Goal: Task Accomplishment & Management: Manage account settings

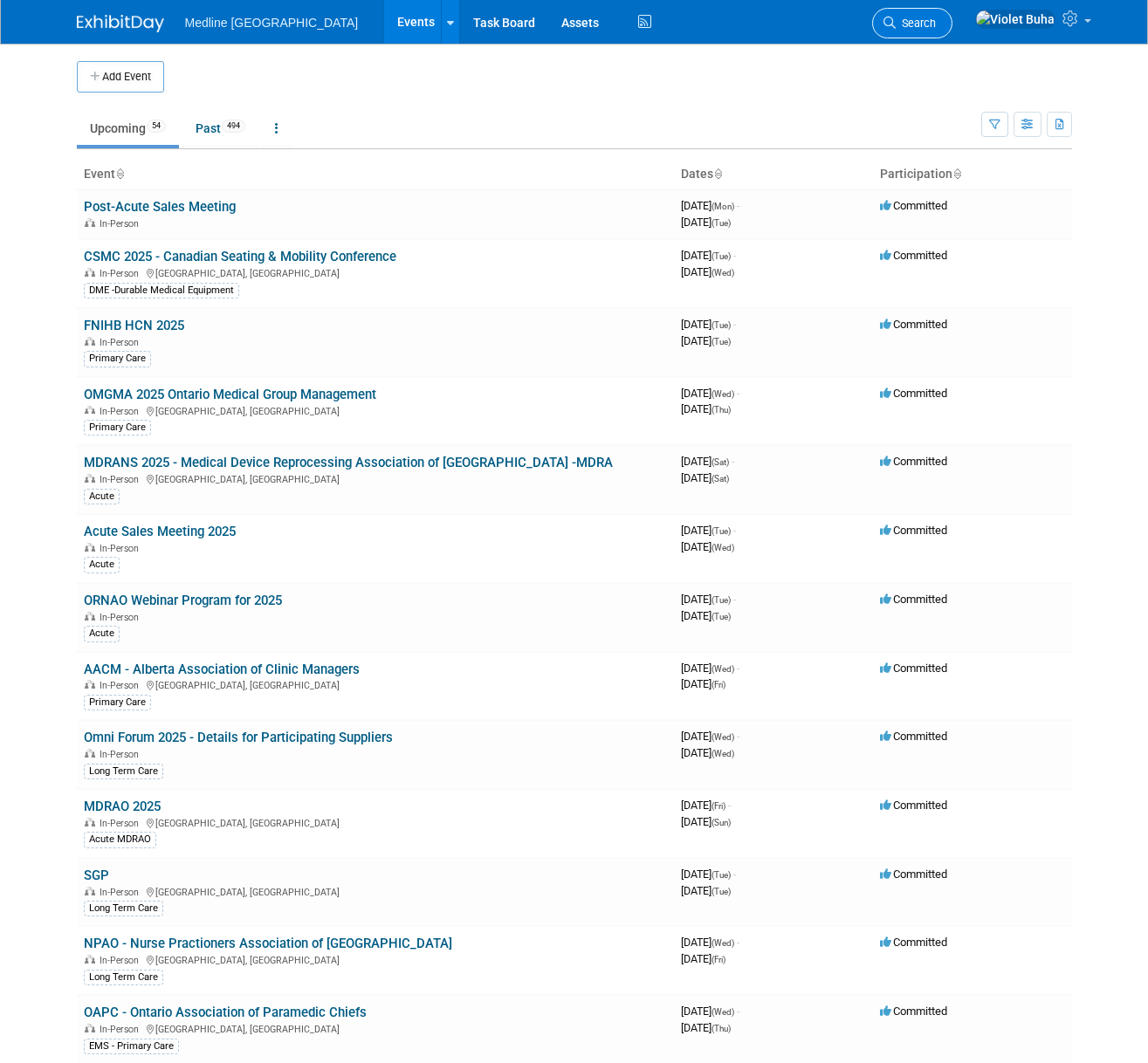
click at [935, 24] on span "Search" at bounding box center [915, 23] width 40 height 13
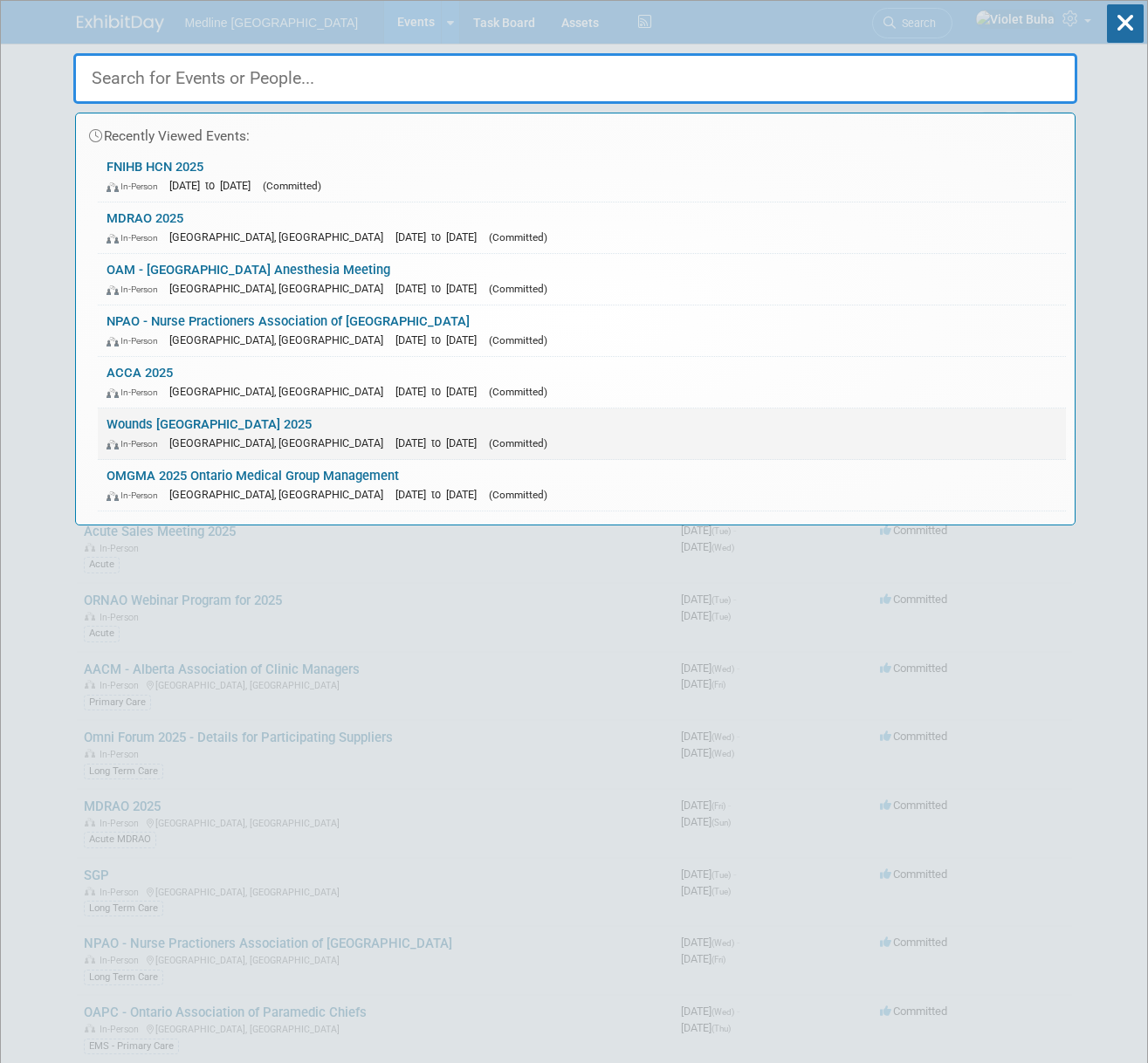
click at [194, 432] on link "Wounds Canada 2025 In-Person Toronto, Canada Oct 2, 2025 to Oct 4, 2025 (Commit…" at bounding box center [582, 434] width 968 height 51
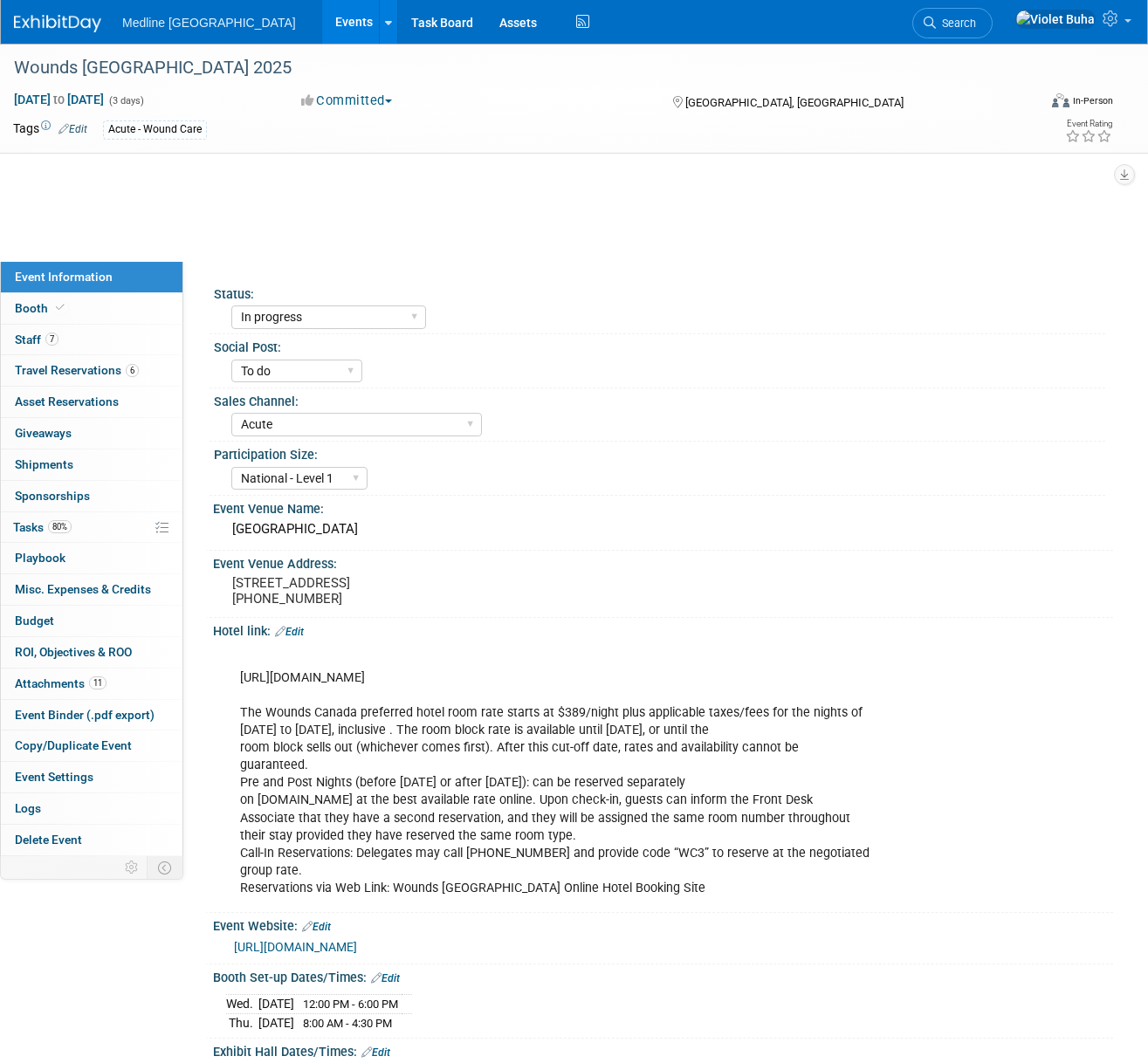
select select "In progress"
select select "To do"
select select "Acute"
select select "National - Level 1"
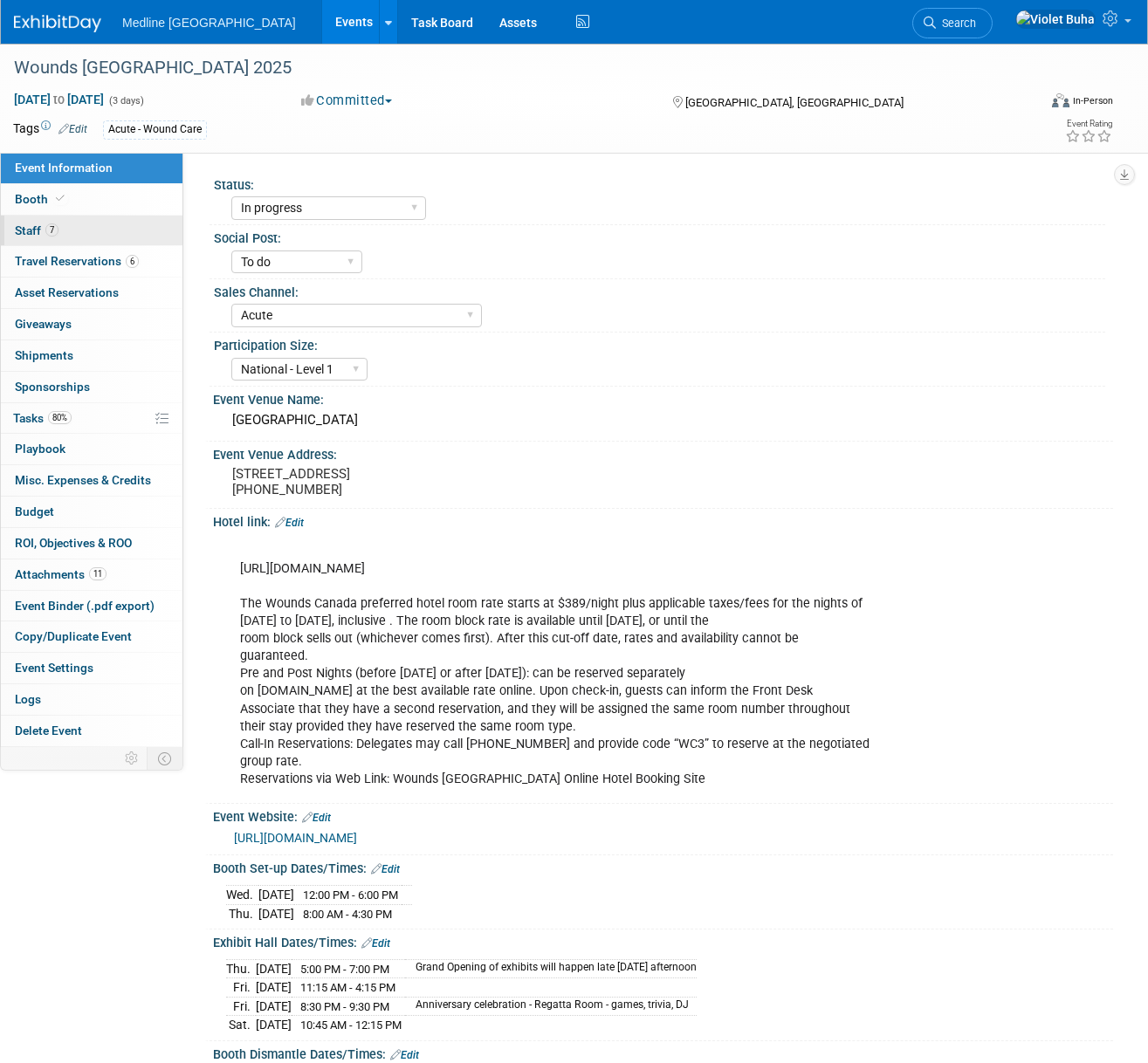
click at [100, 233] on link "7 Staff 7" at bounding box center [91, 230] width 181 height 31
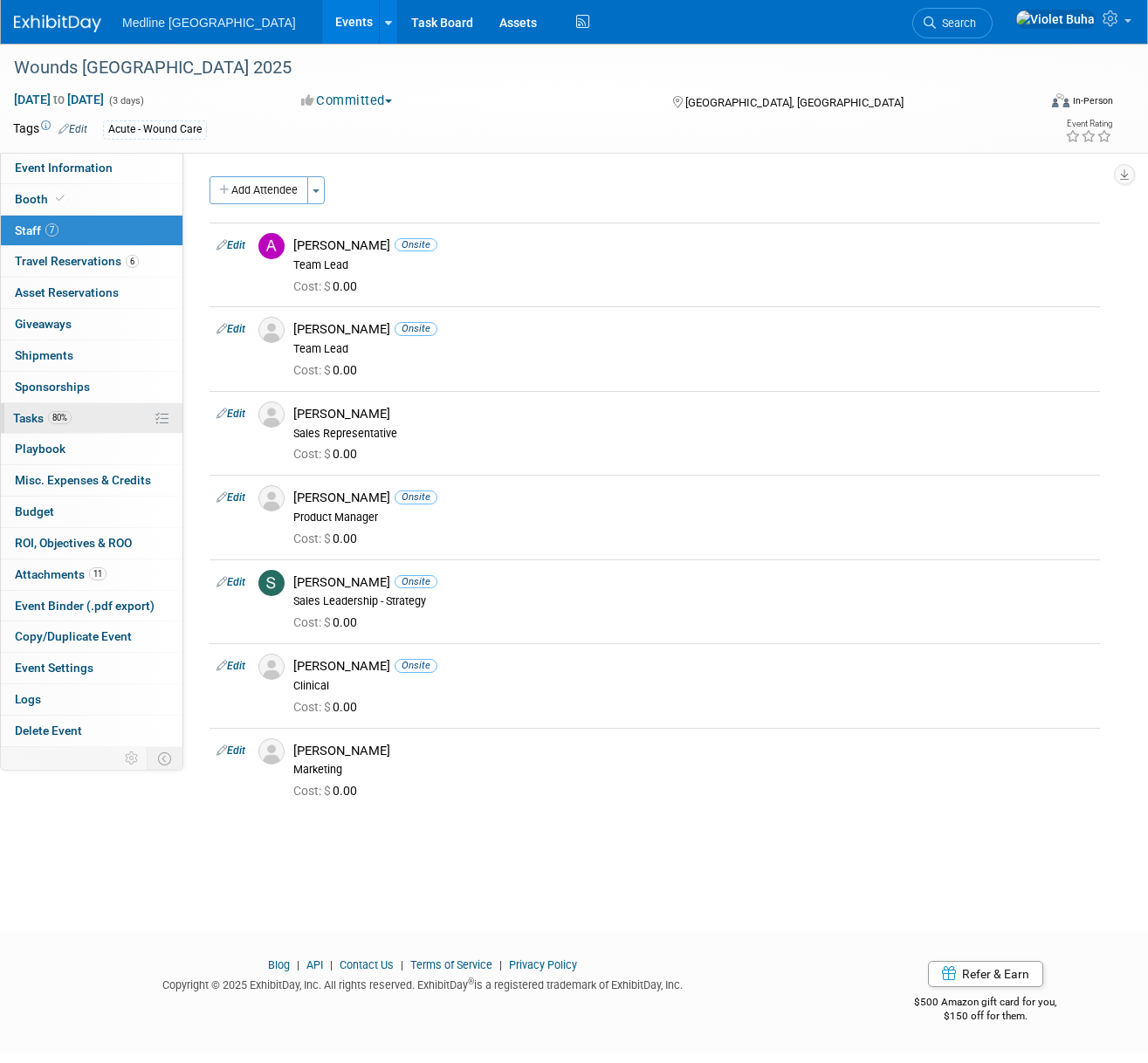
click at [21, 419] on span "Tasks 80%" at bounding box center [42, 418] width 59 height 14
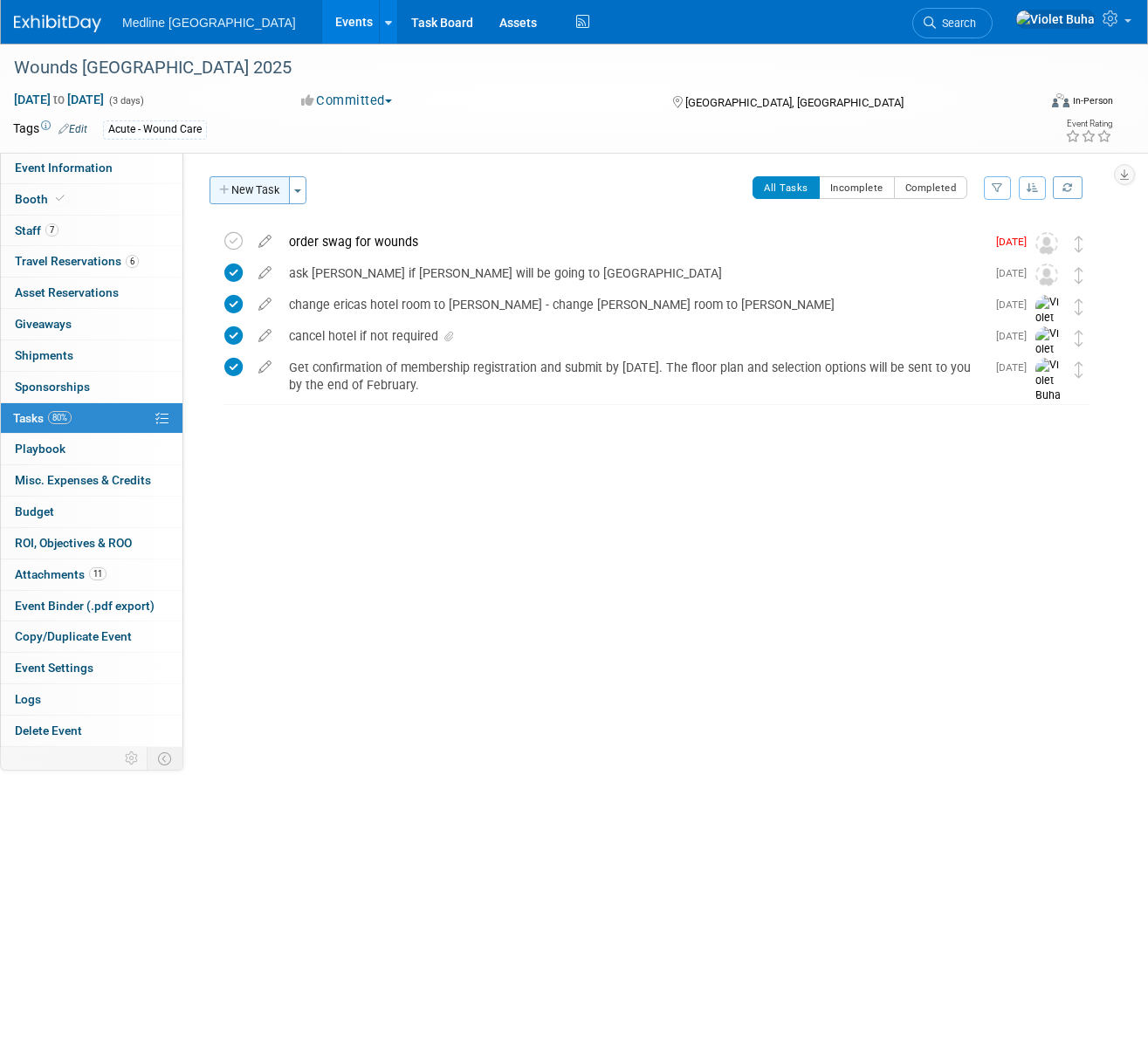
click at [260, 185] on button "New Task" at bounding box center [249, 190] width 80 height 28
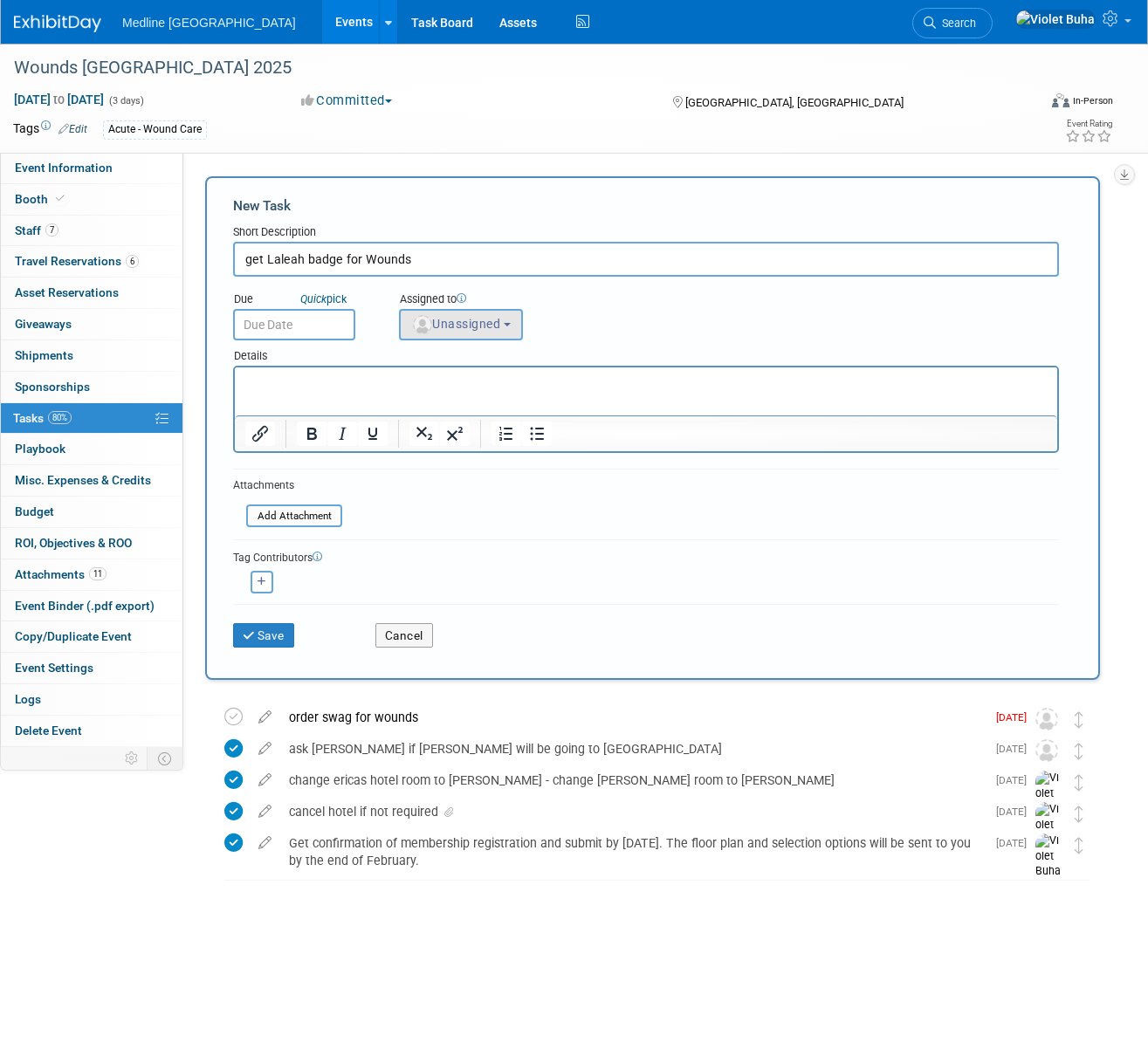
type input "get Laleah badge for Wounds"
click at [437, 318] on span "Unassigned" at bounding box center [456, 324] width 89 height 14
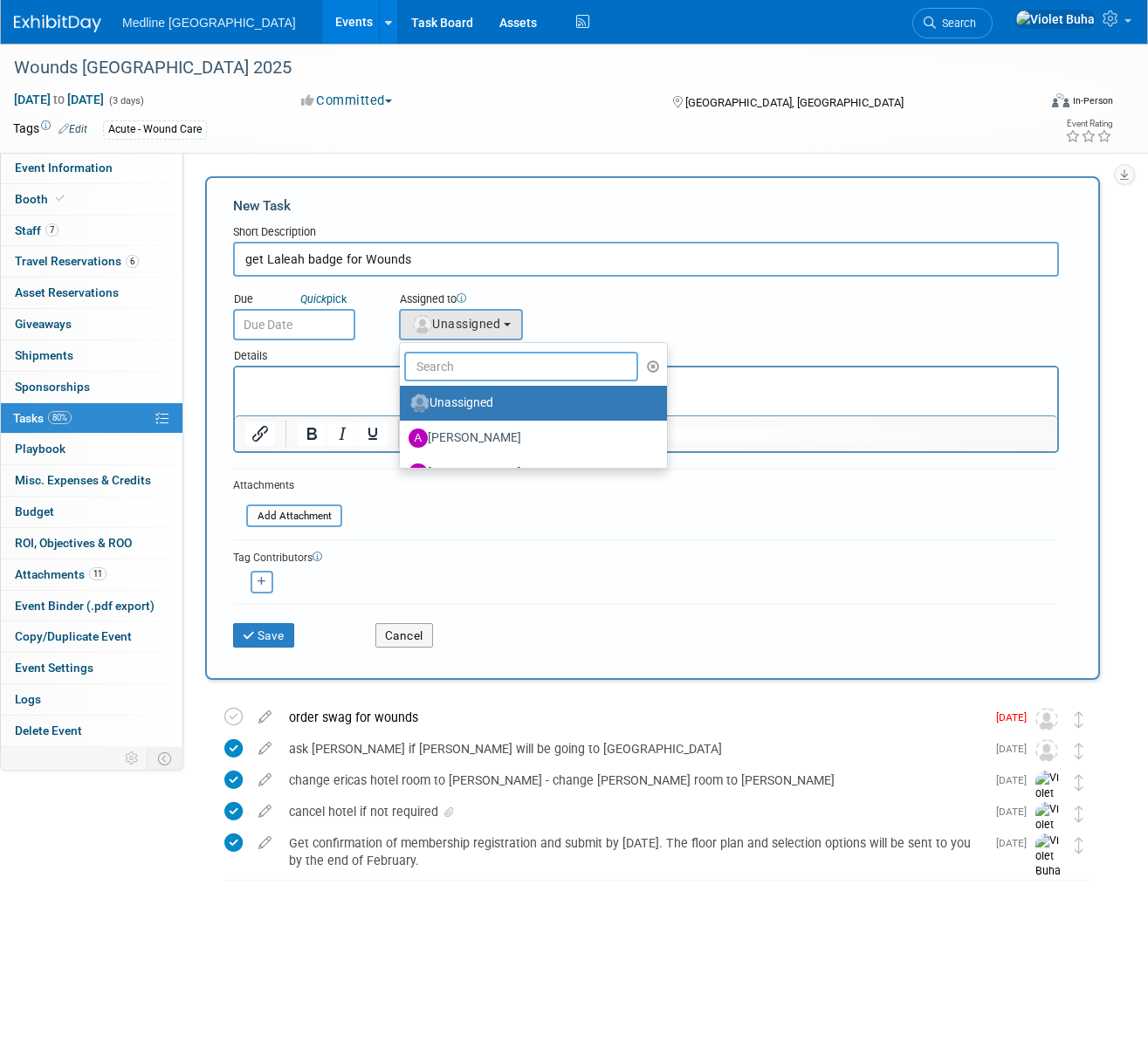
click at [441, 367] on input "text" at bounding box center [521, 367] width 234 height 30
type input "Violet"
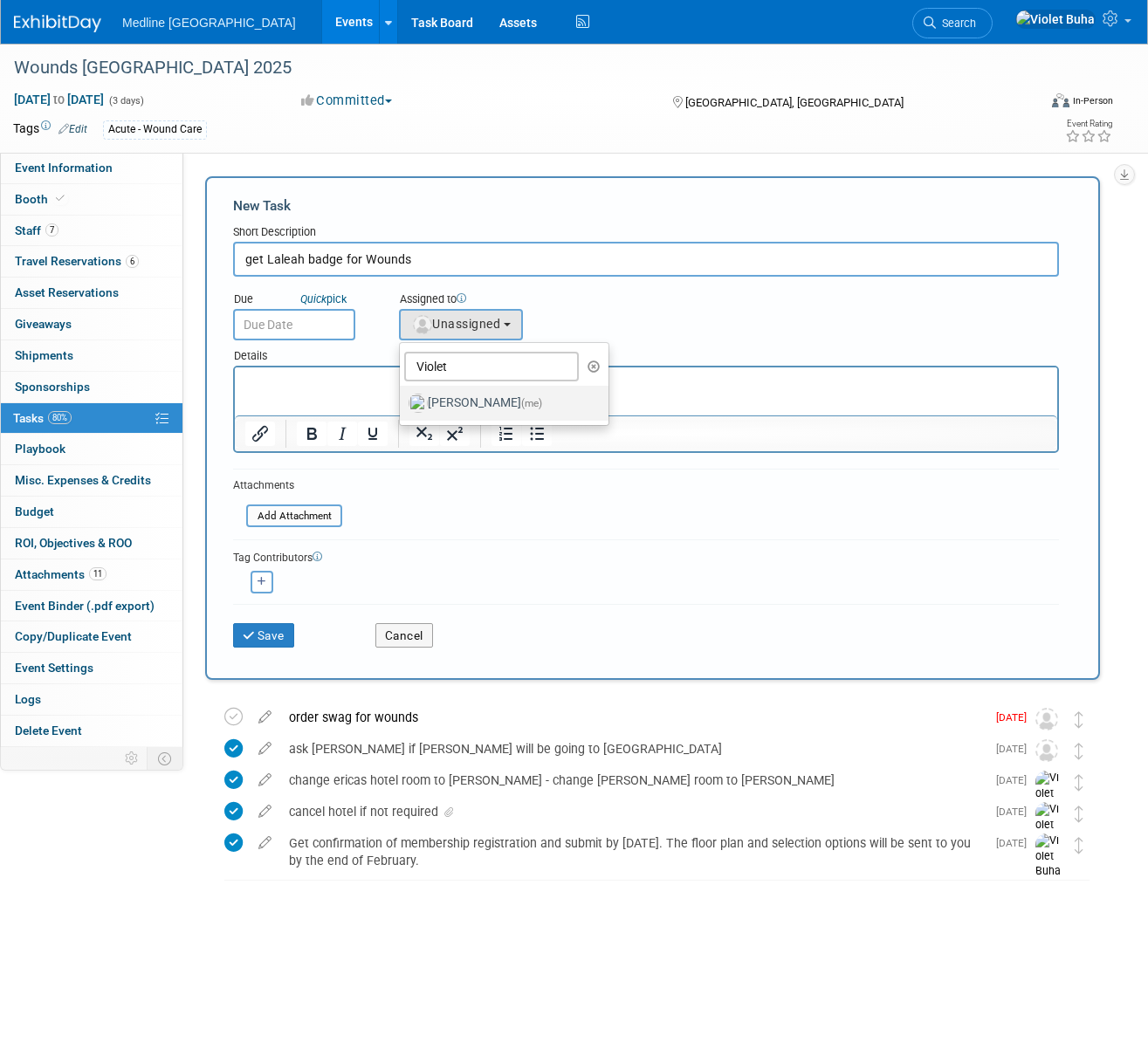
click at [477, 406] on label "Violet Buha (me)" at bounding box center [500, 403] width 182 height 28
click at [402, 406] on input "Violet Buha (me)" at bounding box center [396, 401] width 11 height 11
select select "83b9ebe3-1f55-4182-aebd-dfdf9a1e5ee7"
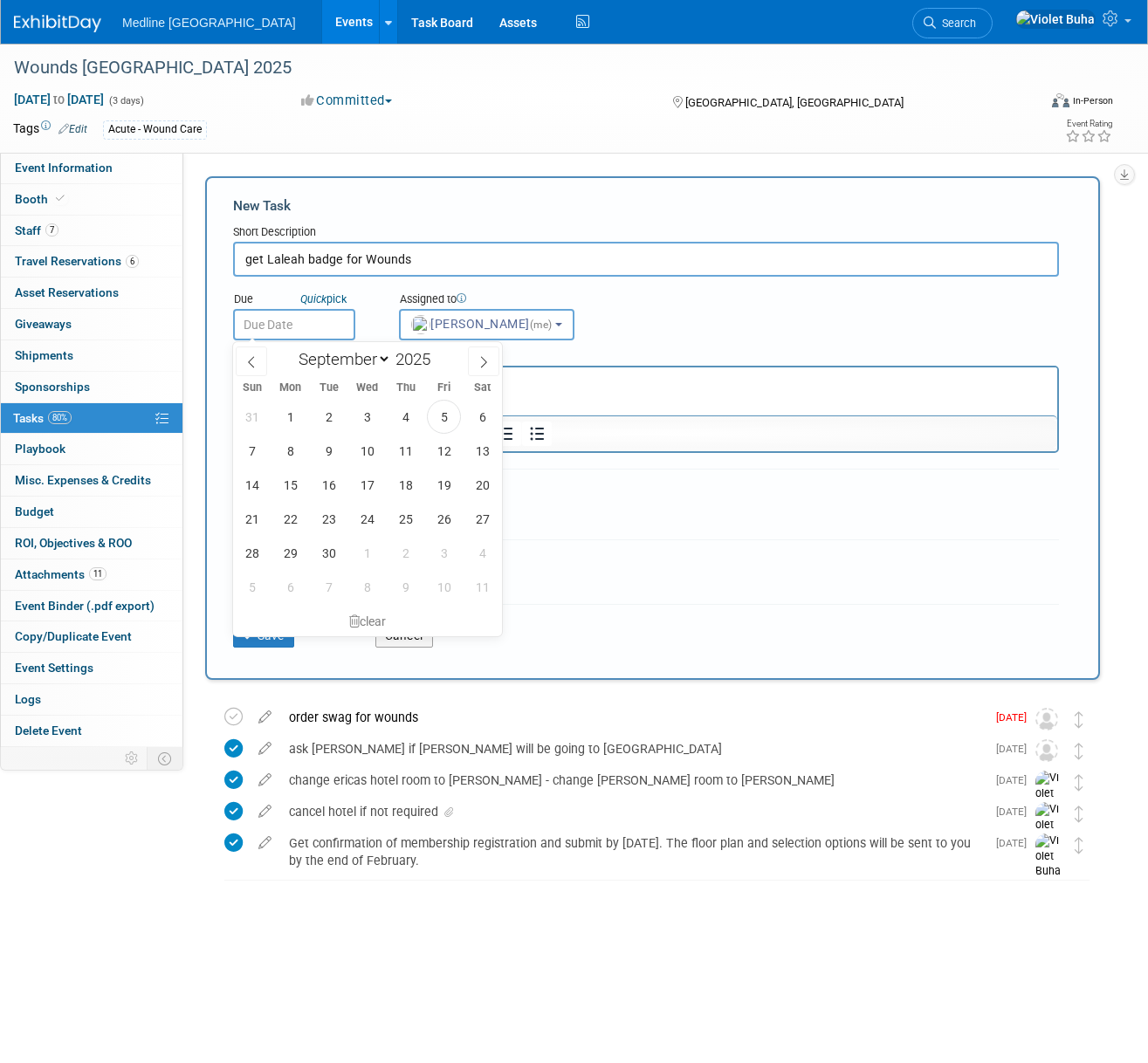
click at [309, 315] on input "text" at bounding box center [294, 325] width 122 height 31
click at [440, 449] on span "12" at bounding box center [444, 451] width 34 height 34
type input "Sep 12, 2025"
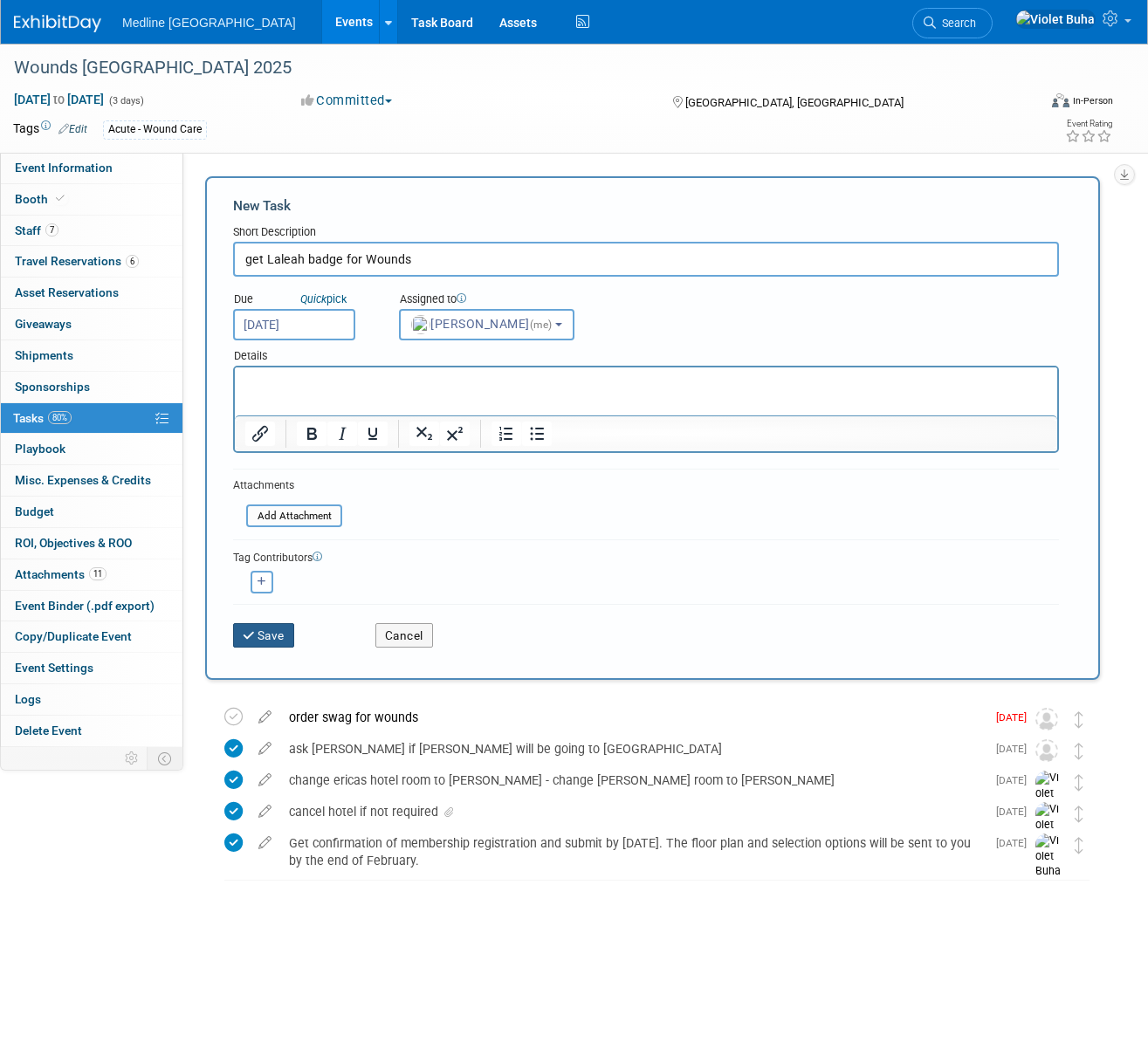
click at [270, 638] on button "Save" at bounding box center [263, 635] width 61 height 24
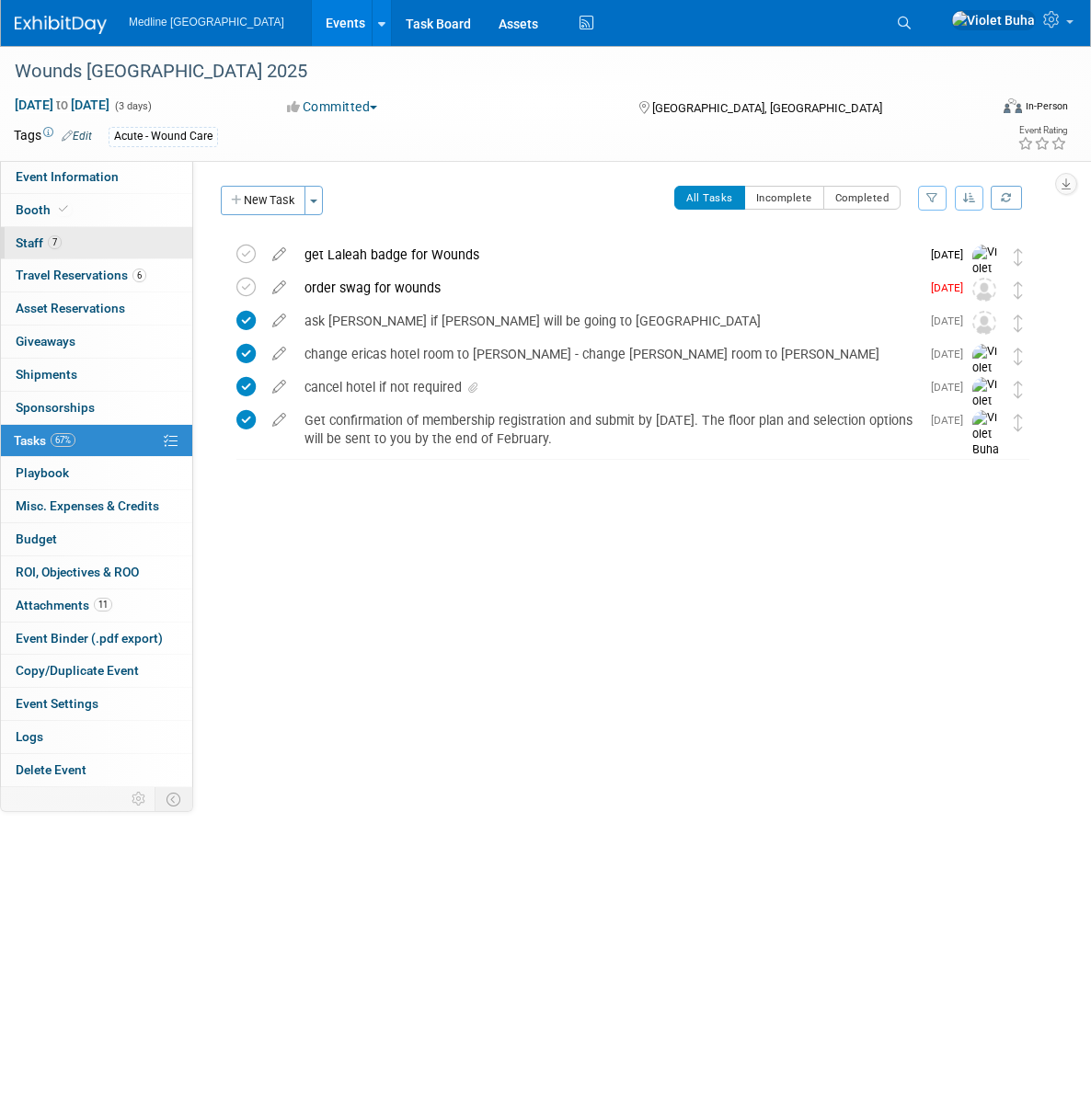
click at [38, 241] on span "Staff 7" at bounding box center [39, 242] width 46 height 15
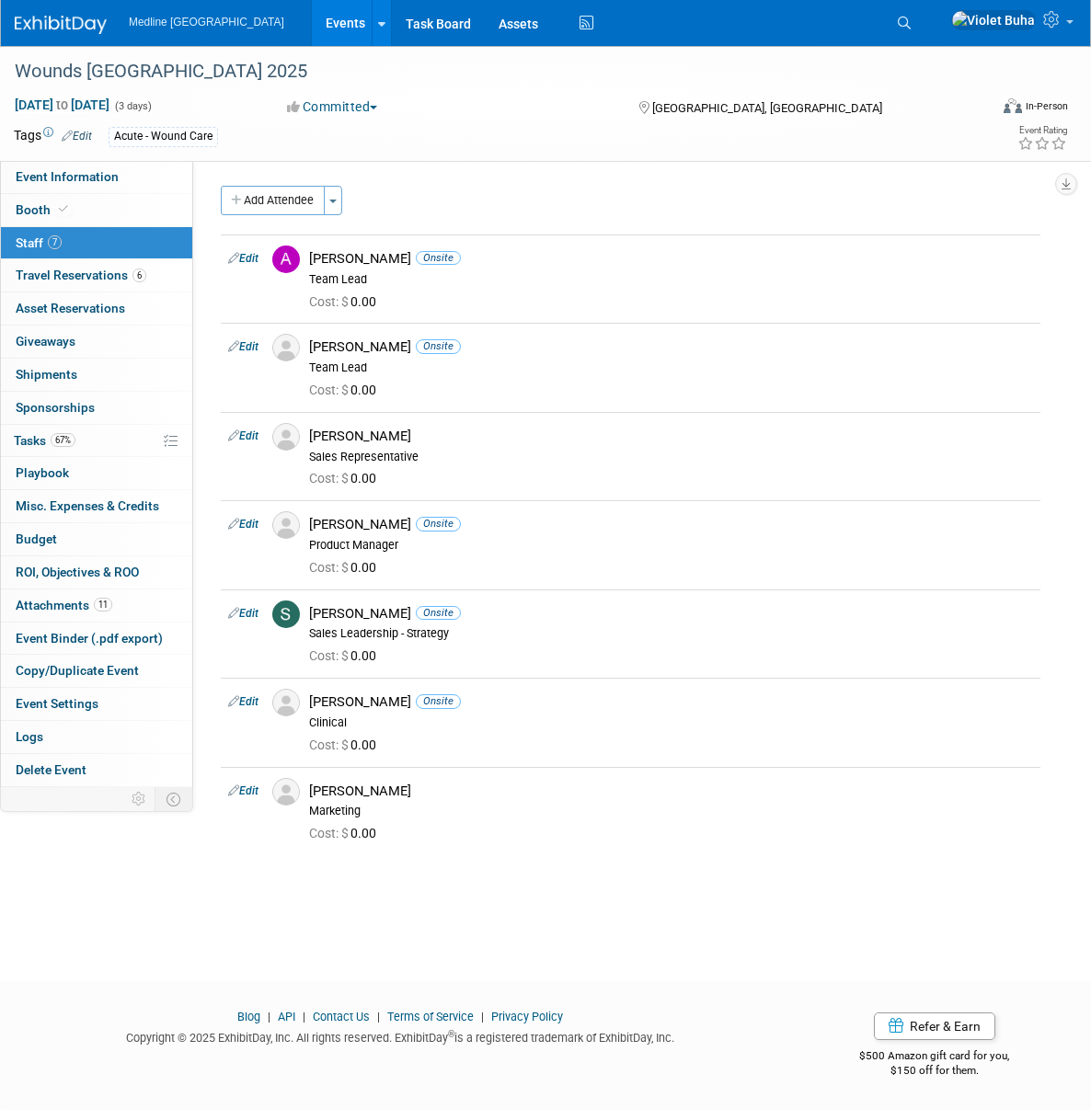
click at [73, 23] on img at bounding box center [61, 25] width 92 height 18
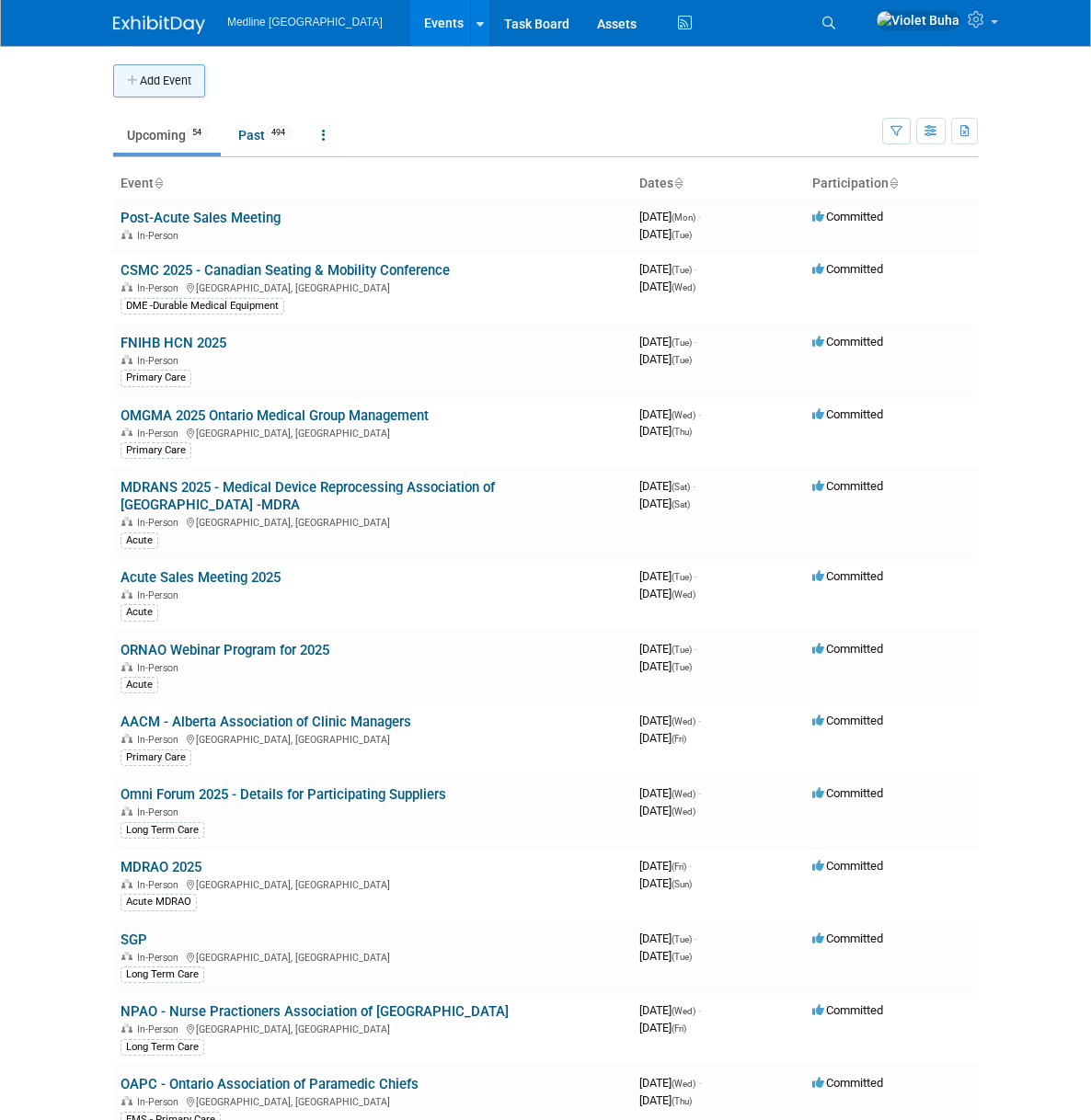
click at [113, 81] on button "Add Event" at bounding box center [160, 81] width 92 height 33
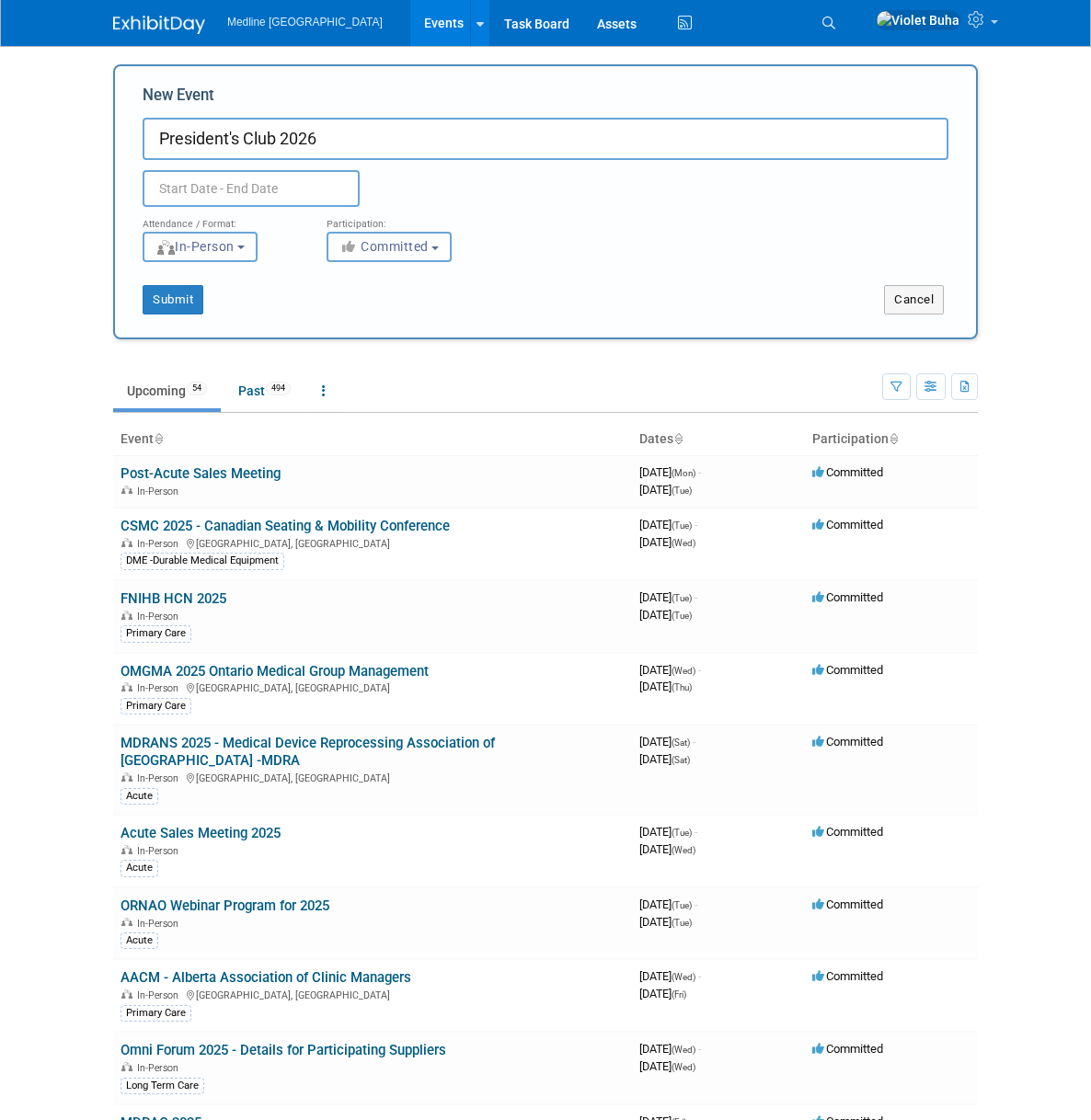
type input "President's Club 2026"
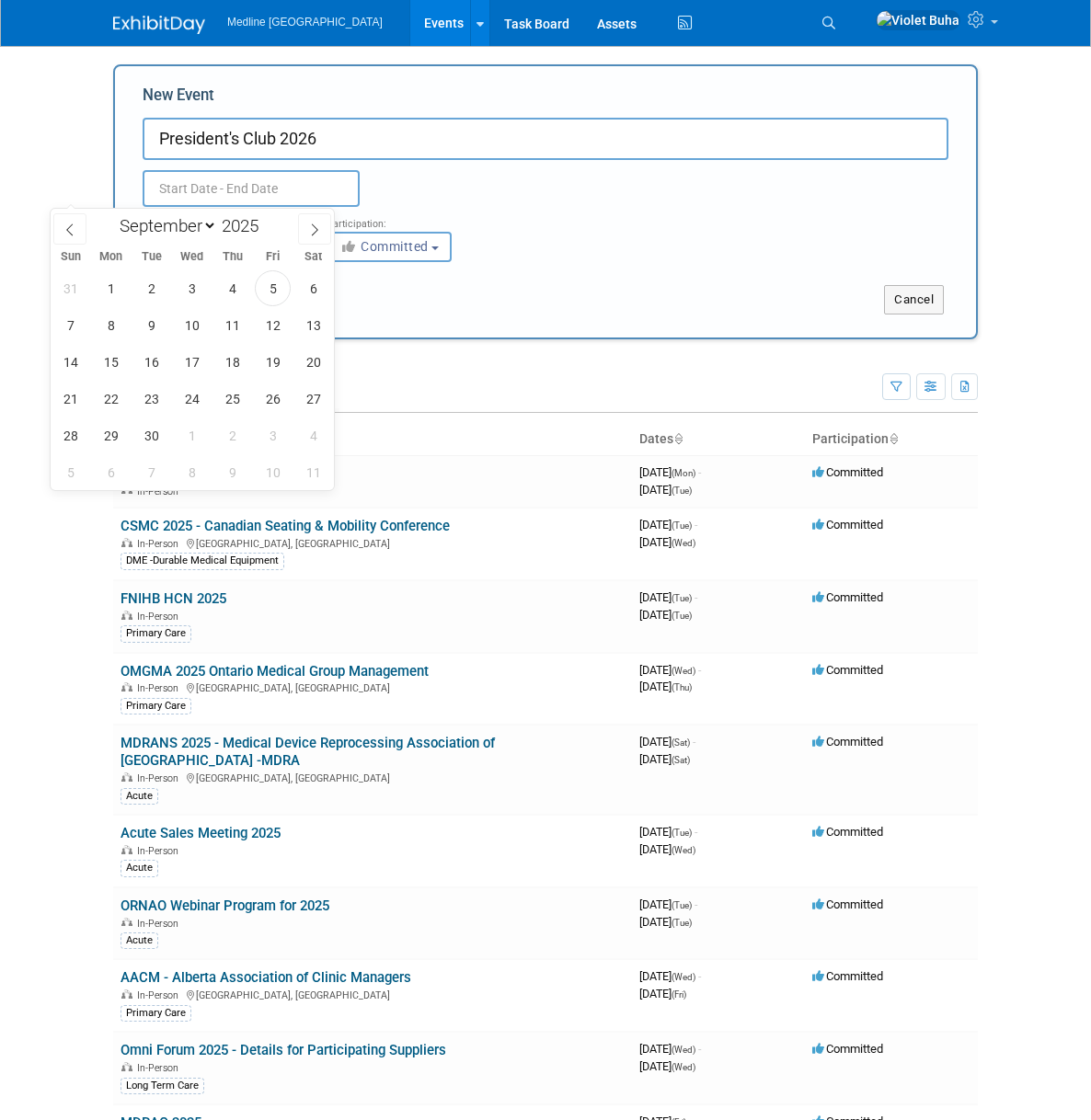
click at [143, 194] on input "text" at bounding box center [251, 189] width 217 height 37
click at [316, 228] on icon at bounding box center [314, 229] width 6 height 12
select select "11"
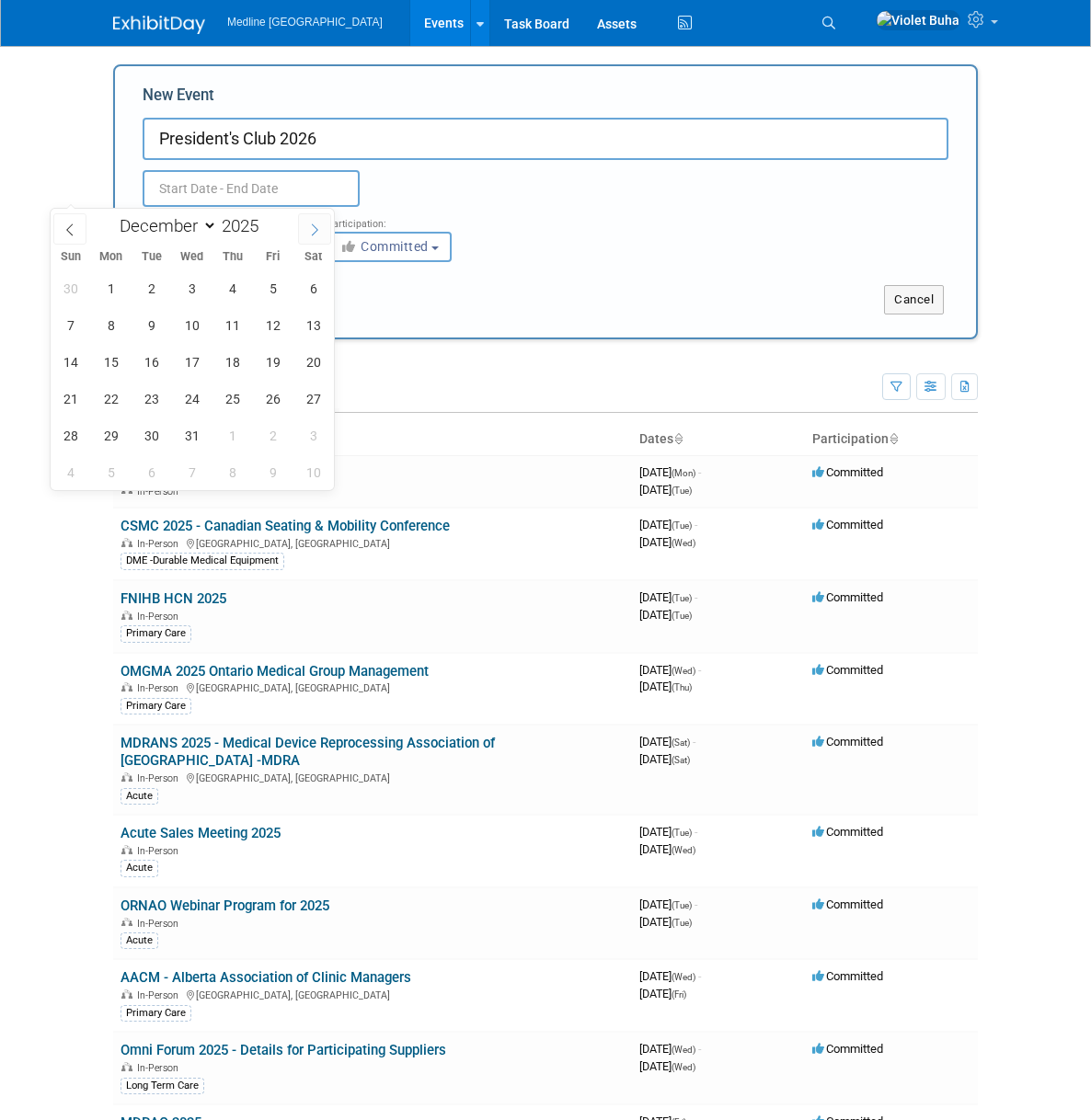
click at [316, 228] on icon at bounding box center [314, 229] width 6 height 12
type input "2026"
click at [316, 228] on icon at bounding box center [314, 229] width 6 height 12
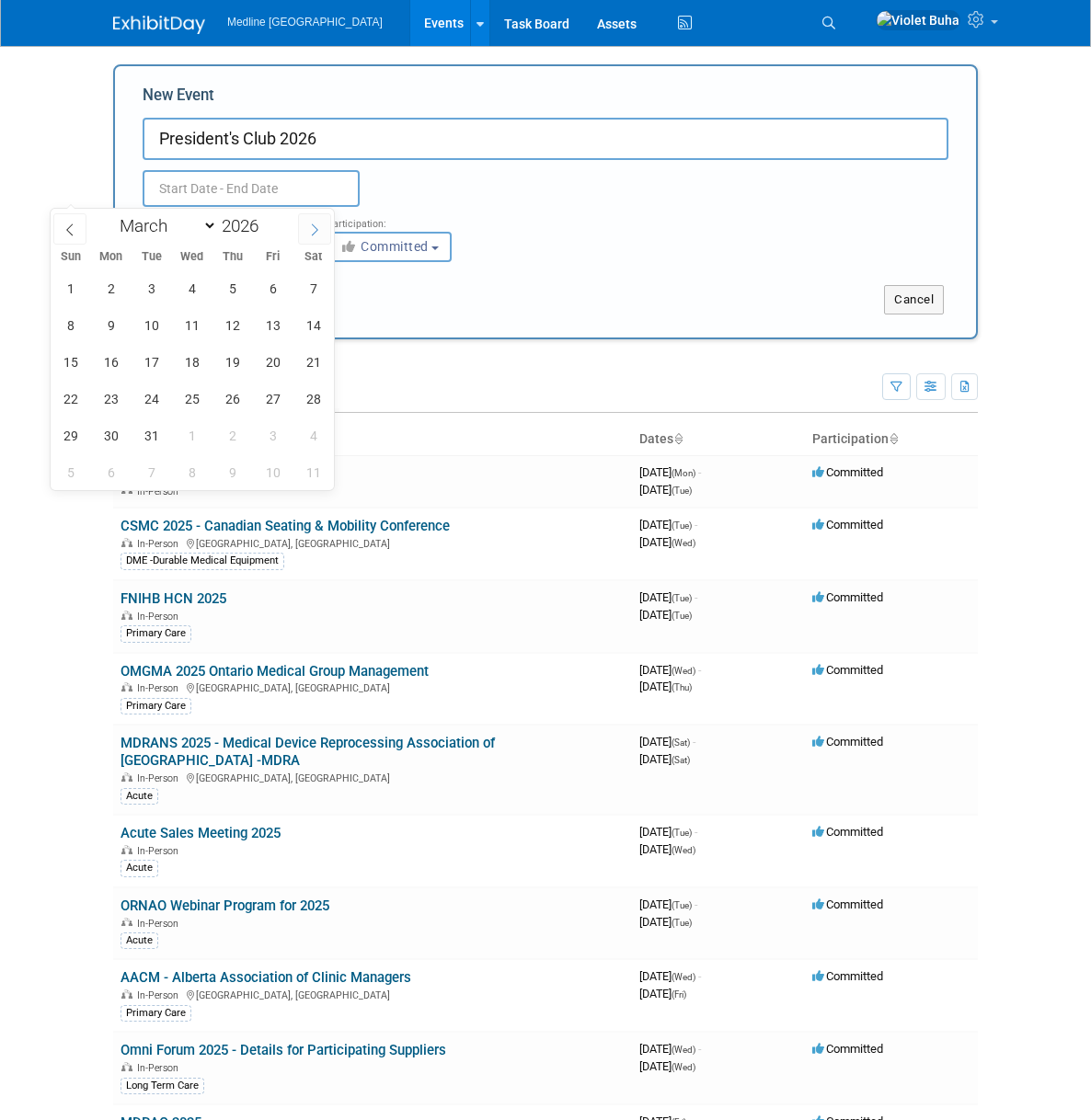
select select "3"
click at [199, 438] on span "29" at bounding box center [192, 435] width 36 height 36
click at [76, 476] on span "3" at bounding box center [70, 472] width 36 height 36
type input "Apr 29, 2026 to May 3, 2026"
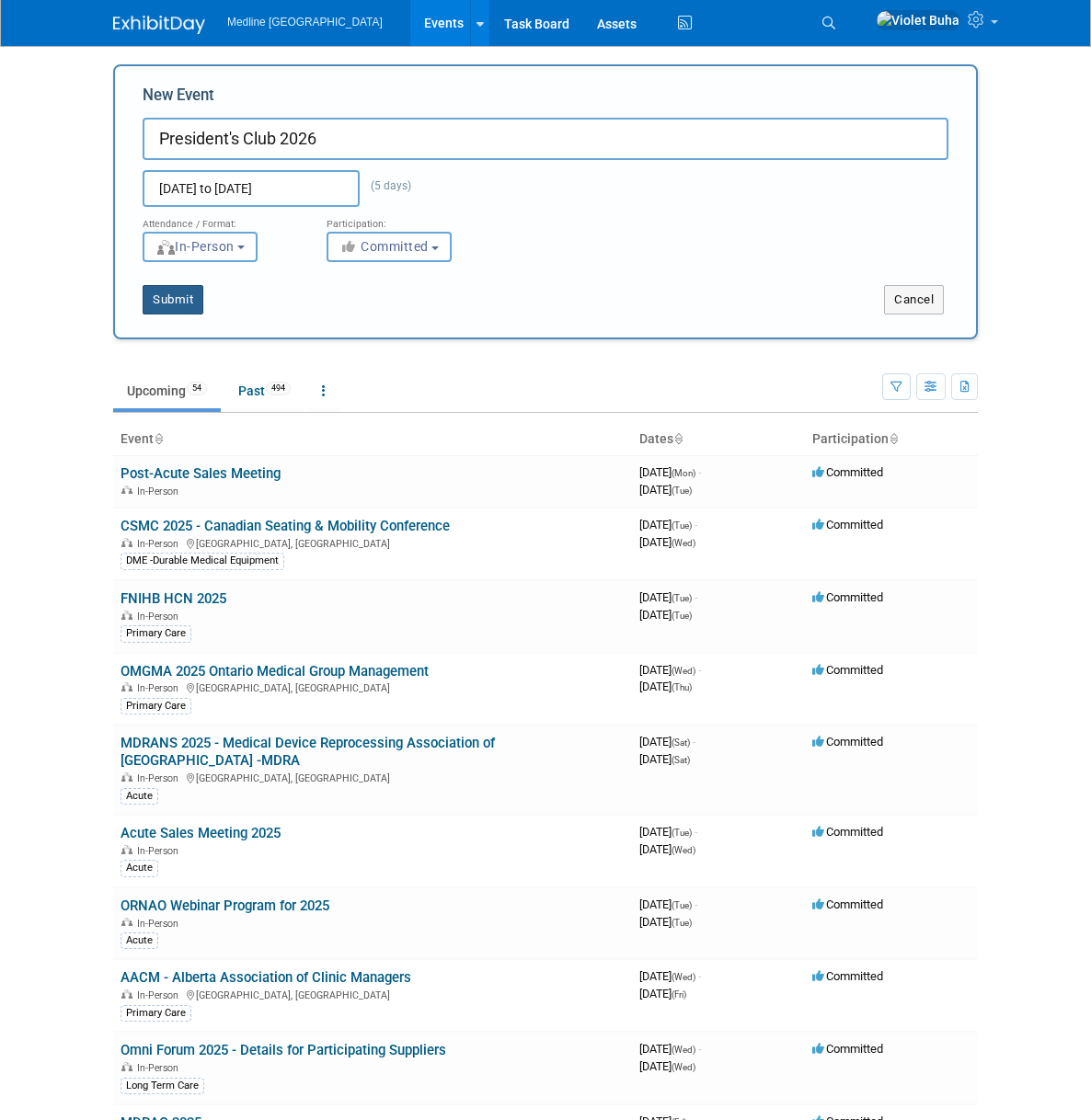
click at [143, 299] on button "Submit" at bounding box center [173, 300] width 61 height 29
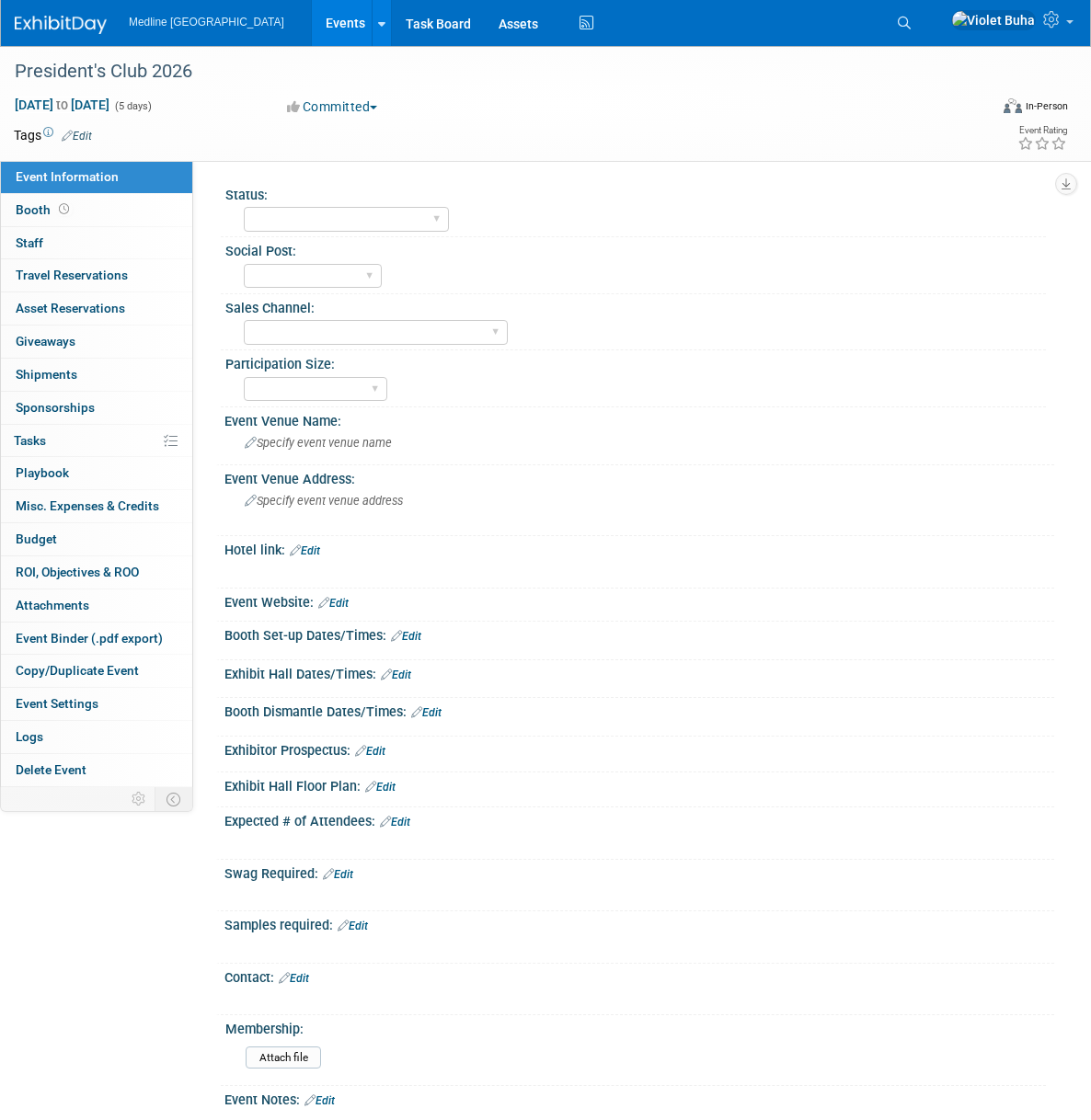
click at [86, 134] on link "Edit" at bounding box center [77, 136] width 30 height 13
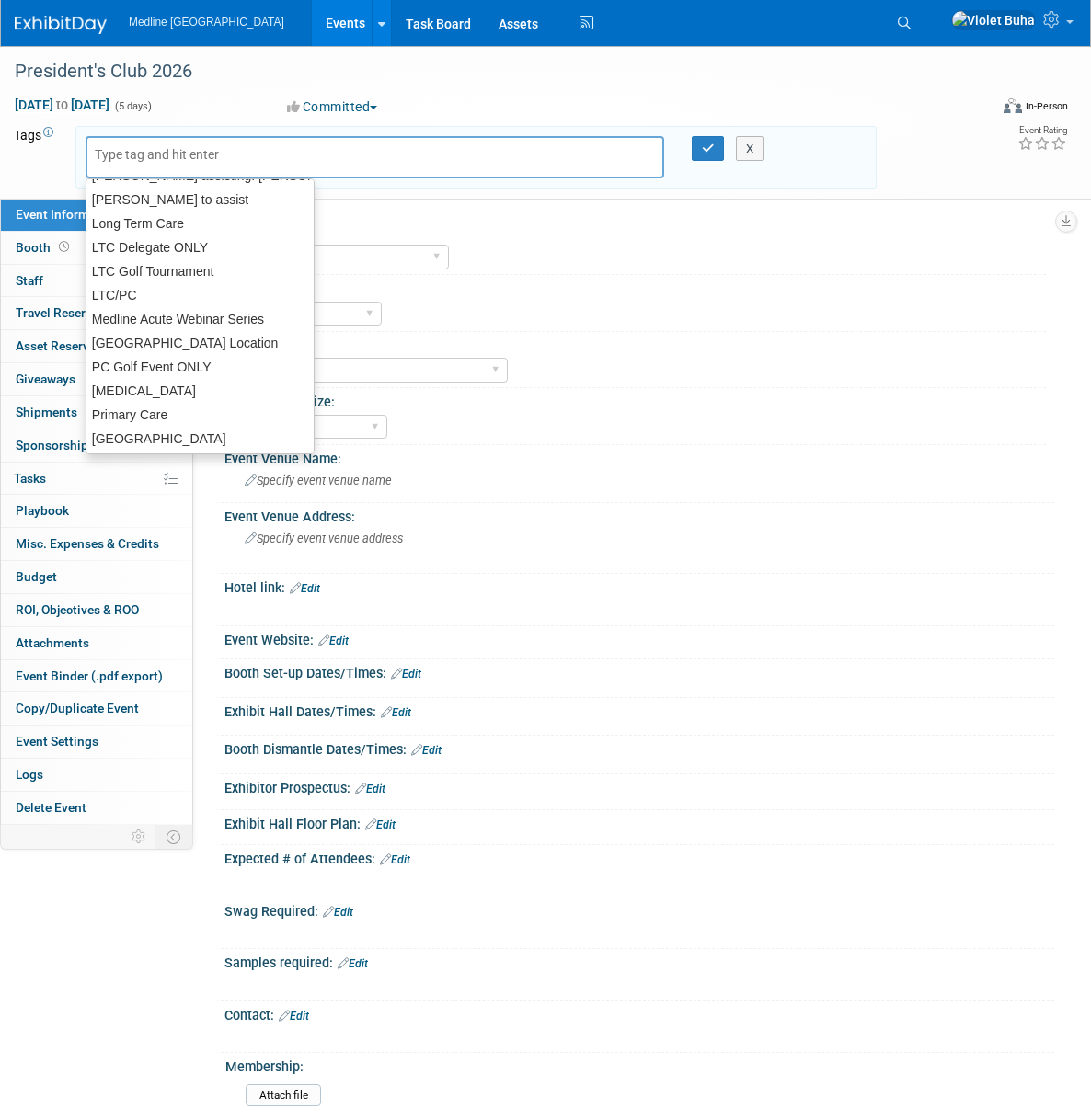
scroll to position [357, 0]
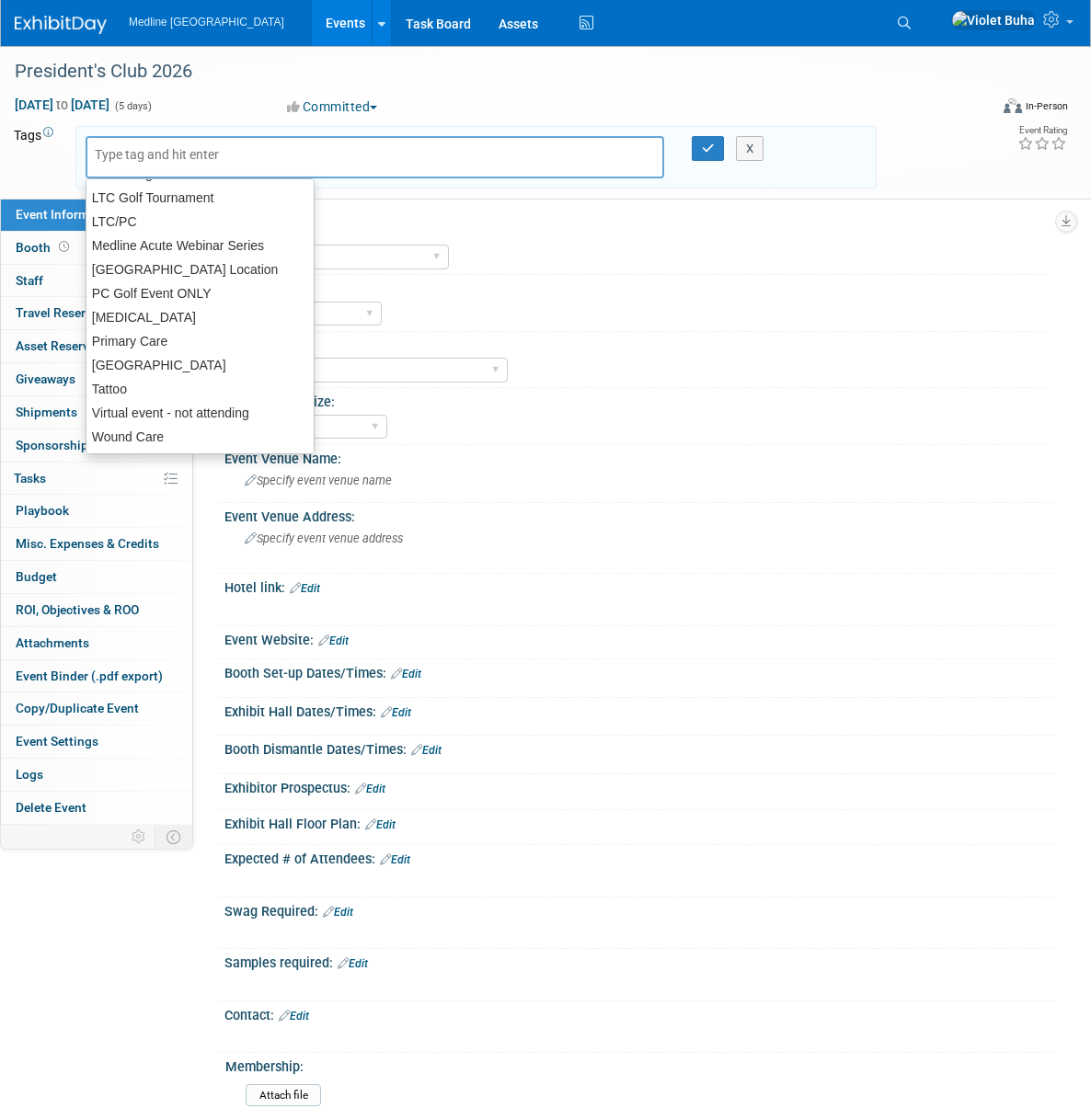
click at [201, 148] on input "text" at bounding box center [169, 155] width 148 height 18
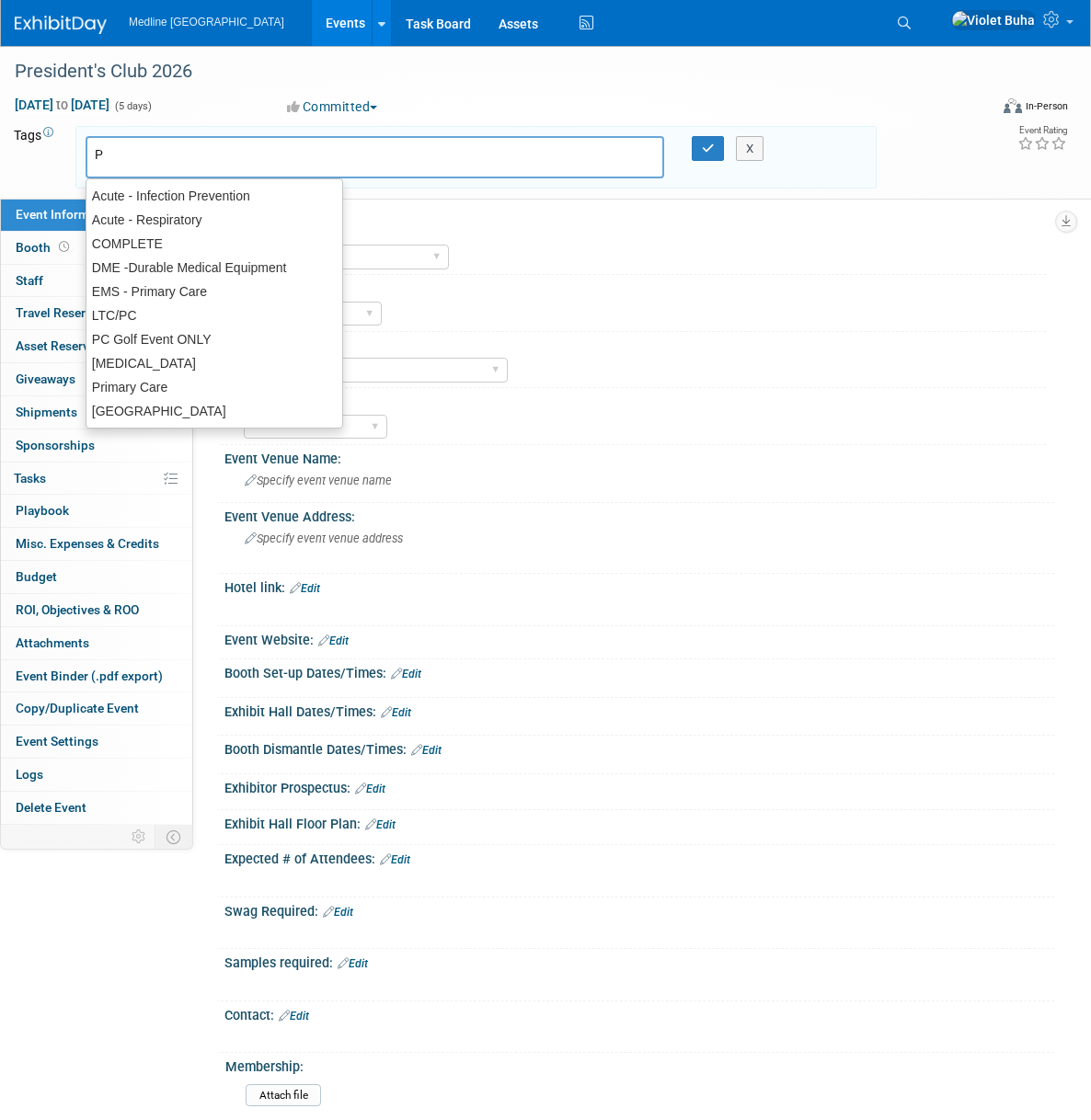
scroll to position [0, 0]
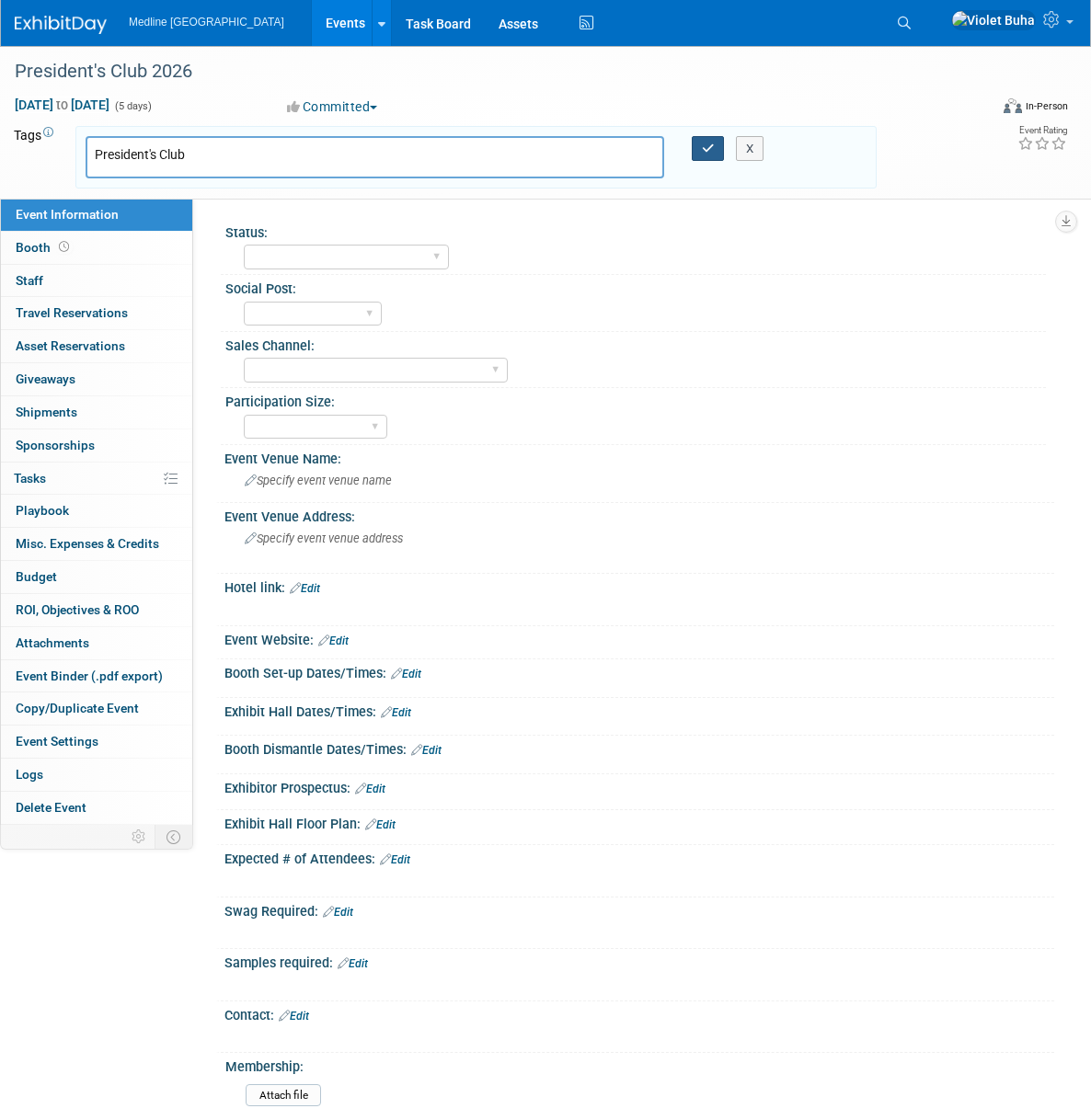
type input "President's Club"
click at [700, 143] on button "button" at bounding box center [708, 149] width 33 height 26
type input "President's Club"
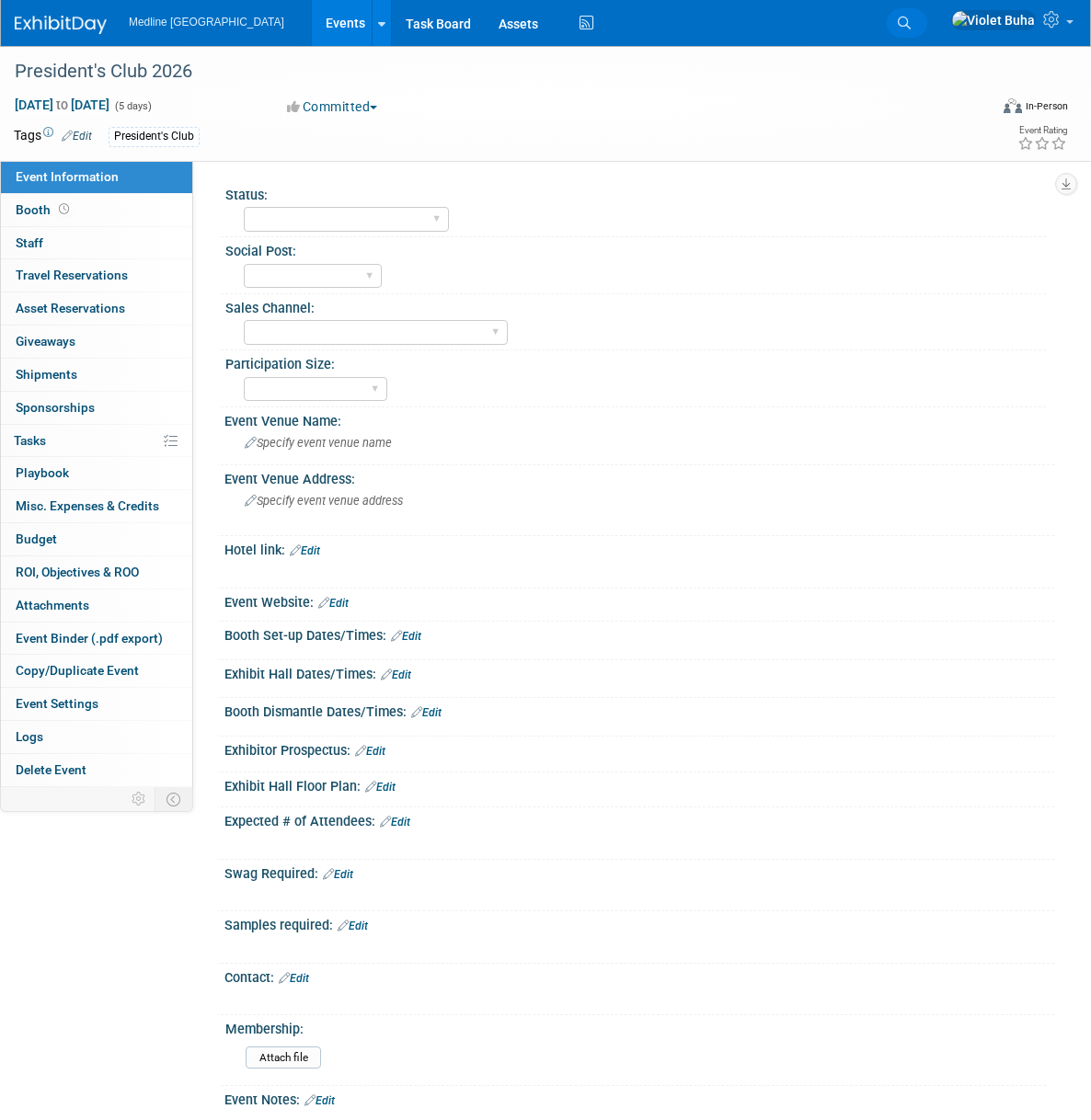
click at [0, 0] on span "Search" at bounding box center [0, 0] width 0 height 0
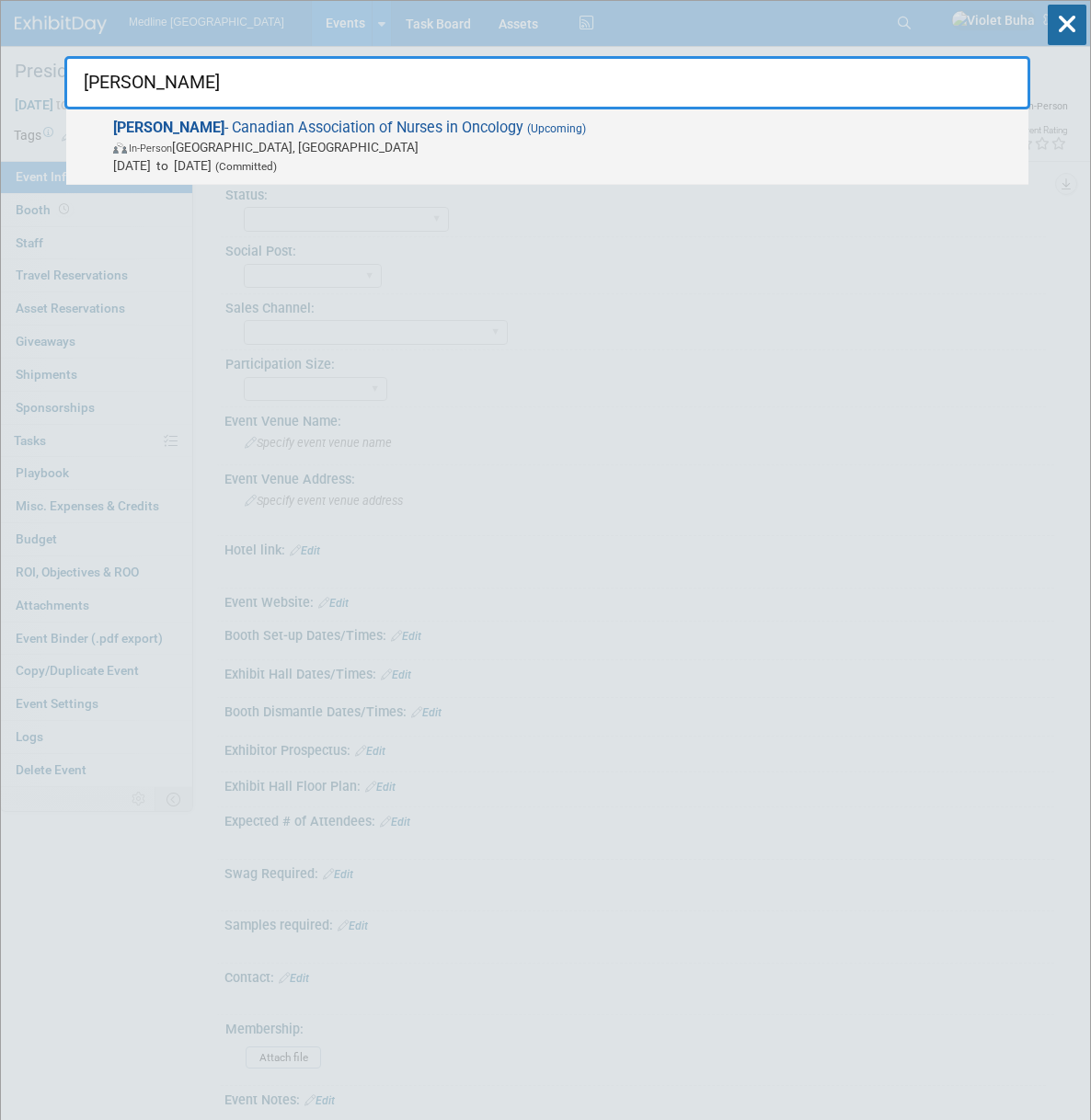
type input "cano"
click at [161, 160] on span "Oct 29, 2025 to Nov 1, 2025 (Committed)" at bounding box center [566, 166] width 906 height 18
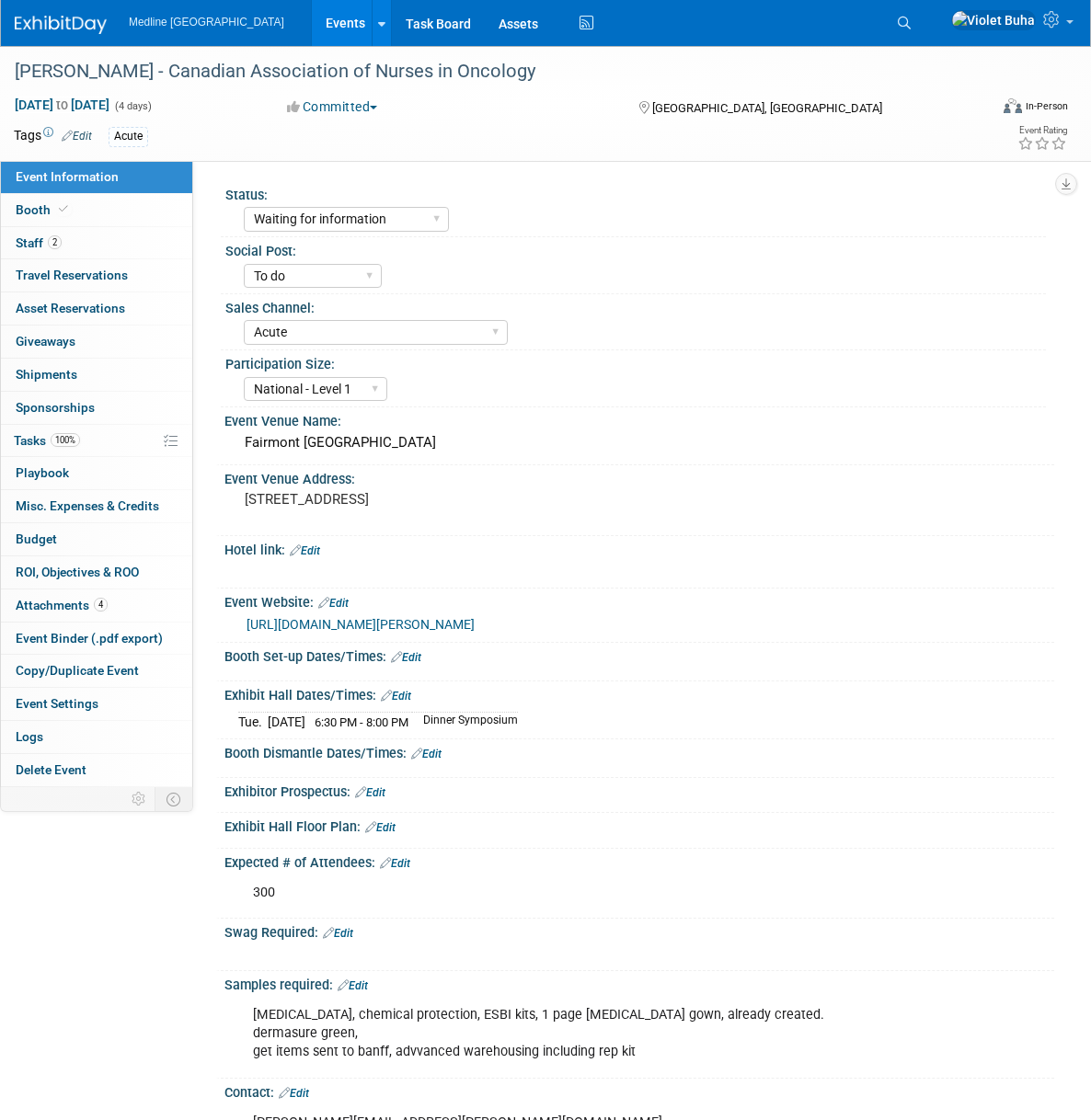
select select "Waiting for information"
select select "To do"
select select "Acute"
select select "National - Level 1"
click at [379, 799] on link "Edit" at bounding box center [370, 793] width 30 height 13
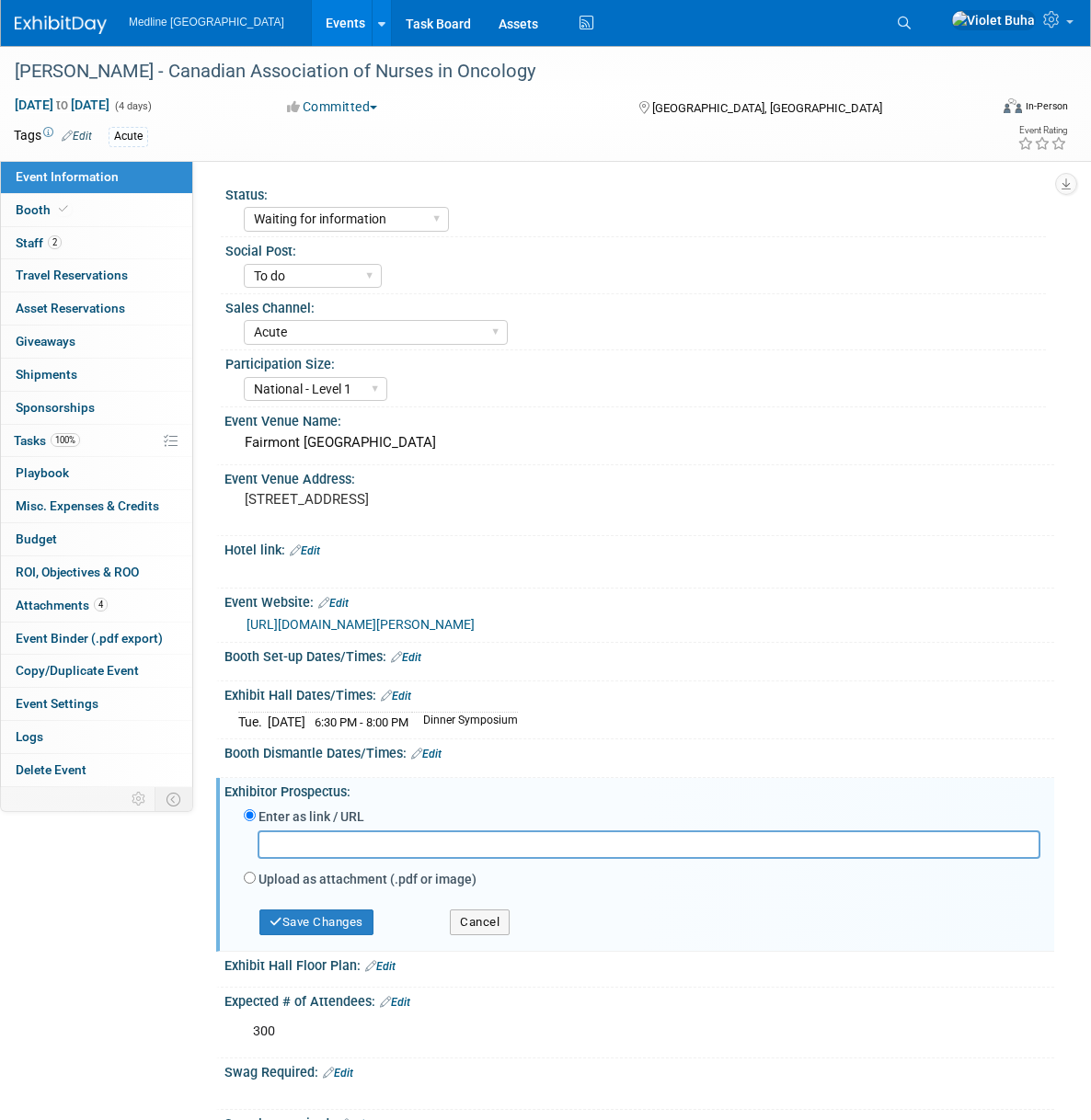
click at [298, 889] on label "Upload as attachment (.pdf or image)" at bounding box center [367, 879] width 218 height 18
click at [255, 884] on input "Upload as attachment (.pdf or image)" at bounding box center [249, 878] width 12 height 12
radio input "true"
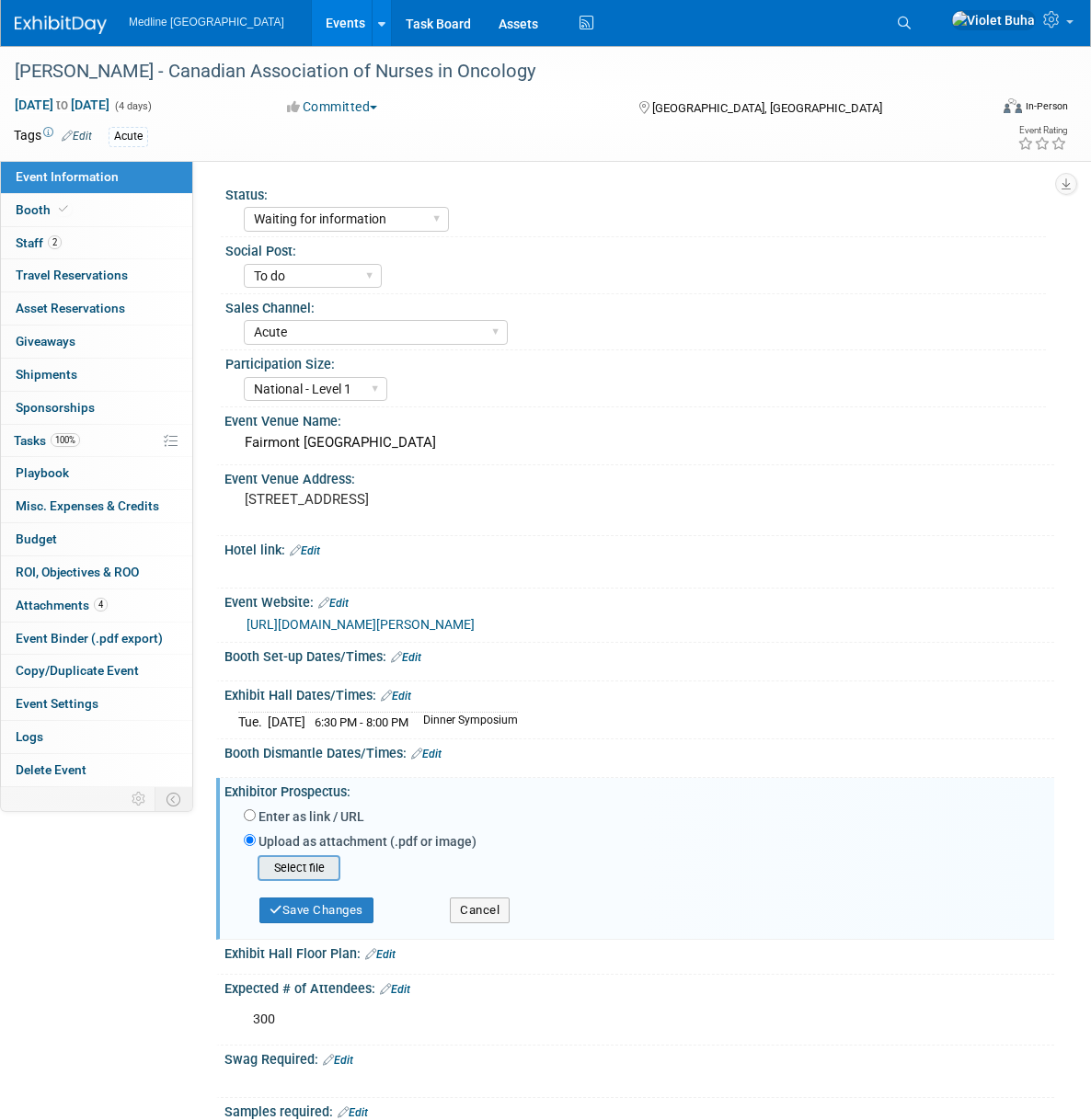
click at [307, 879] on input "file" at bounding box center [229, 868] width 219 height 22
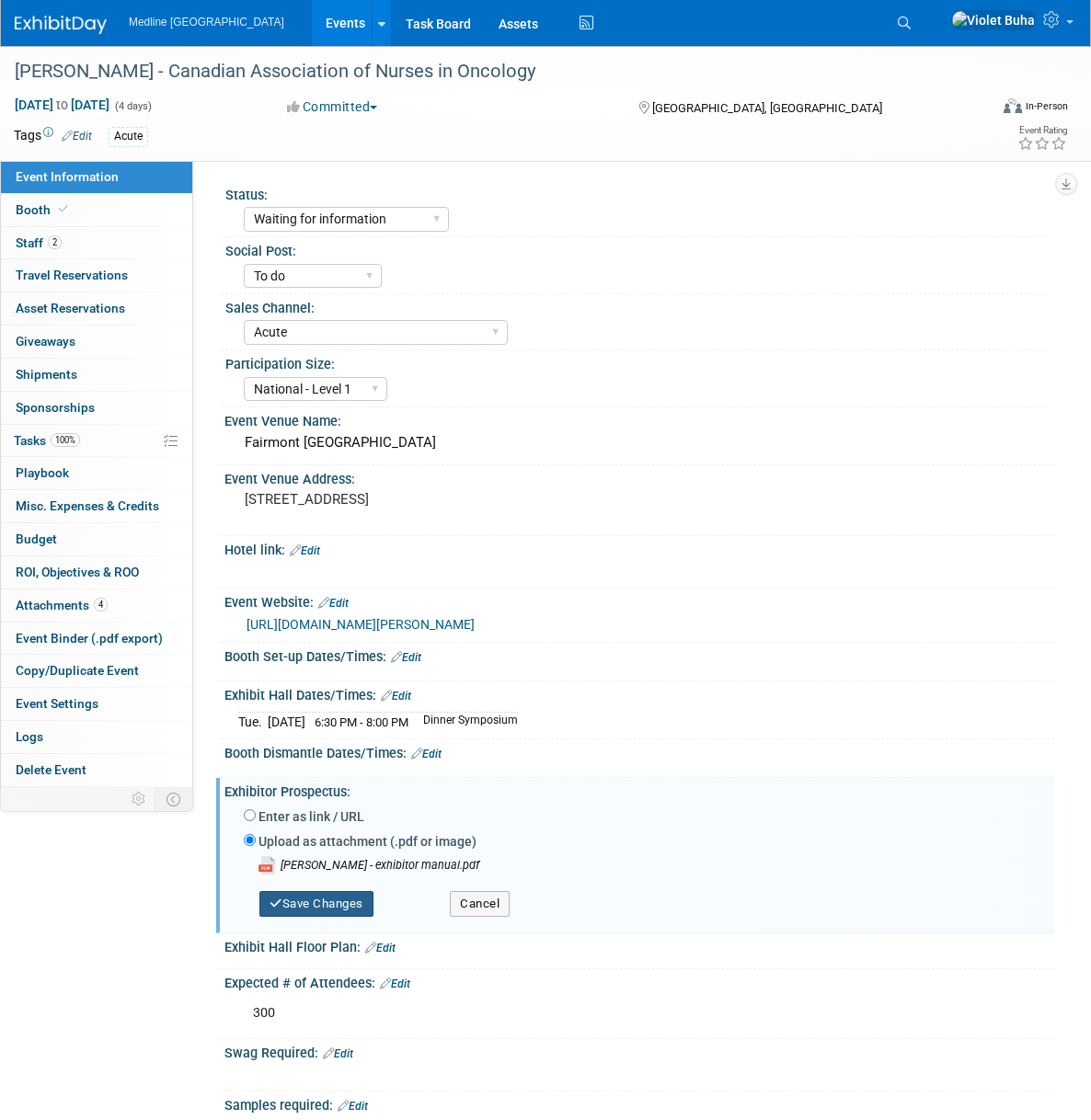
click at [337, 913] on button "Save Changes" at bounding box center [316, 904] width 114 height 26
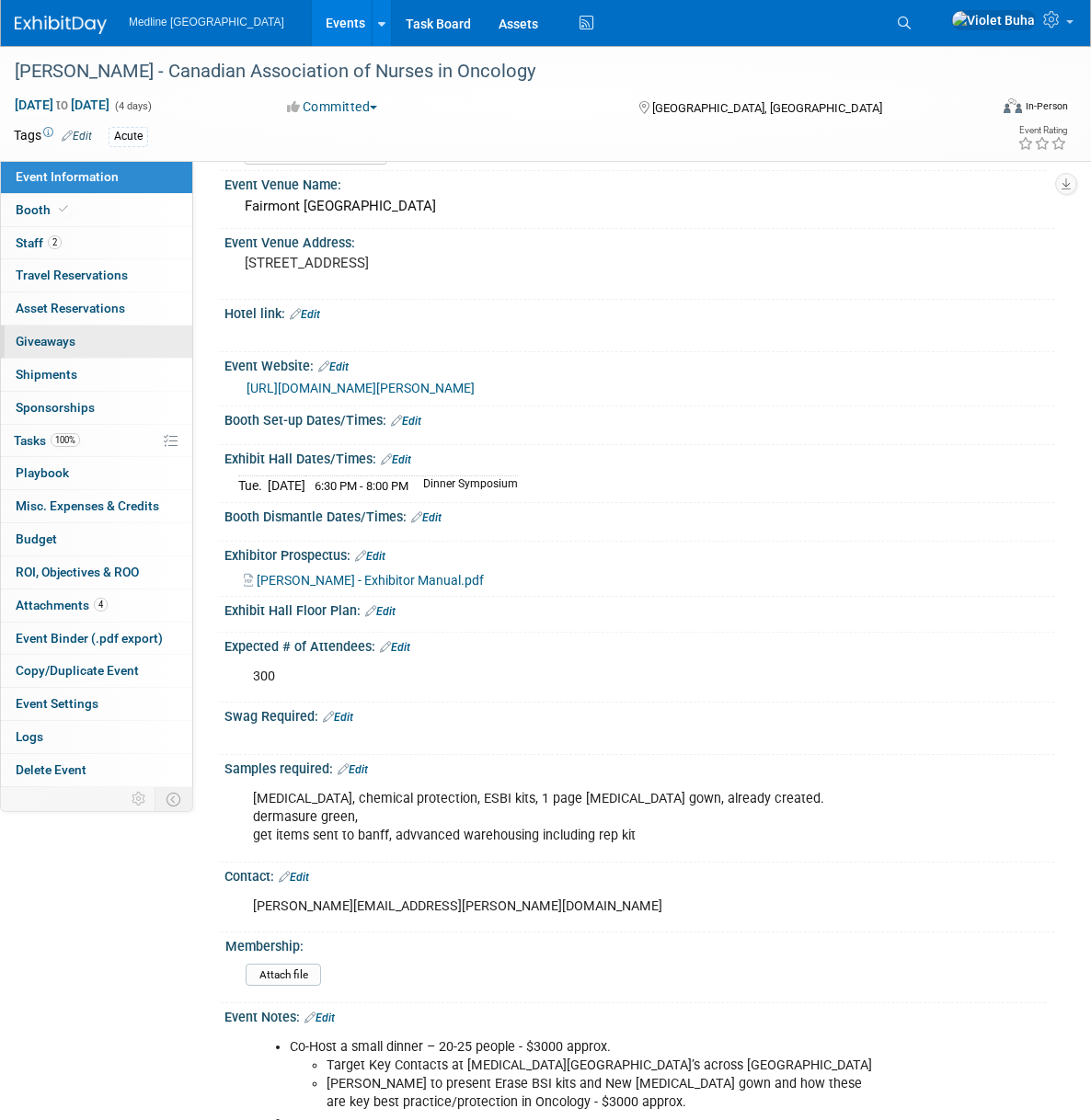
scroll to position [234, 0]
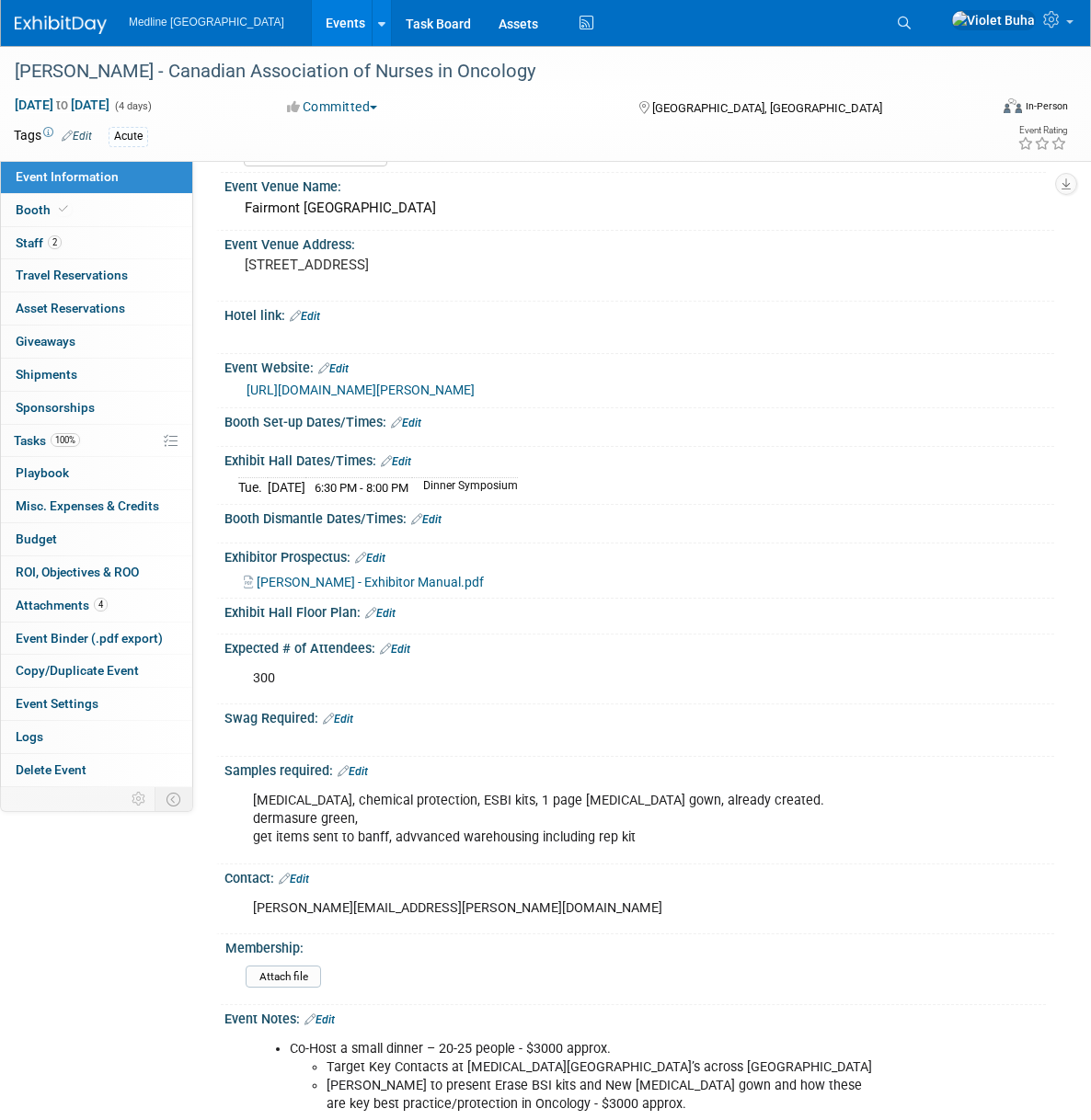
click at [416, 430] on link "Edit" at bounding box center [406, 423] width 30 height 13
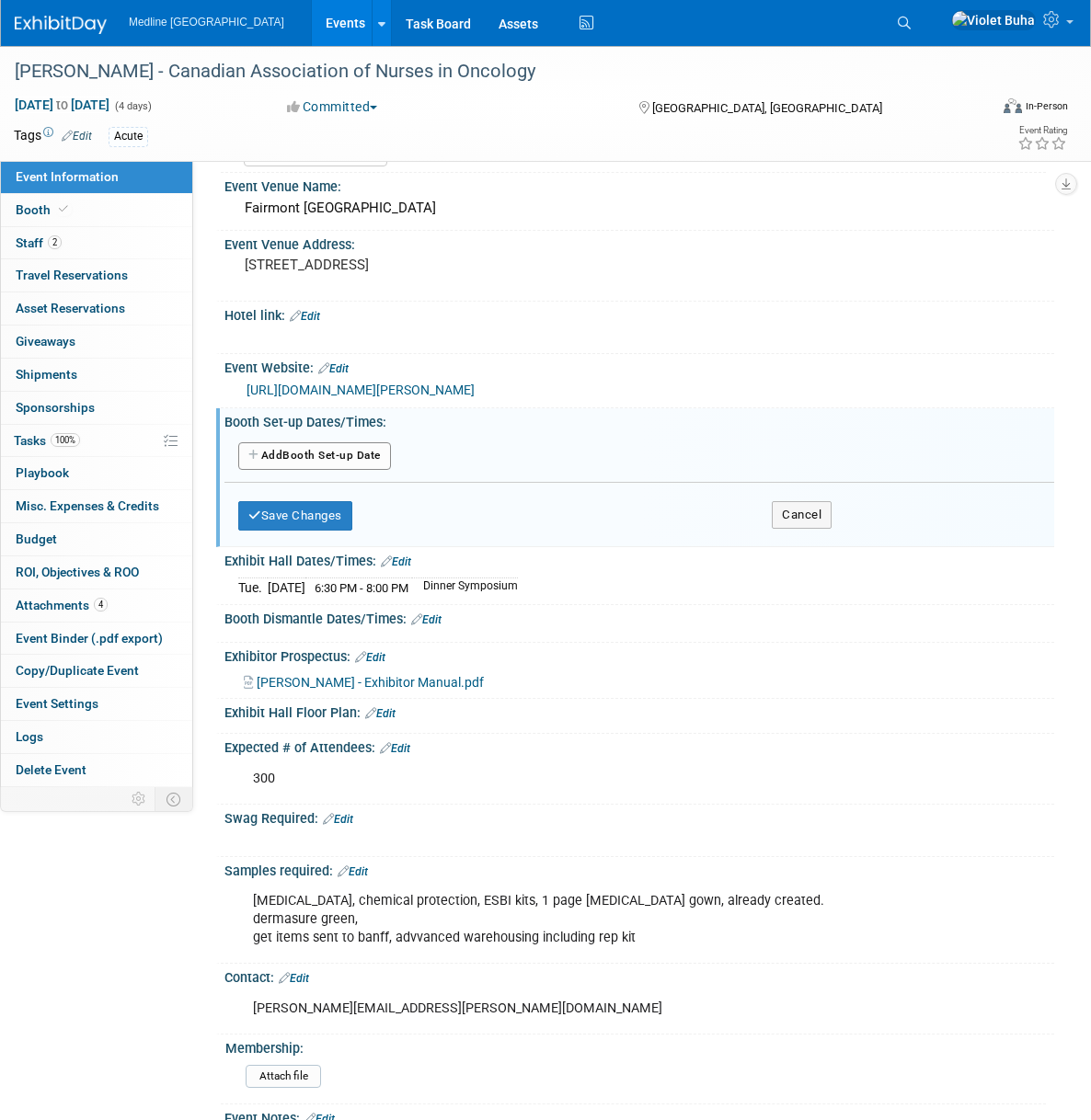
click at [362, 470] on button "Add Another Booth Set-up Date" at bounding box center [314, 456] width 153 height 28
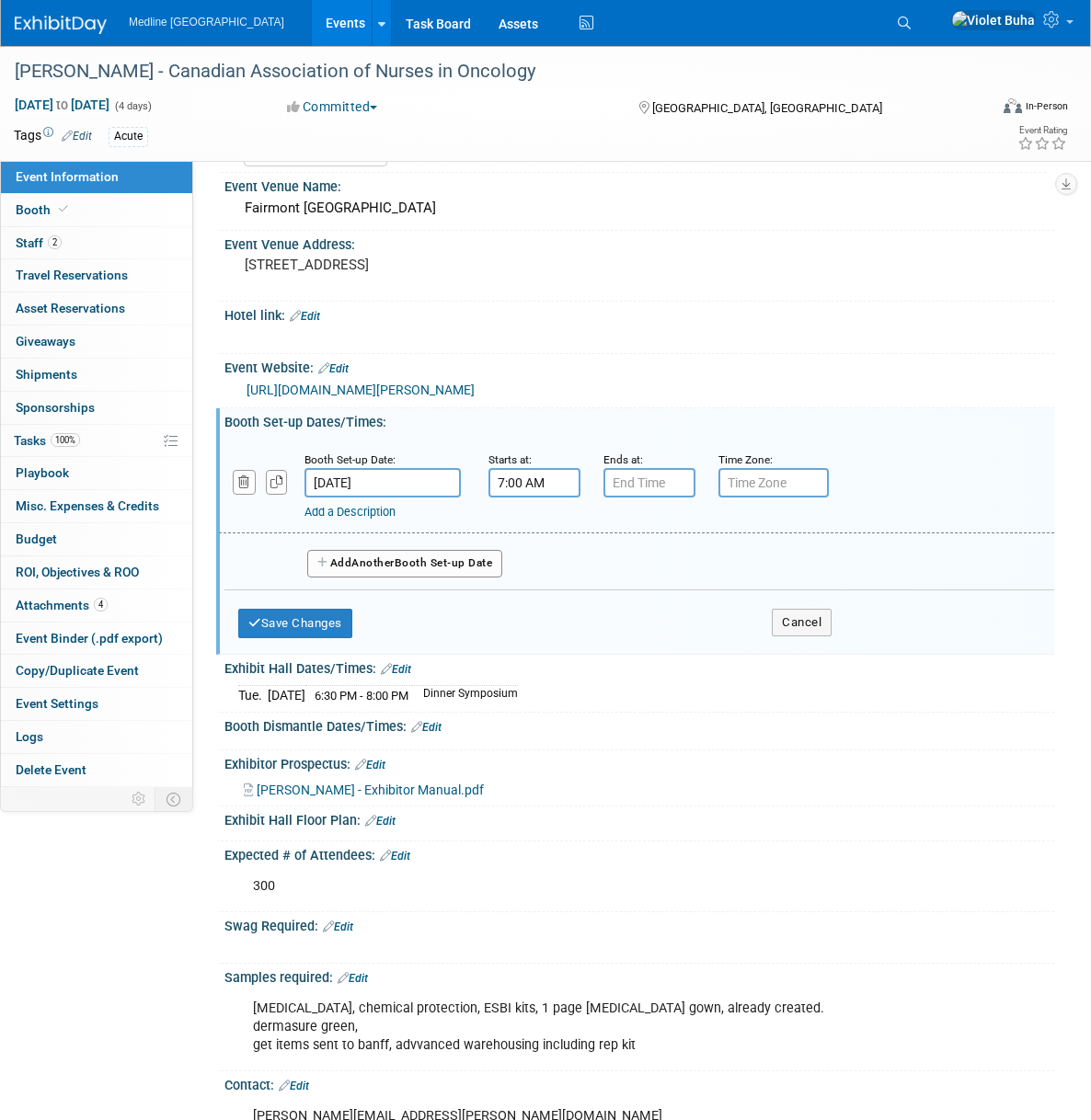
click at [501, 498] on input "7:00 AM" at bounding box center [535, 483] width 92 height 29
click at [521, 584] on span "07" at bounding box center [532, 567] width 35 height 33
click at [521, 643] on td "08" at bounding box center [523, 628] width 59 height 50
type input "8:00 AM"
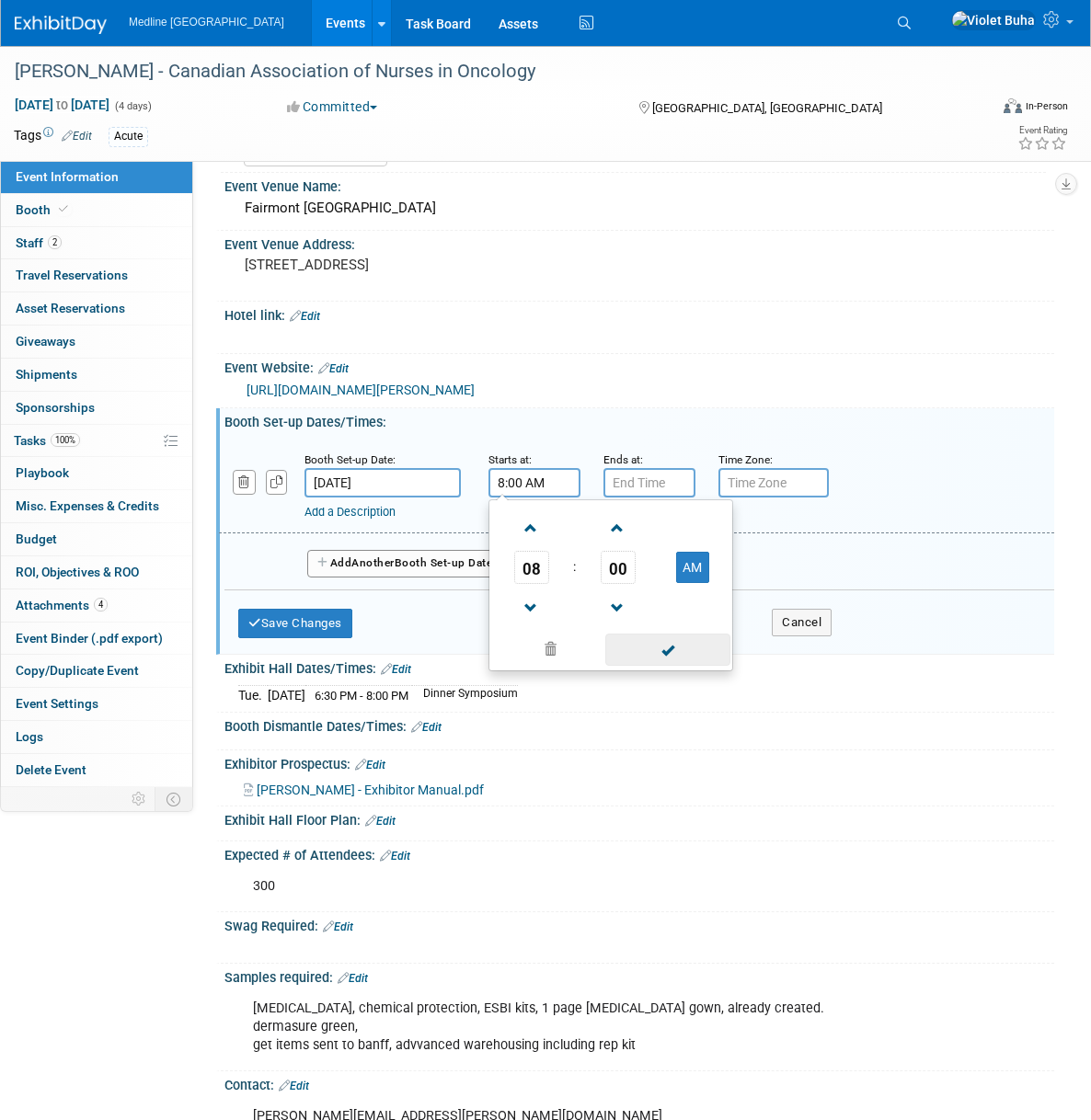
click at [671, 666] on span at bounding box center [667, 649] width 125 height 32
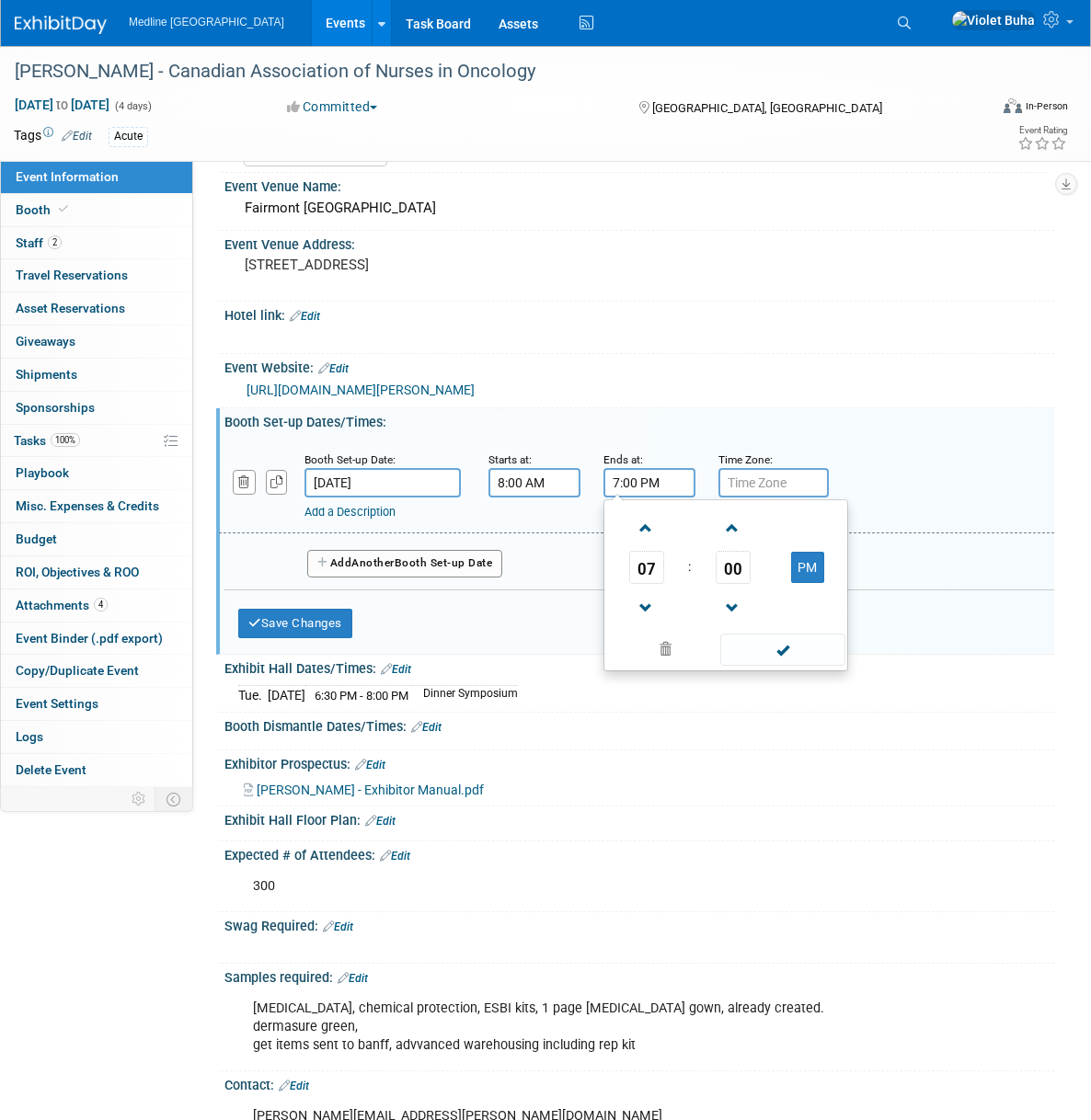
click at [625, 498] on input "7:00 PM" at bounding box center [649, 483] width 92 height 29
click at [634, 584] on span "07" at bounding box center [646, 567] width 35 height 33
click at [695, 598] on td "05" at bounding box center [696, 578] width 59 height 50
type input "5:00 PM"
click at [787, 663] on span at bounding box center [782, 649] width 125 height 32
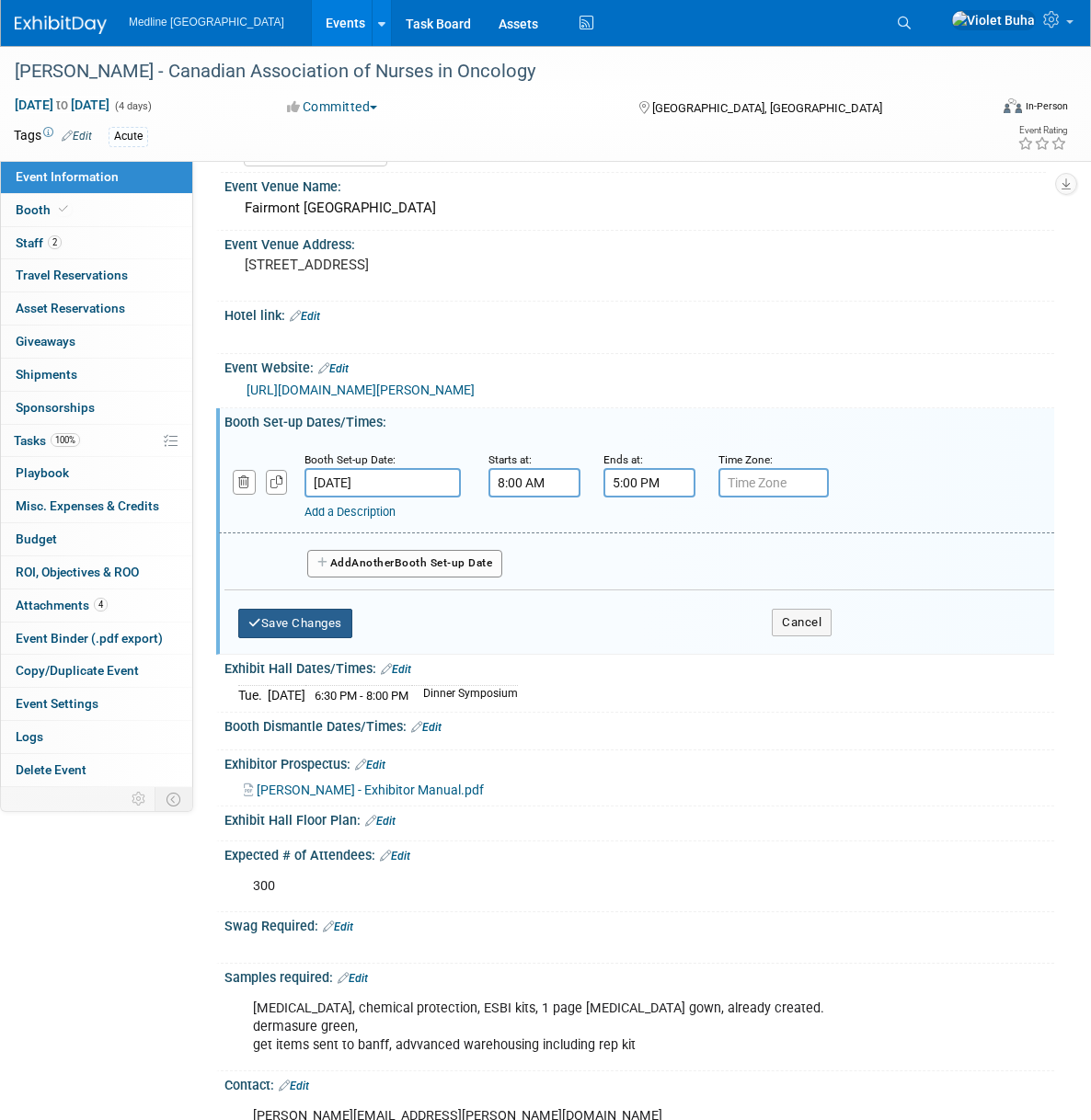
click at [292, 638] on button "Save Changes" at bounding box center [295, 623] width 114 height 29
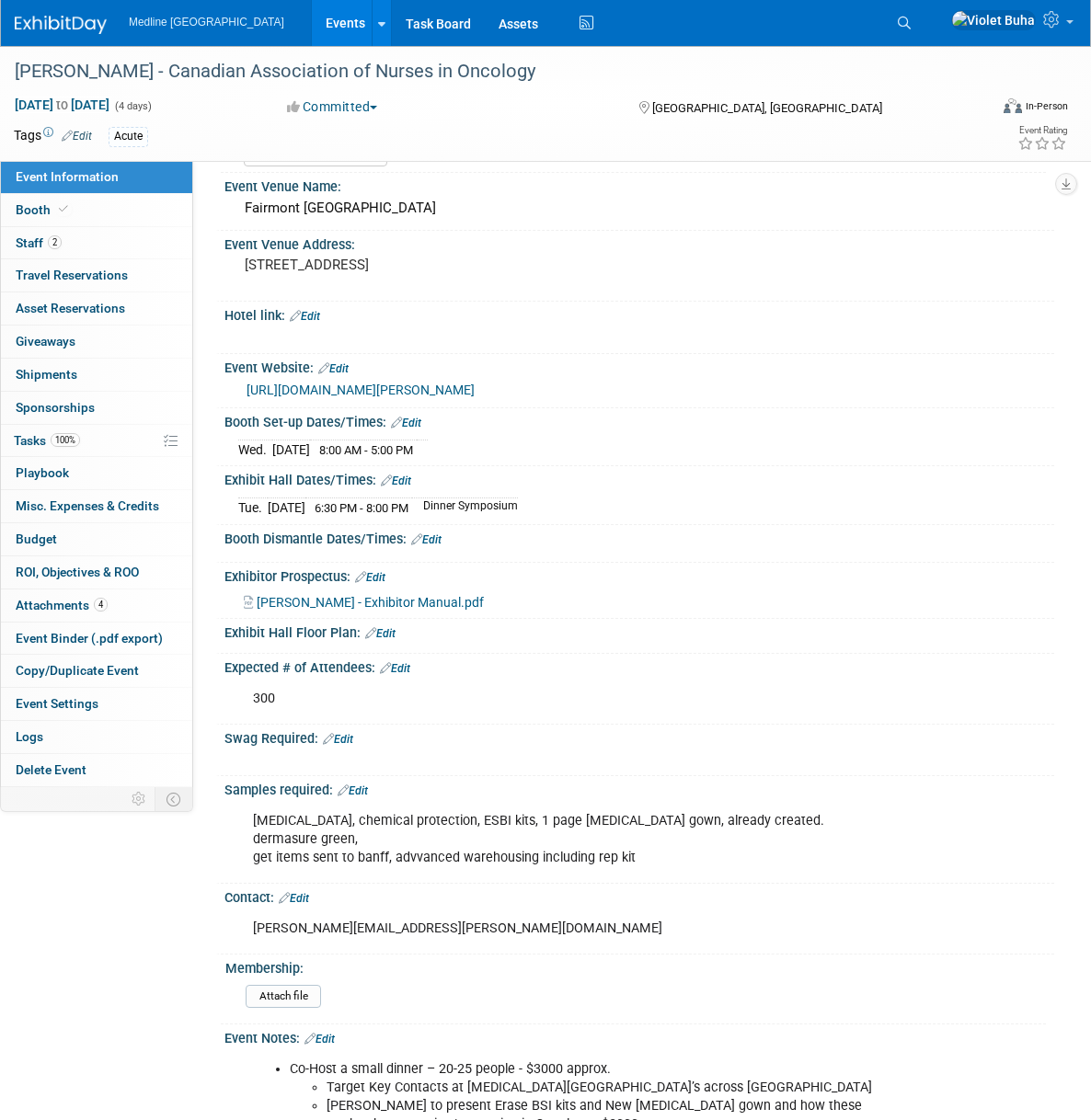
click at [403, 488] on link "Edit" at bounding box center [396, 481] width 30 height 13
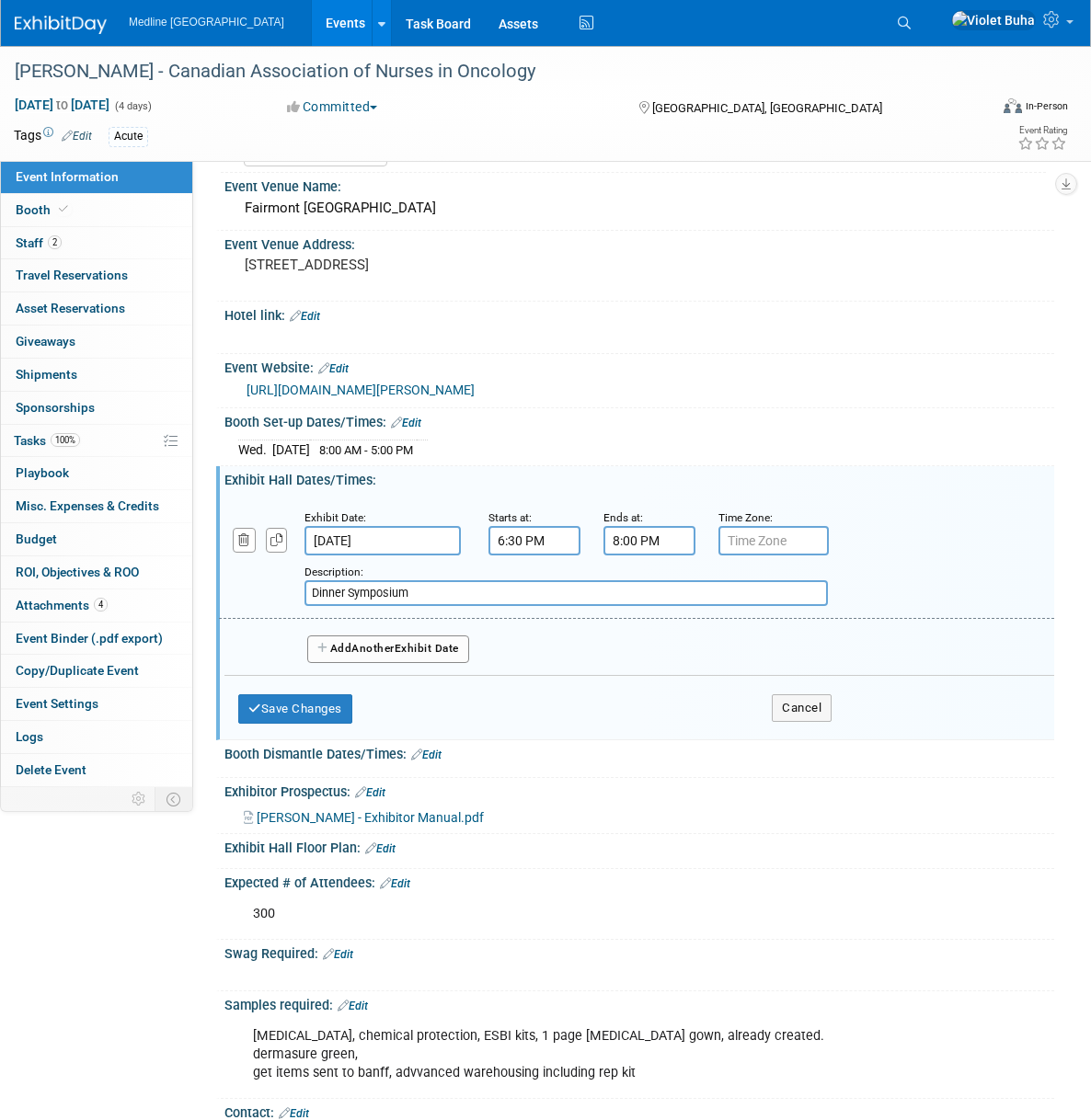
click at [375, 654] on span "Another" at bounding box center [373, 648] width 43 height 13
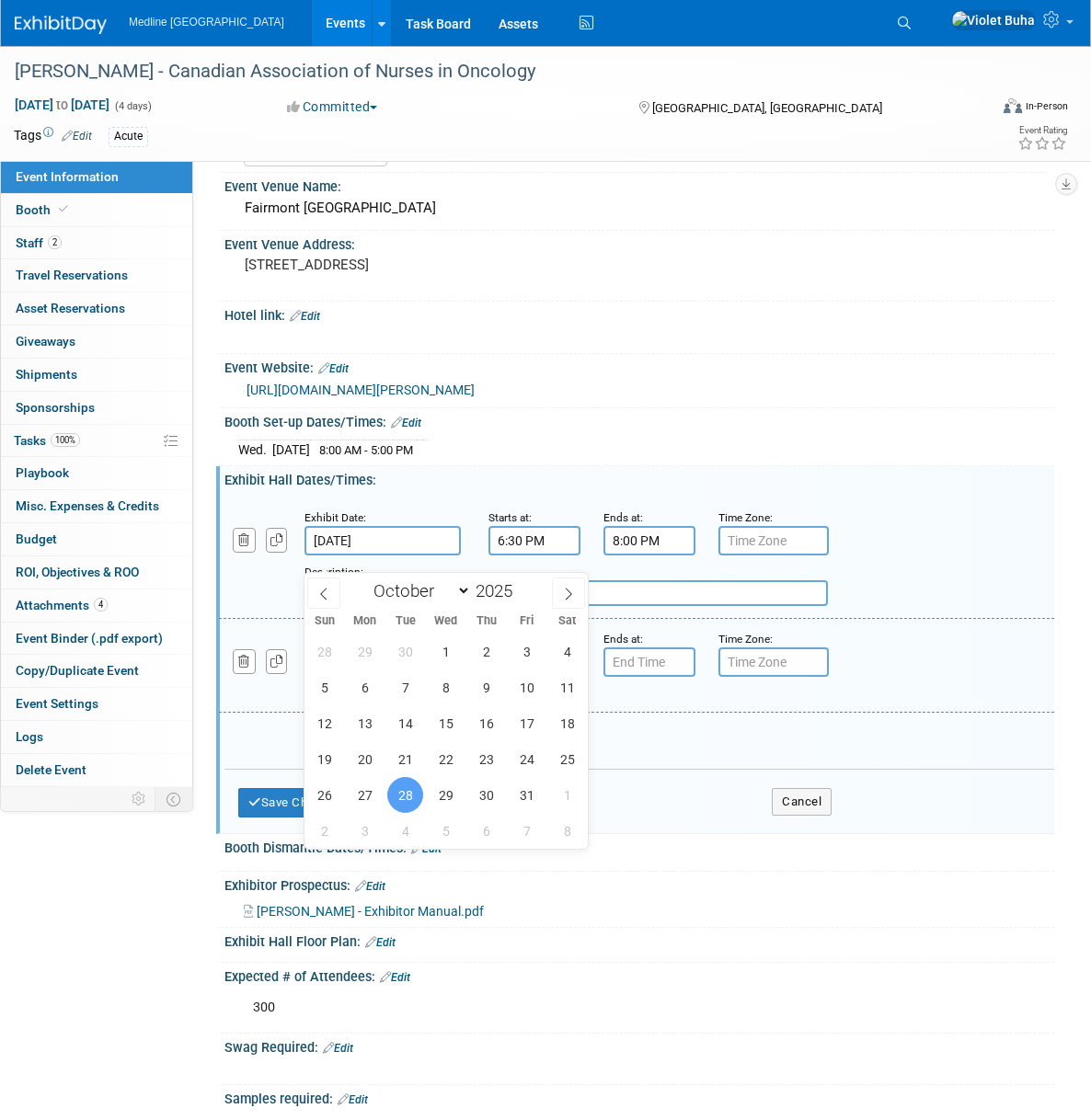
click at [399, 553] on input "Oct 28, 2025" at bounding box center [383, 541] width 157 height 29
click at [451, 792] on span "29" at bounding box center [445, 795] width 36 height 36
type input "Oct 29, 2025"
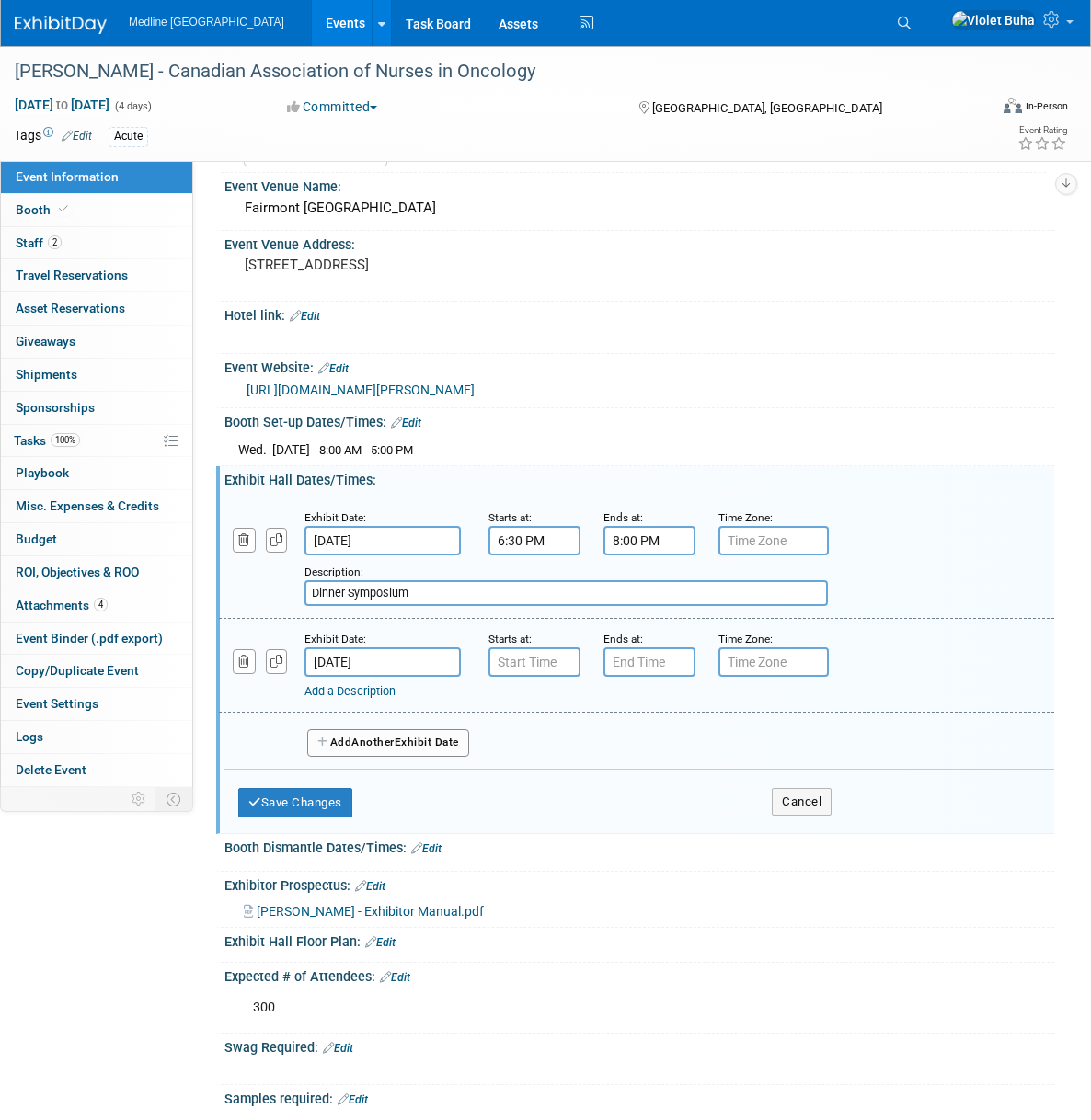
drag, startPoint x: 429, startPoint y: 608, endPoint x: 277, endPoint y: 608, distance: 152.0
click at [277, 606] on div "Add a Description Description: Dinner Symposium" at bounding box center [564, 580] width 719 height 51
type input "Welcome Reception"
click at [375, 677] on input "Oct 29, 2025" at bounding box center [383, 662] width 157 height 29
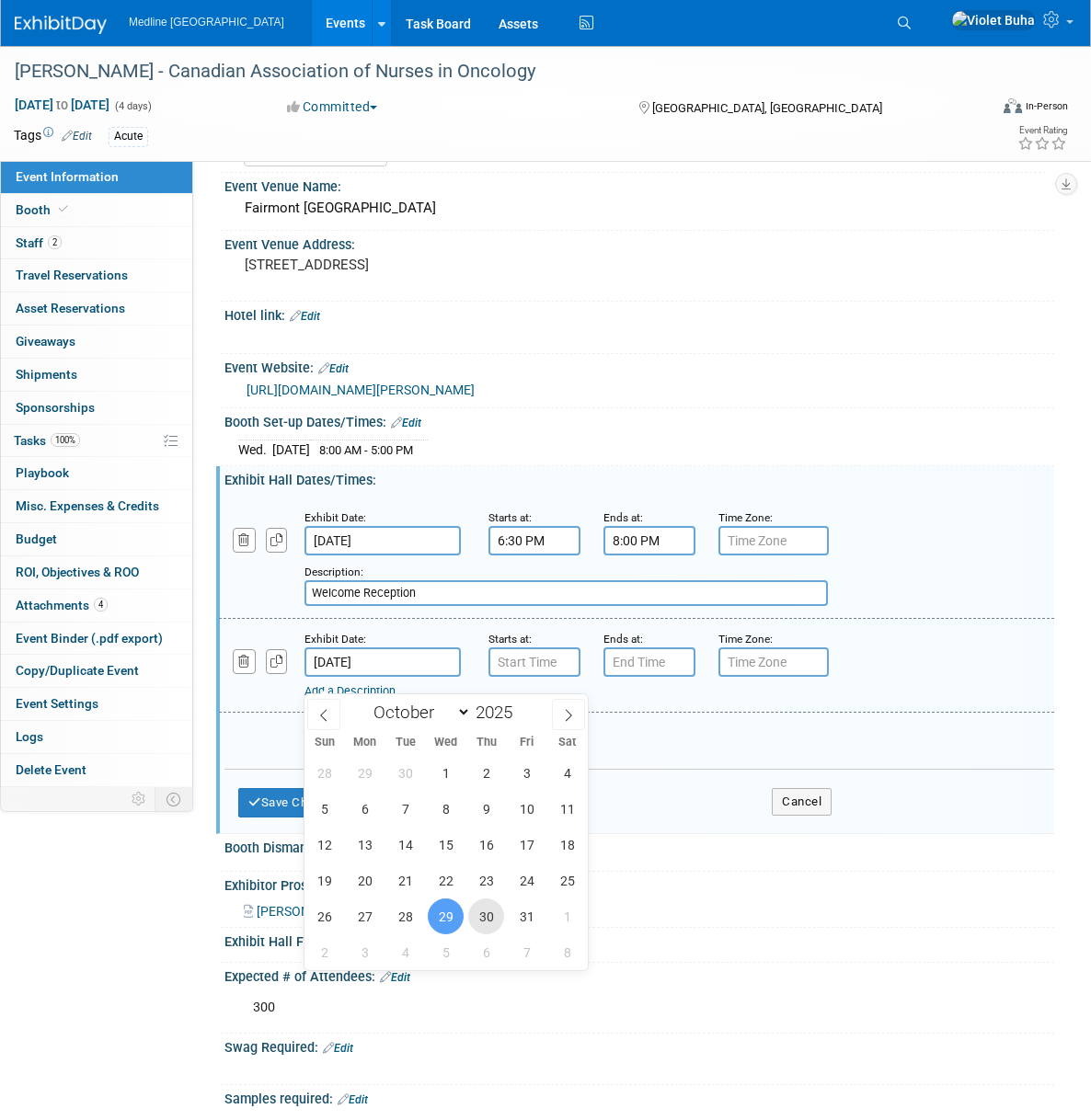
click at [478, 914] on span "30" at bounding box center [486, 915] width 36 height 36
type input "Oct 30, 2025"
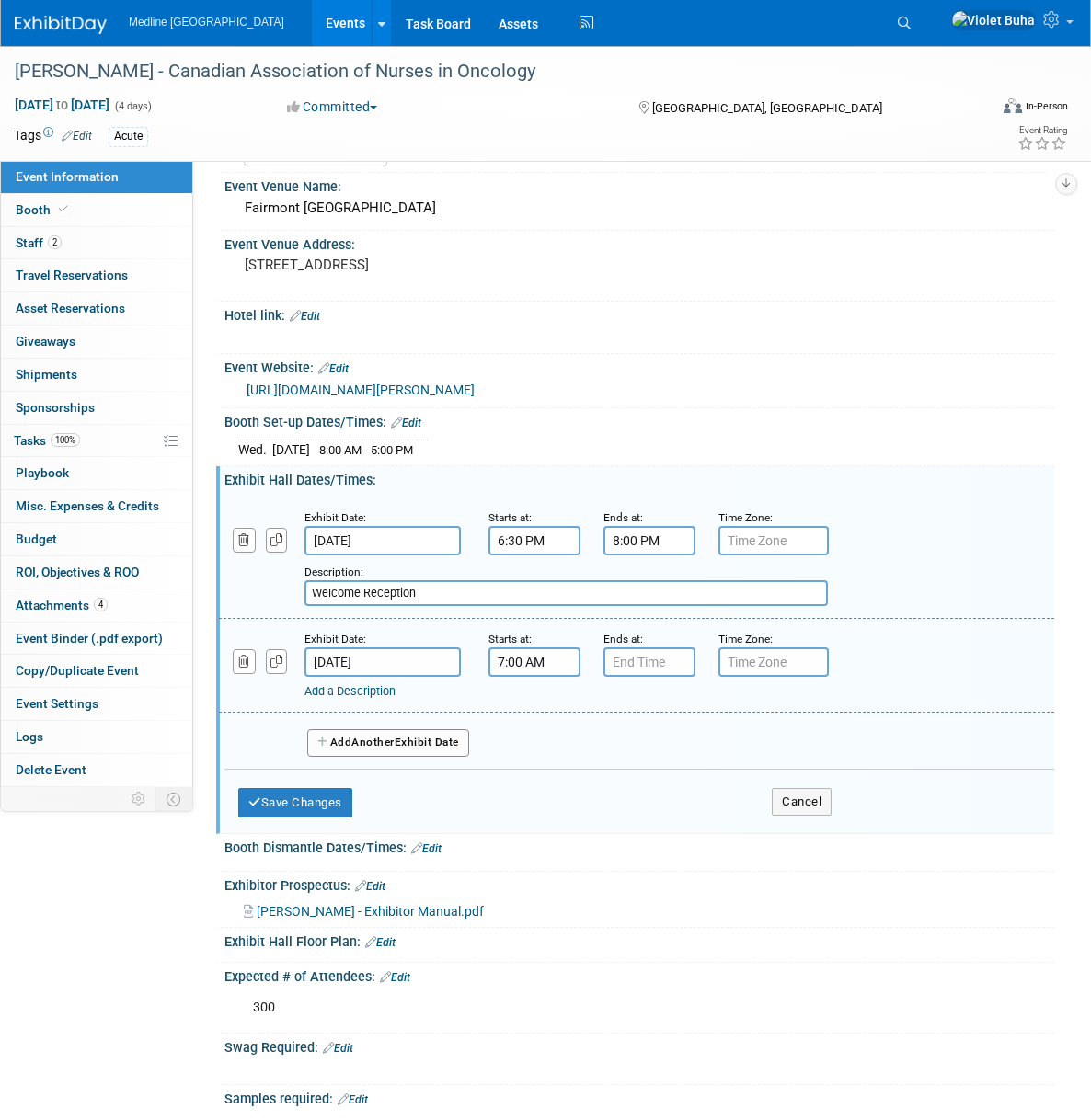
click at [529, 677] on input "7:00 AM" at bounding box center [535, 662] width 92 height 29
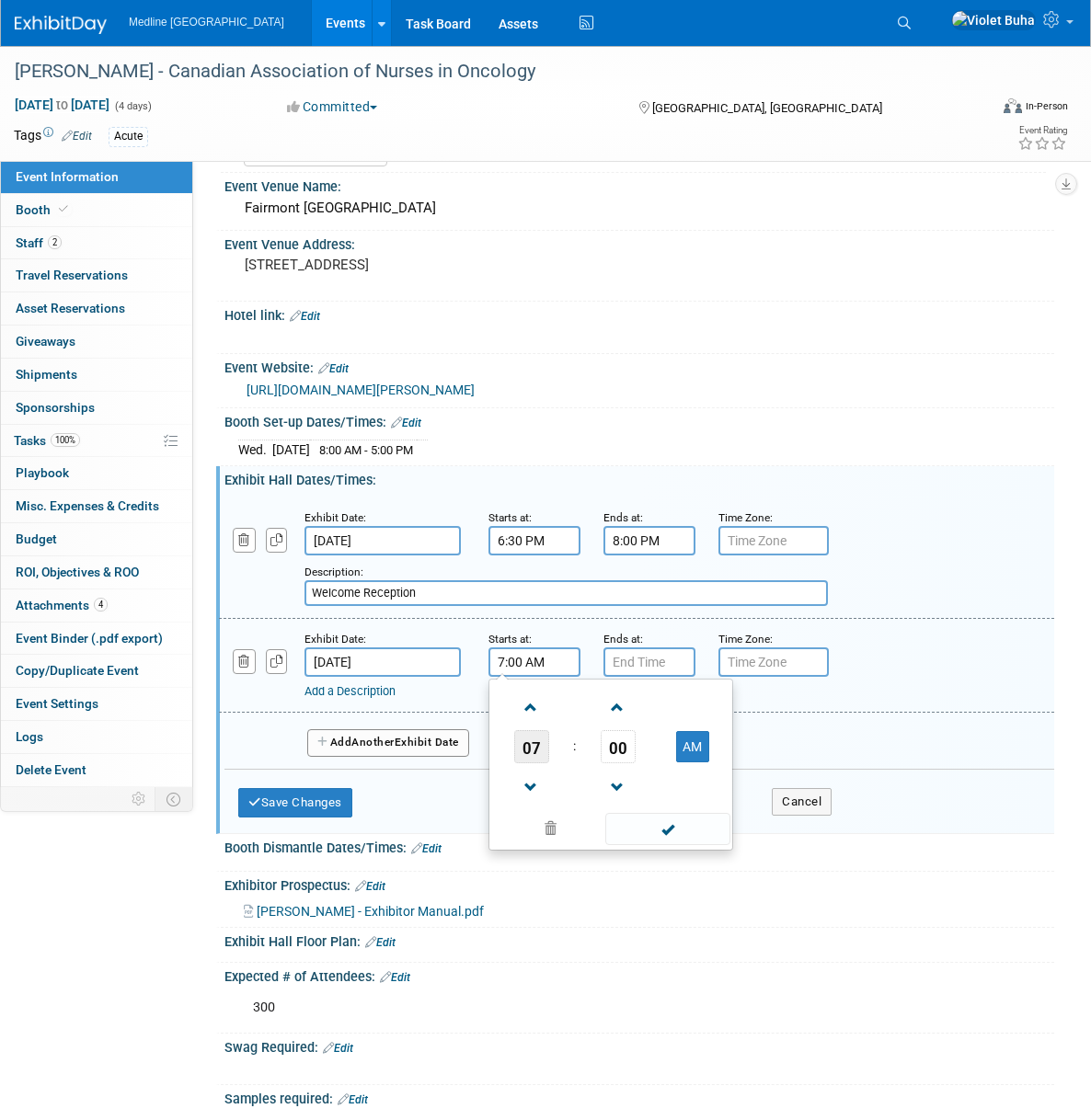
click at [528, 747] on span "07" at bounding box center [532, 747] width 35 height 33
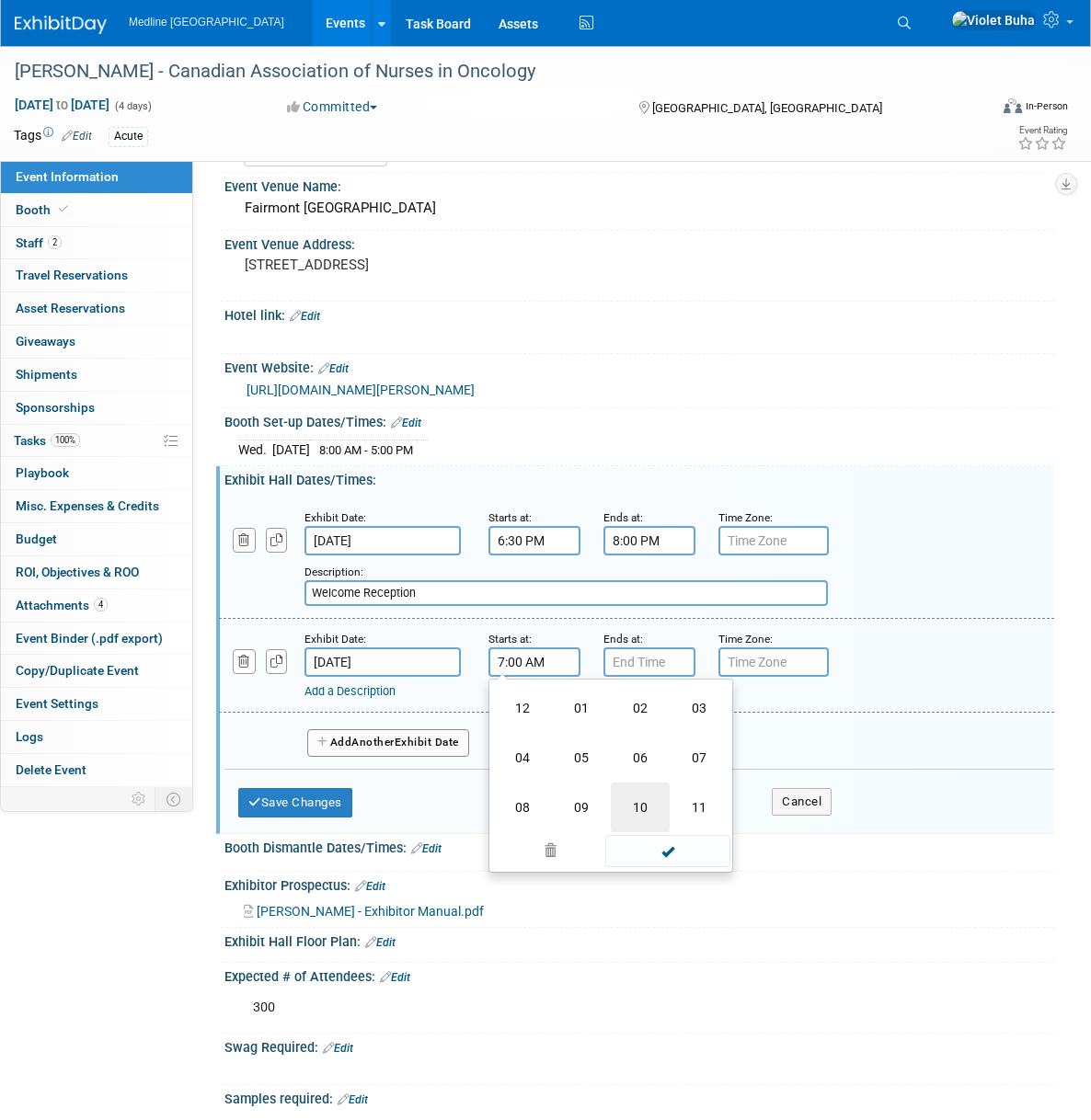
click at [641, 815] on td "10" at bounding box center [640, 808] width 59 height 50
type input "10:00 AM"
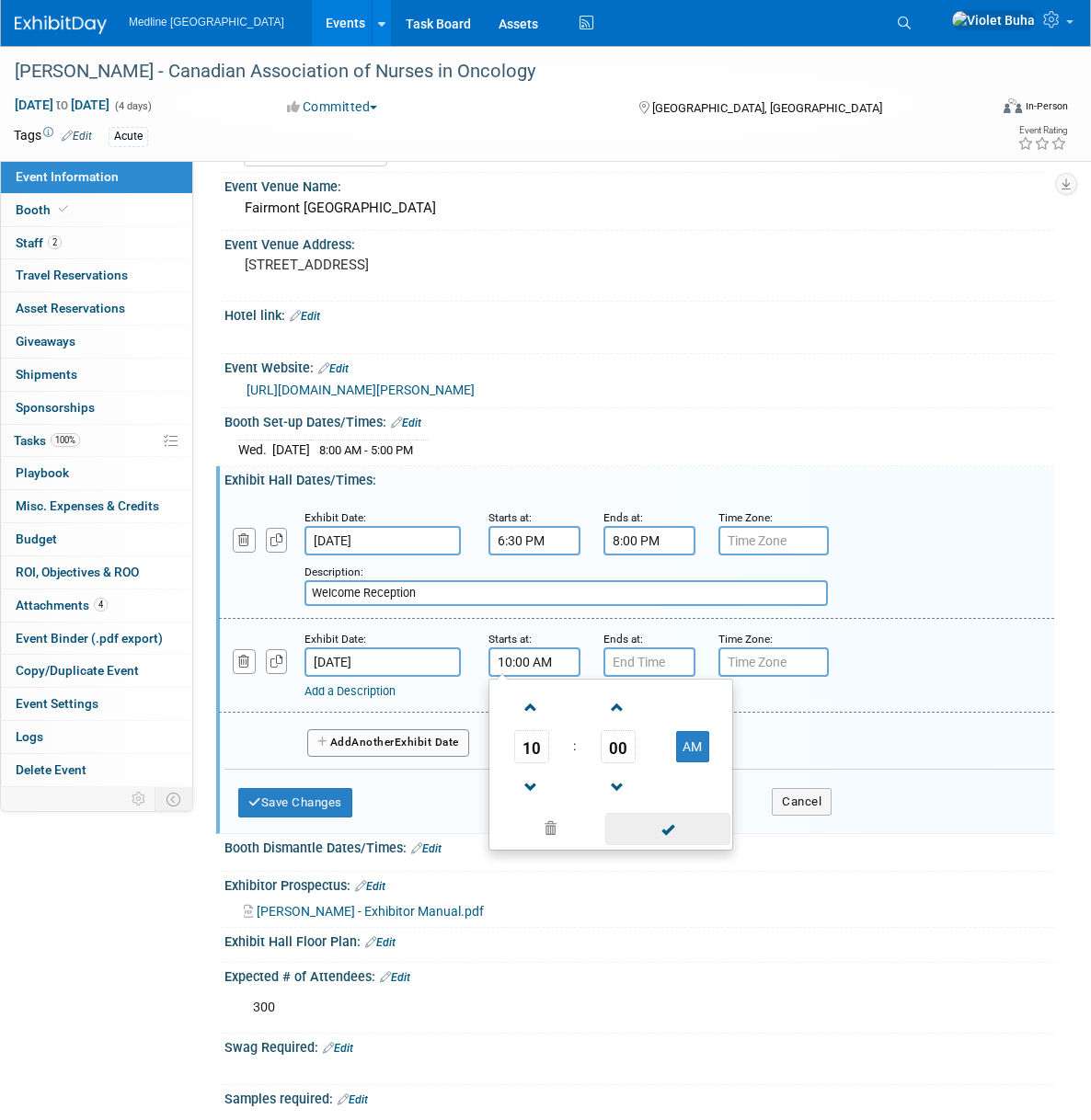
click at [670, 845] on span at bounding box center [667, 829] width 125 height 32
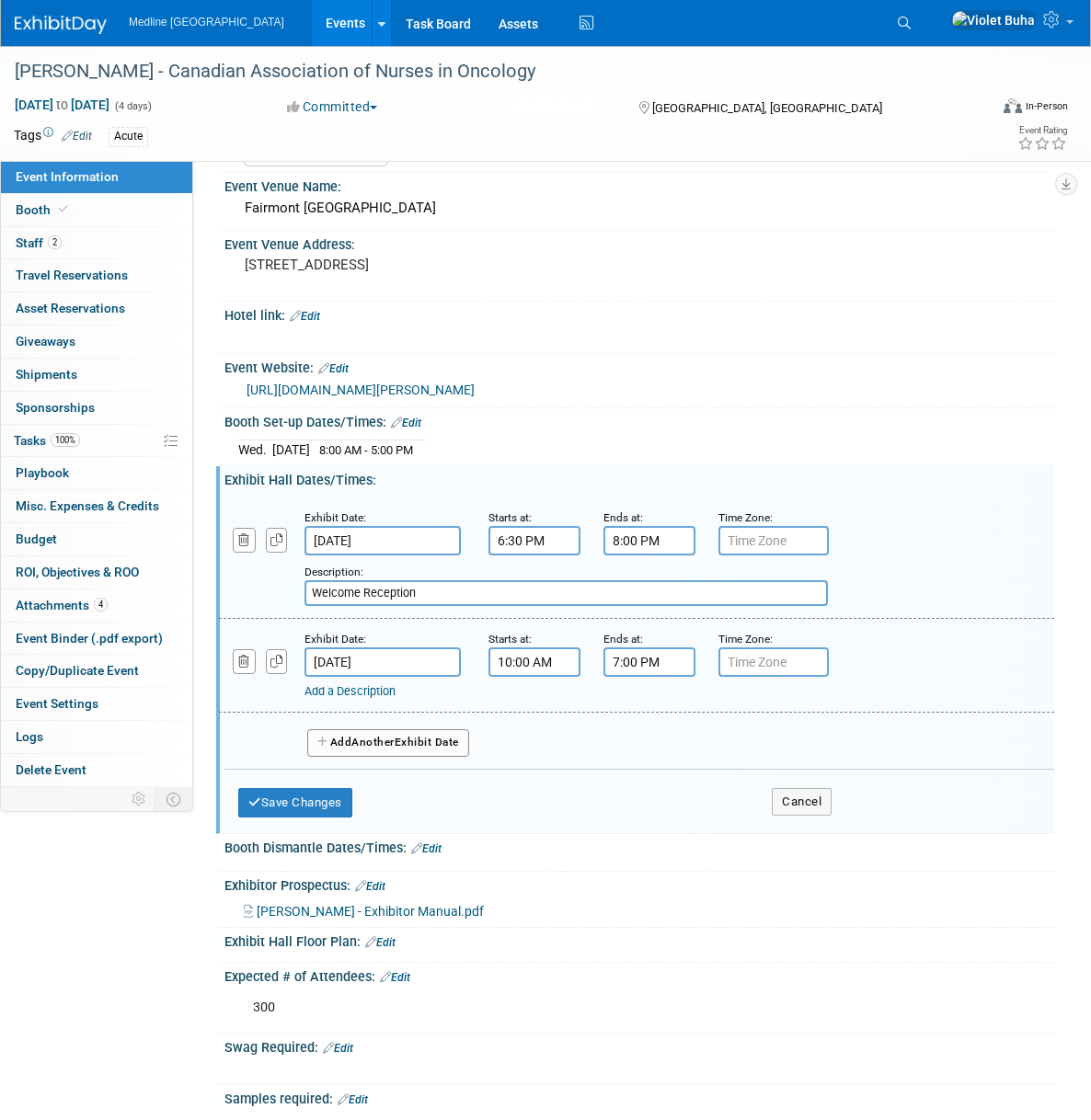
click at [646, 677] on input "7:00 PM" at bounding box center [649, 662] width 92 height 29
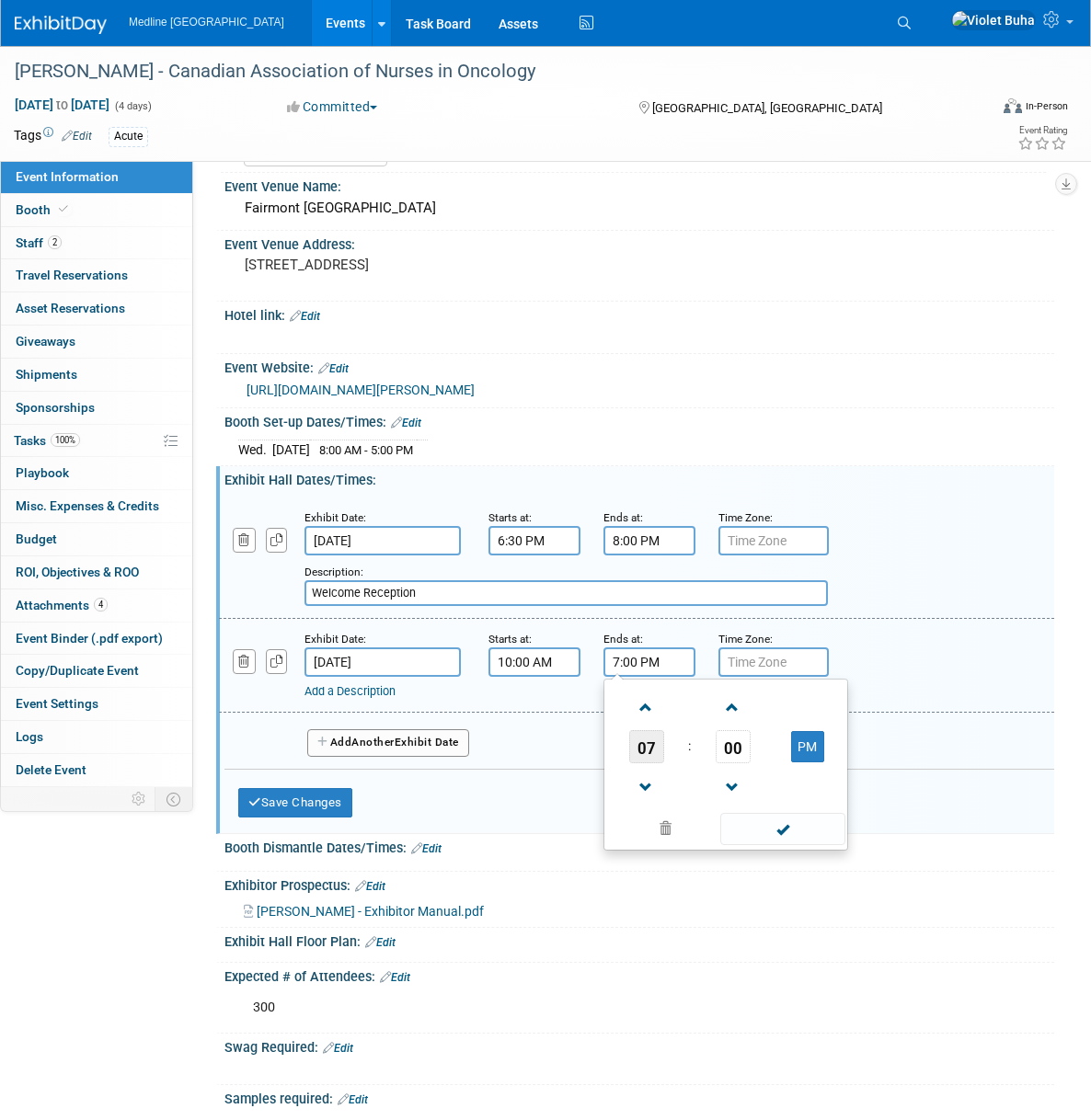
click at [650, 763] on span "07" at bounding box center [646, 747] width 35 height 33
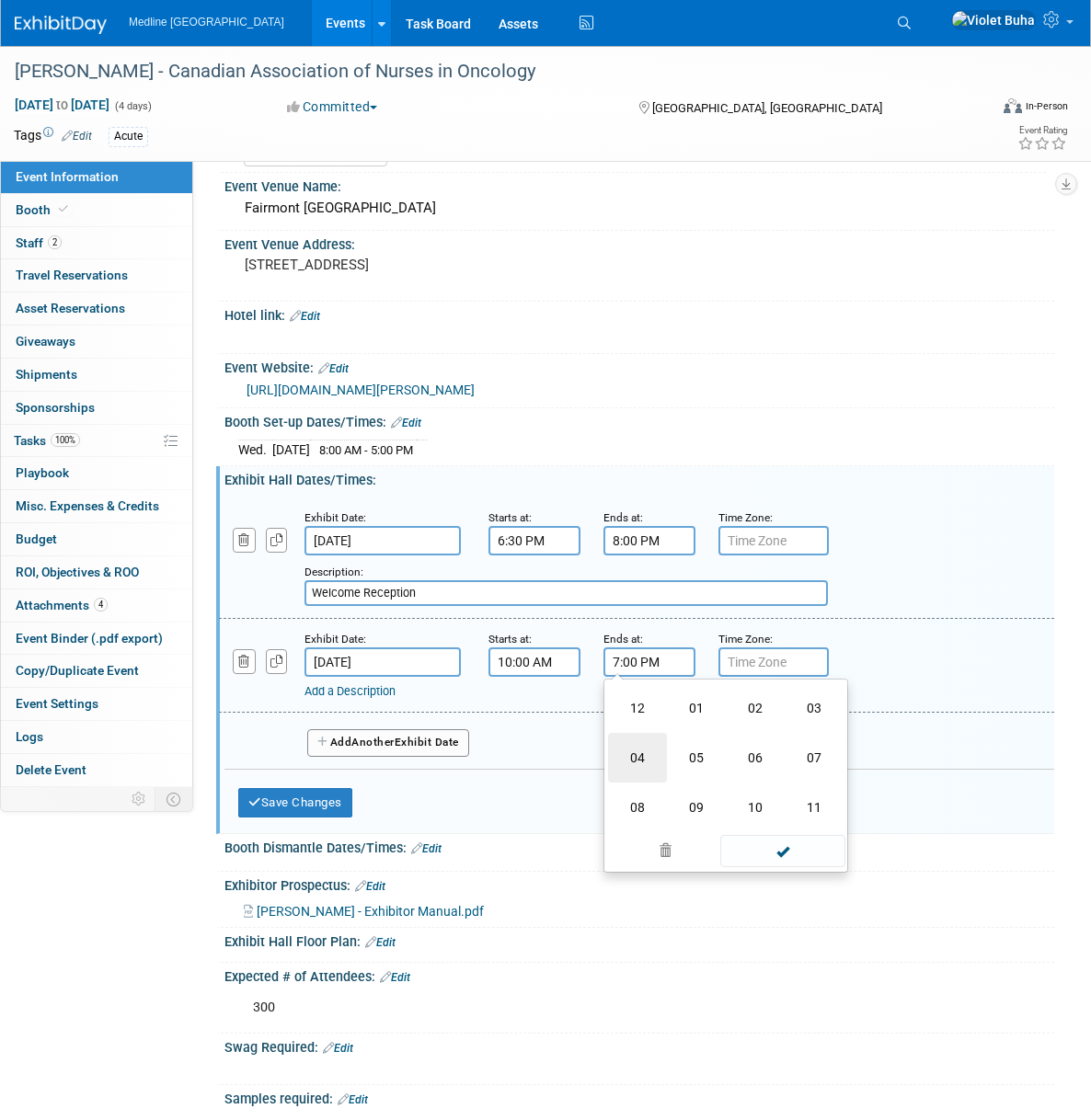
click at [651, 775] on td "04" at bounding box center [637, 758] width 59 height 50
type input "4:00 PM"
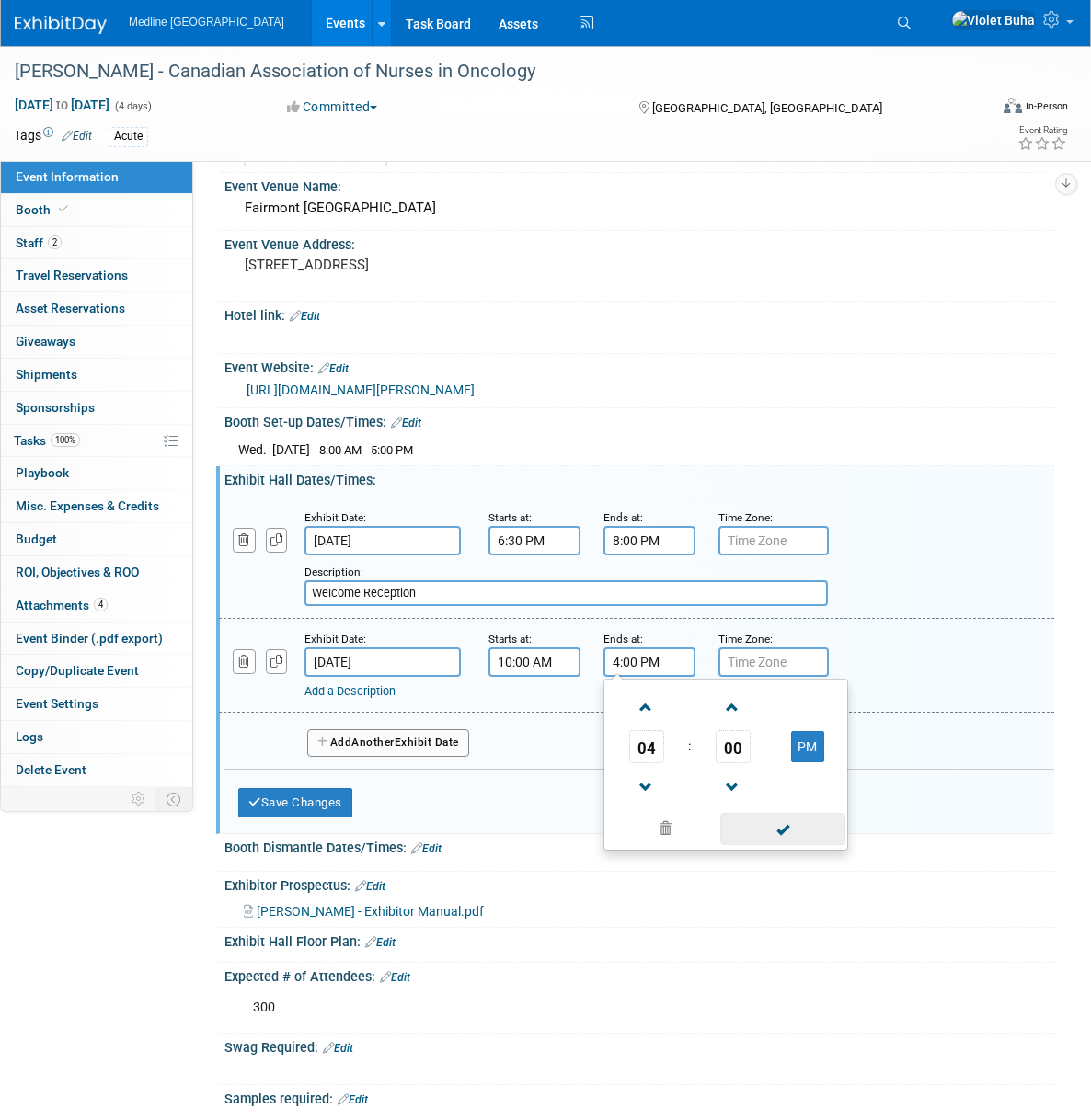
click at [776, 845] on span at bounding box center [782, 829] width 125 height 32
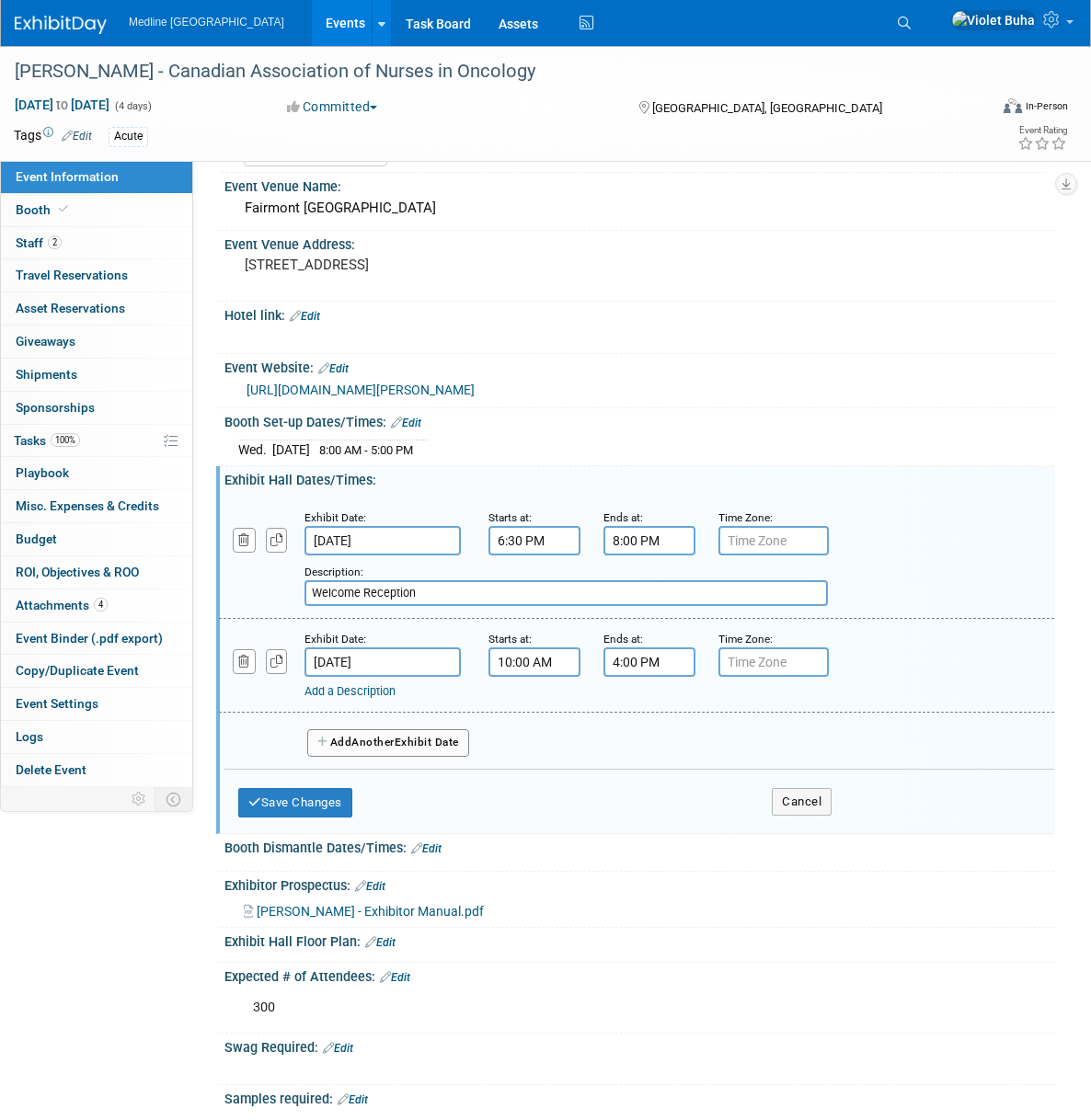
click at [346, 757] on button "Add Another Exhibit Date" at bounding box center [388, 743] width 162 height 28
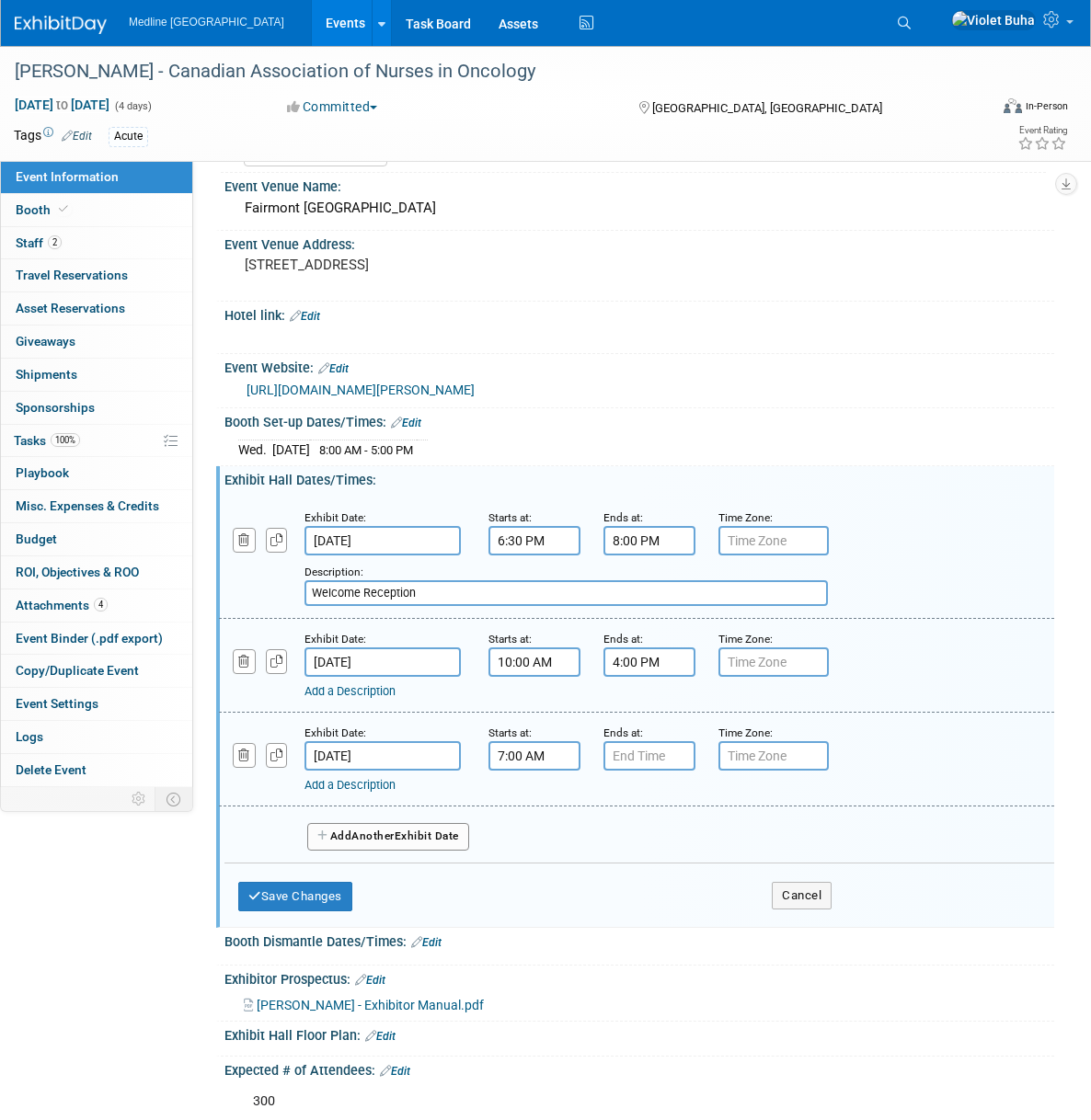
click at [516, 771] on input "7:00 AM" at bounding box center [535, 756] width 92 height 29
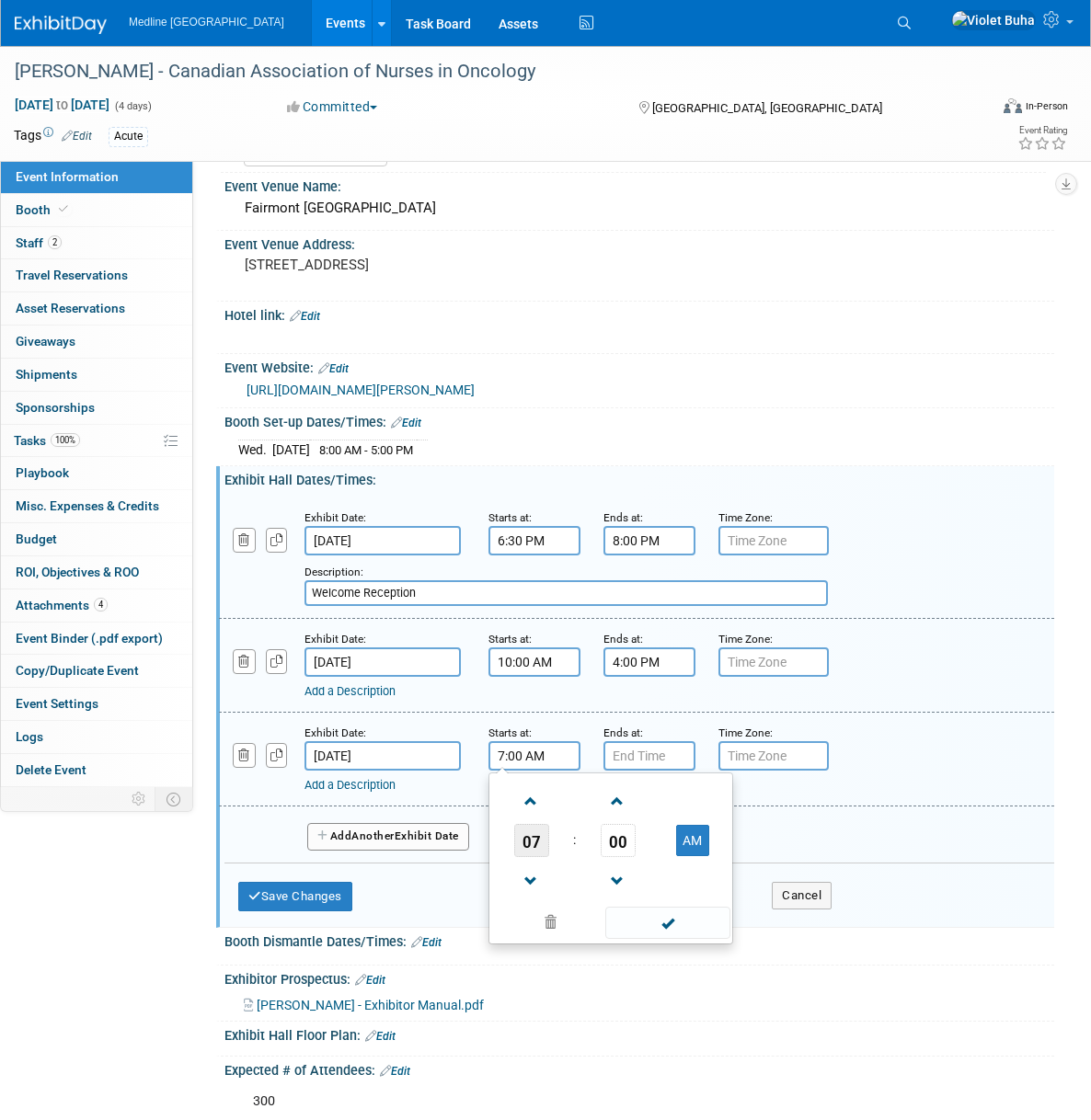
click at [525, 849] on span "07" at bounding box center [532, 841] width 35 height 33
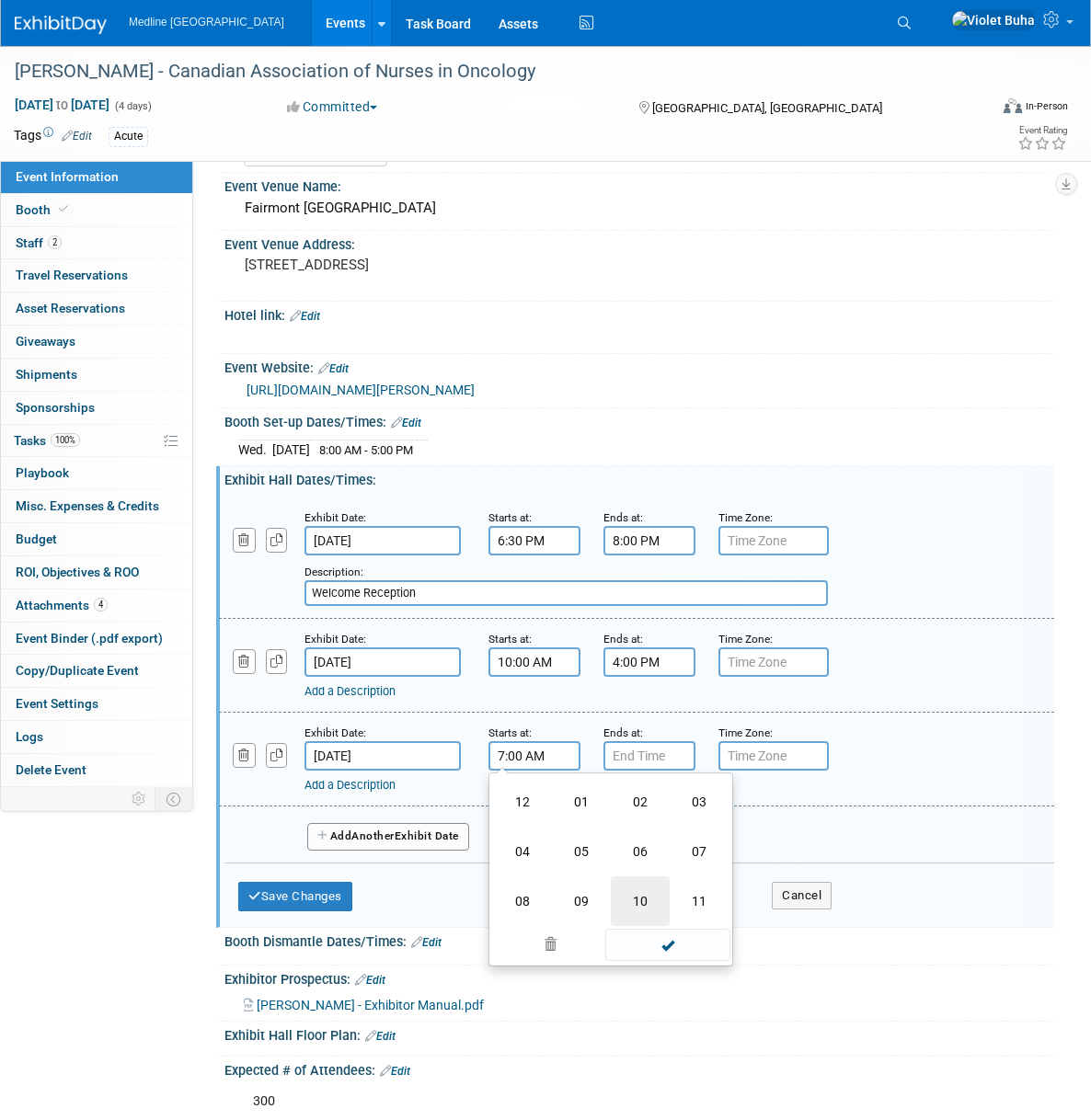
click at [630, 912] on td "10" at bounding box center [640, 902] width 59 height 50
type input "10:00 AM"
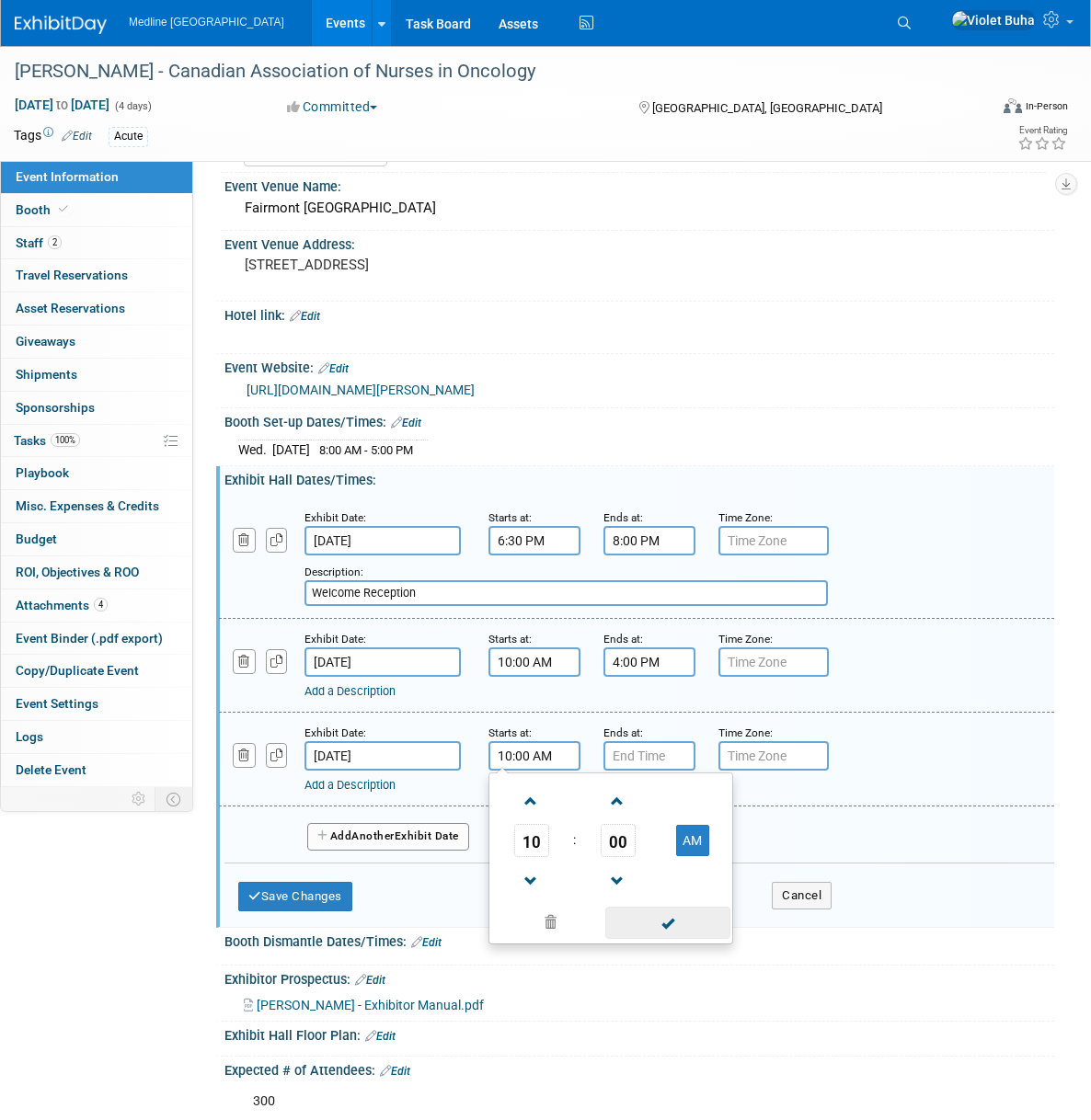
click at [667, 933] on span at bounding box center [667, 922] width 125 height 32
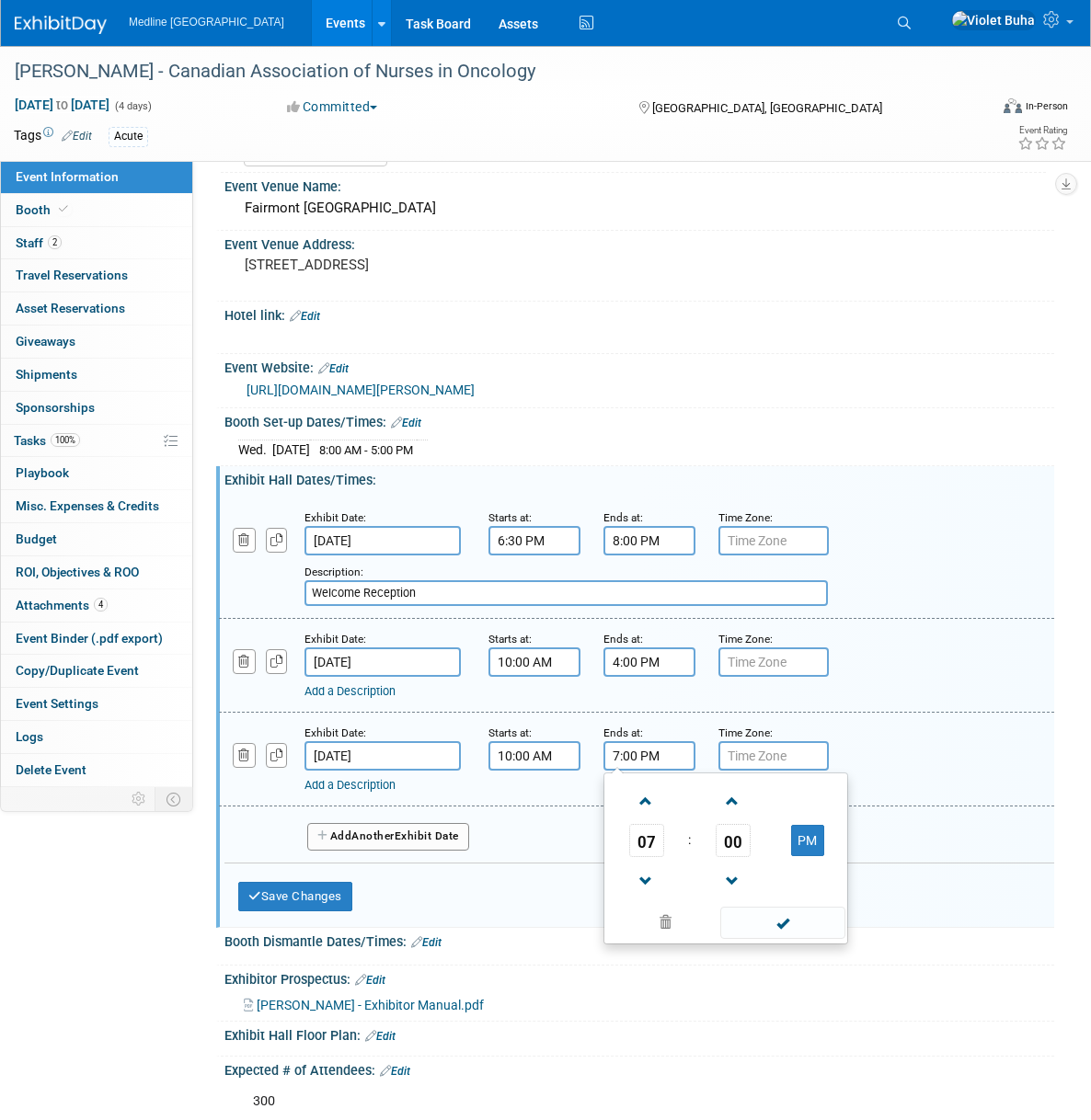
click at [637, 771] on input "7:00 PM" at bounding box center [649, 756] width 92 height 29
click at [642, 857] on span "07" at bounding box center [646, 841] width 35 height 33
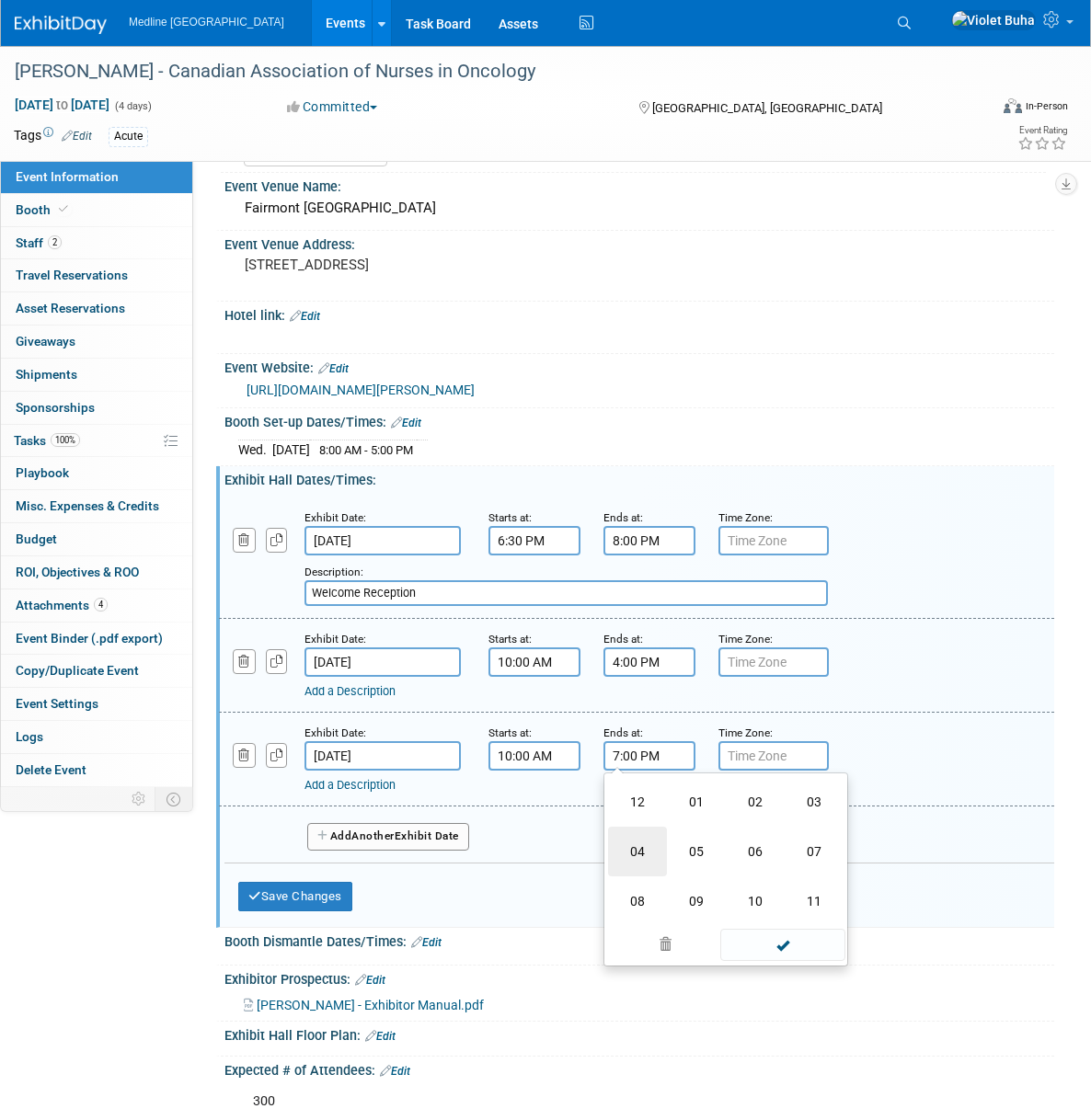
click at [654, 871] on td "04" at bounding box center [637, 852] width 59 height 50
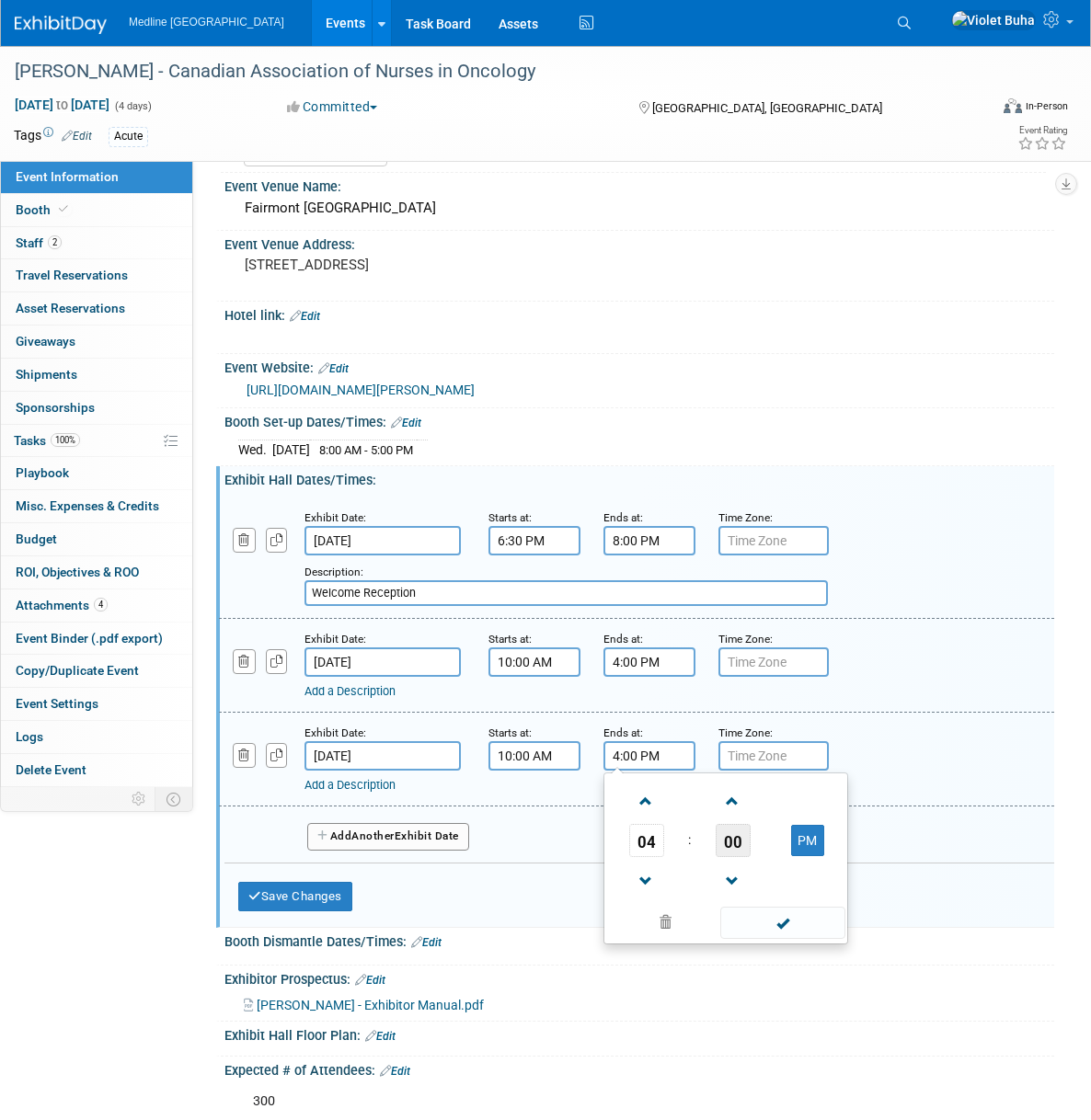
click at [733, 857] on span "00" at bounding box center [733, 841] width 35 height 33
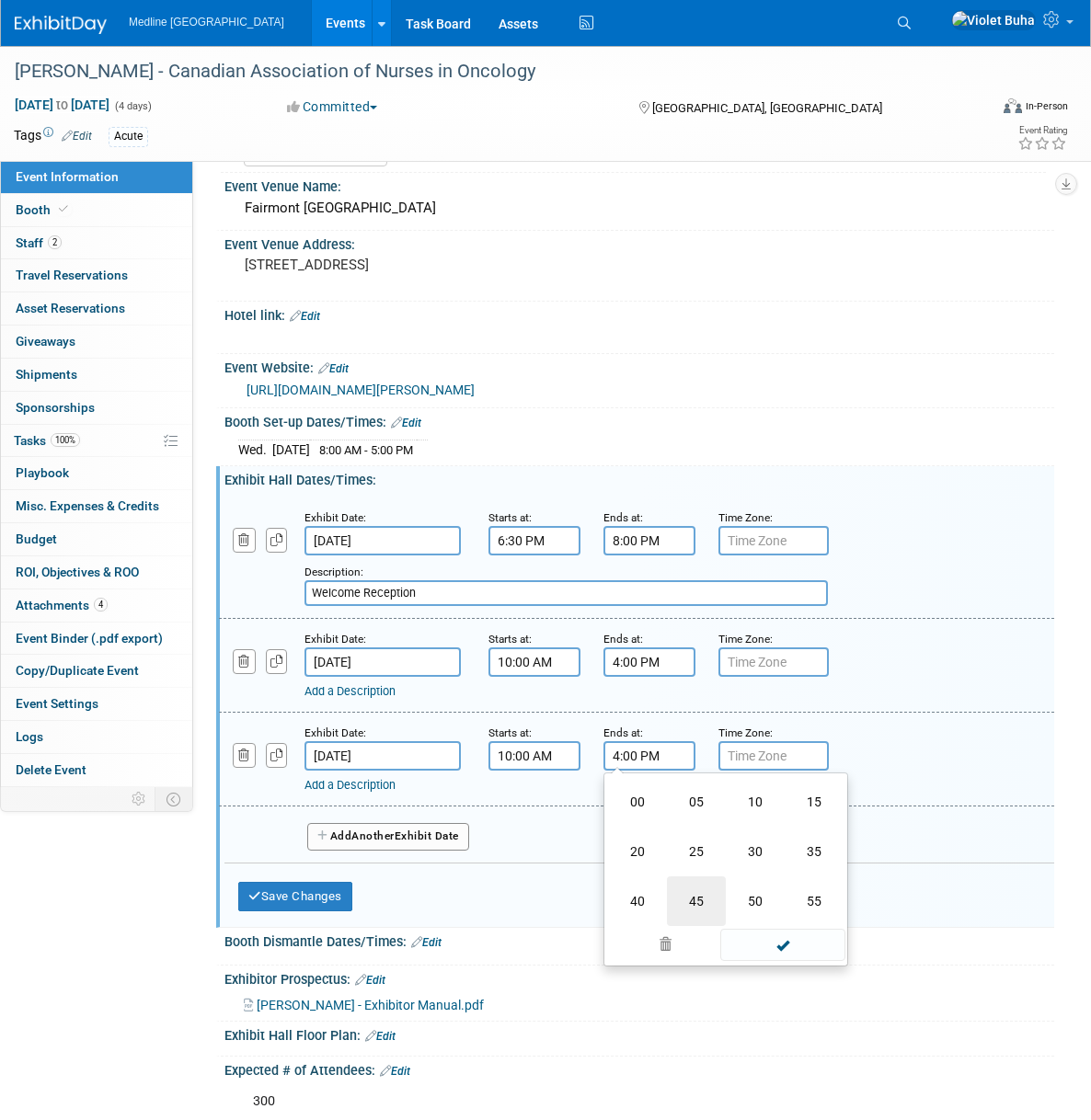
click at [704, 911] on td "45" at bounding box center [696, 902] width 59 height 50
type input "4:45 PM"
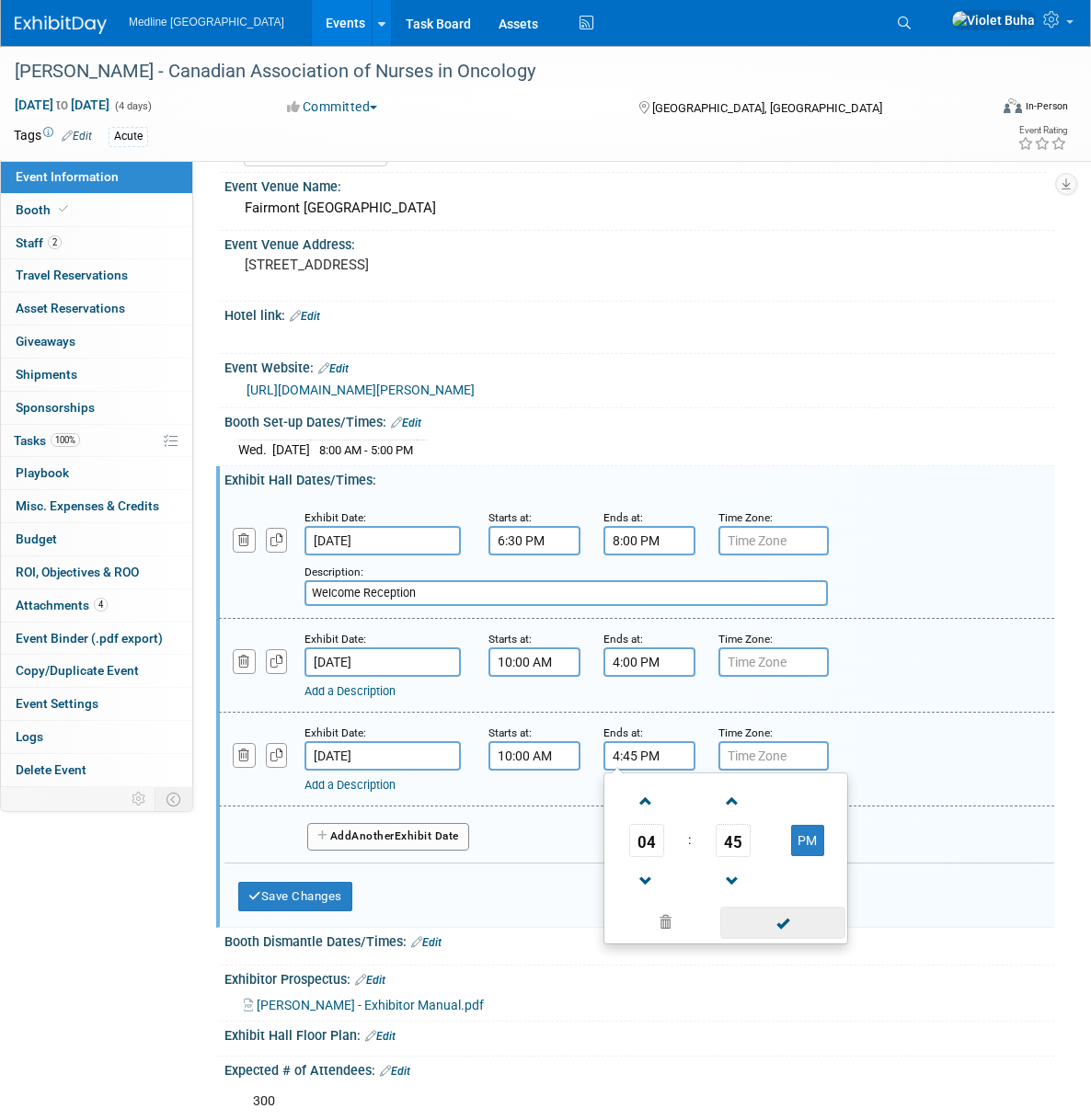
click at [782, 938] on span at bounding box center [782, 922] width 125 height 32
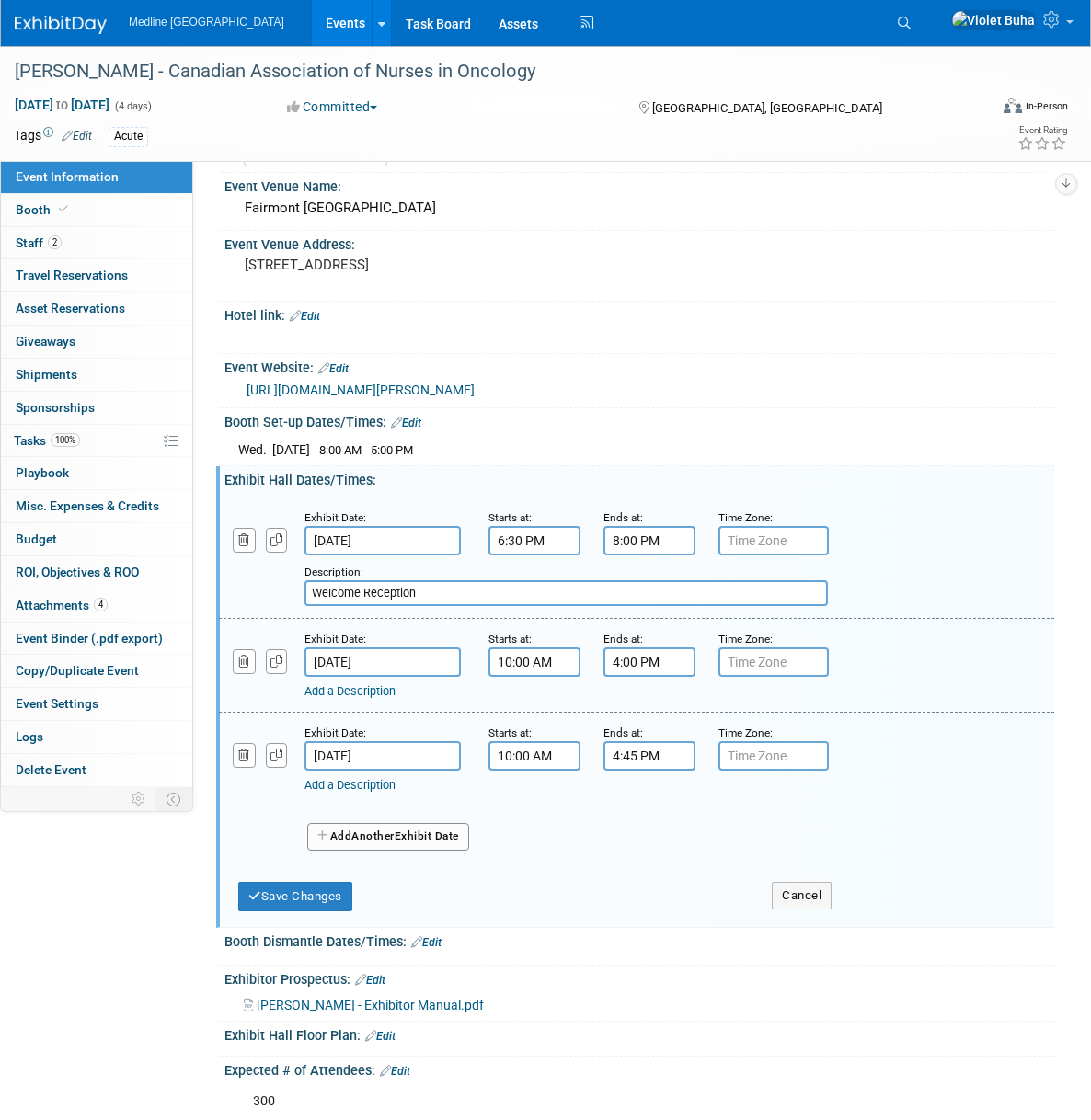
click at [373, 843] on span "Another" at bounding box center [373, 836] width 43 height 13
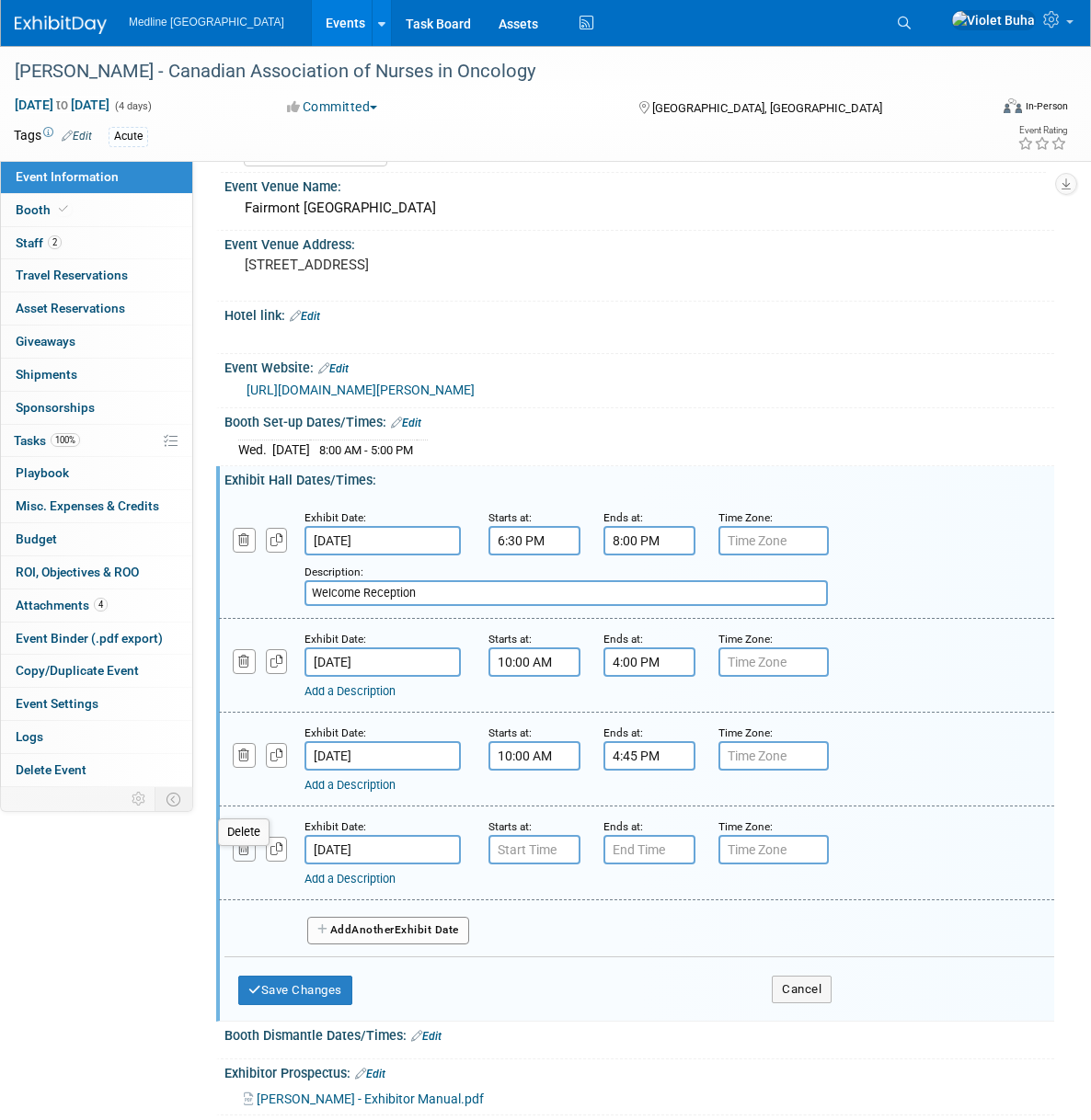
click at [248, 855] on icon "button" at bounding box center [243, 849] width 12 height 12
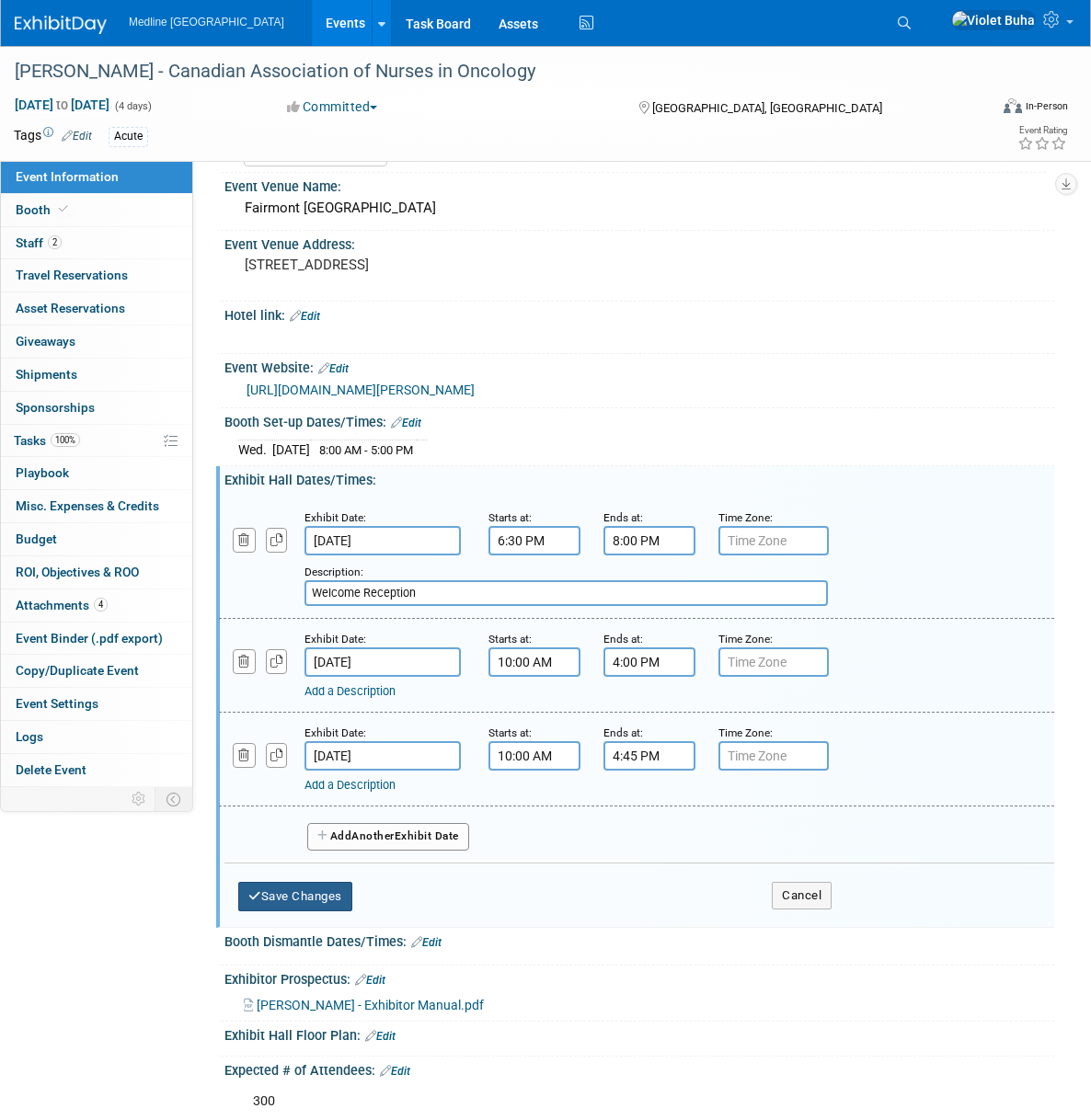
click at [299, 911] on button "Save Changes" at bounding box center [295, 897] width 114 height 29
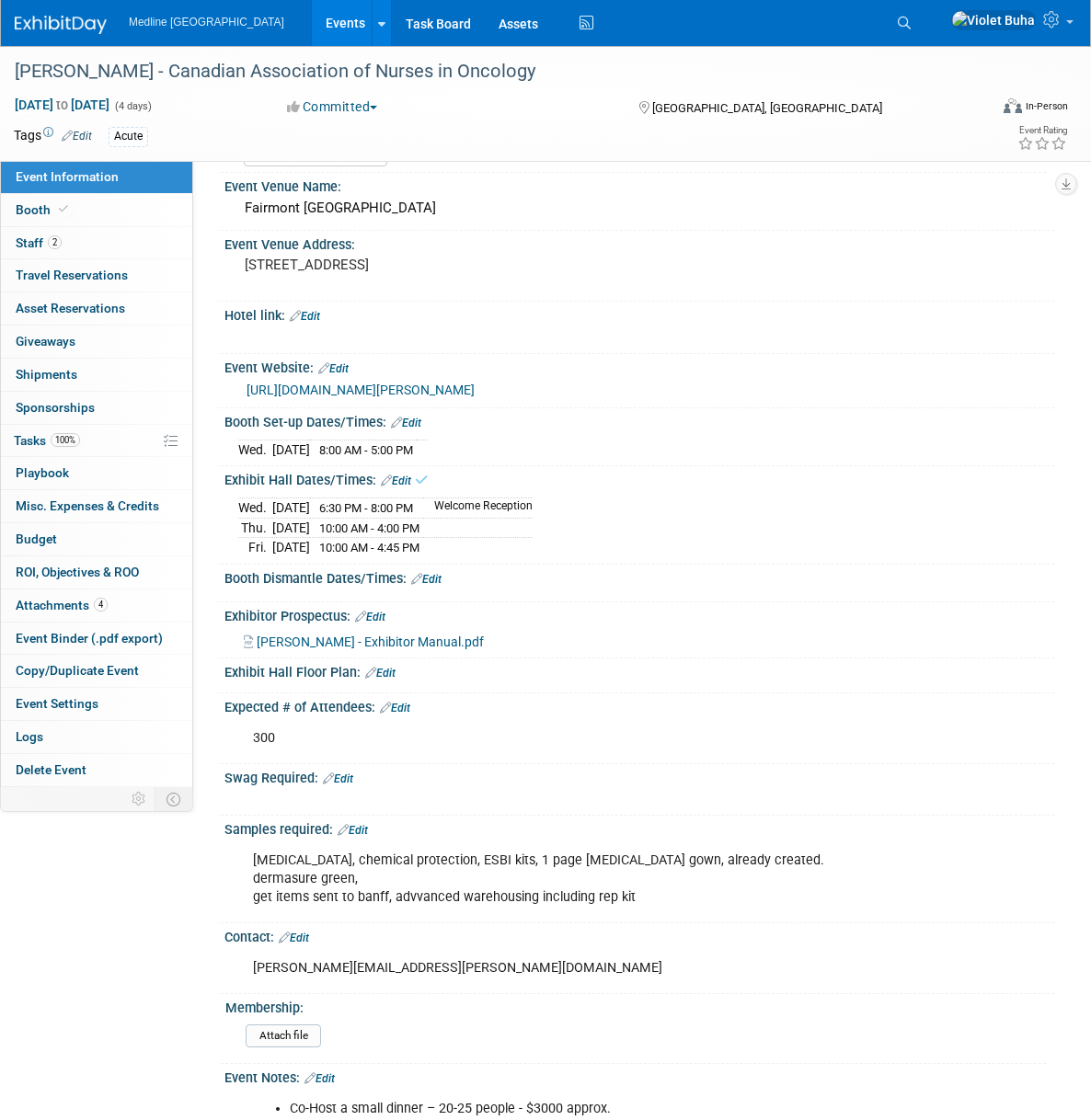
click at [434, 585] on link "Edit" at bounding box center [426, 579] width 30 height 13
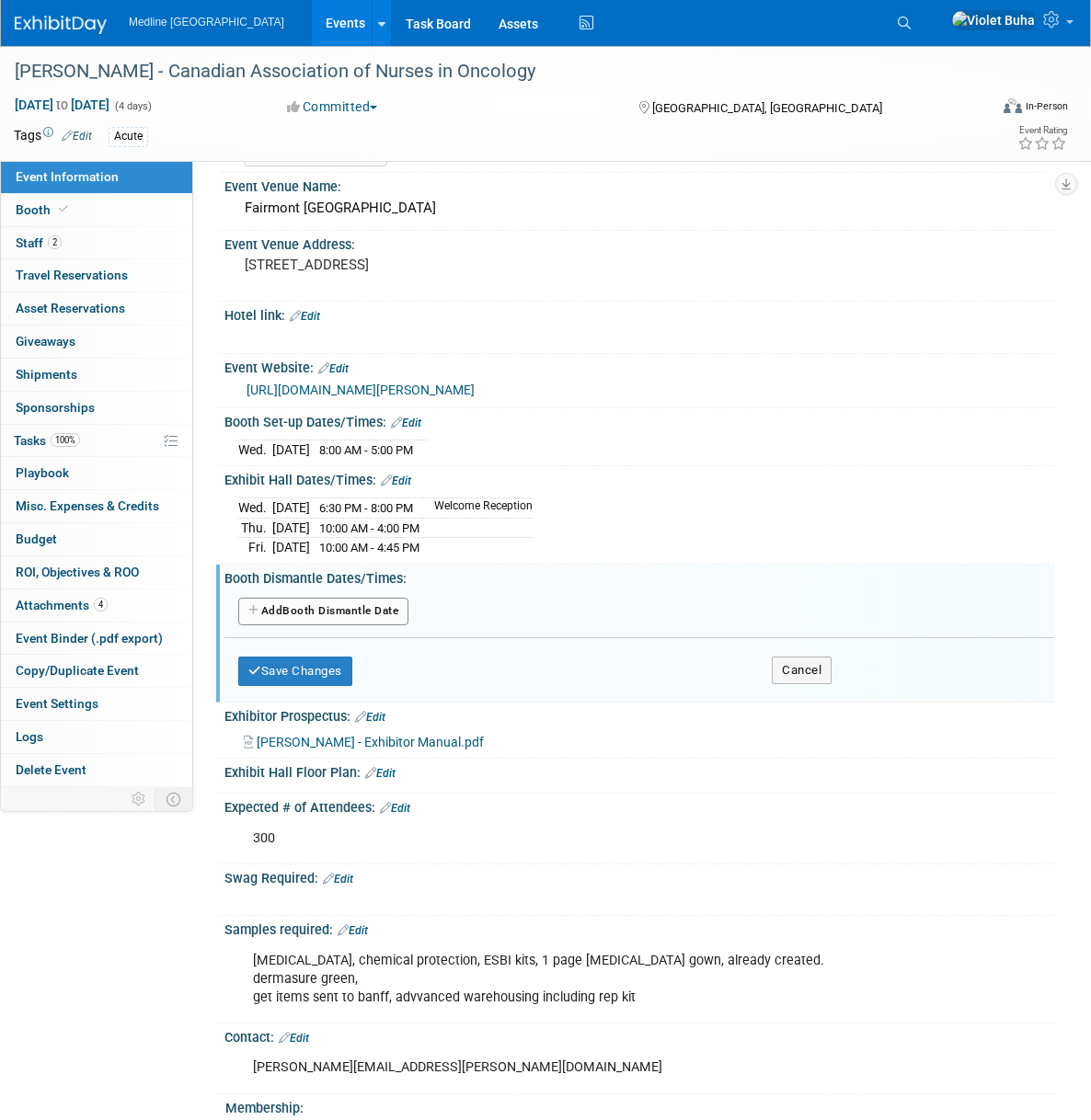
click at [319, 625] on button "Add Another Booth Dismantle Date" at bounding box center [323, 611] width 171 height 28
select select "10"
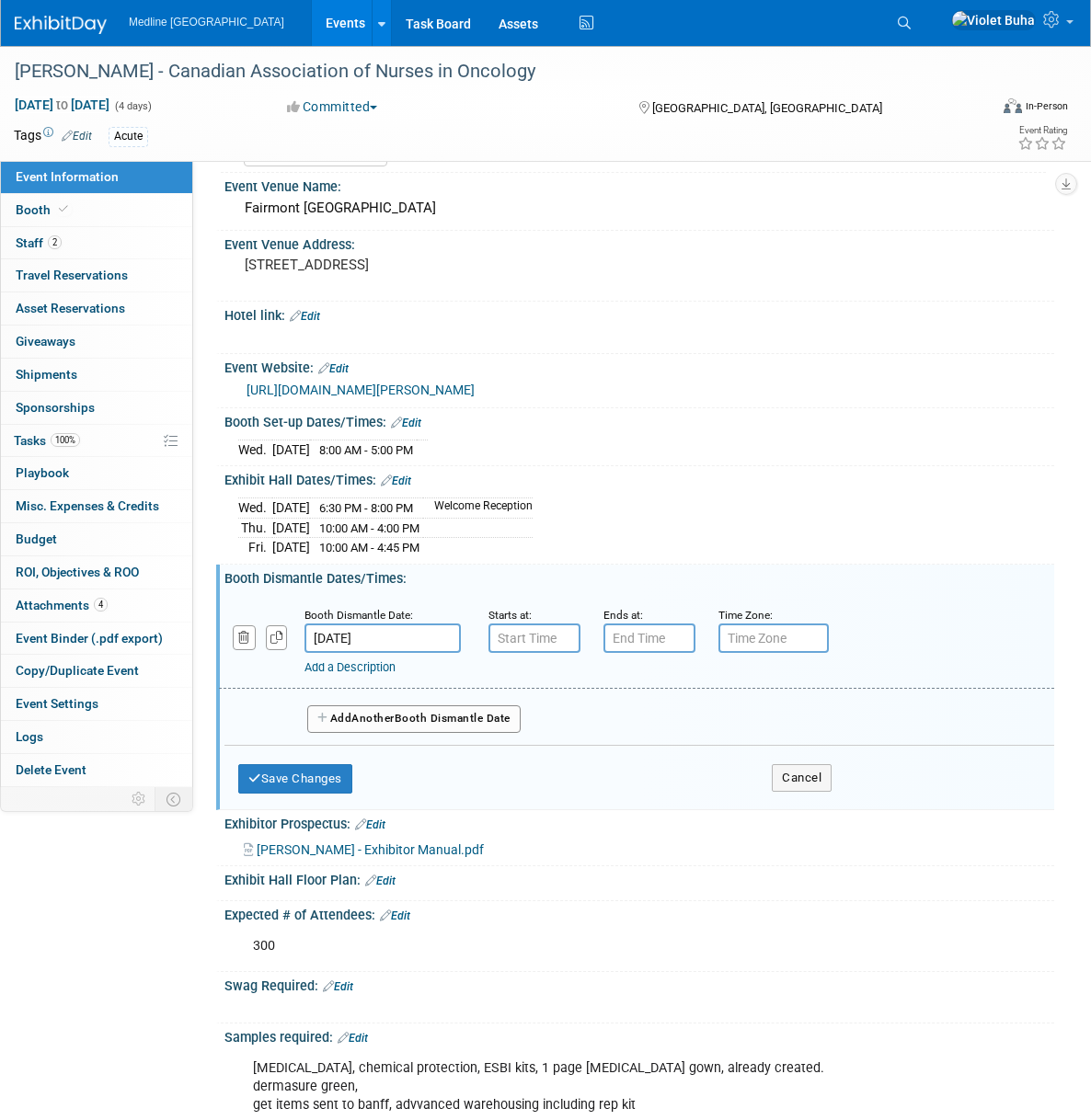
click at [424, 653] on input "Nov 1, 2025" at bounding box center [383, 638] width 157 height 29
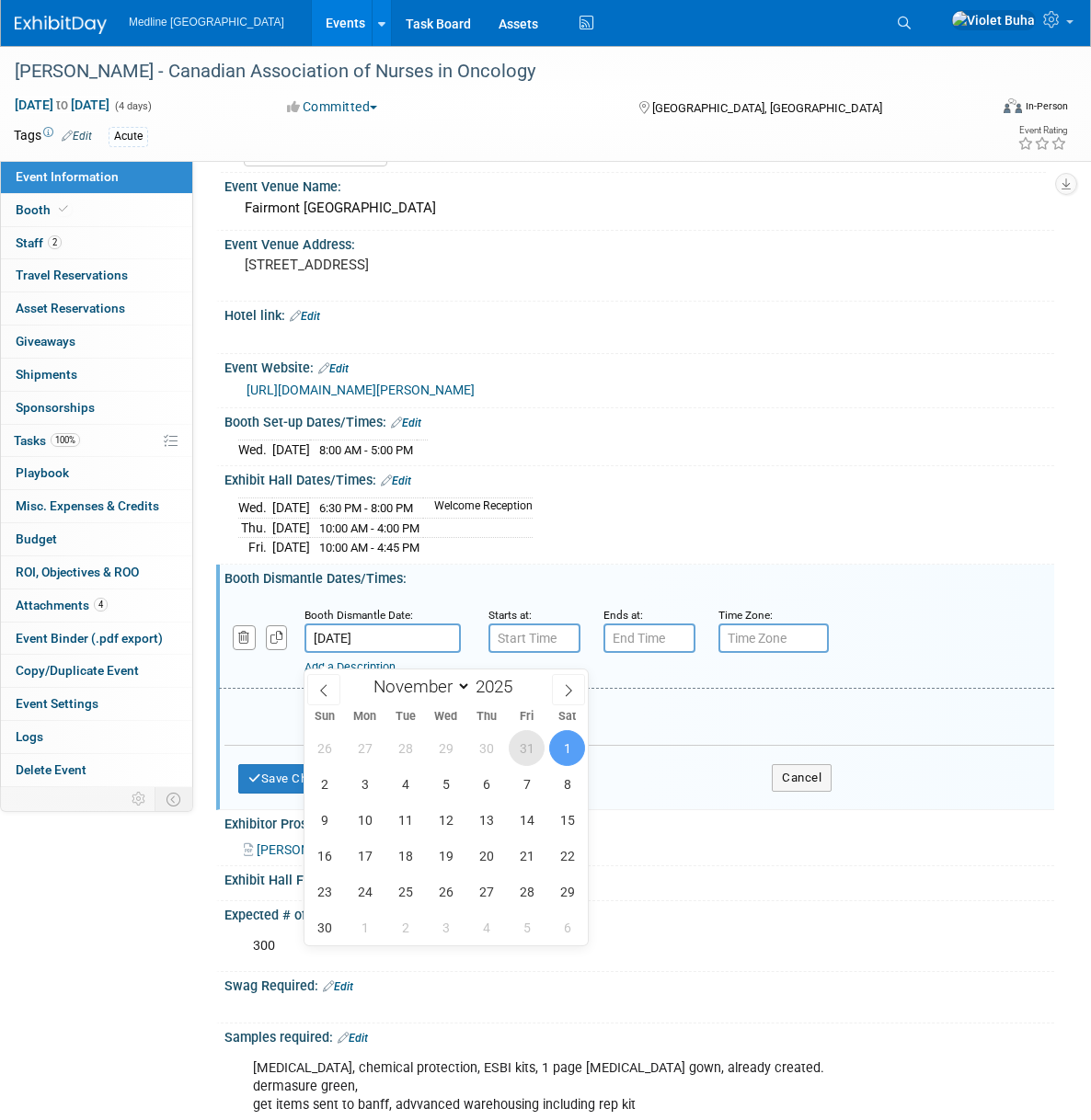
click at [522, 754] on span "31" at bounding box center [527, 748] width 36 height 36
type input "Oct 31, 2025"
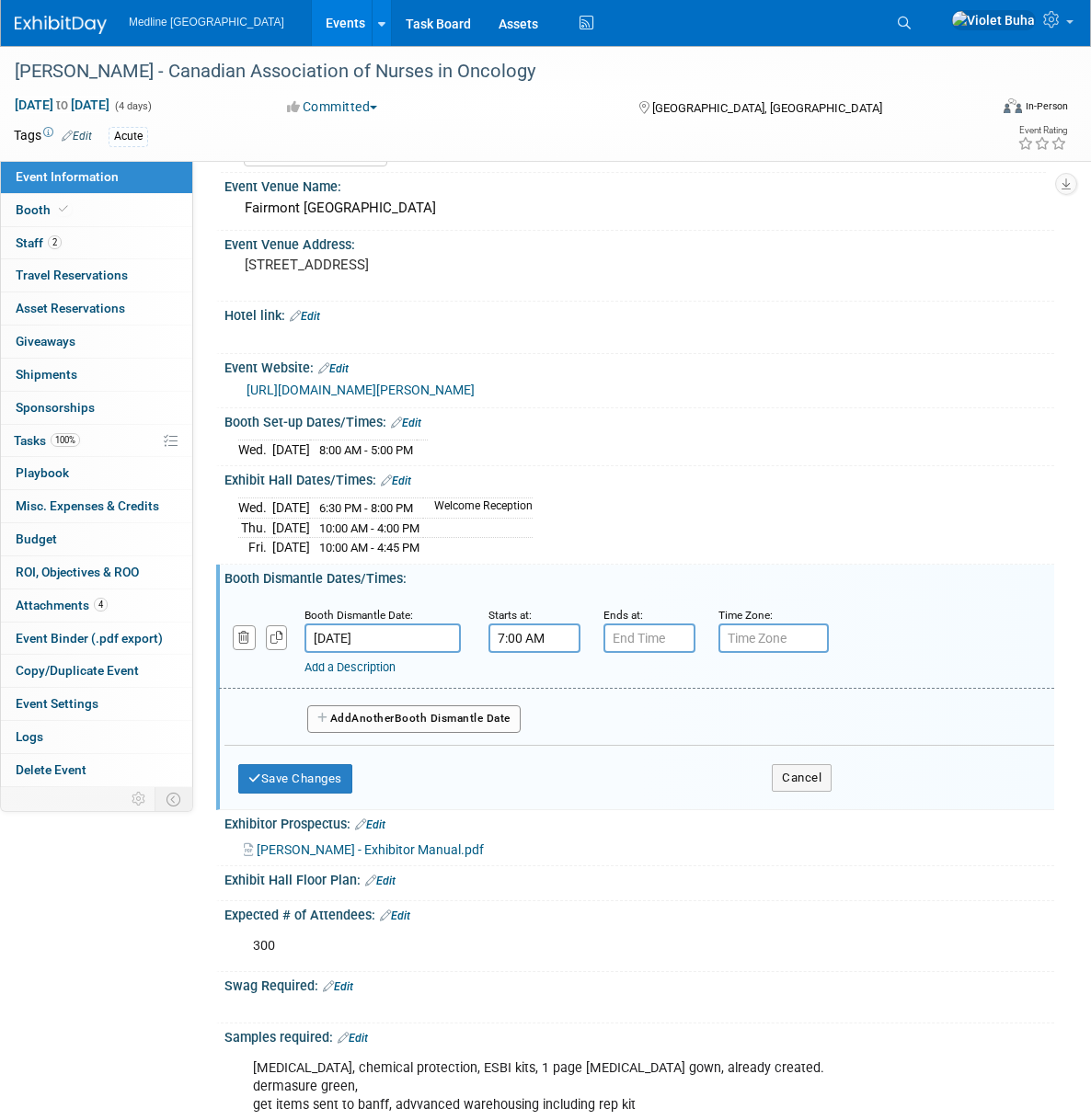
click at [517, 653] on input "7:00 AM" at bounding box center [535, 638] width 92 height 29
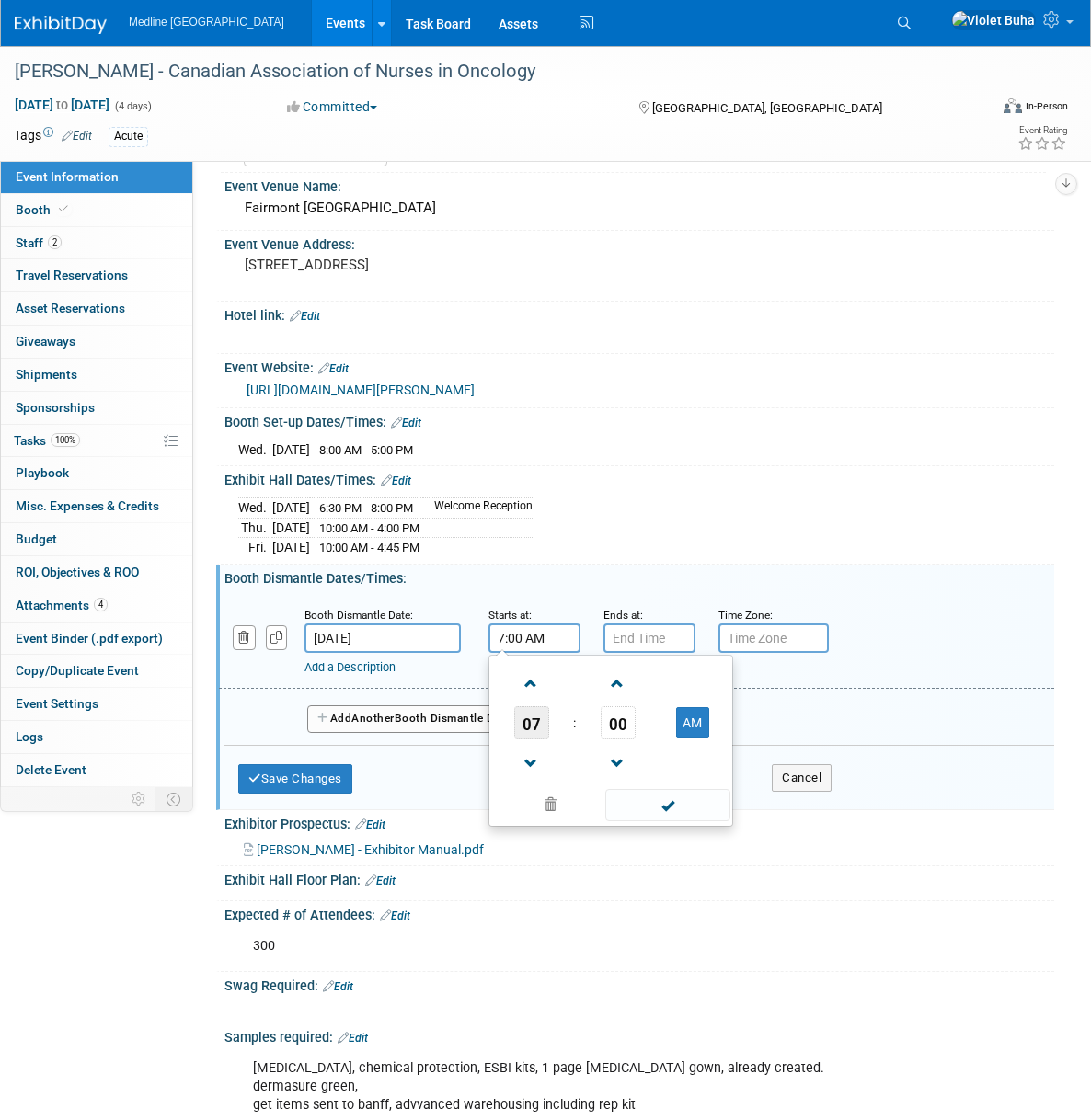
click at [538, 737] on span "07" at bounding box center [532, 723] width 35 height 33
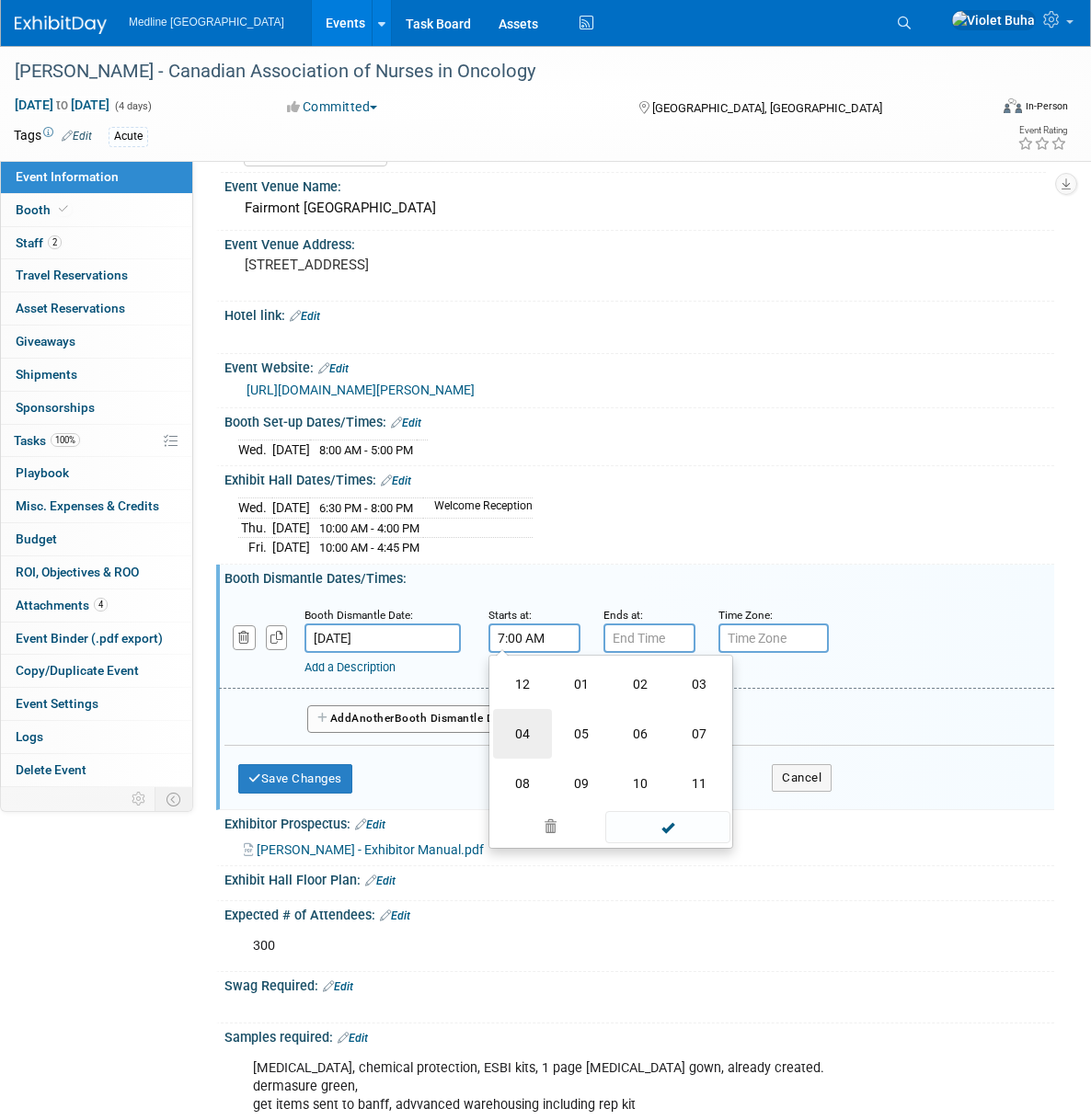
click at [527, 750] on td "04" at bounding box center [523, 734] width 59 height 50
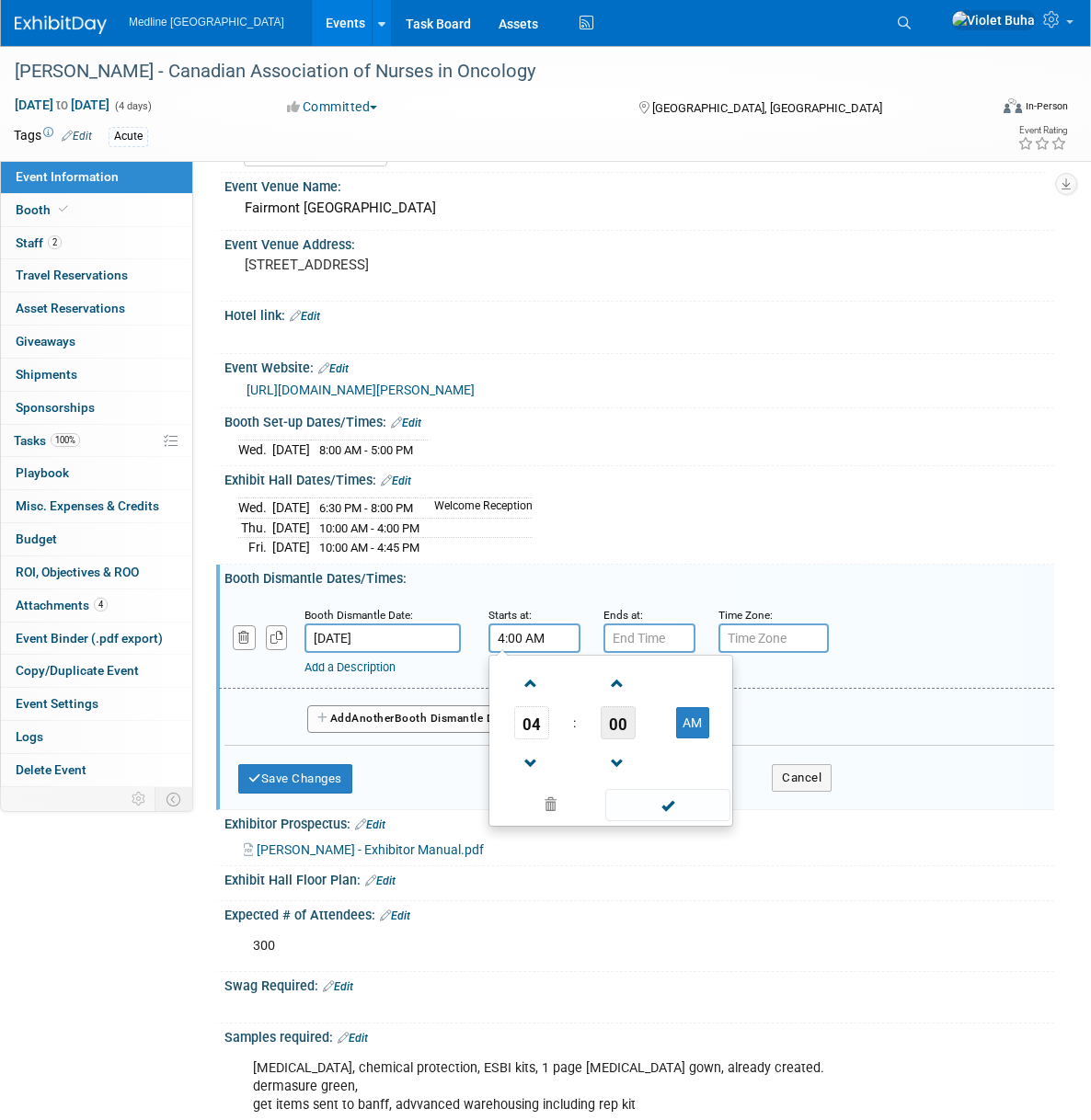
click at [605, 739] on span "00" at bounding box center [618, 723] width 35 height 33
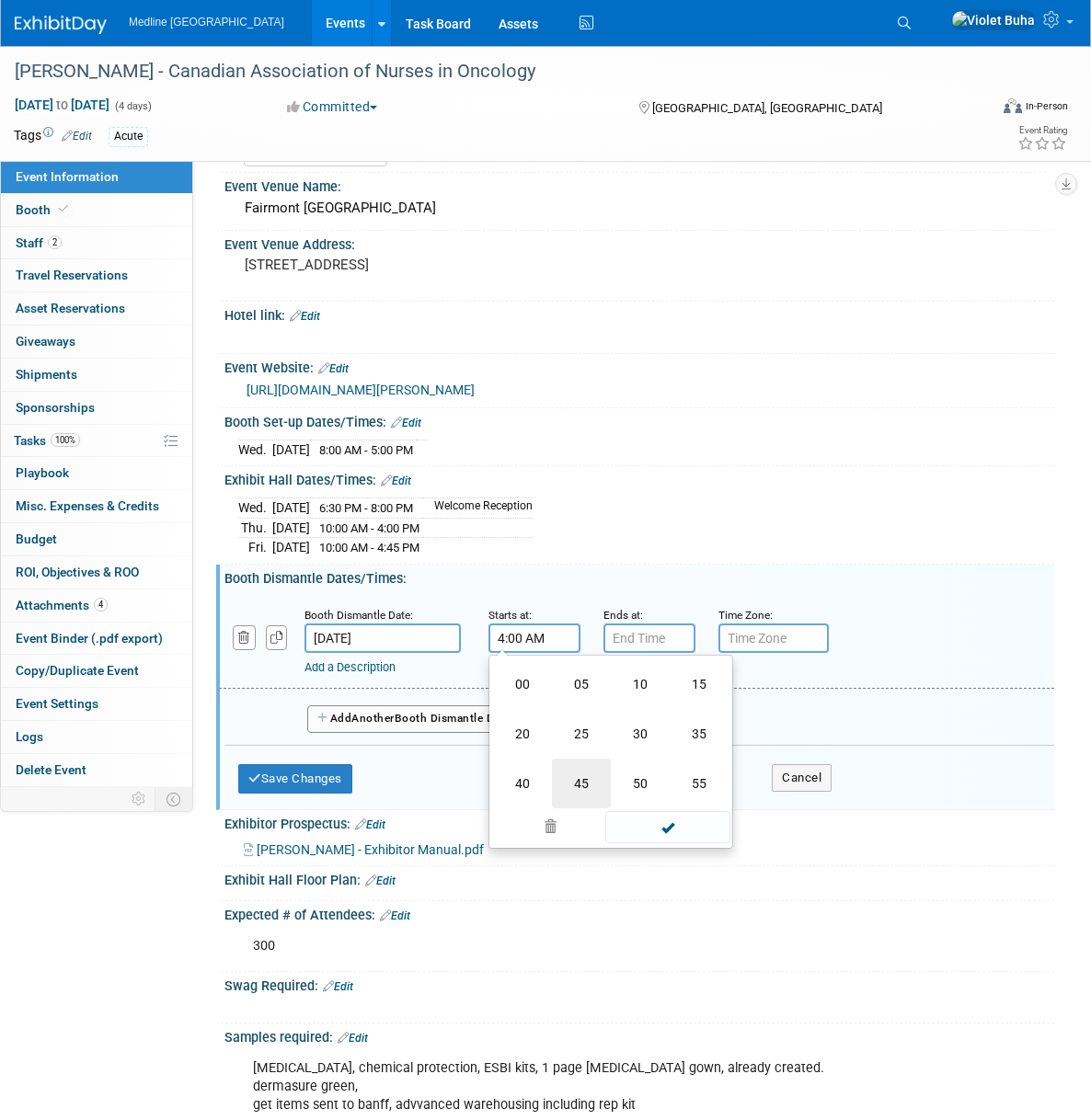
click at [583, 804] on td "45" at bounding box center [581, 784] width 59 height 50
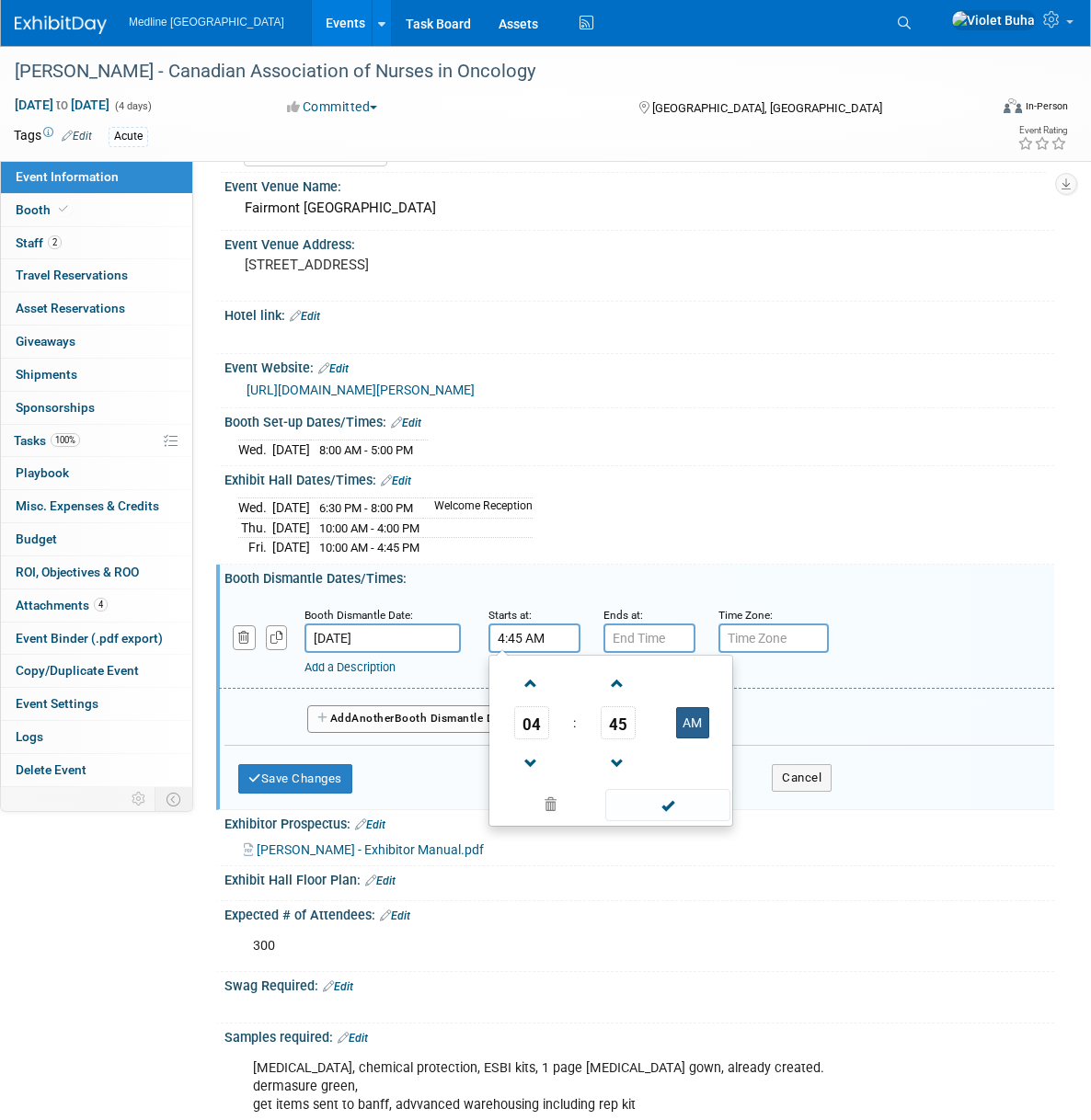
click at [685, 738] on button "AM" at bounding box center [693, 723] width 33 height 31
type input "4:45 PM"
click at [682, 821] on span at bounding box center [667, 805] width 125 height 32
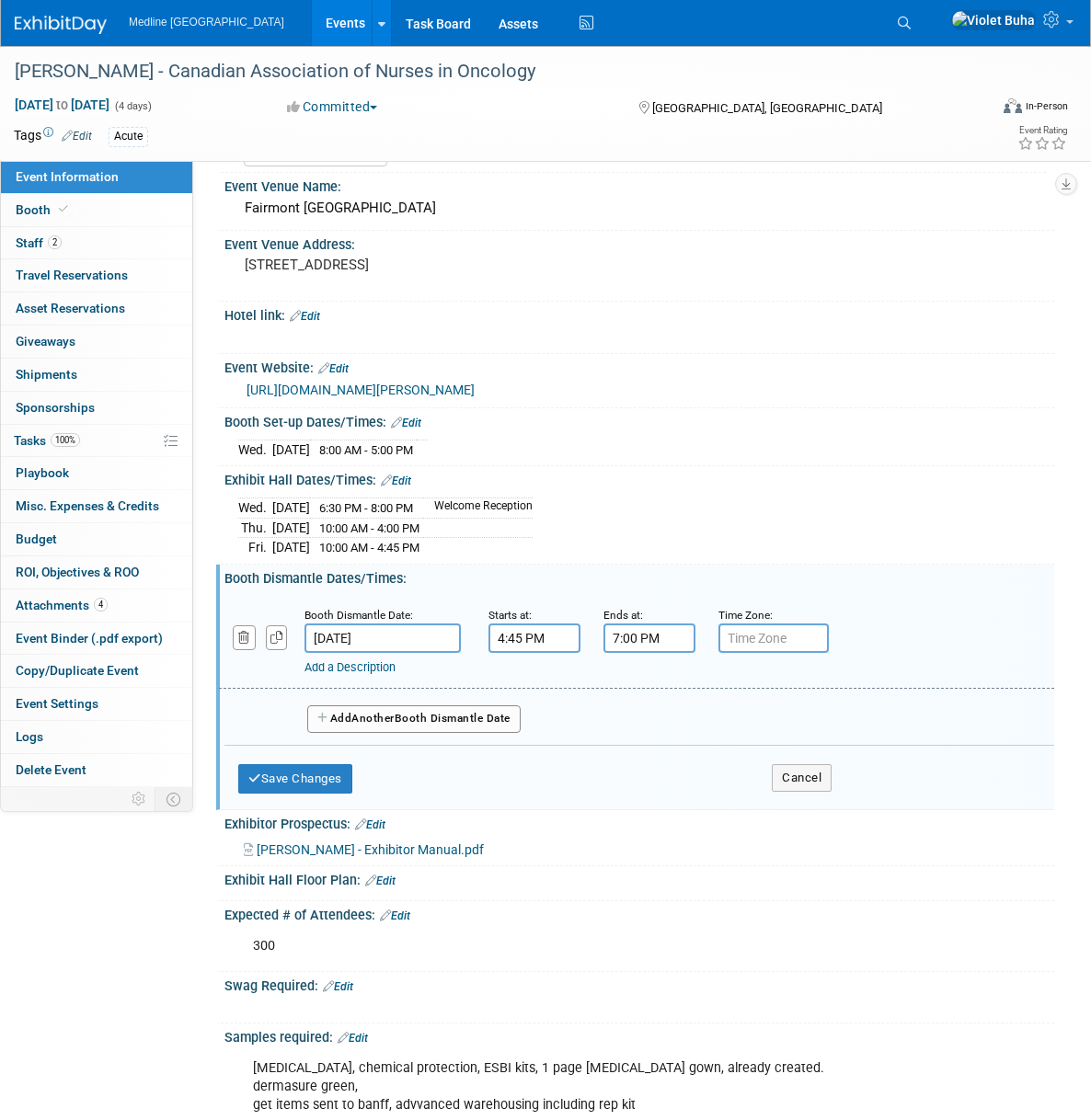
click at [654, 653] on input "7:00 PM" at bounding box center [649, 638] width 92 height 29
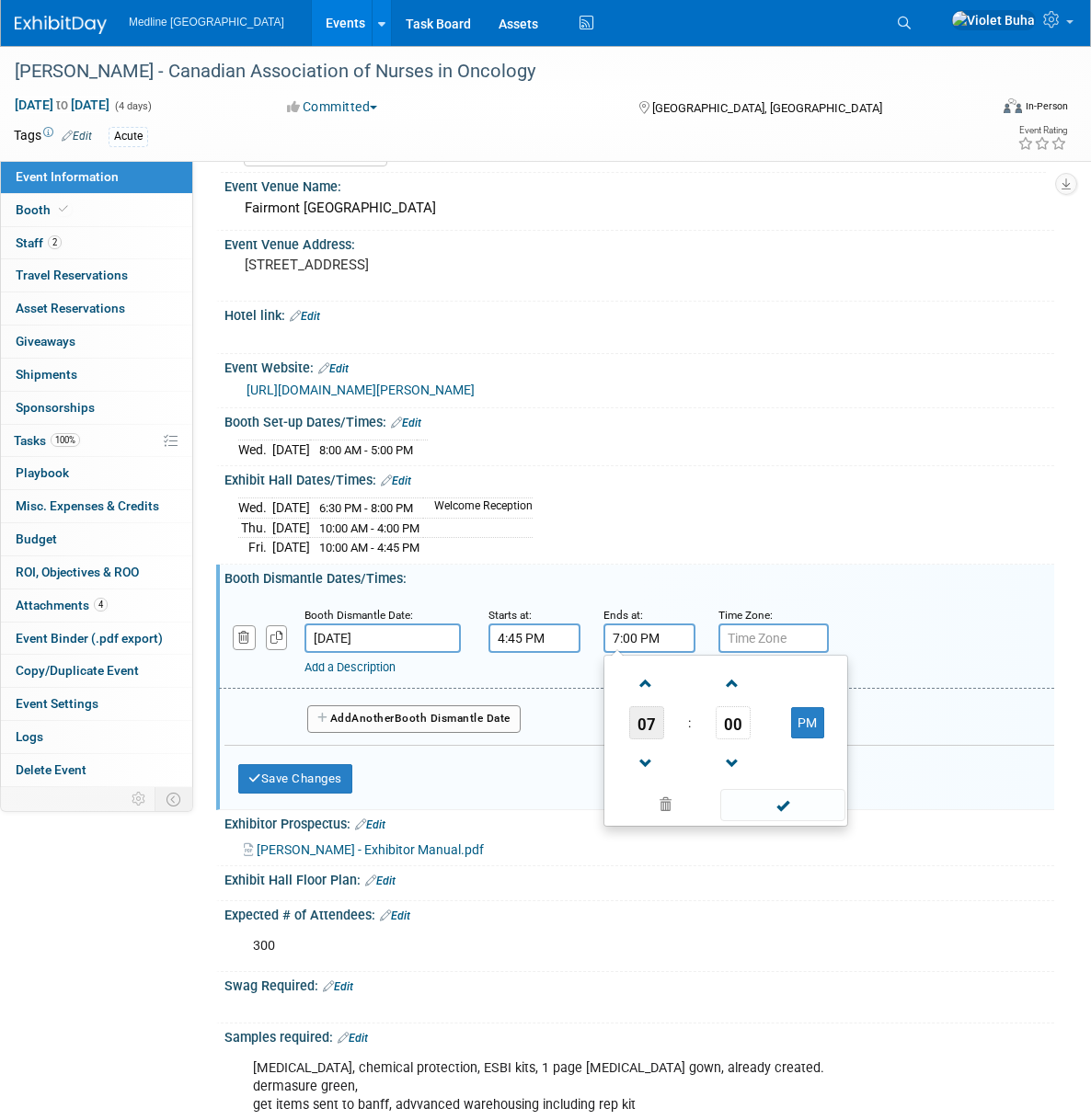
click at [650, 727] on span "07" at bounding box center [646, 723] width 35 height 33
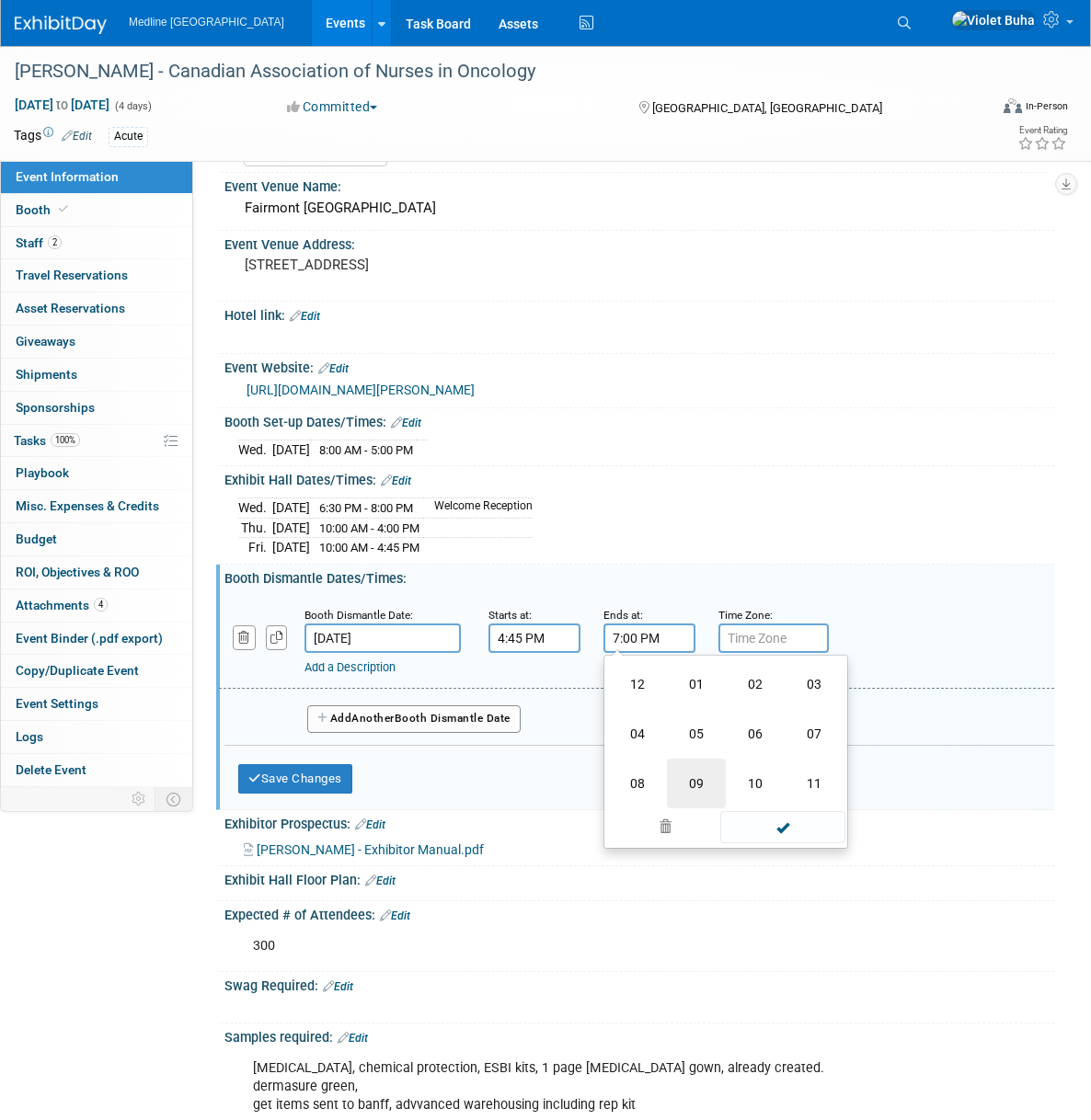
click at [692, 796] on td "09" at bounding box center [696, 784] width 59 height 50
type input "9:00 PM"
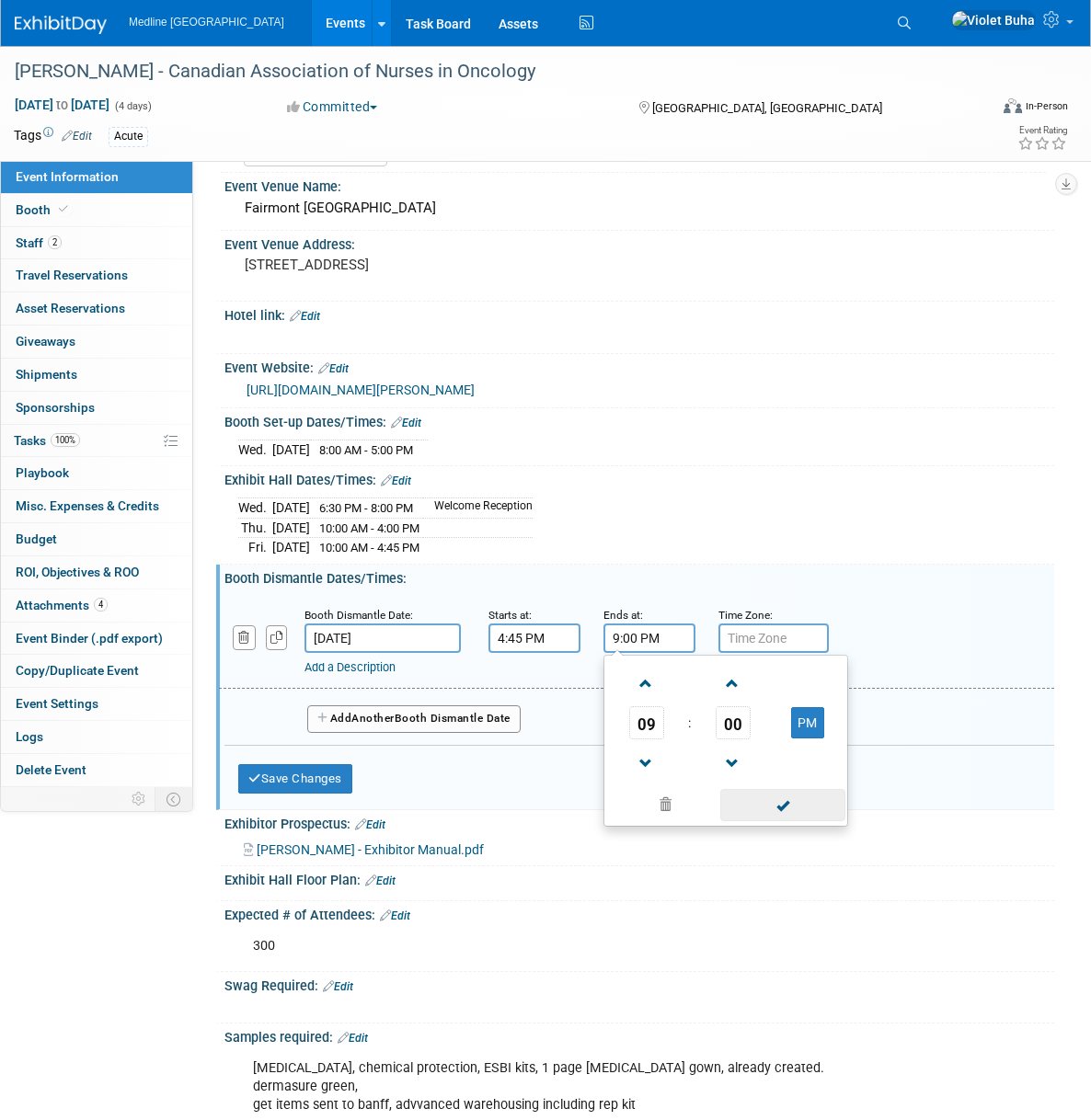
click at [776, 818] on span at bounding box center [782, 805] width 125 height 32
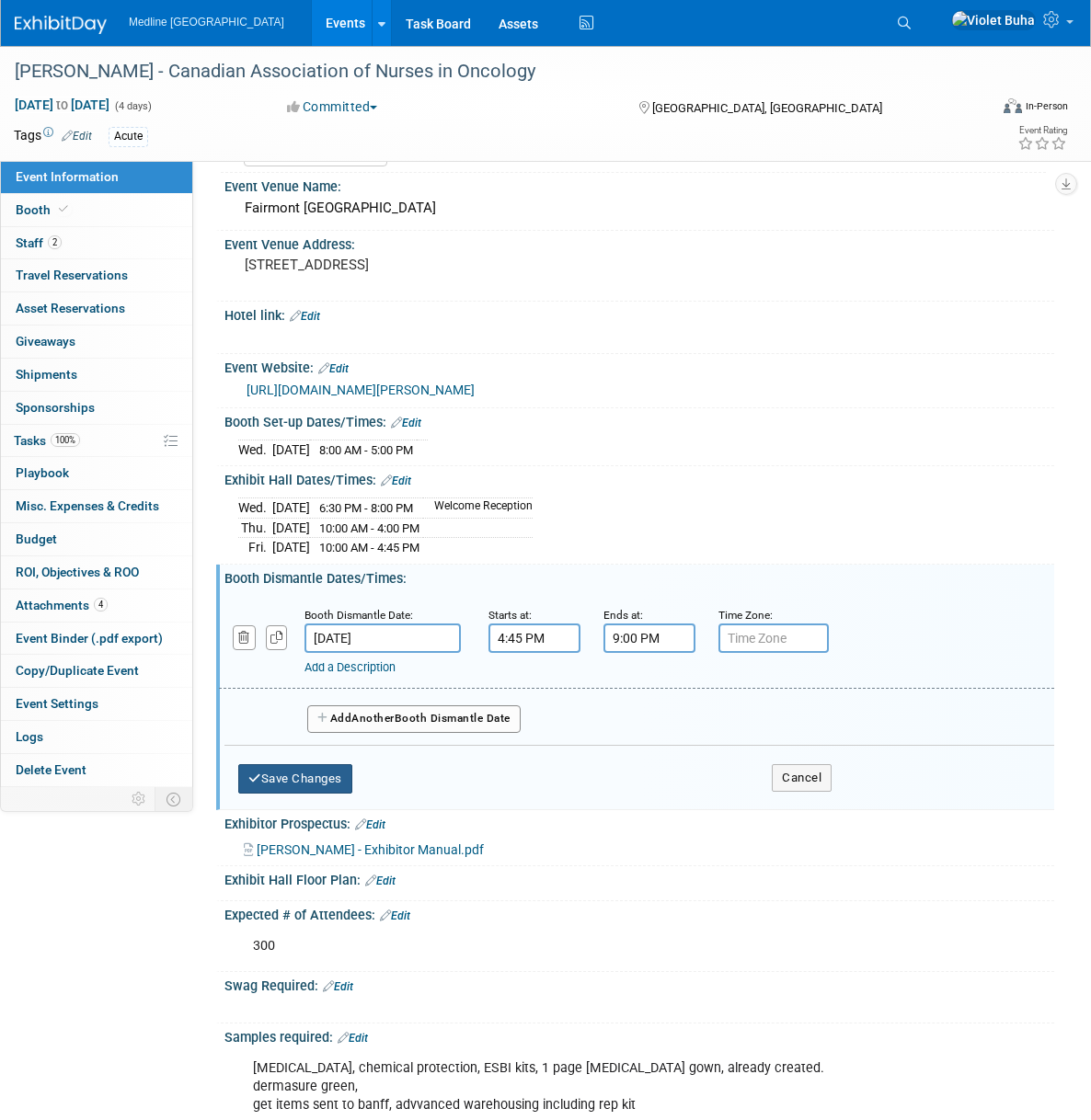
click at [293, 792] on button "Save Changes" at bounding box center [295, 779] width 114 height 29
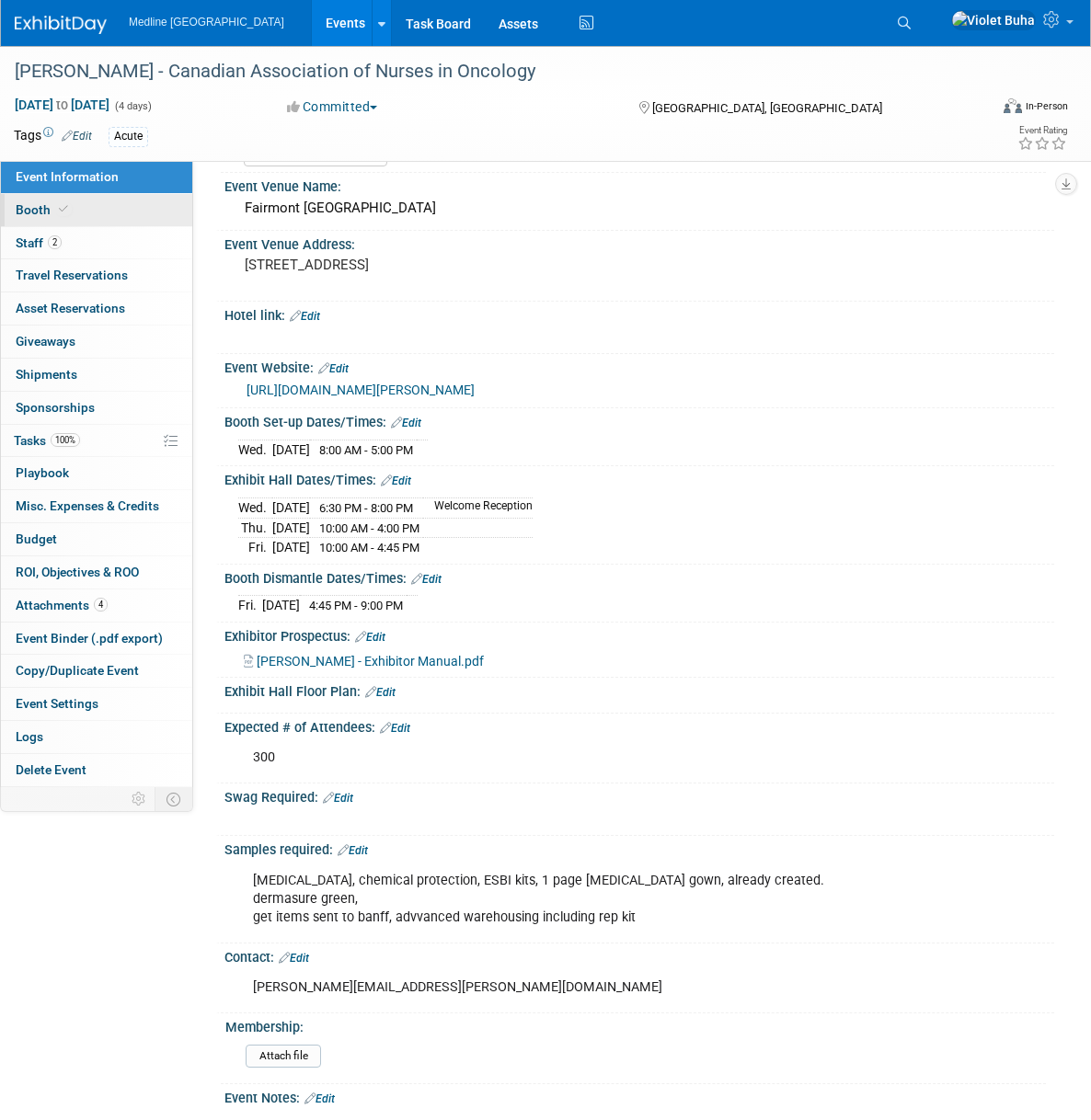
click at [77, 212] on link "Booth" at bounding box center [96, 209] width 191 height 32
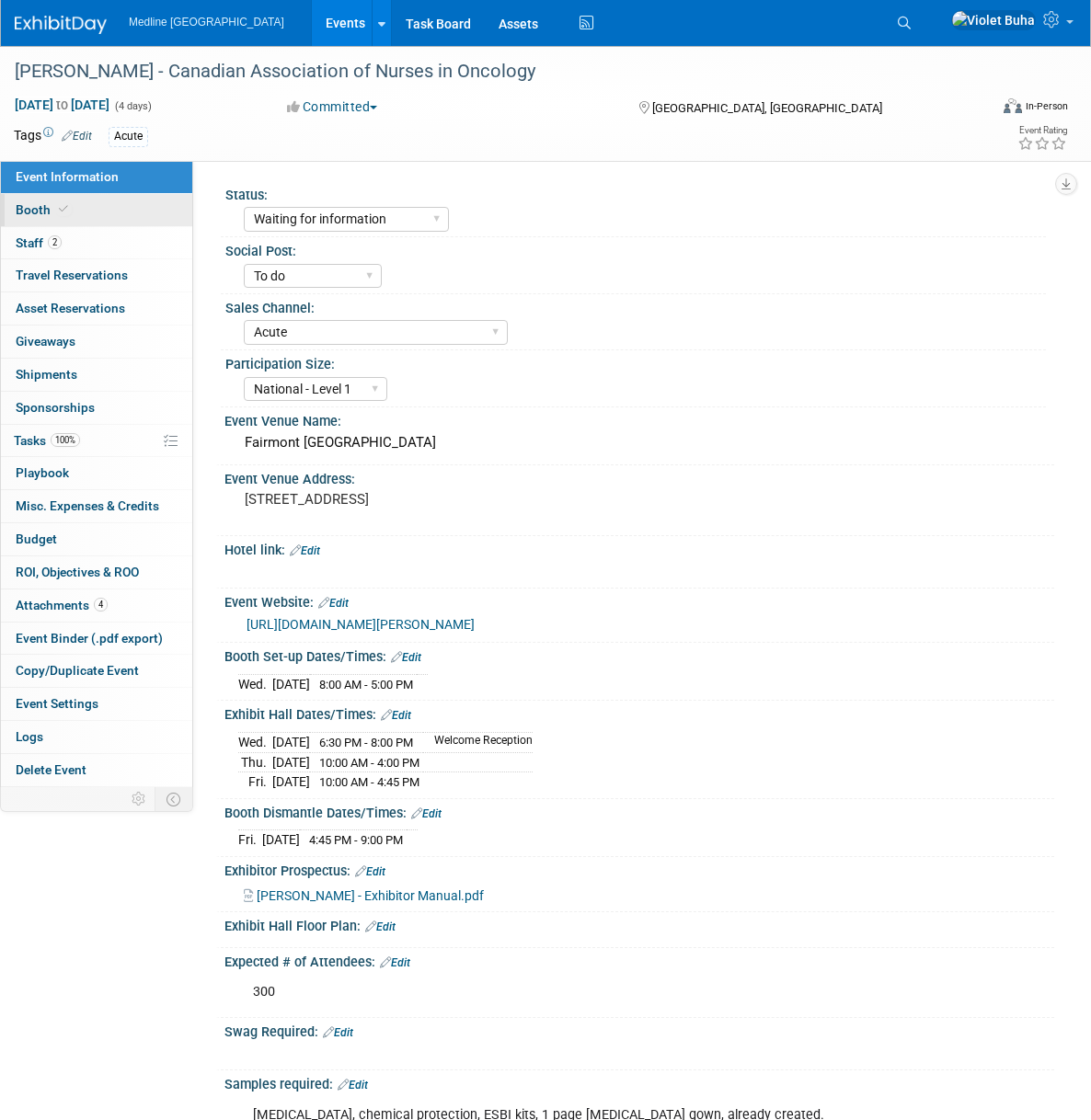
select select "2"
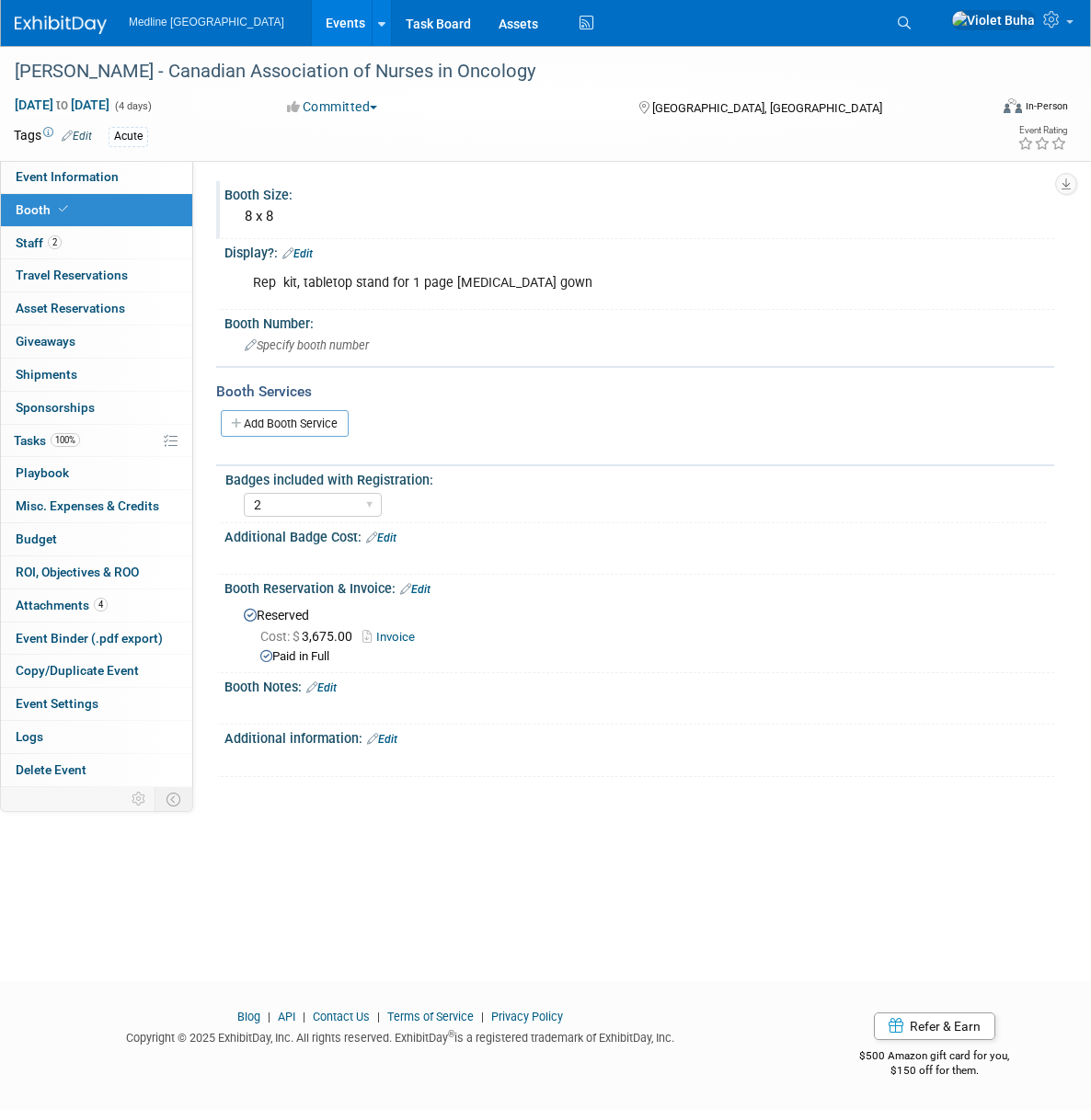
click at [302, 217] on div "8 x 8" at bounding box center [639, 216] width 802 height 29
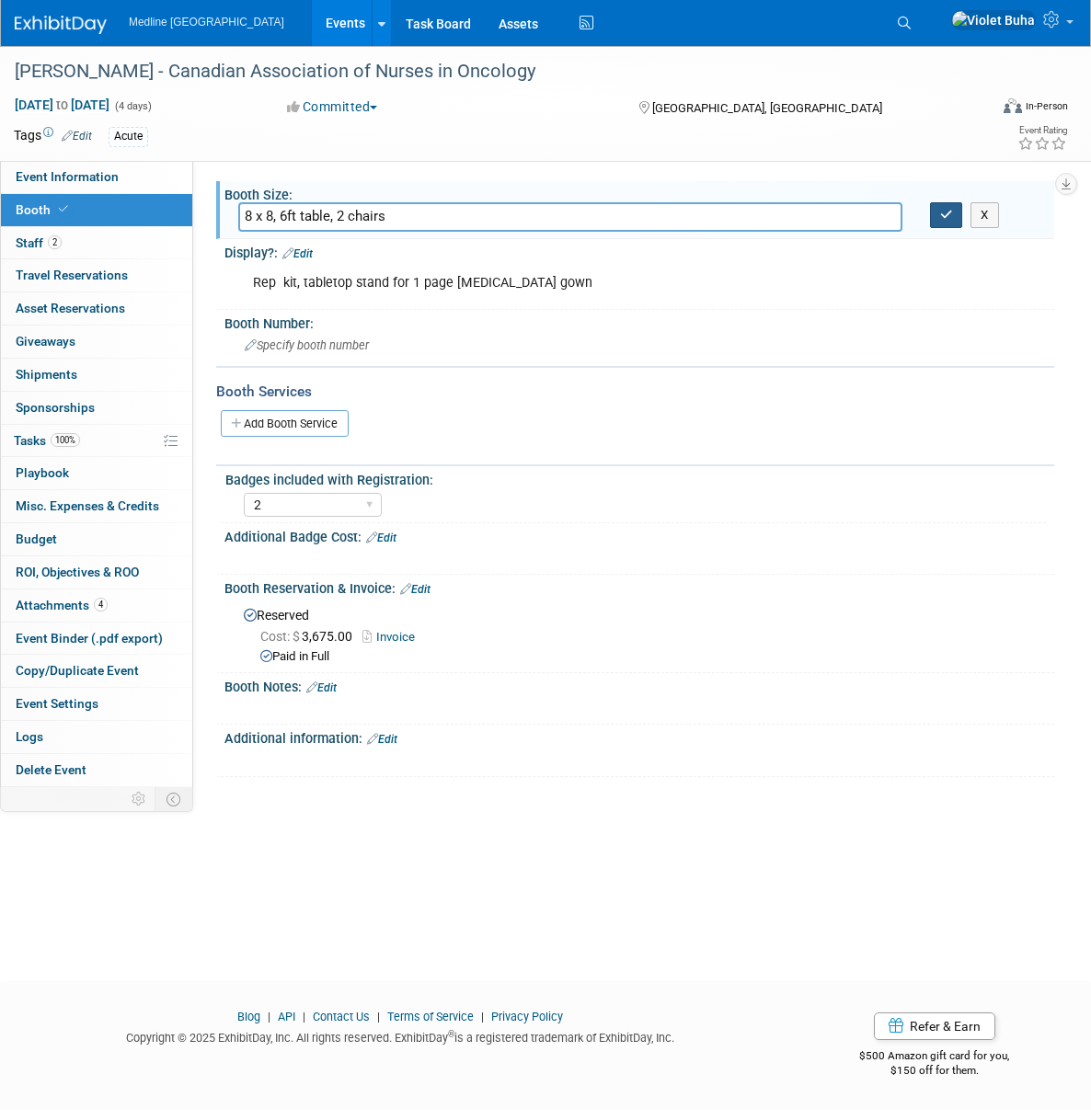
type input "8 x 8, 6ft table, 2 chairs"
click at [942, 220] on icon "button" at bounding box center [946, 214] width 13 height 12
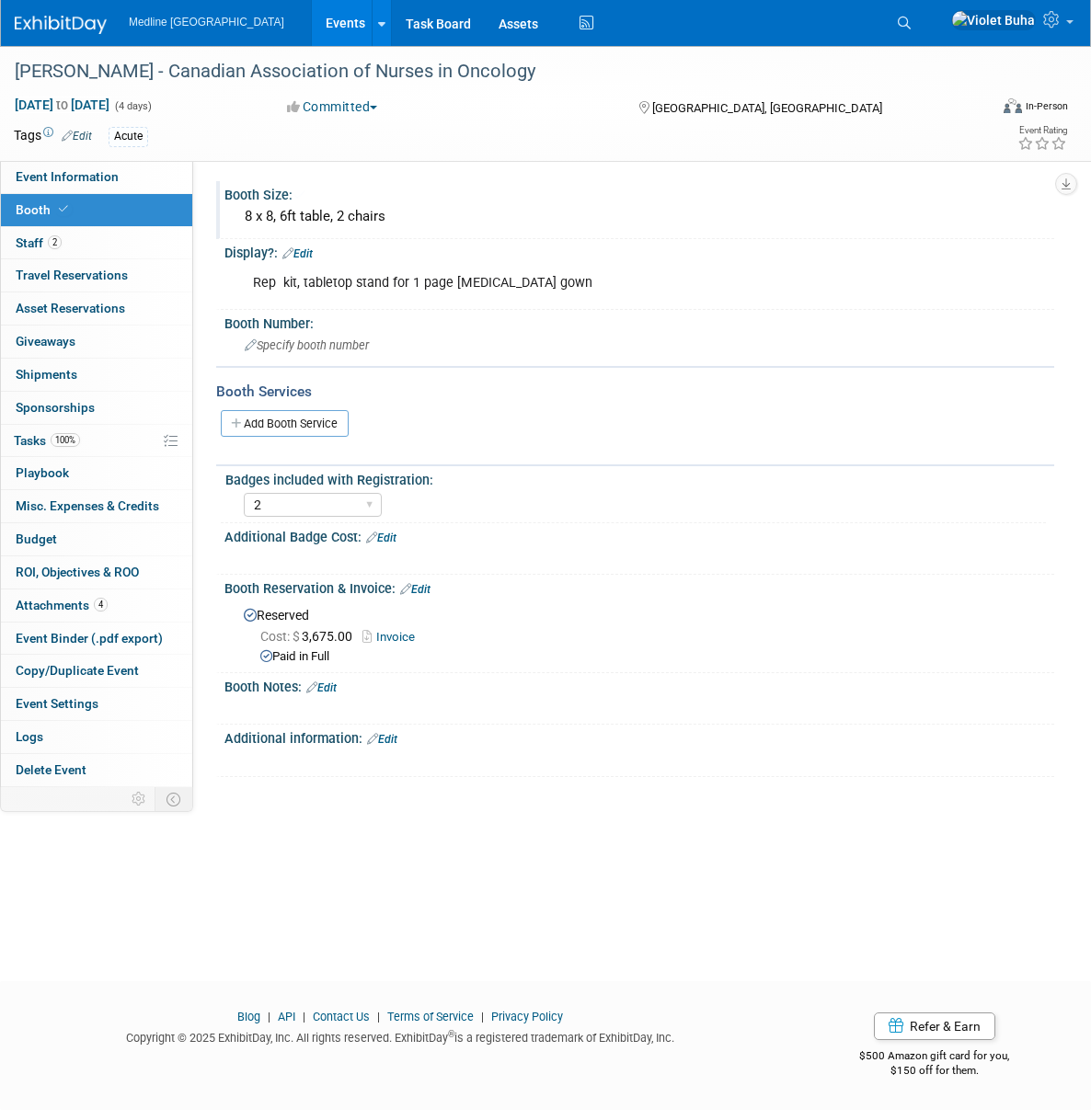
click at [281, 287] on div "Rep kit, tabletop stand for 1 page chemo gown" at bounding box center [563, 283] width 647 height 37
click at [304, 250] on link "Edit" at bounding box center [297, 253] width 30 height 13
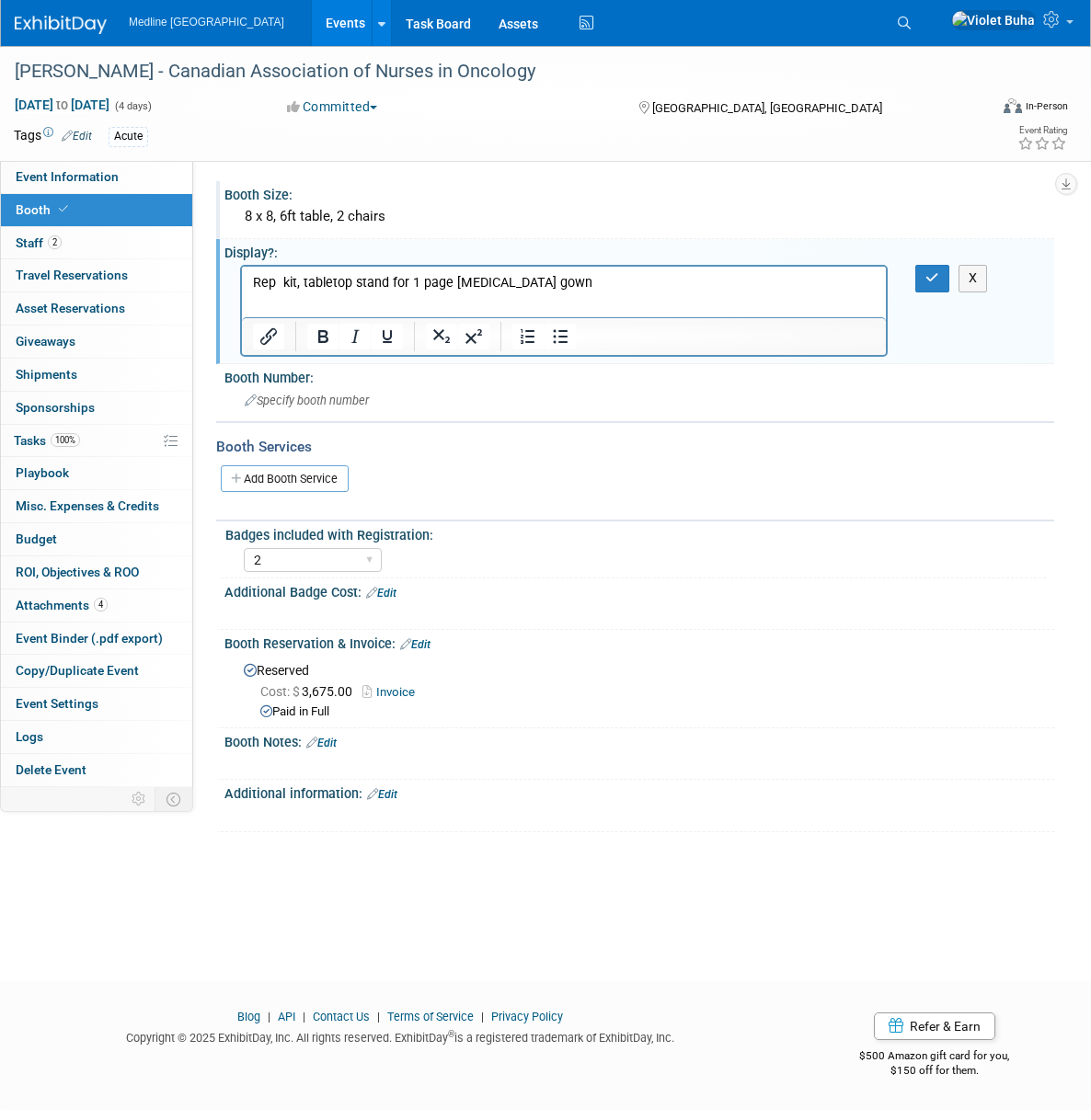
click at [280, 283] on p "Rep kit, tabletop stand for 1 page chemo gown" at bounding box center [563, 283] width 623 height 18
click at [931, 281] on icon "button" at bounding box center [931, 277] width 14 height 13
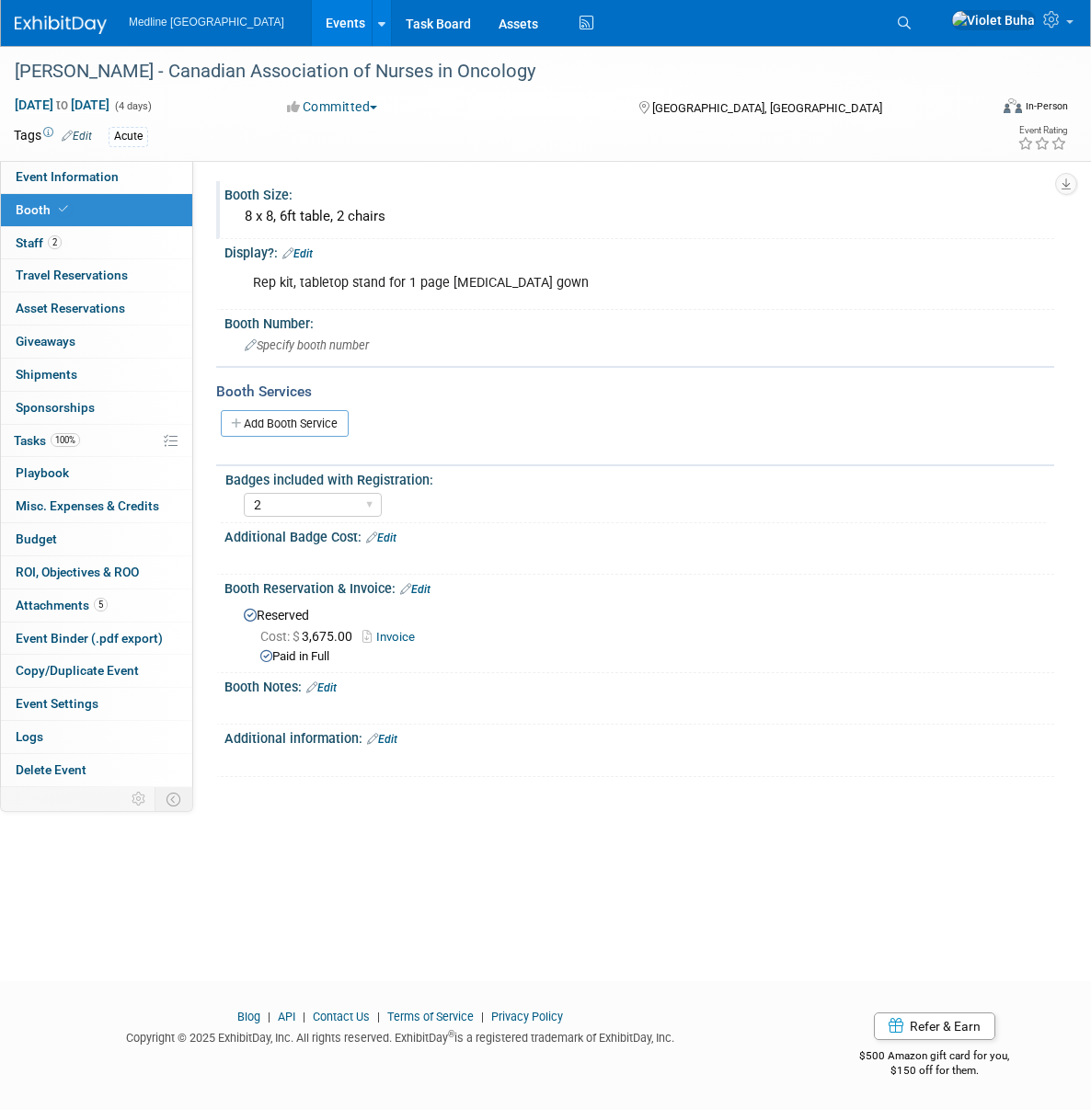
click at [426, 223] on div "8 x 8, 6ft table, 2 chairs" at bounding box center [639, 216] width 802 height 29
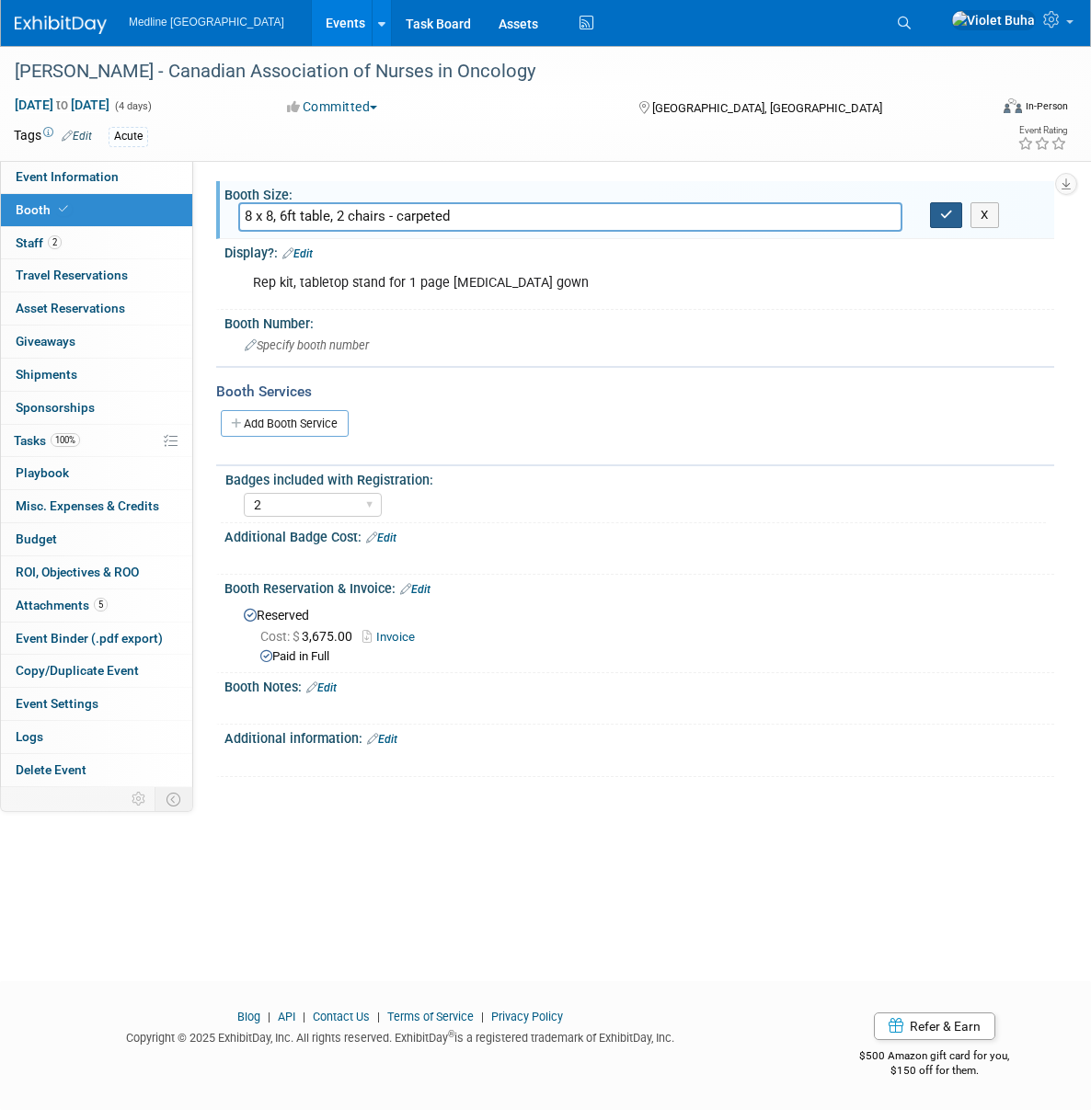
type input "8 x 8, 6ft table, 2 chairs - carpeted"
click at [952, 222] on button "button" at bounding box center [946, 215] width 33 height 26
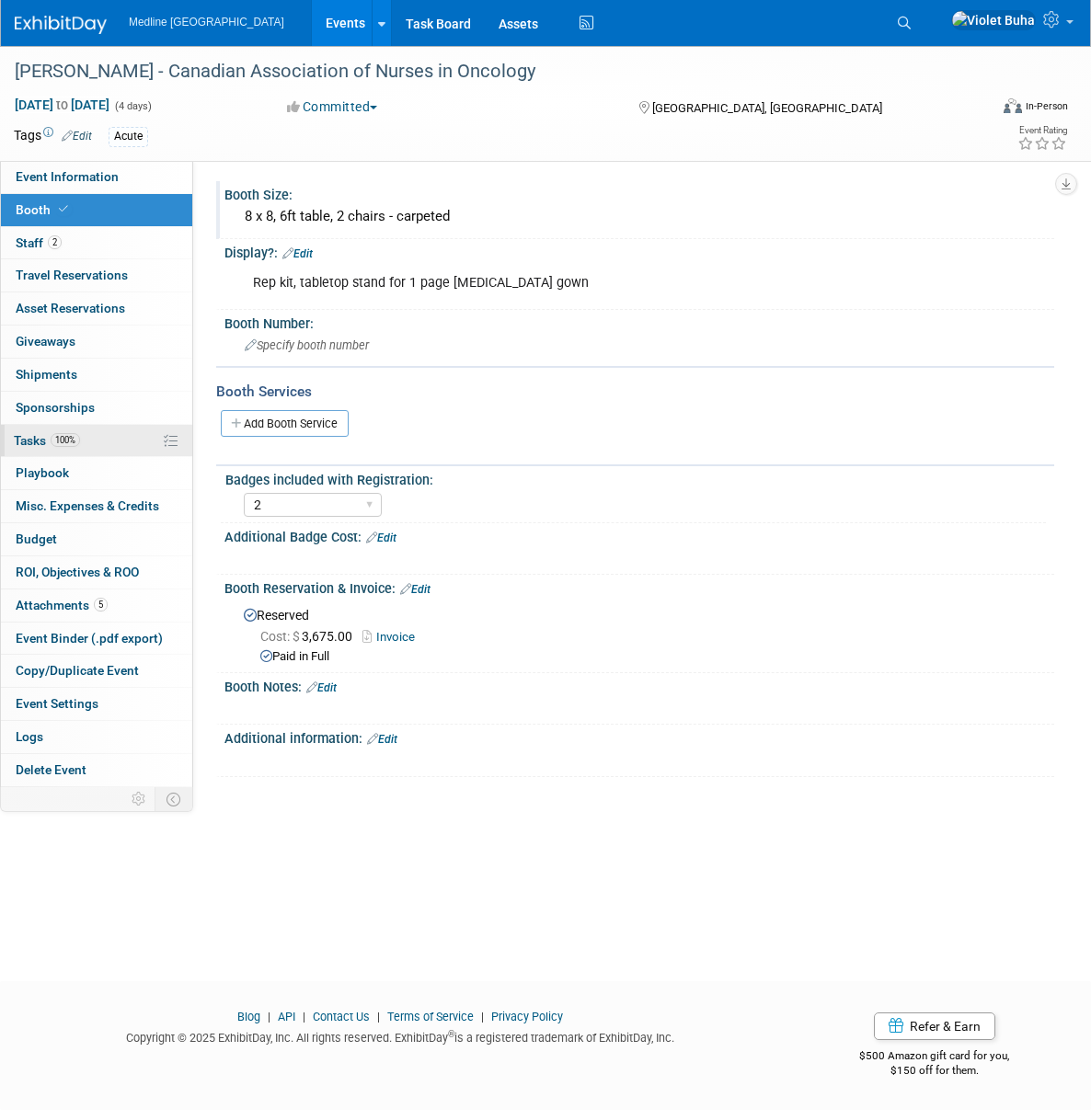
click at [42, 443] on span "Tasks 100%" at bounding box center [47, 441] width 66 height 15
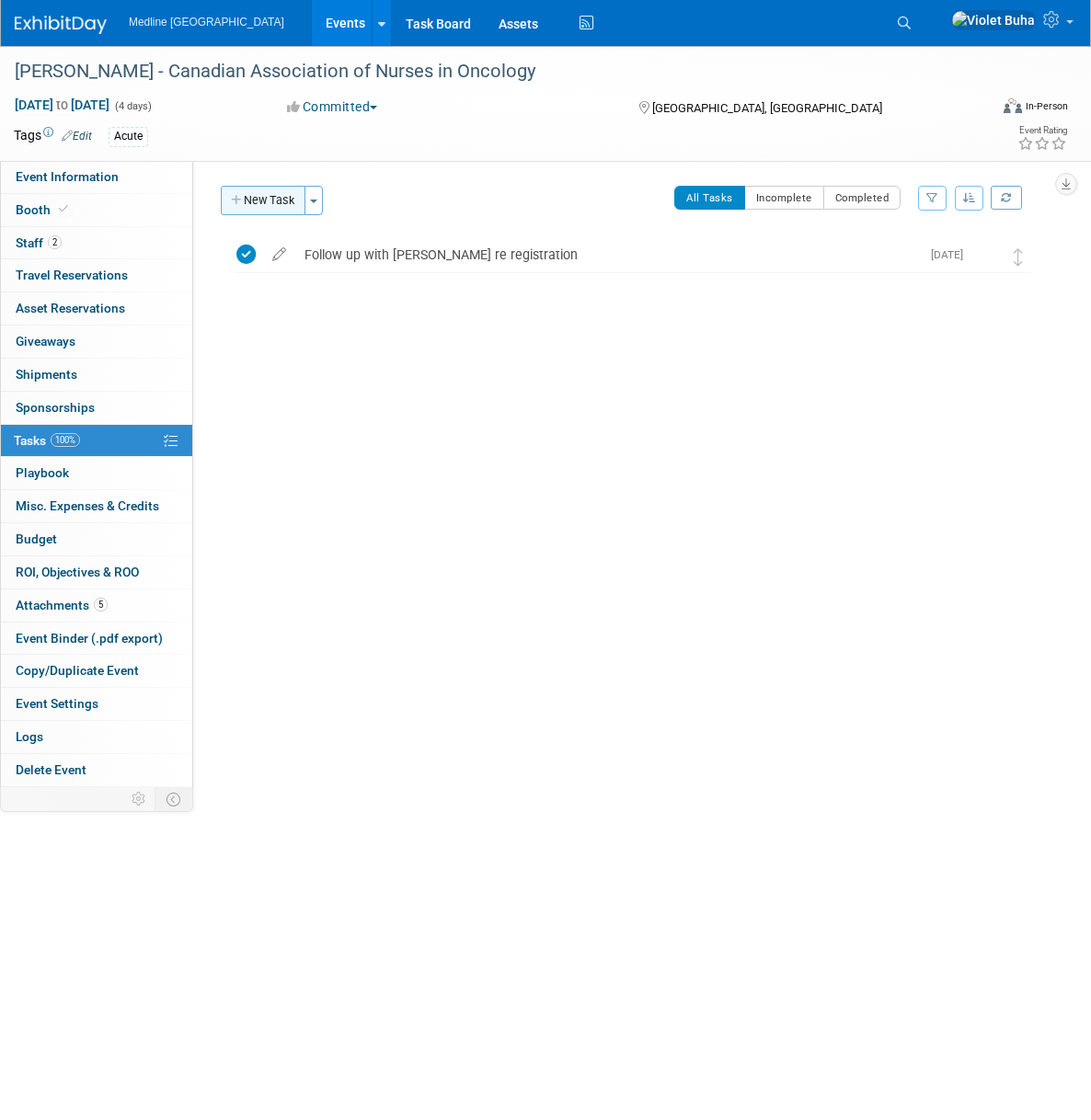
click at [293, 207] on button "New Task" at bounding box center [263, 200] width 85 height 29
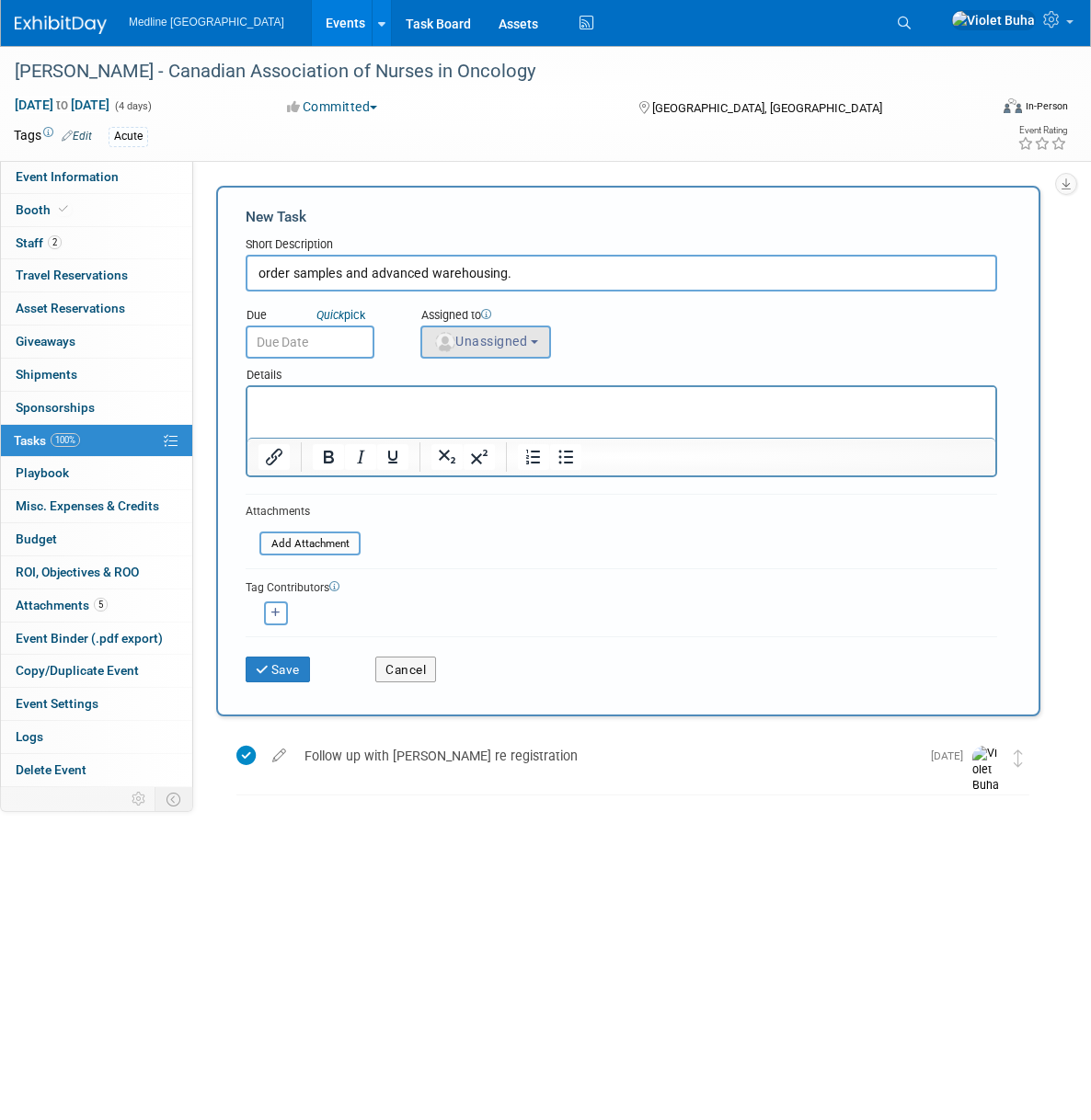
type input "order samples and advanced warehousing."
click at [482, 336] on span "Unassigned" at bounding box center [480, 341] width 94 height 15
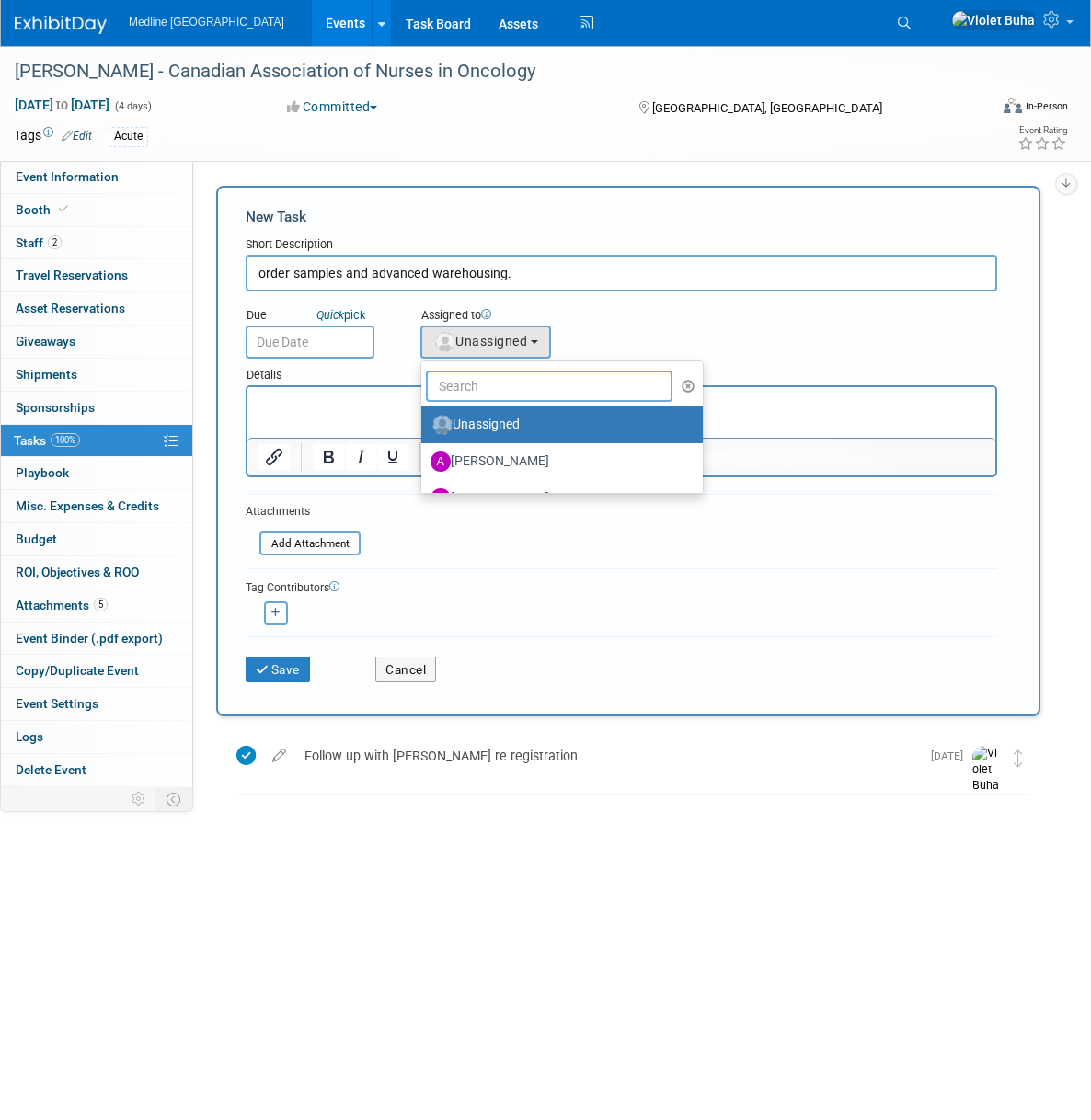
click at [480, 388] on input "text" at bounding box center [549, 386] width 246 height 31
type input "Violet"
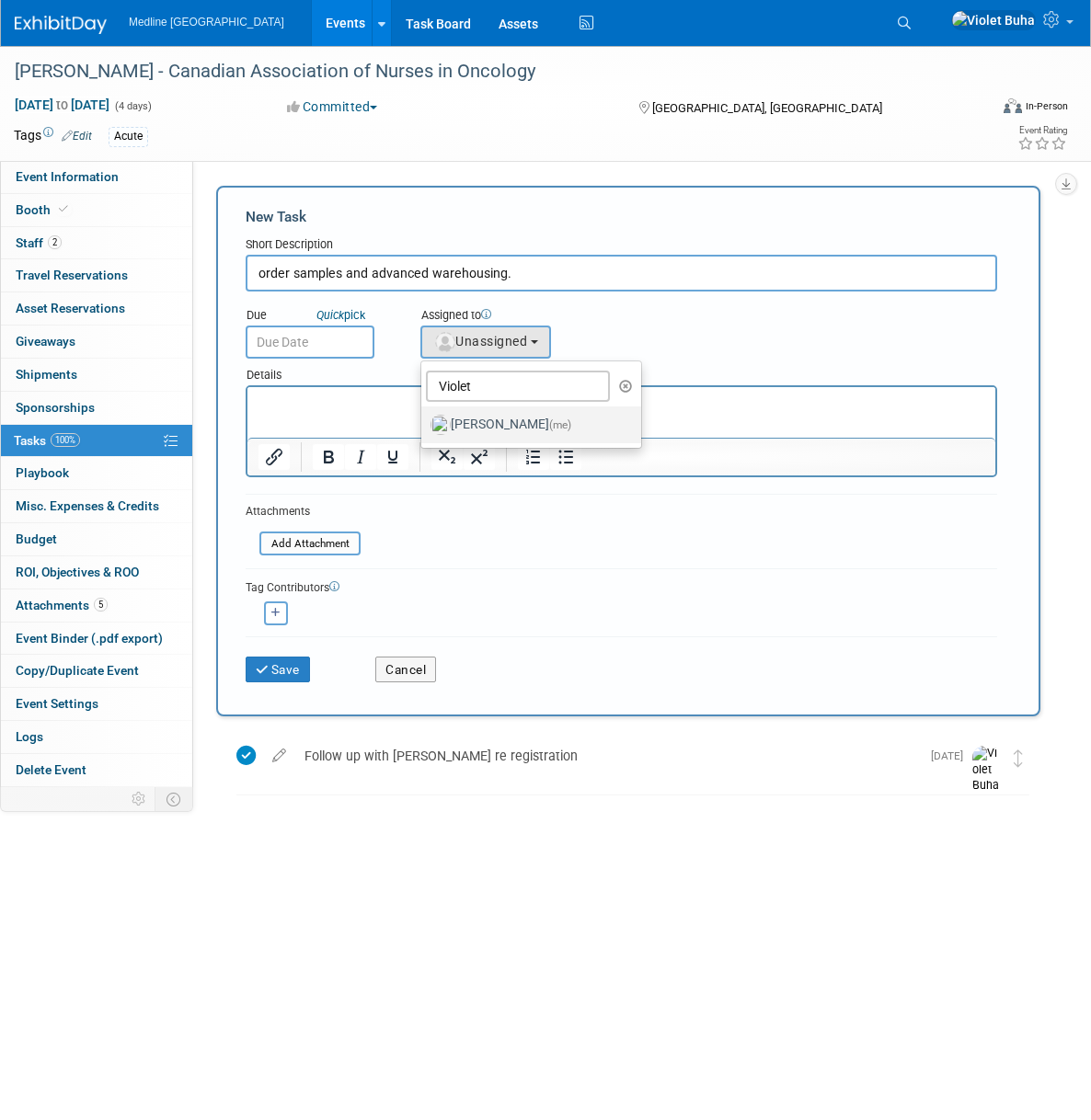
click at [493, 429] on label "Violet Buha (me)" at bounding box center [527, 425] width 192 height 29
click at [424, 429] on input "Violet Buha (me)" at bounding box center [418, 422] width 12 height 12
select select "83b9ebe3-1f55-4182-aebd-dfdf9a1e5ee7"
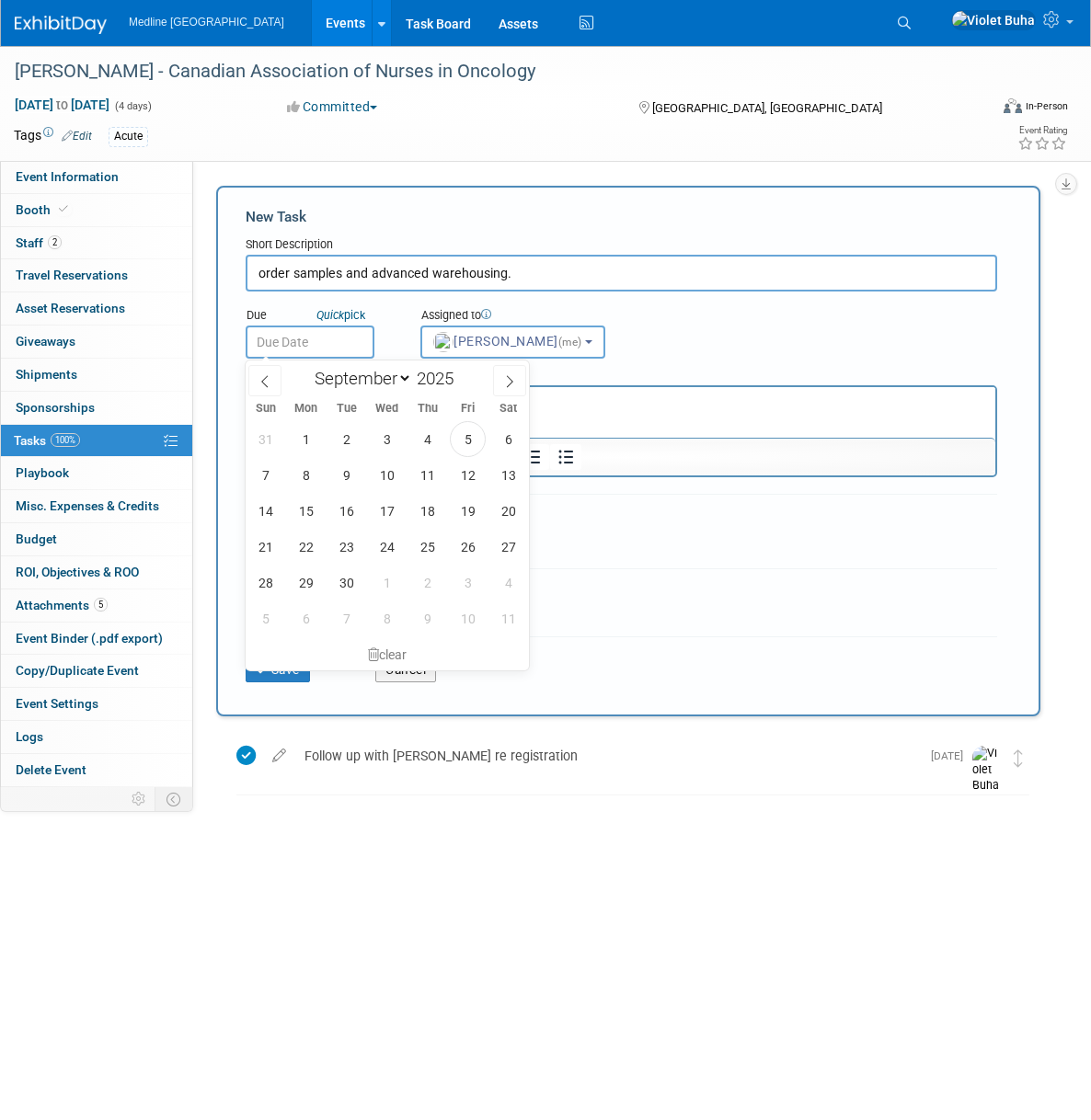
click at [314, 347] on input "text" at bounding box center [310, 342] width 129 height 33
click at [476, 477] on span "12" at bounding box center [468, 475] width 36 height 36
type input "Sep 12, 2025"
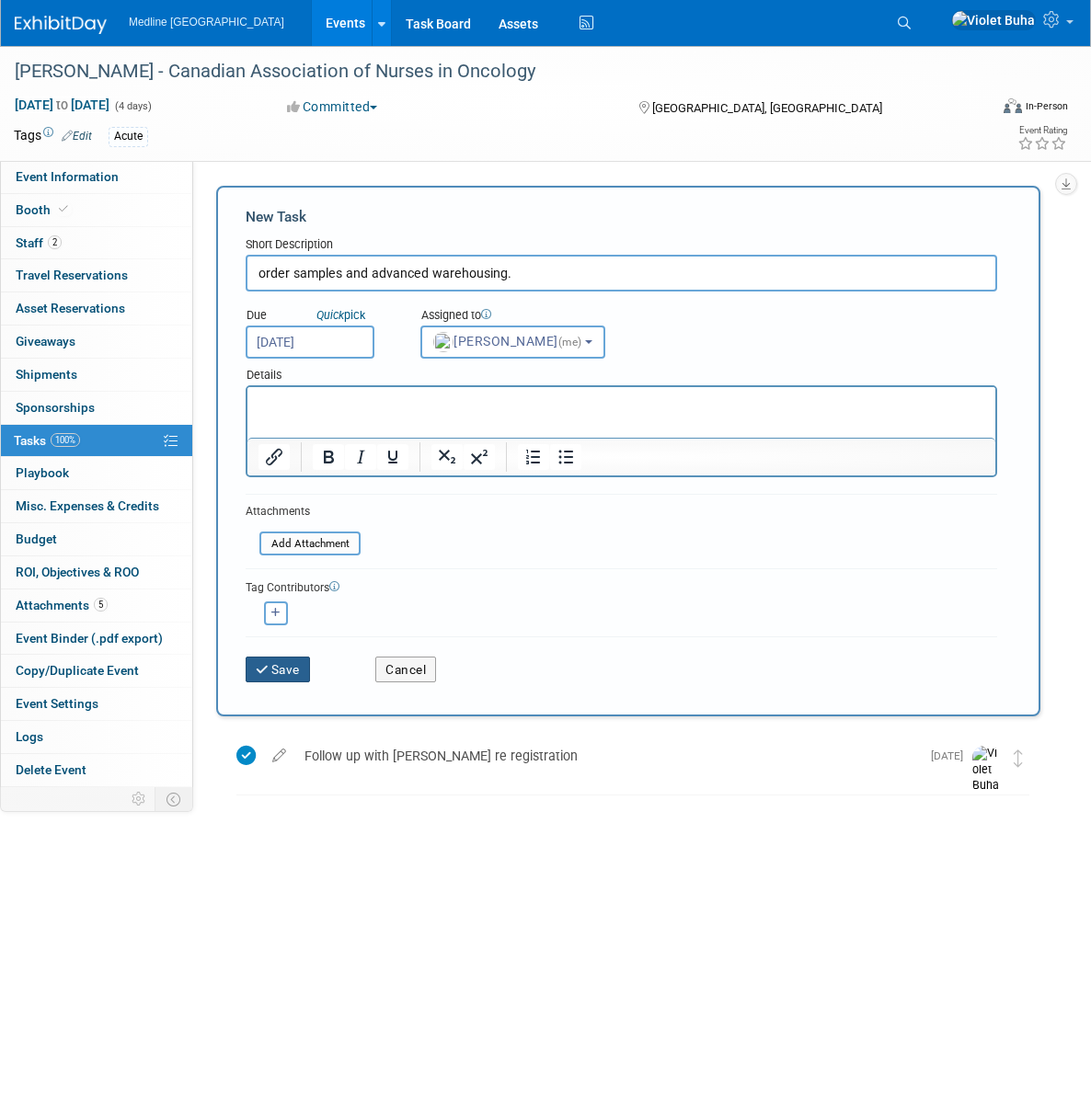
click at [283, 670] on button "Save" at bounding box center [278, 669] width 65 height 26
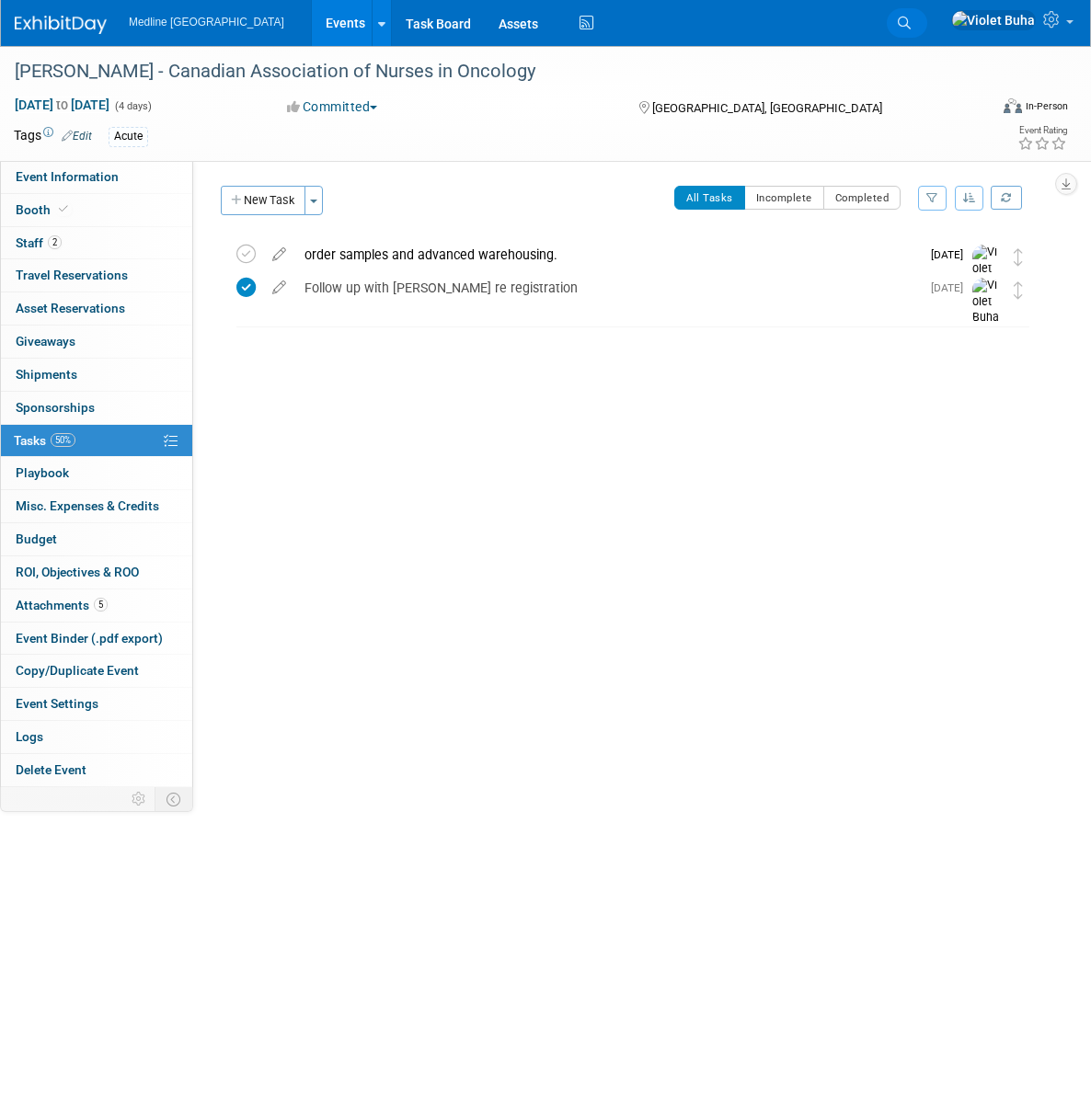
click at [0, 0] on span "Search" at bounding box center [0, 0] width 0 height 0
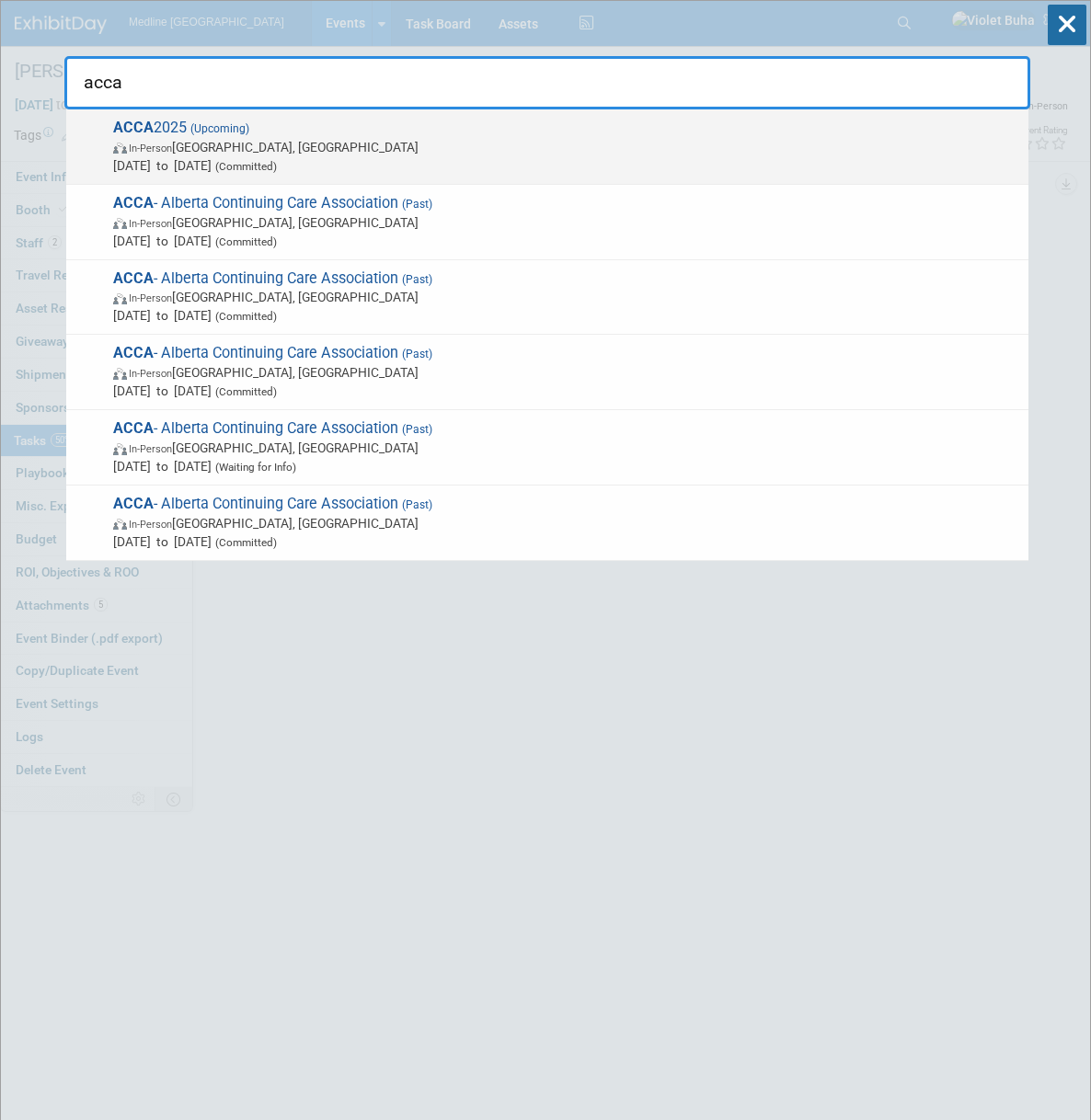
type input "acca"
click at [219, 166] on span "Oct 14, 2025 to Oct 16, 2025 (Committed)" at bounding box center [566, 166] width 906 height 18
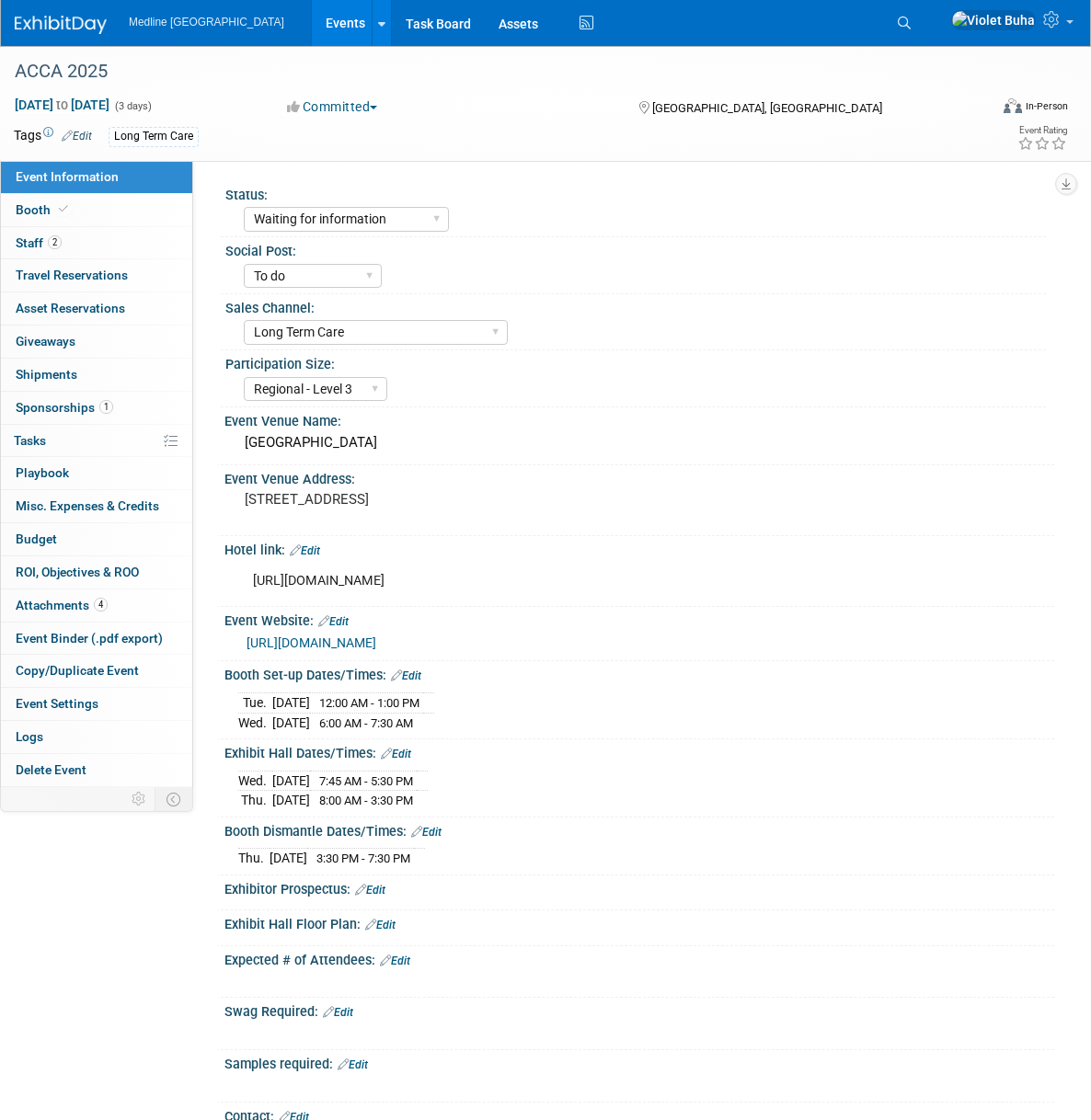
select select "Waiting for information"
select select "To do"
select select "Long Term Care"
select select "Regional - Level 3"
click at [91, 209] on link "Booth" at bounding box center [96, 209] width 191 height 32
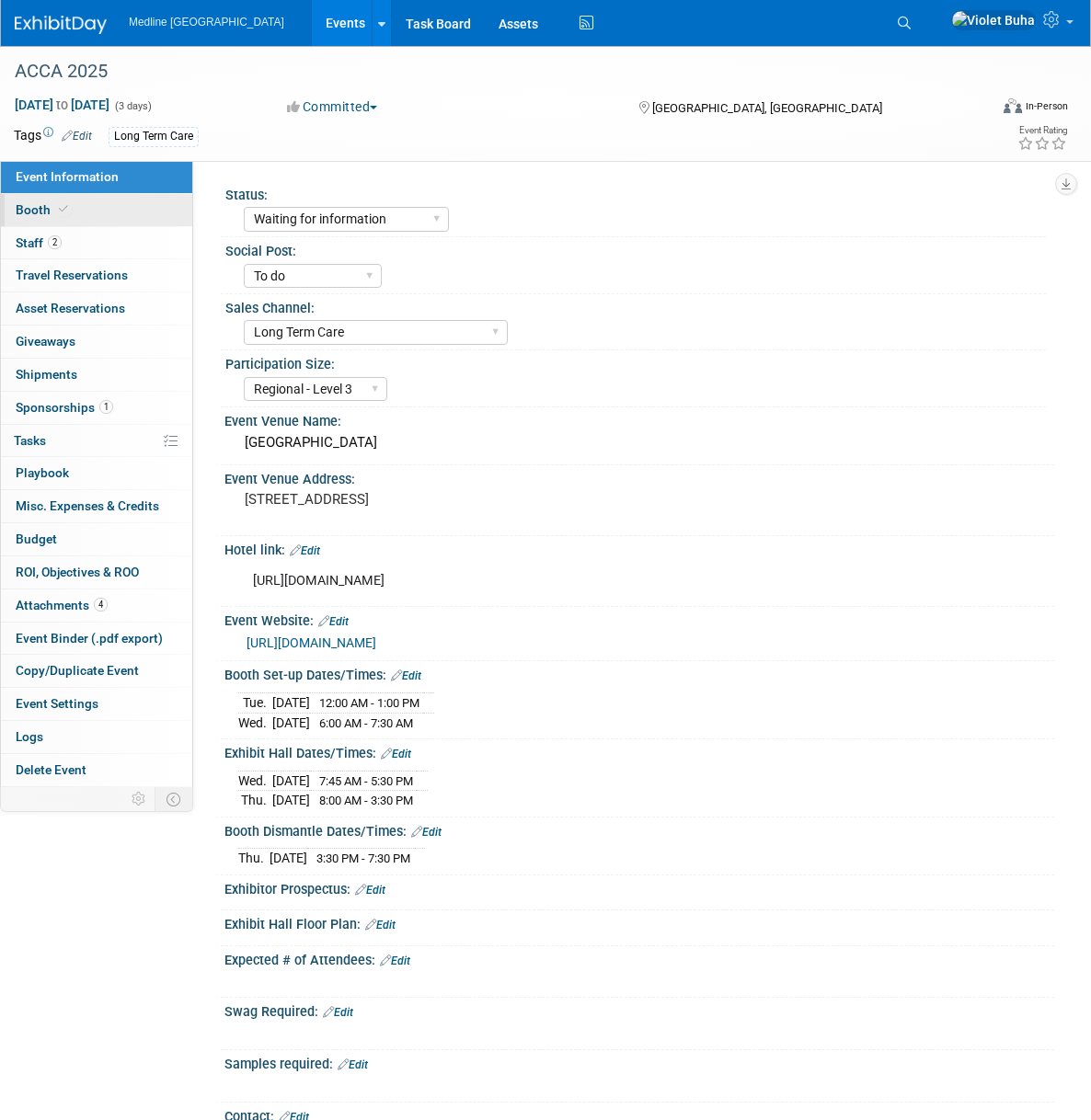
select select "1"
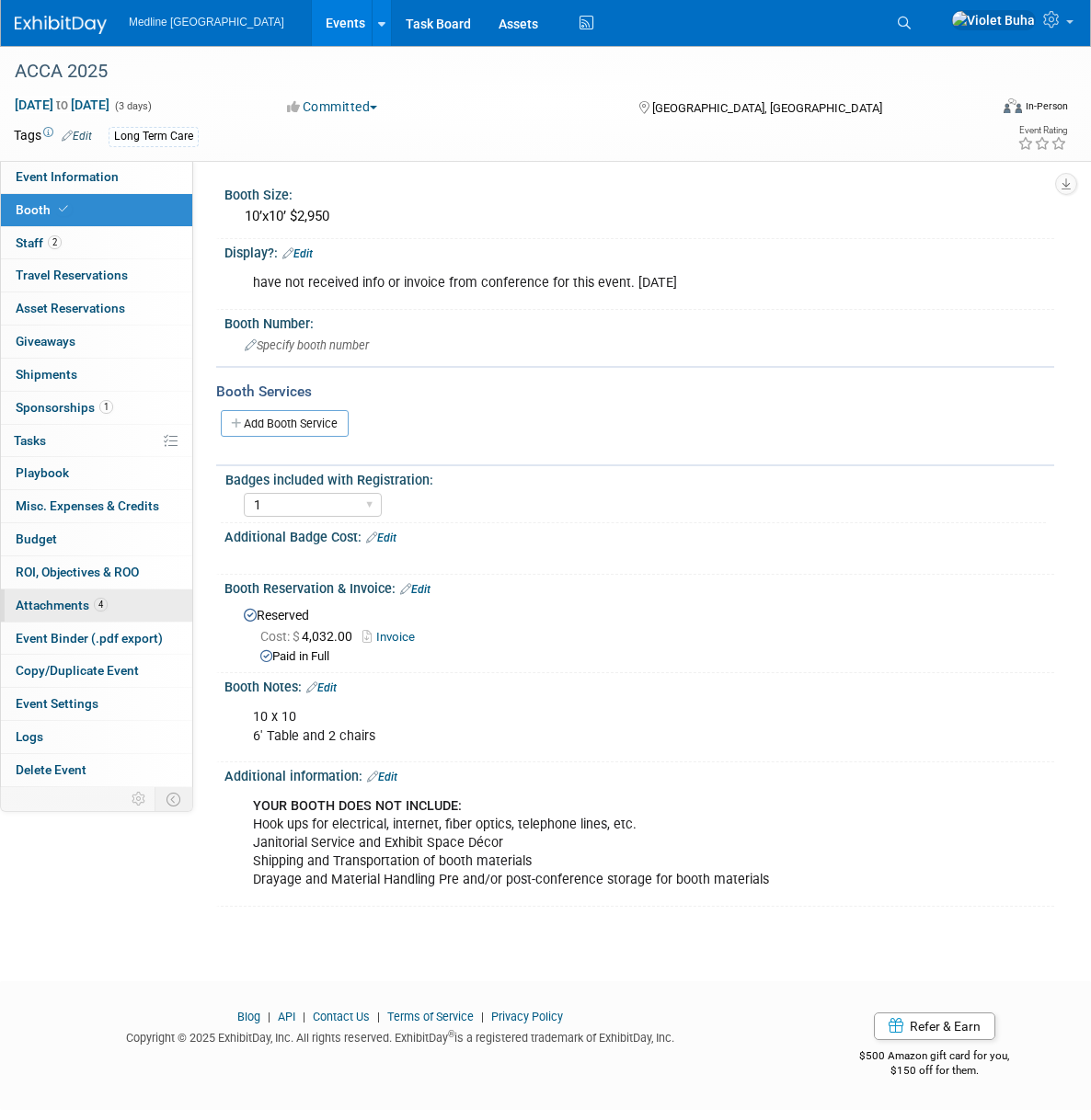
click at [54, 606] on span "Attachments 4" at bounding box center [62, 605] width 92 height 15
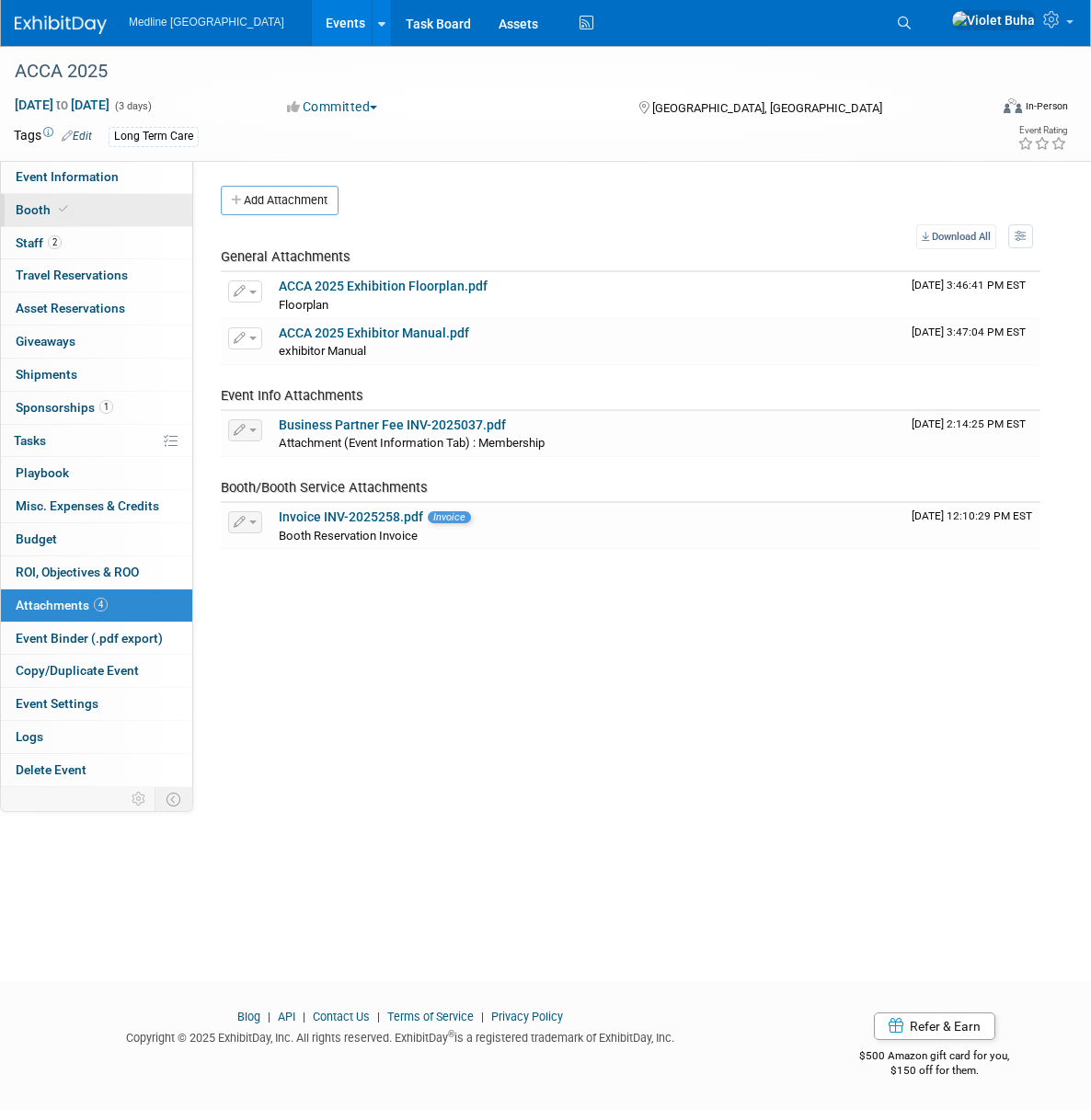
click at [120, 212] on link "Booth" at bounding box center [96, 209] width 191 height 32
select select "1"
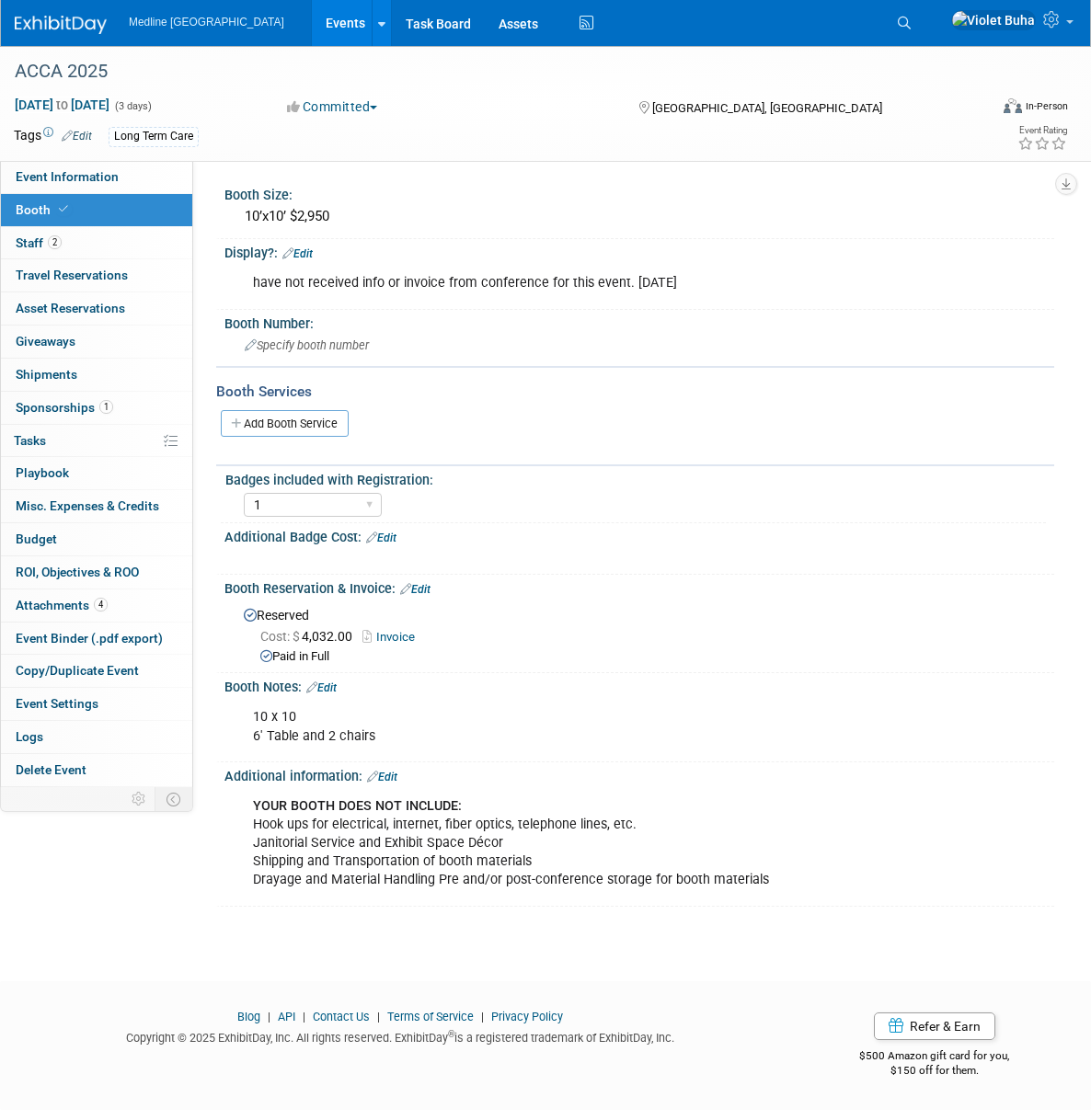
click at [387, 537] on link "Edit" at bounding box center [381, 538] width 30 height 13
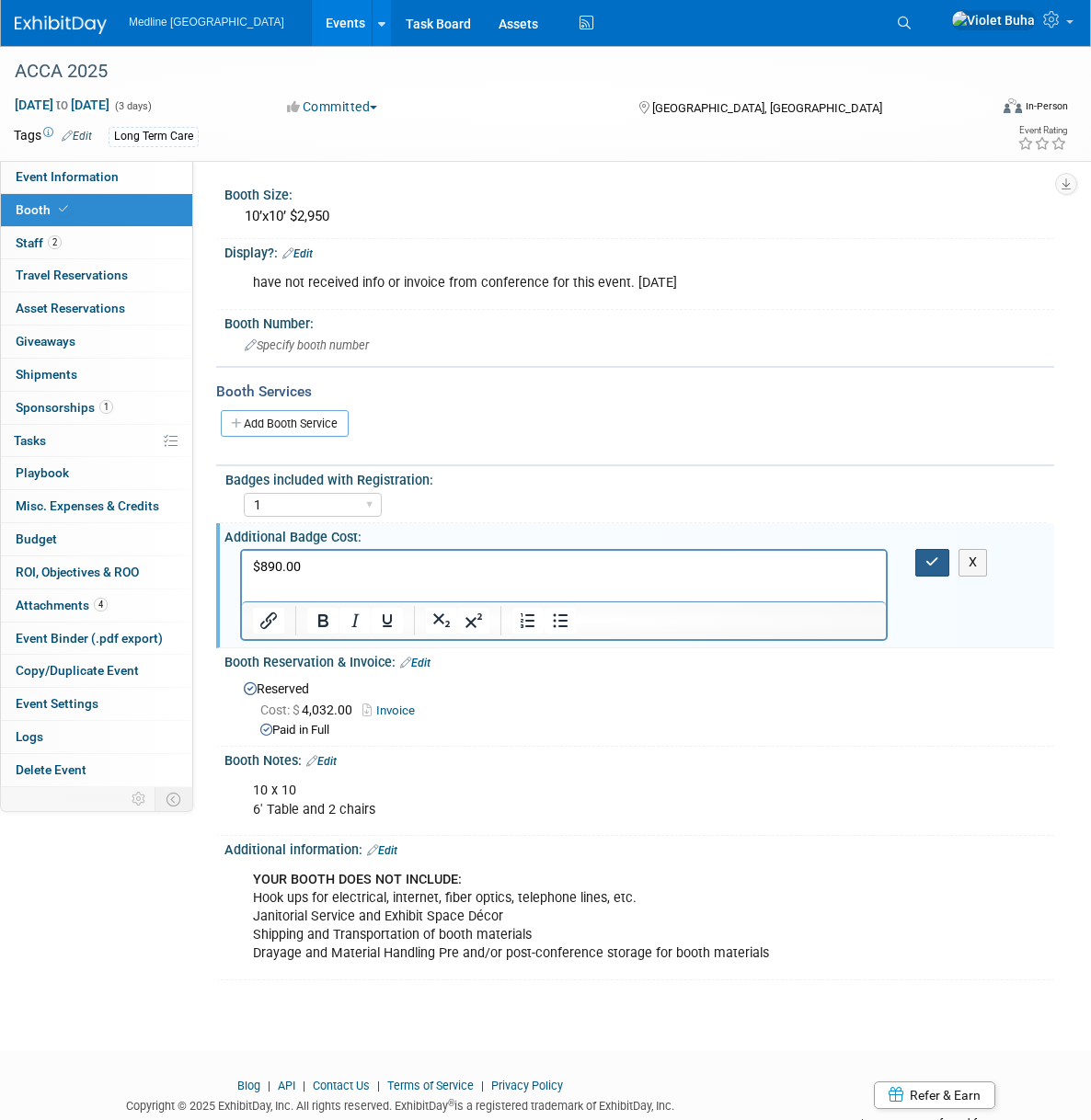
click at [929, 566] on icon "button" at bounding box center [931, 561] width 14 height 13
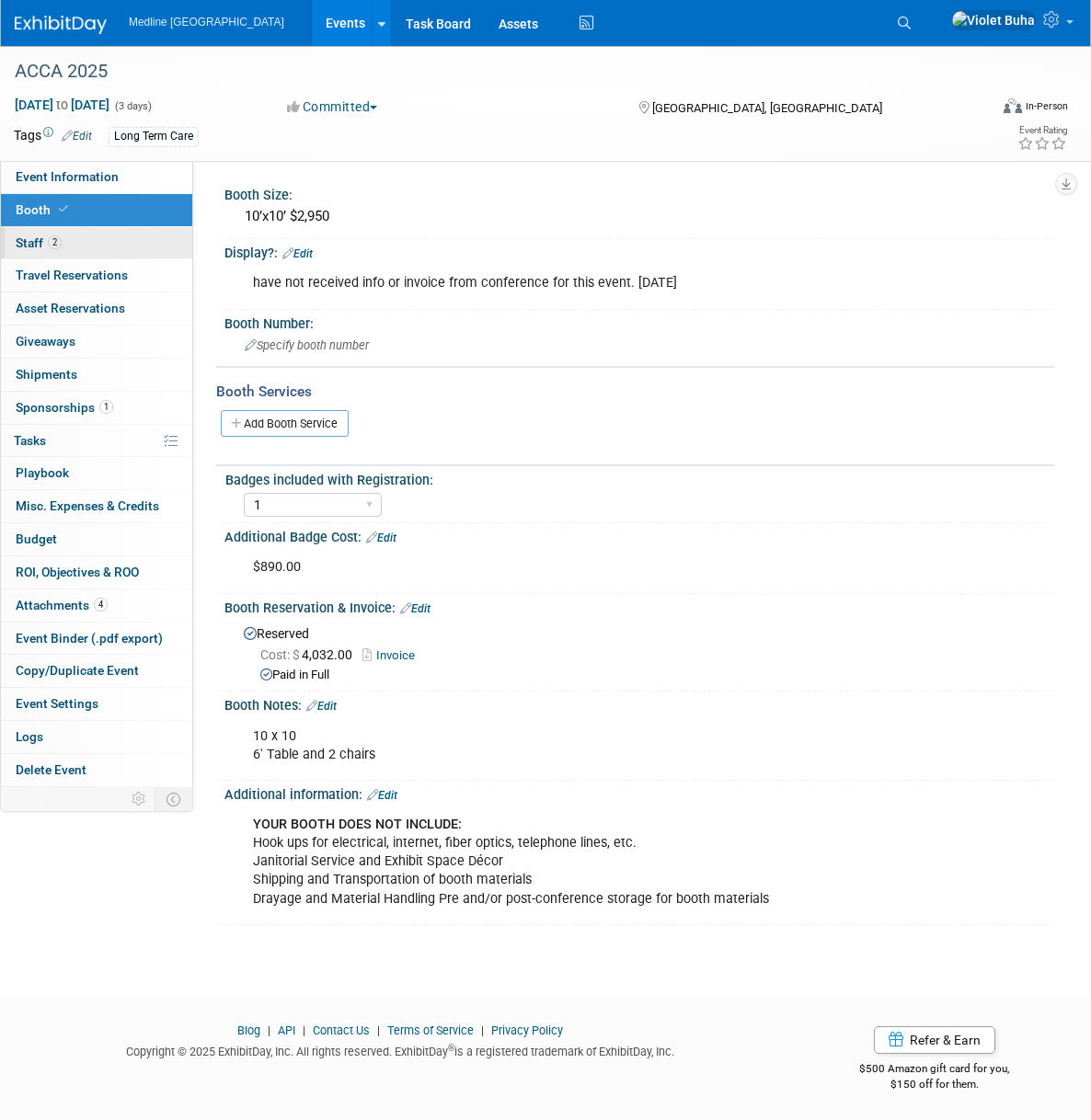
click at [103, 241] on link "2 Staff 2" at bounding box center [96, 242] width 191 height 32
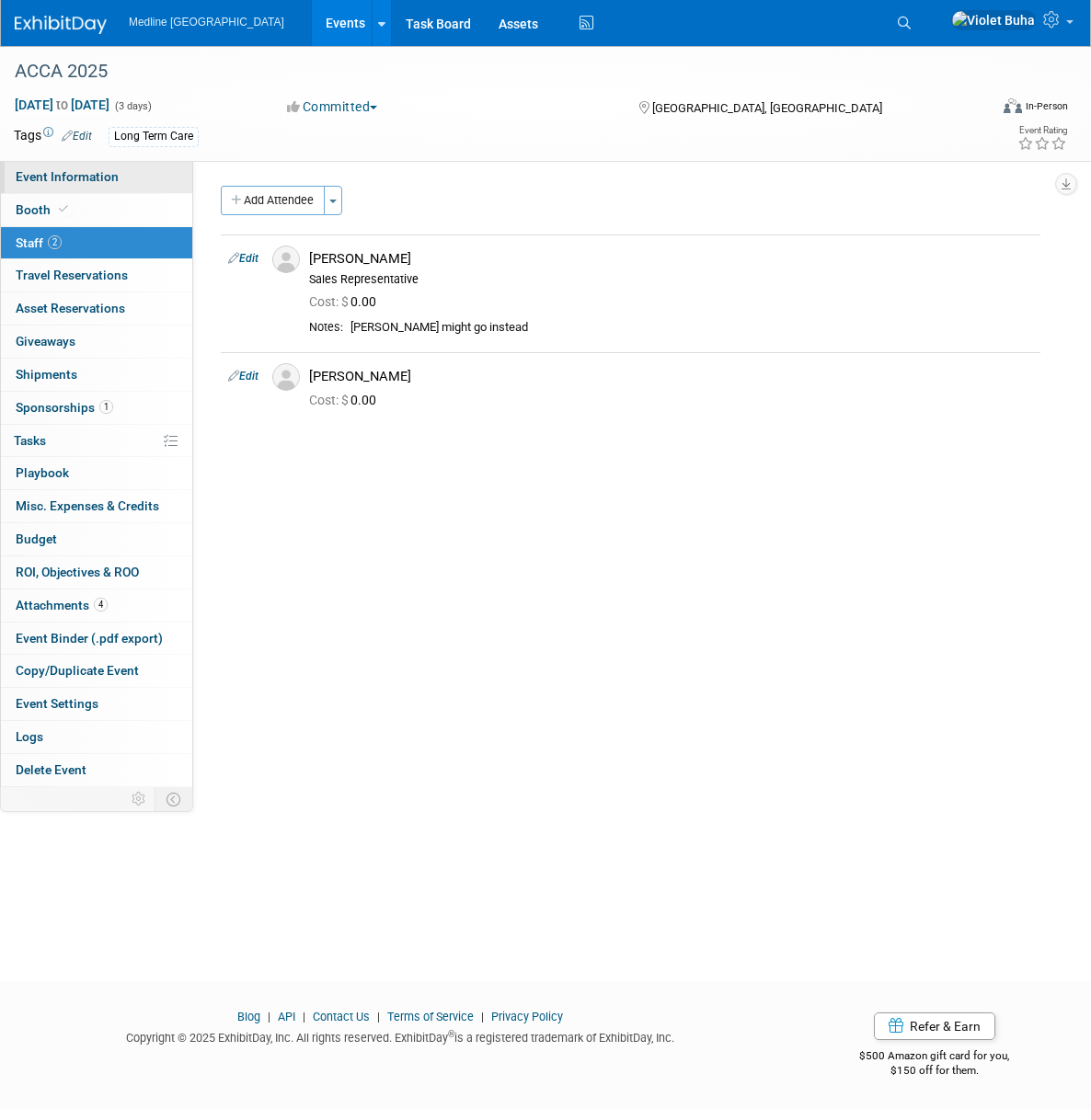
click at [95, 178] on span "Event Information" at bounding box center [67, 177] width 103 height 15
select select "Waiting for information"
select select "To do"
select select "Long Term Care"
select select "Regional - Level 3"
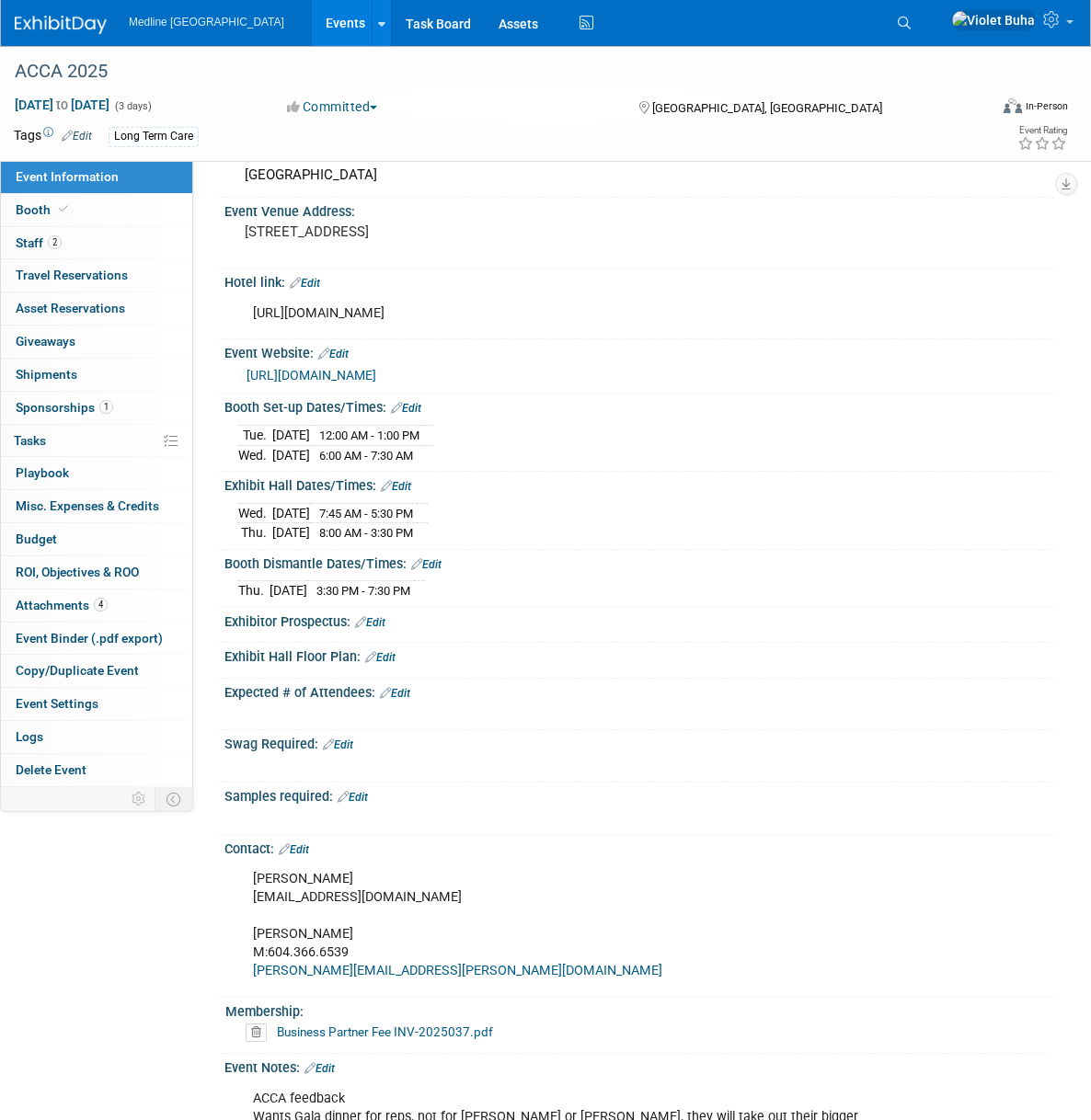
scroll to position [271, 0]
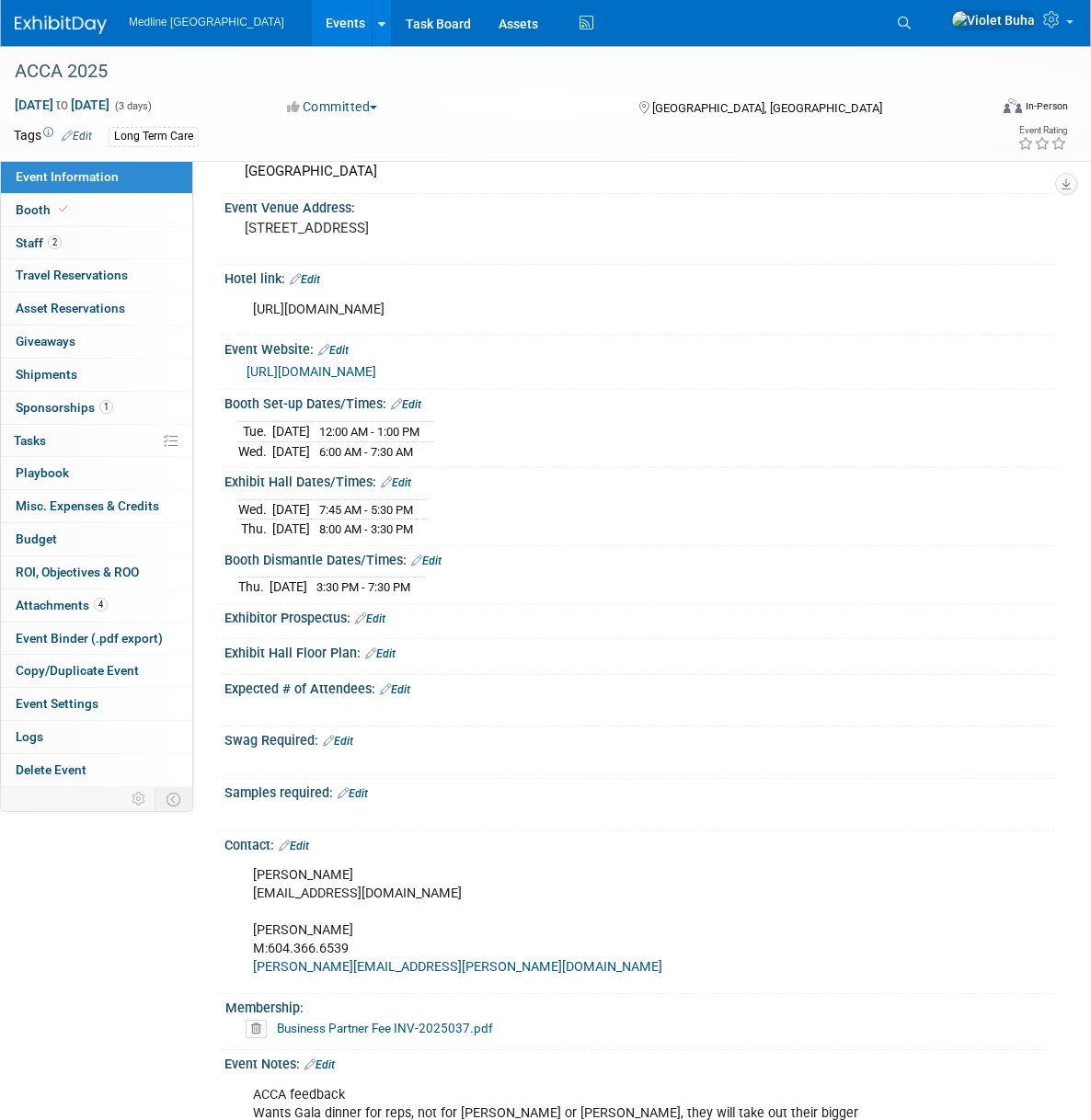
click at [416, 411] on link "Edit" at bounding box center [406, 405] width 30 height 13
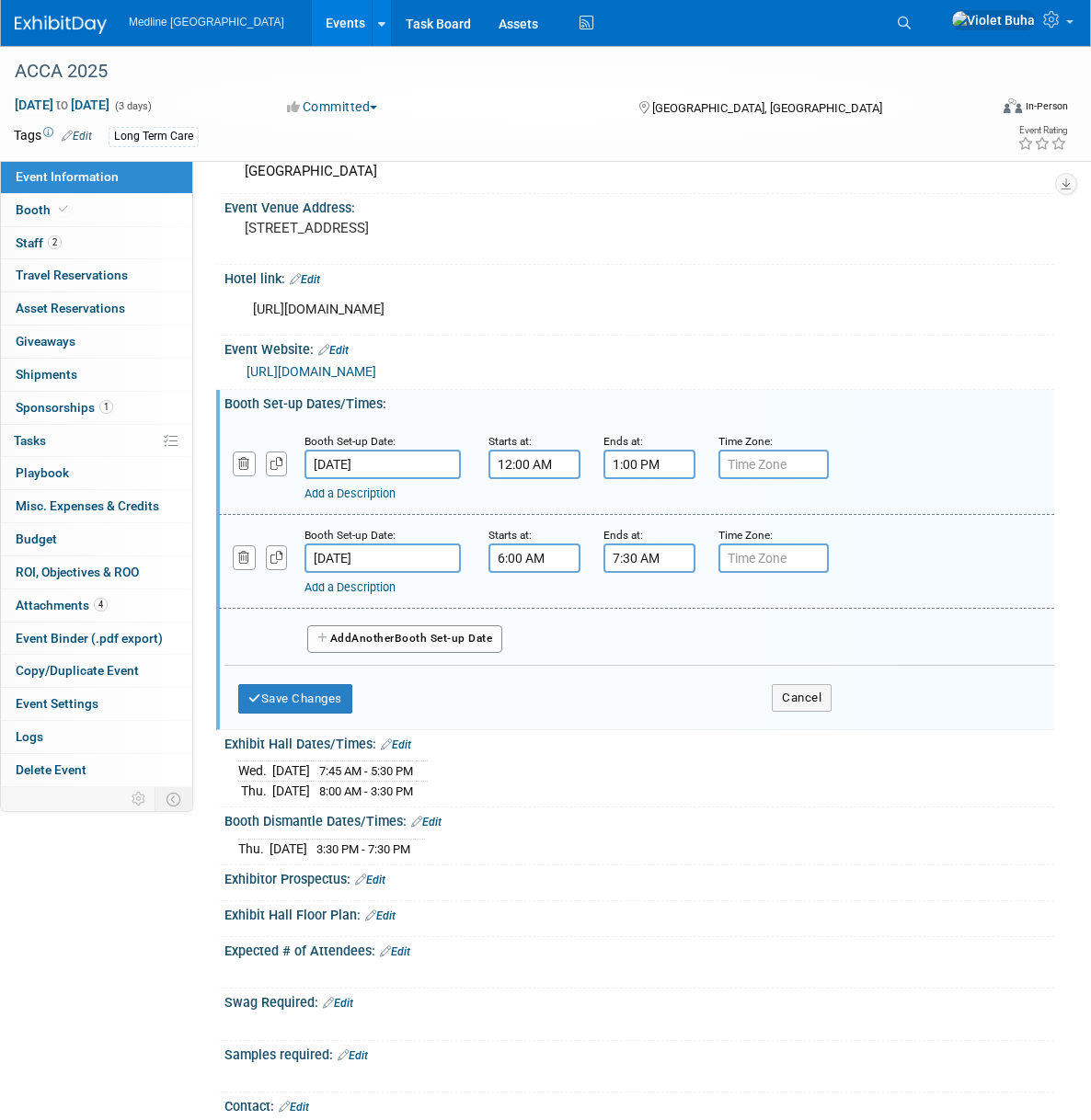
click at [536, 479] on input "12:00 AM" at bounding box center [535, 465] width 92 height 29
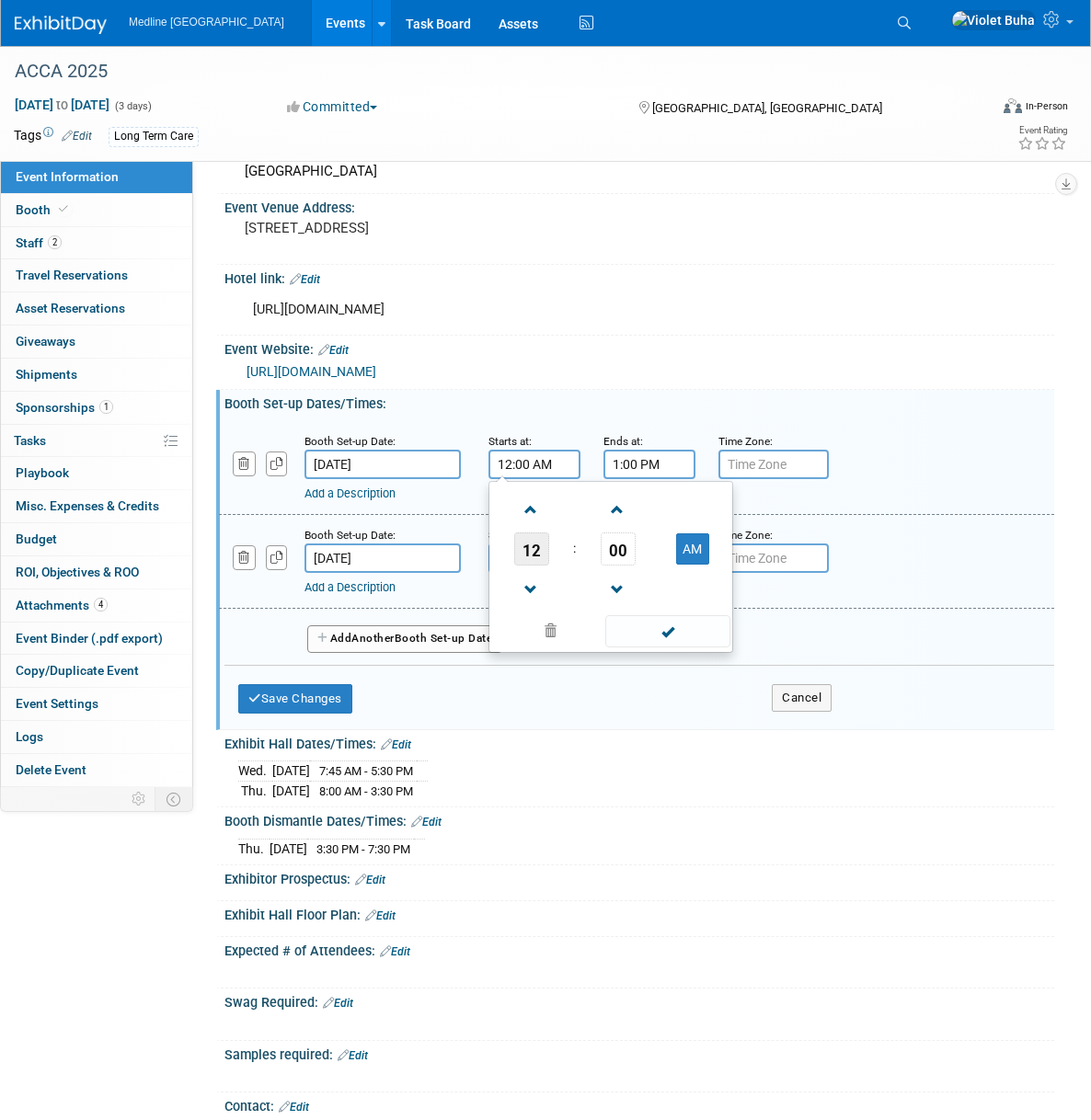
click at [539, 565] on span "12" at bounding box center [532, 549] width 35 height 33
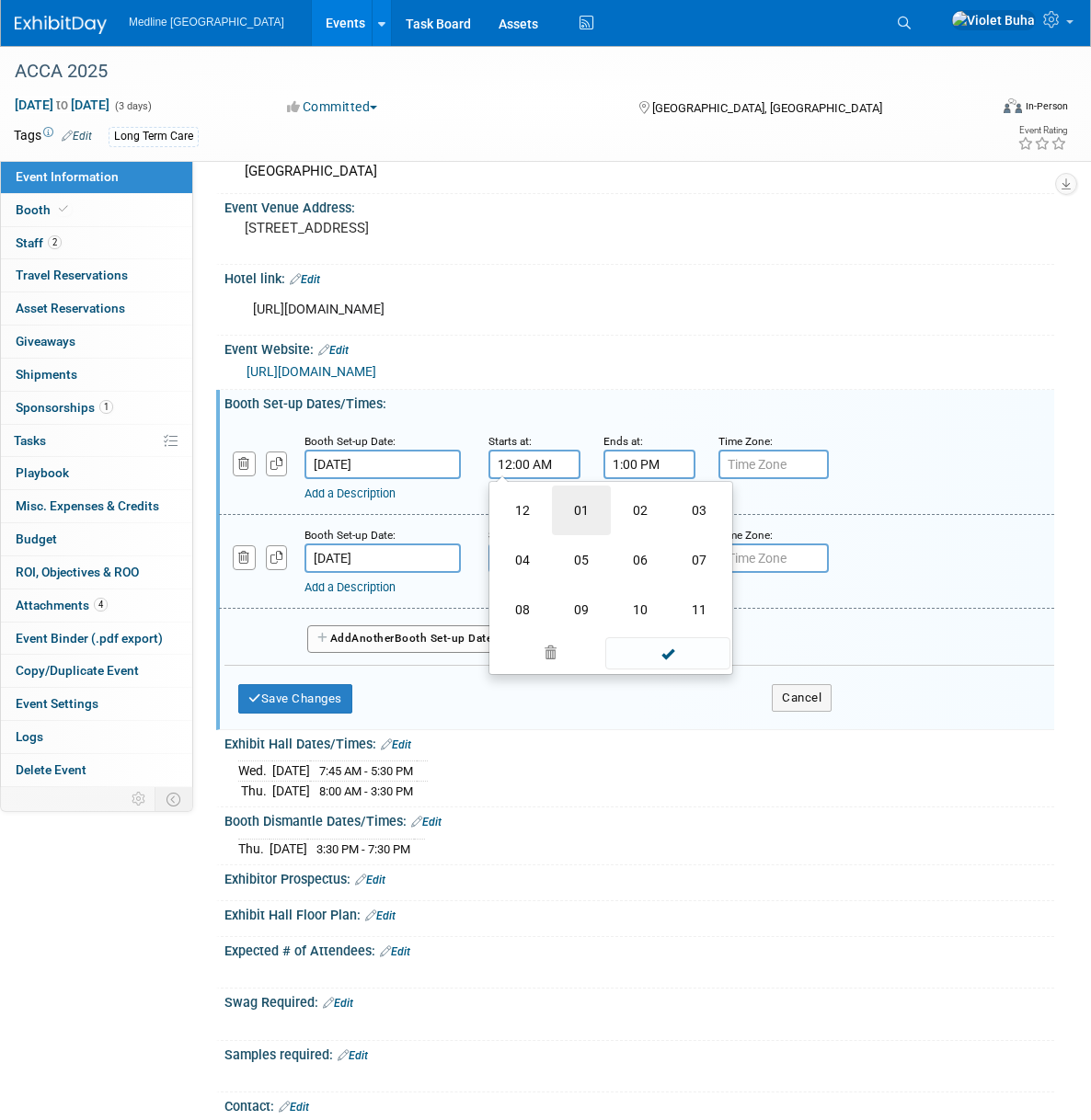
click at [590, 527] on td "01" at bounding box center [581, 511] width 59 height 50
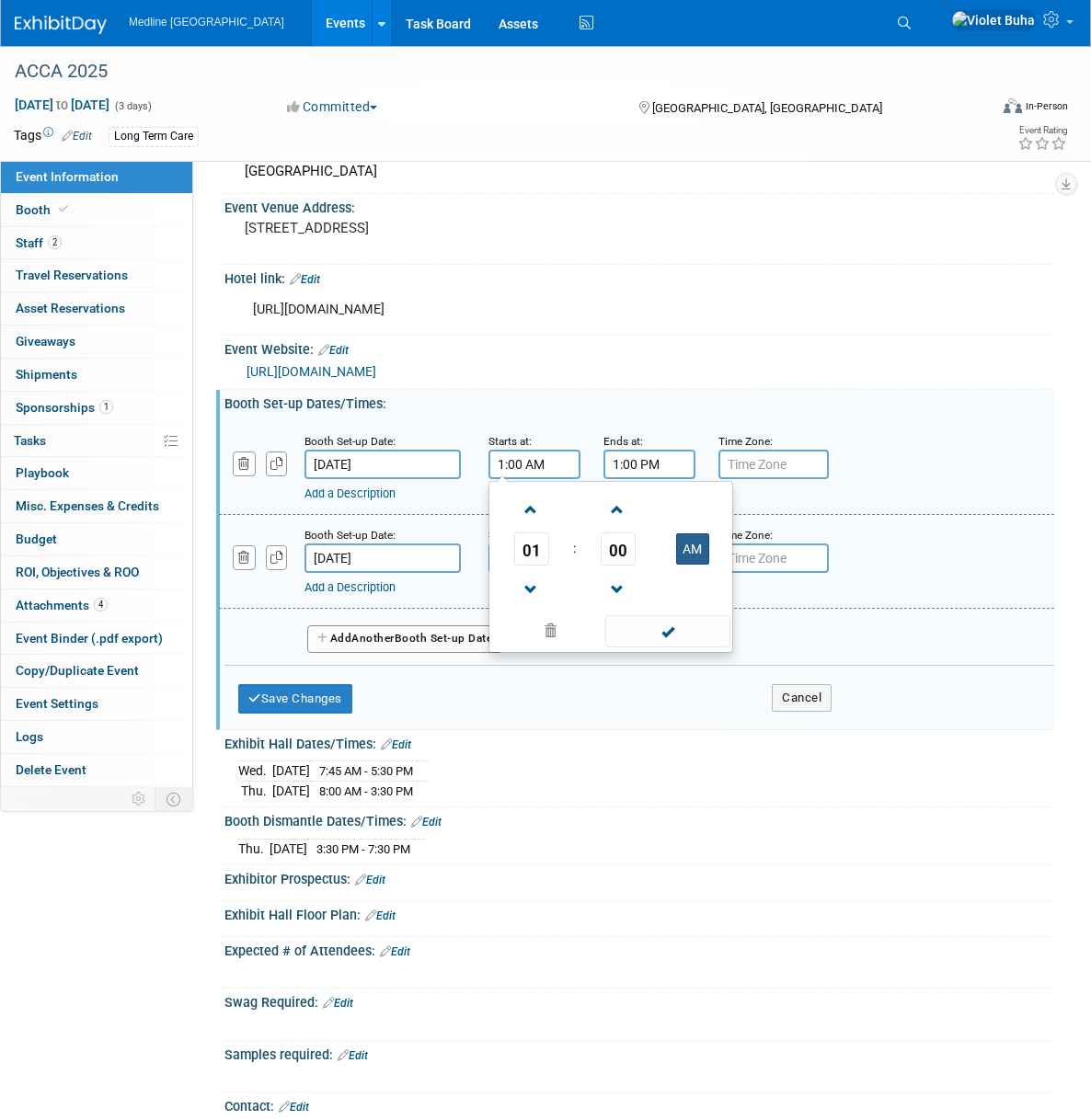
drag, startPoint x: 699, startPoint y: 564, endPoint x: 699, endPoint y: 575, distance: 11.0
click at [699, 564] on button "AM" at bounding box center [693, 549] width 33 height 31
type input "1:00 PM"
click at [699, 647] on span at bounding box center [667, 631] width 125 height 32
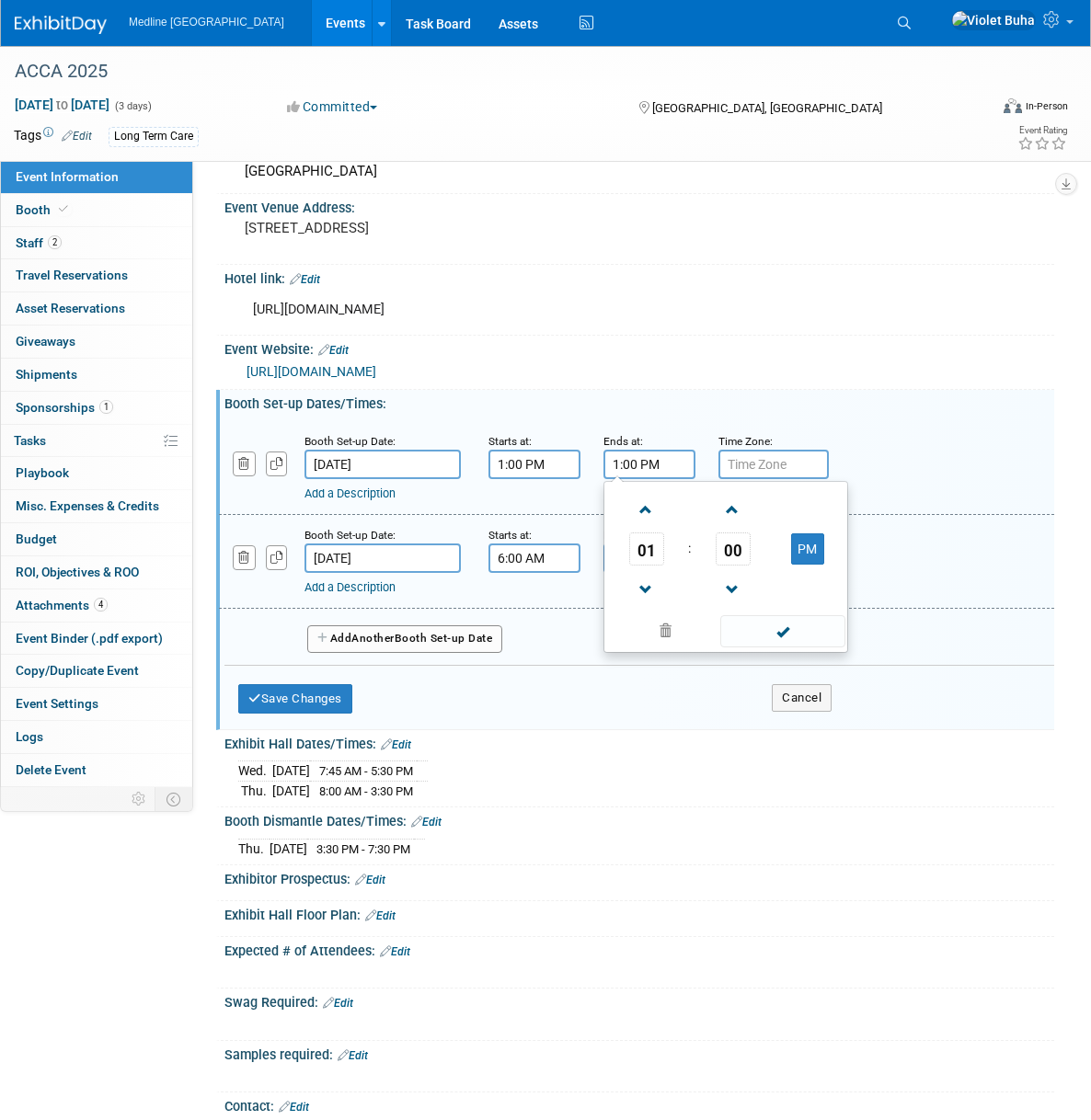
click at [635, 479] on input "1:00 PM" at bounding box center [649, 465] width 92 height 29
click at [657, 565] on span "01" at bounding box center [646, 549] width 35 height 33
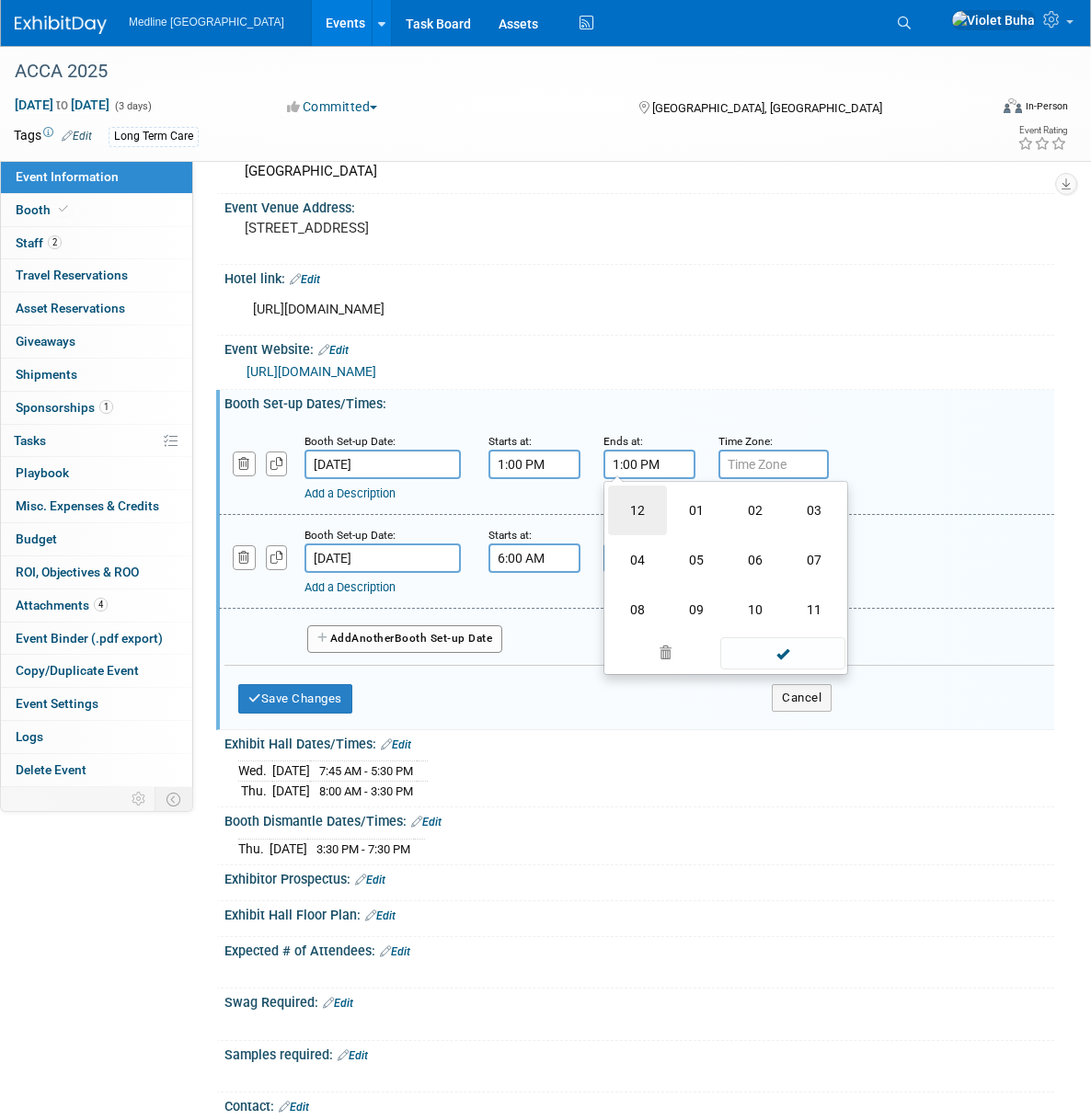
click at [639, 527] on td "12" at bounding box center [637, 511] width 59 height 50
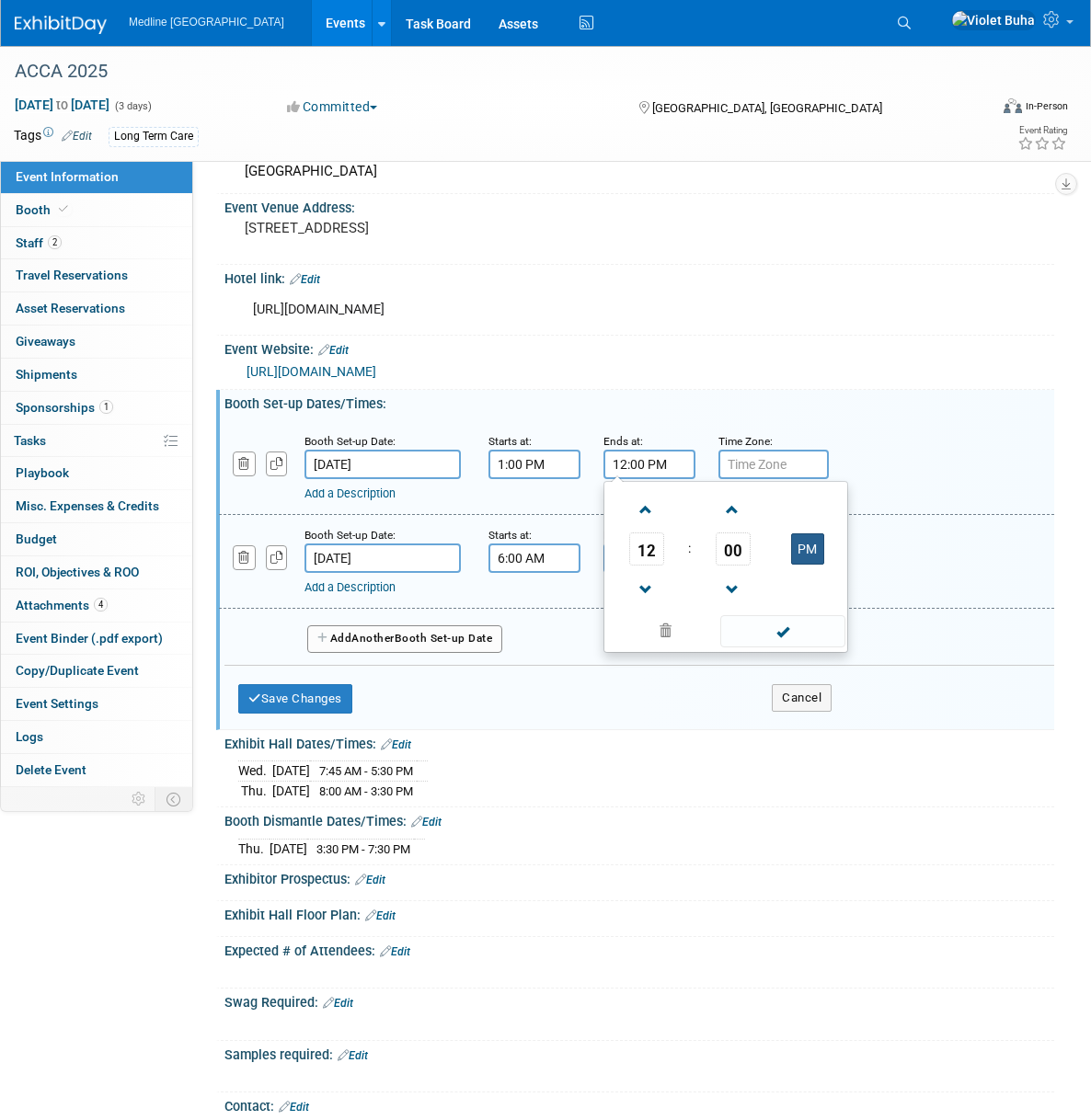
click at [808, 564] on button "PM" at bounding box center [808, 549] width 33 height 31
type input "12:00 AM"
click at [789, 647] on span at bounding box center [782, 631] width 125 height 32
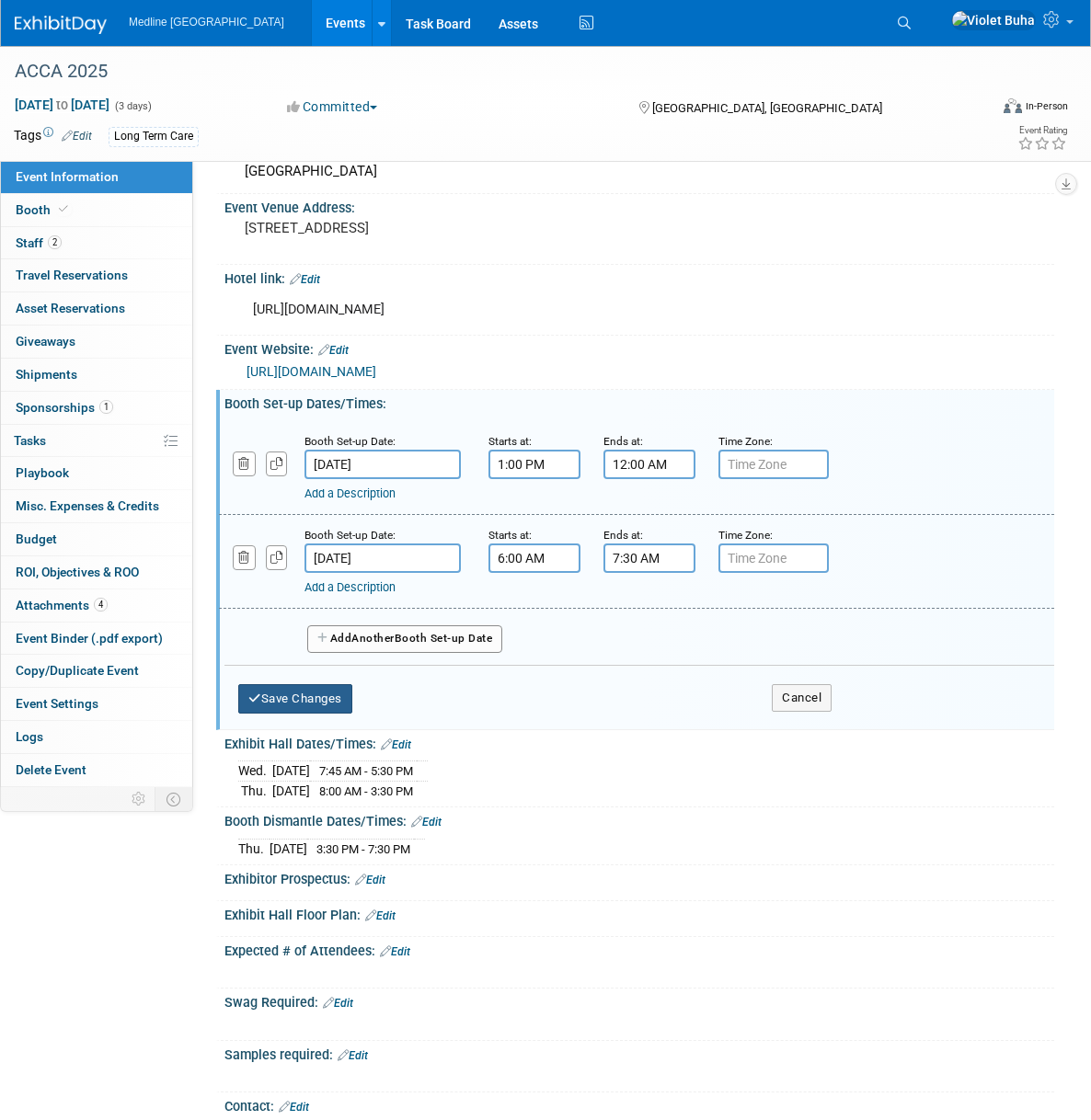
click at [320, 713] on button "Save Changes" at bounding box center [295, 699] width 114 height 29
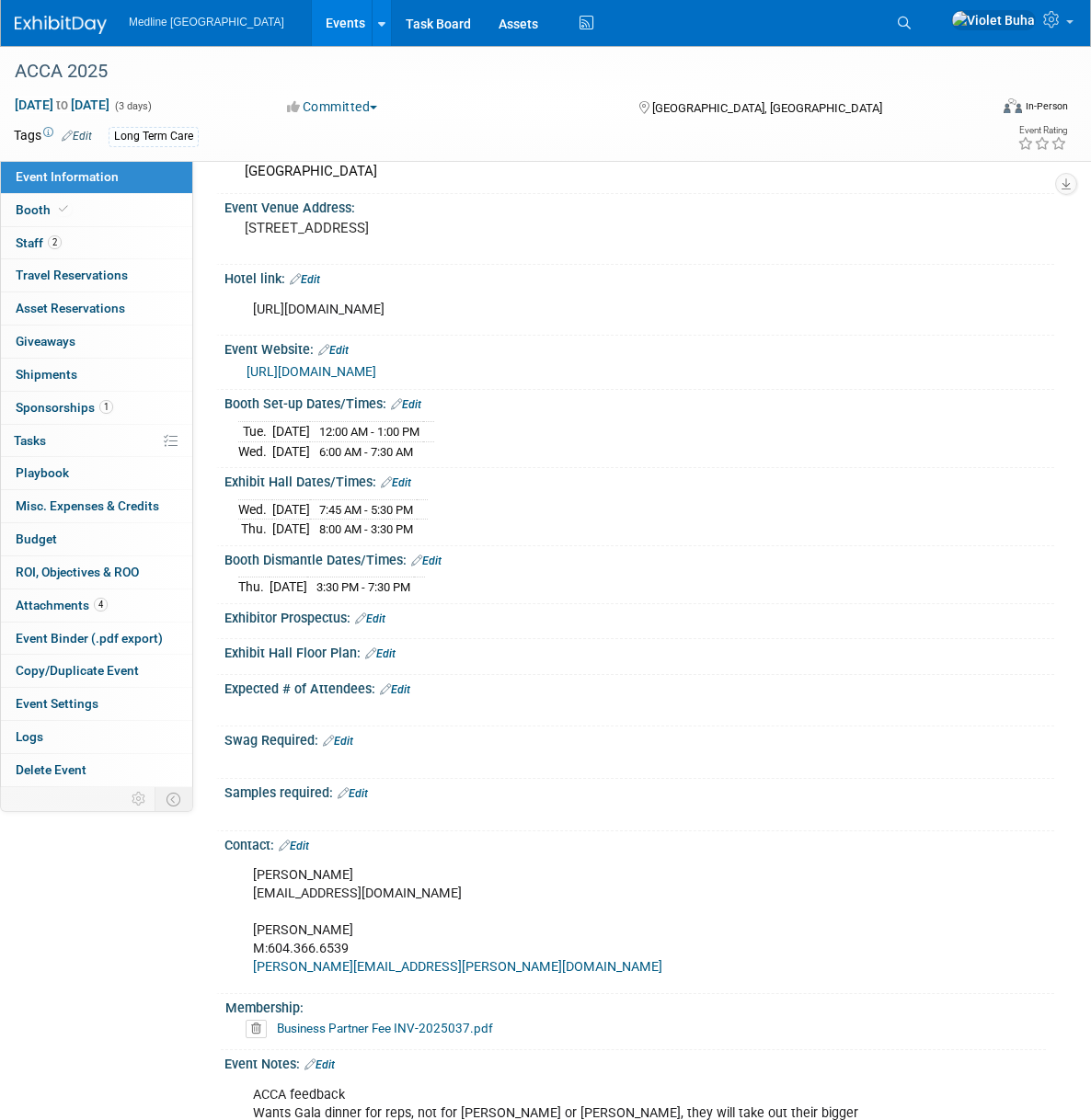
click at [410, 489] on link "Edit" at bounding box center [396, 483] width 30 height 13
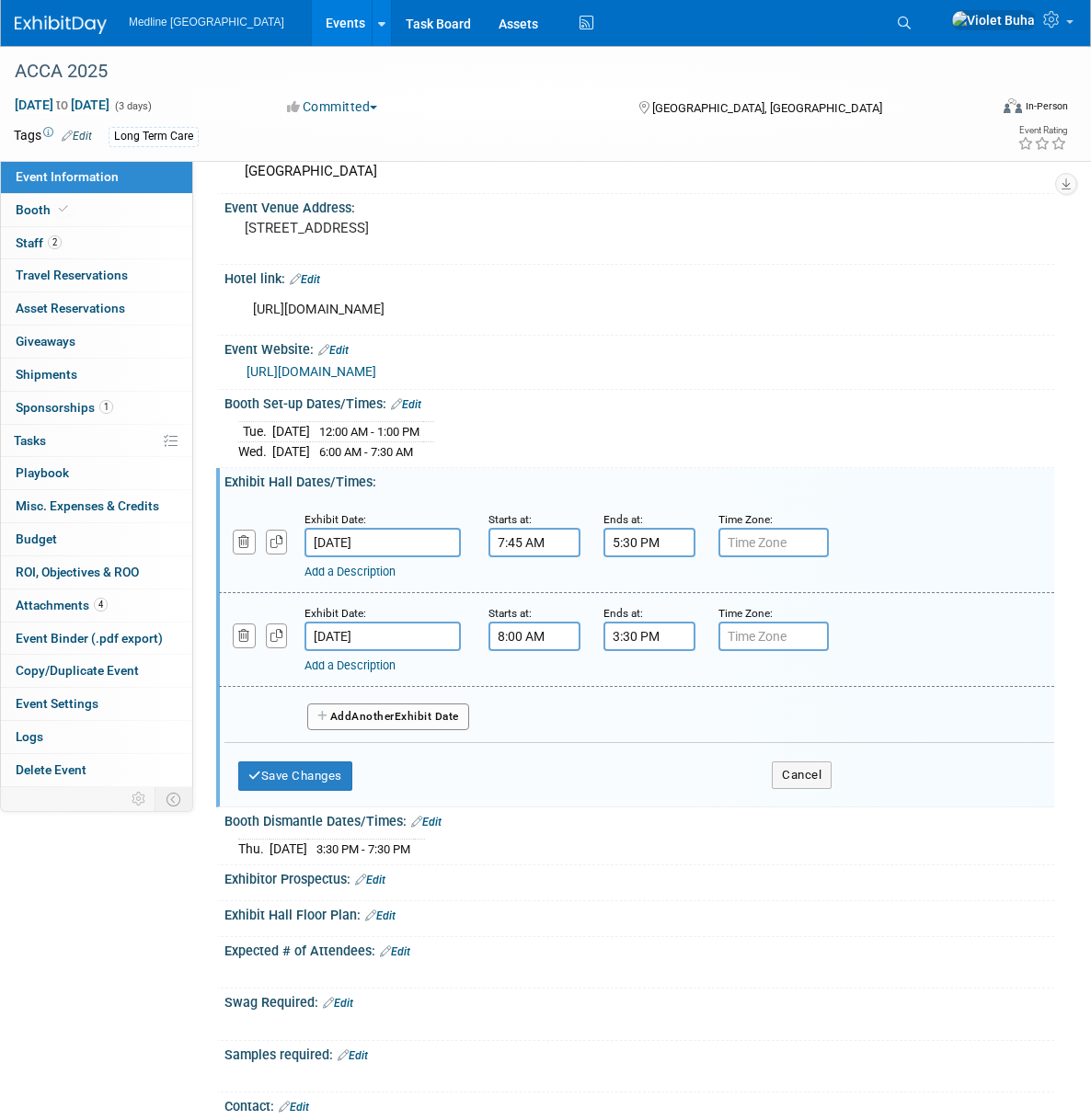
click at [522, 557] on input "7:45 AM" at bounding box center [535, 543] width 92 height 29
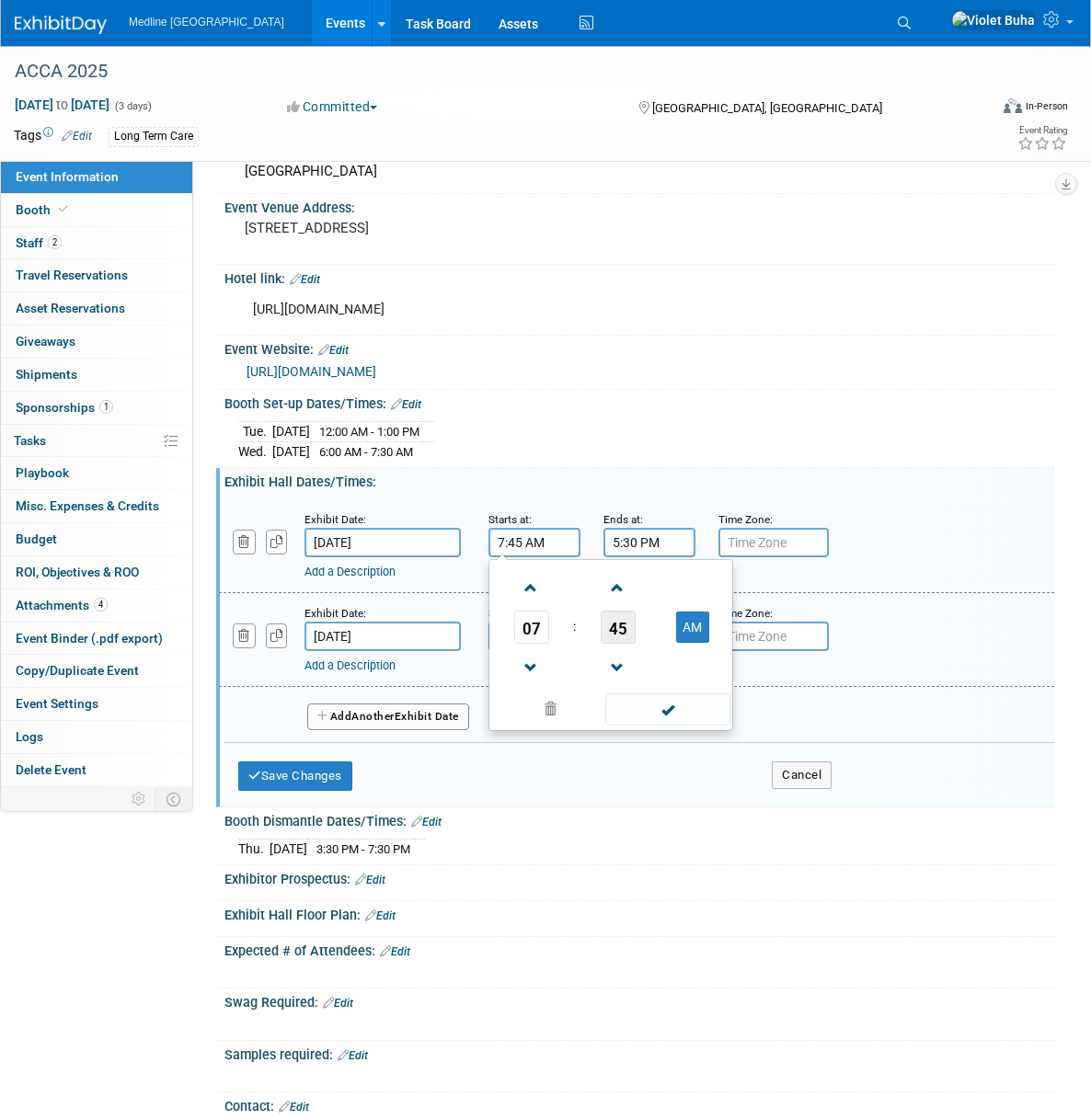
click at [614, 643] on span "45" at bounding box center [618, 627] width 35 height 33
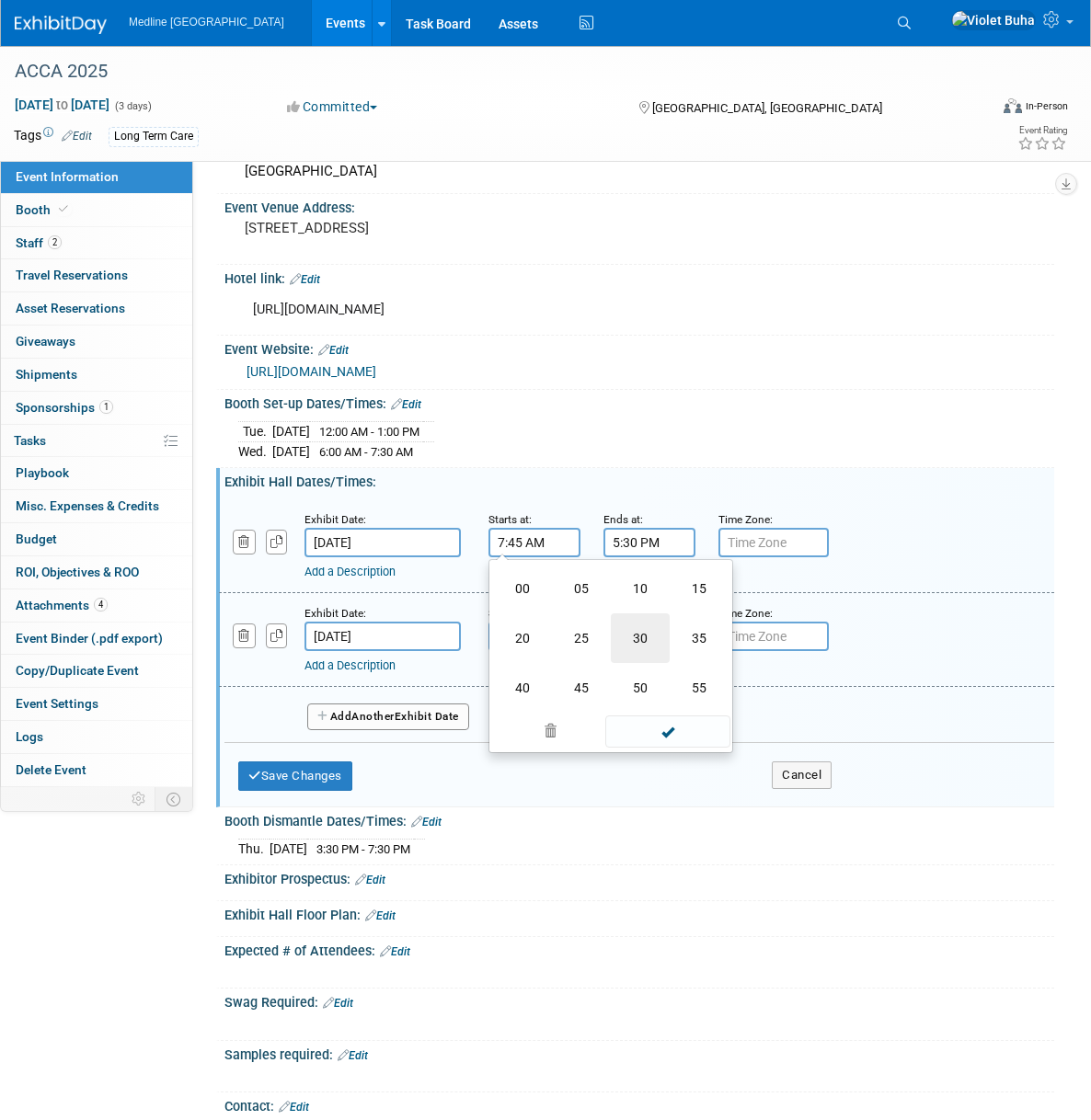
click at [645, 658] on td "30" at bounding box center [640, 638] width 59 height 50
type input "7:30 AM"
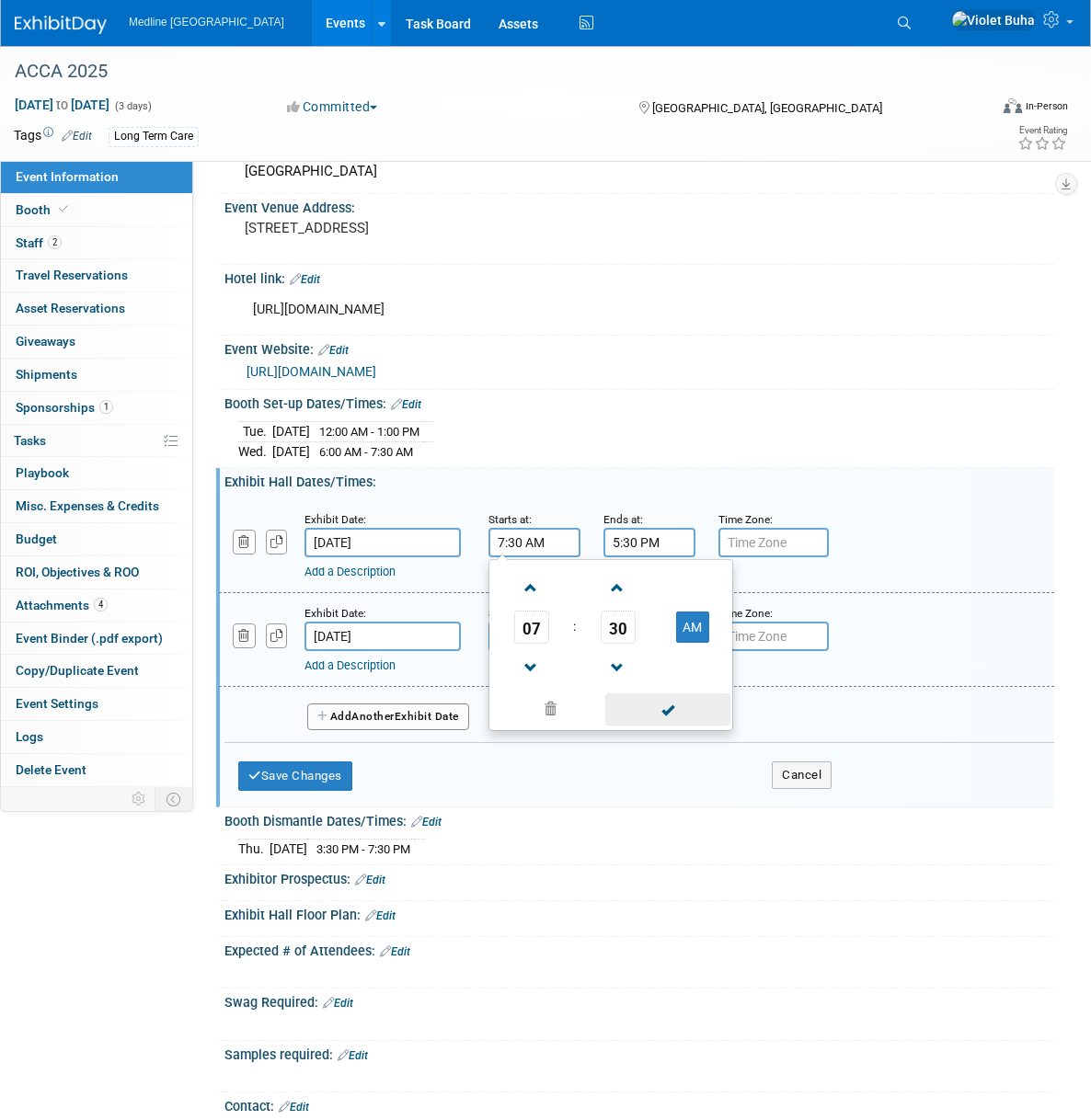
click at [679, 725] on span at bounding box center [667, 709] width 125 height 32
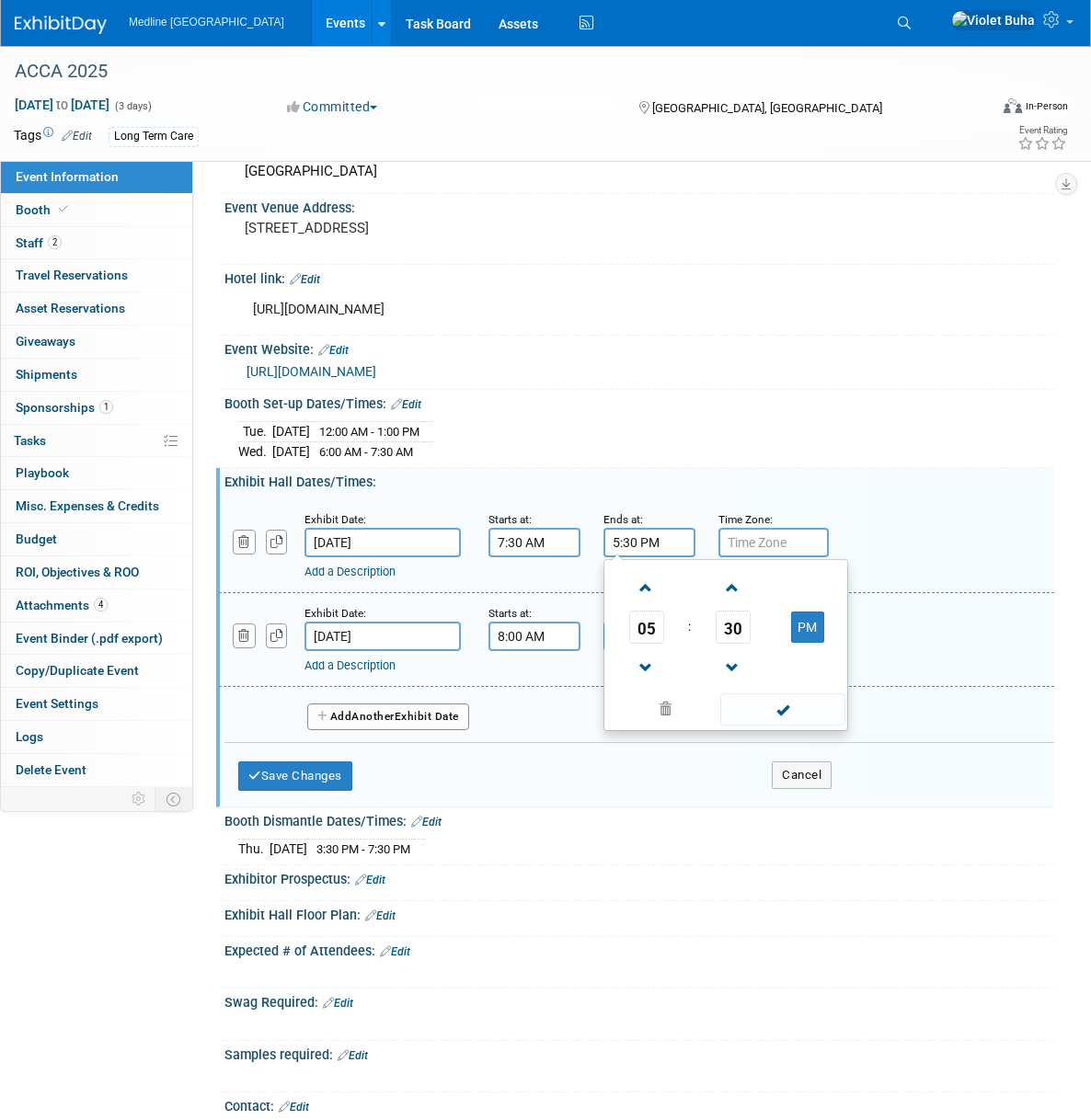
click at [605, 552] on input "5:30 PM" at bounding box center [649, 543] width 92 height 29
click at [725, 637] on span "30" at bounding box center [733, 627] width 35 height 33
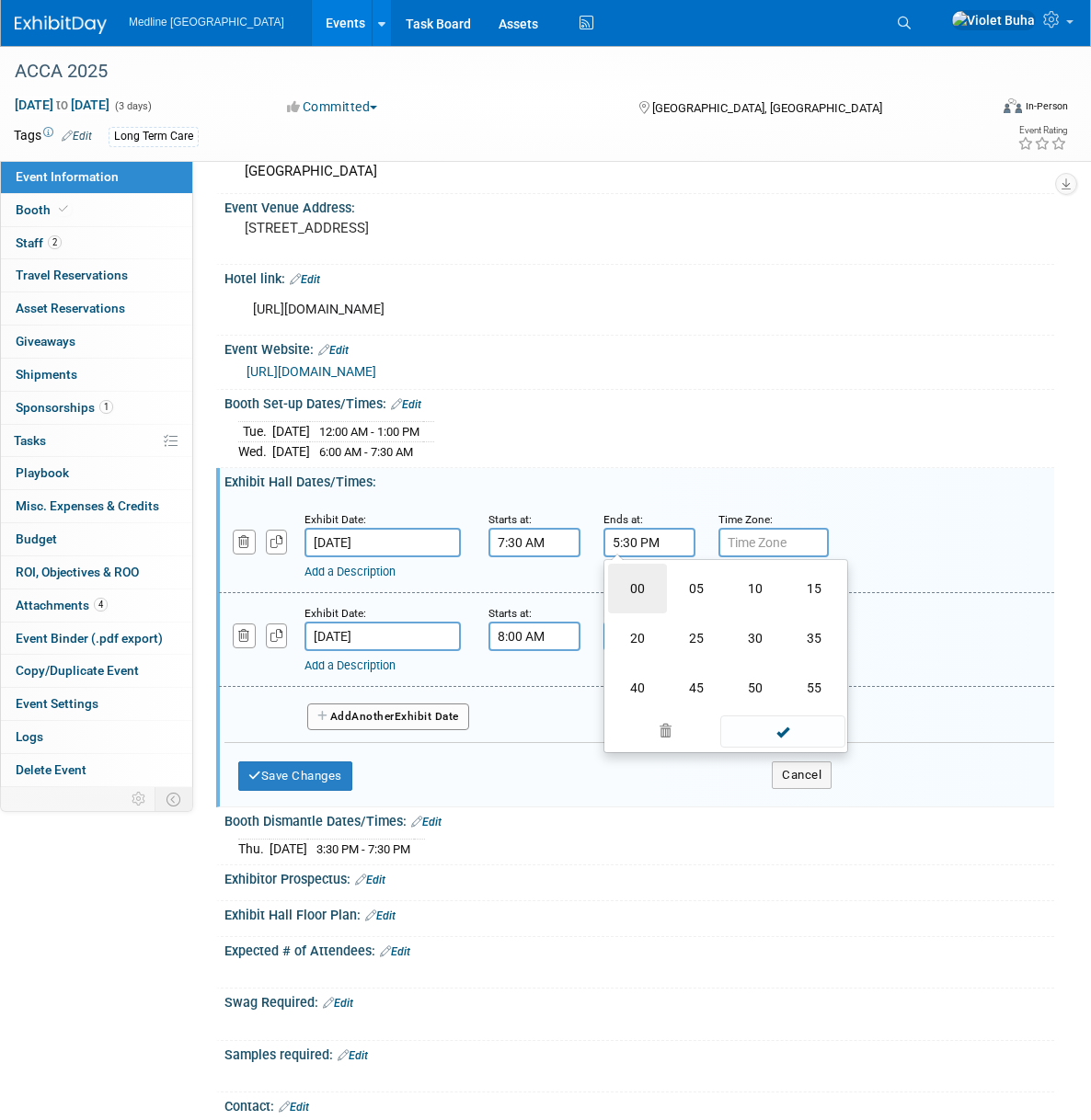
click at [628, 601] on td "00" at bounding box center [637, 588] width 59 height 50
type input "5:00 PM"
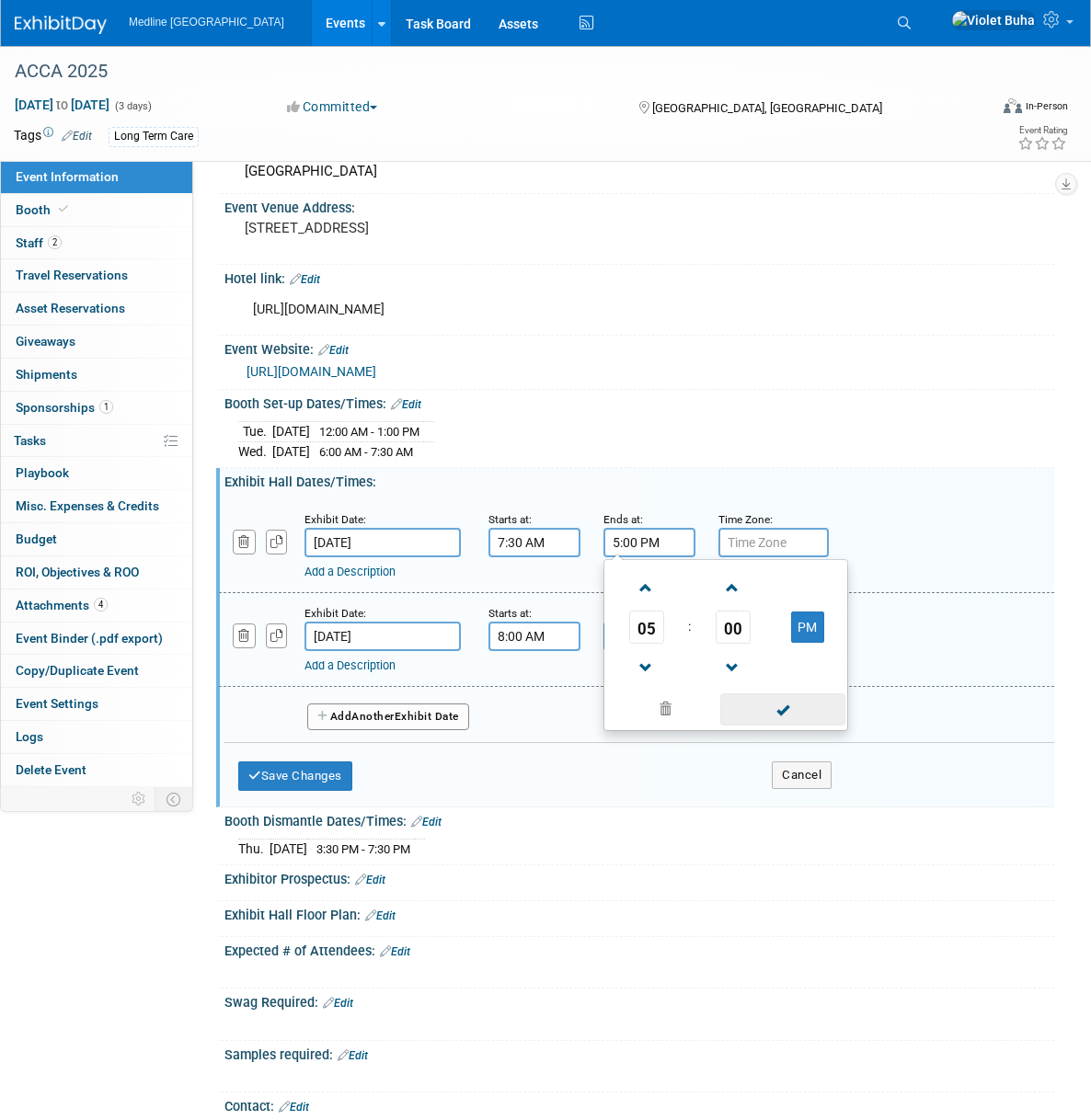
click at [800, 724] on span at bounding box center [782, 709] width 125 height 32
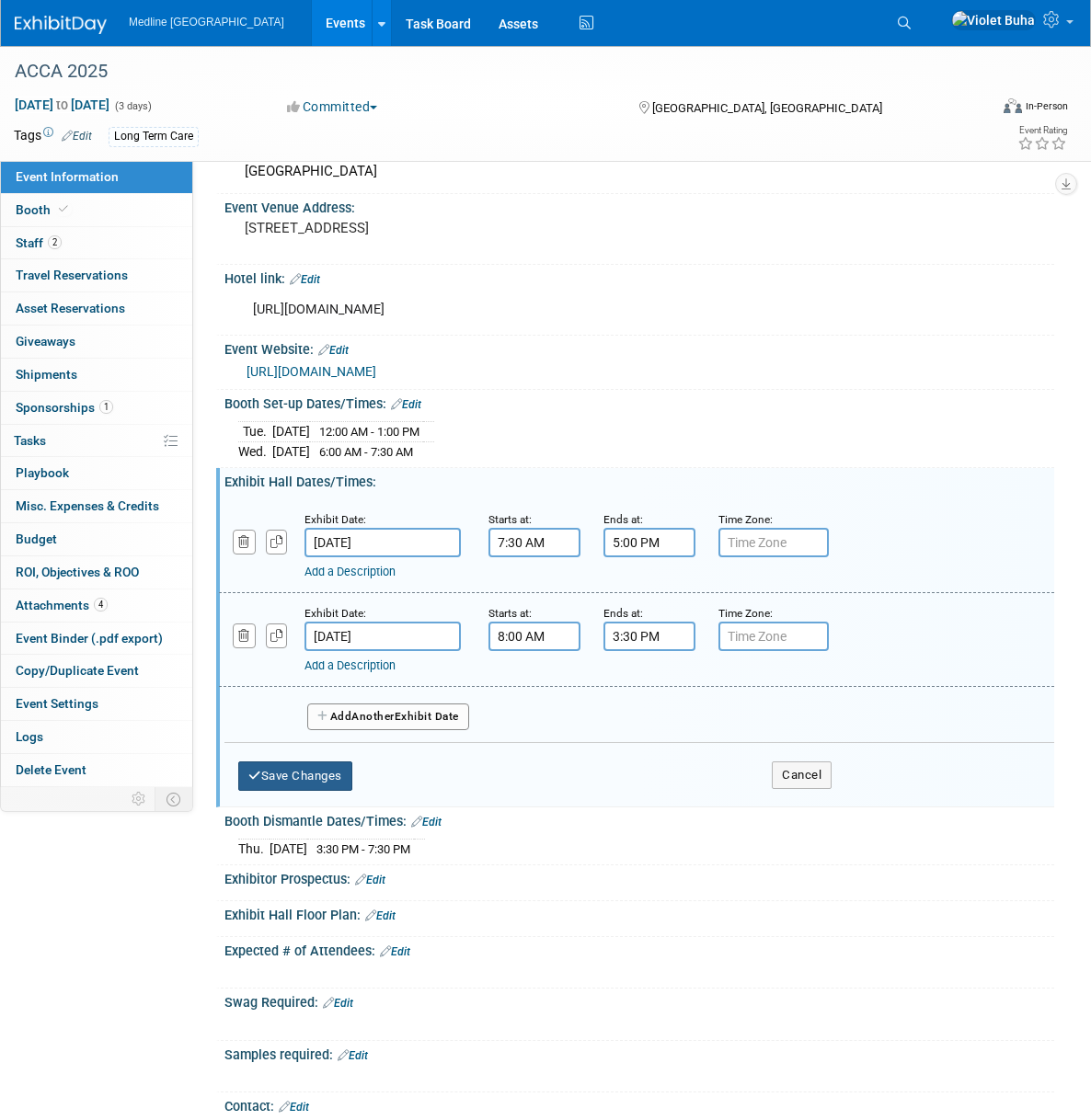
click at [310, 791] on button "Save Changes" at bounding box center [295, 776] width 114 height 29
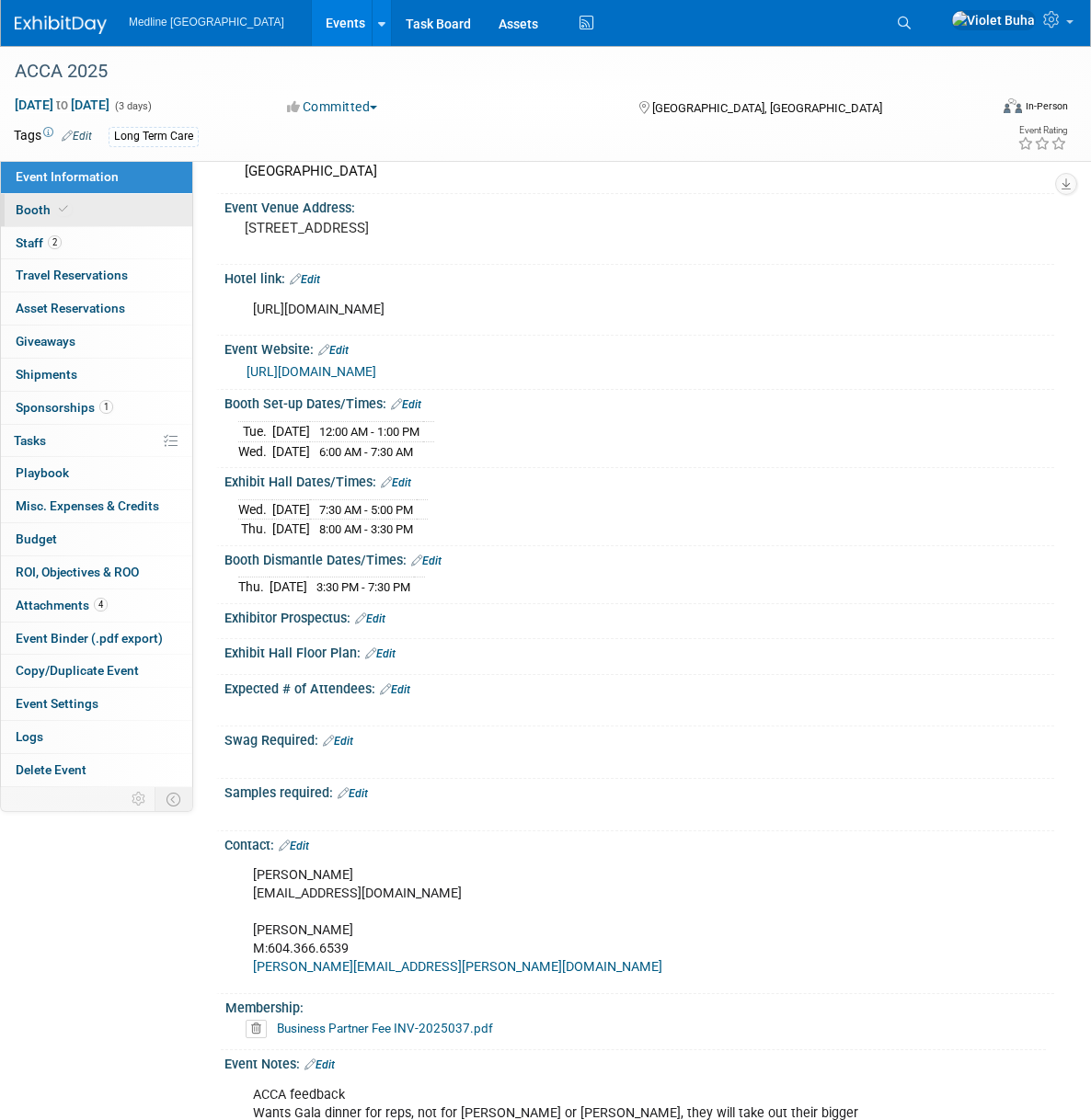
click at [101, 206] on link "Booth" at bounding box center [96, 209] width 191 height 32
select select "1"
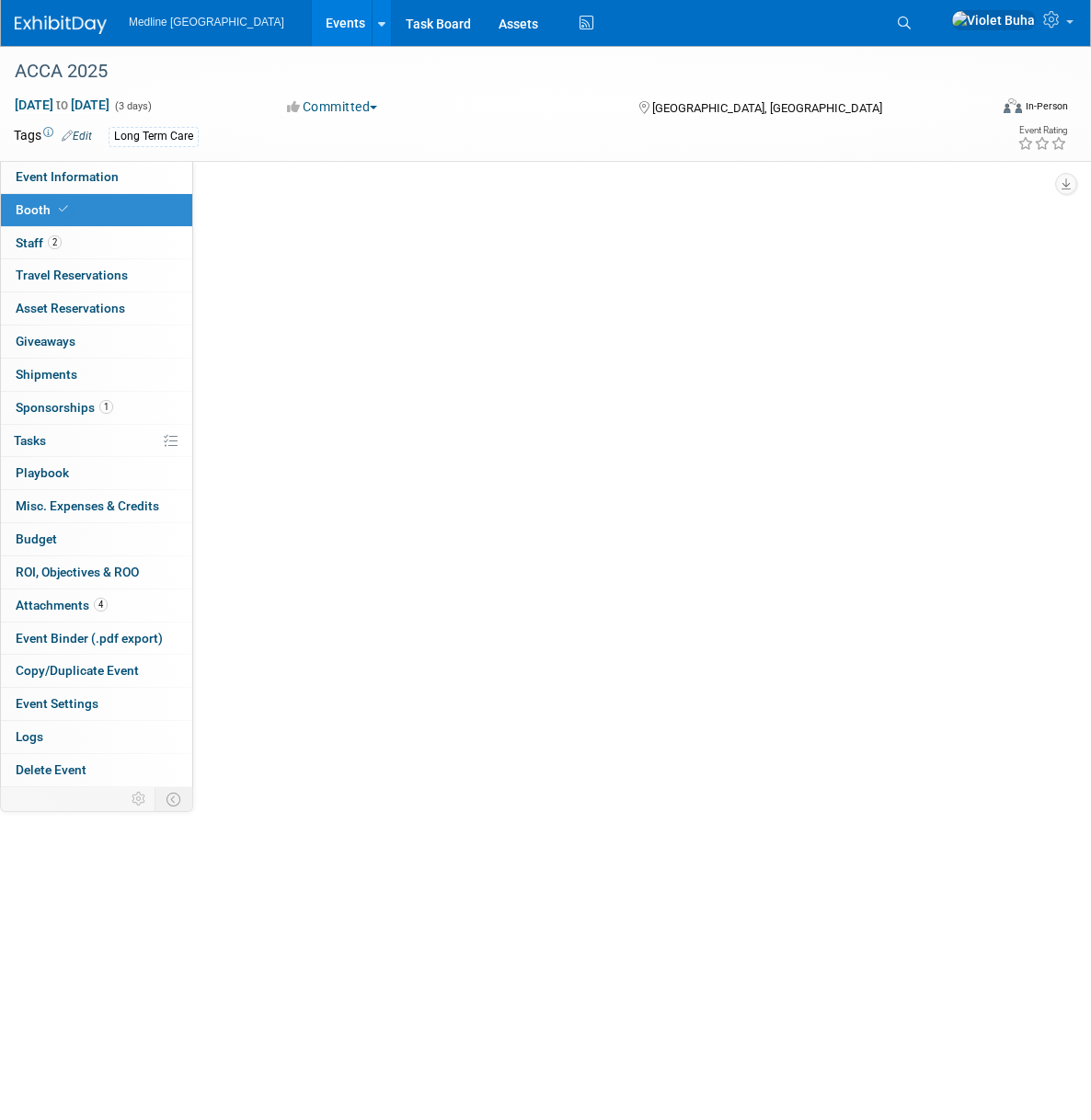
scroll to position [0, 0]
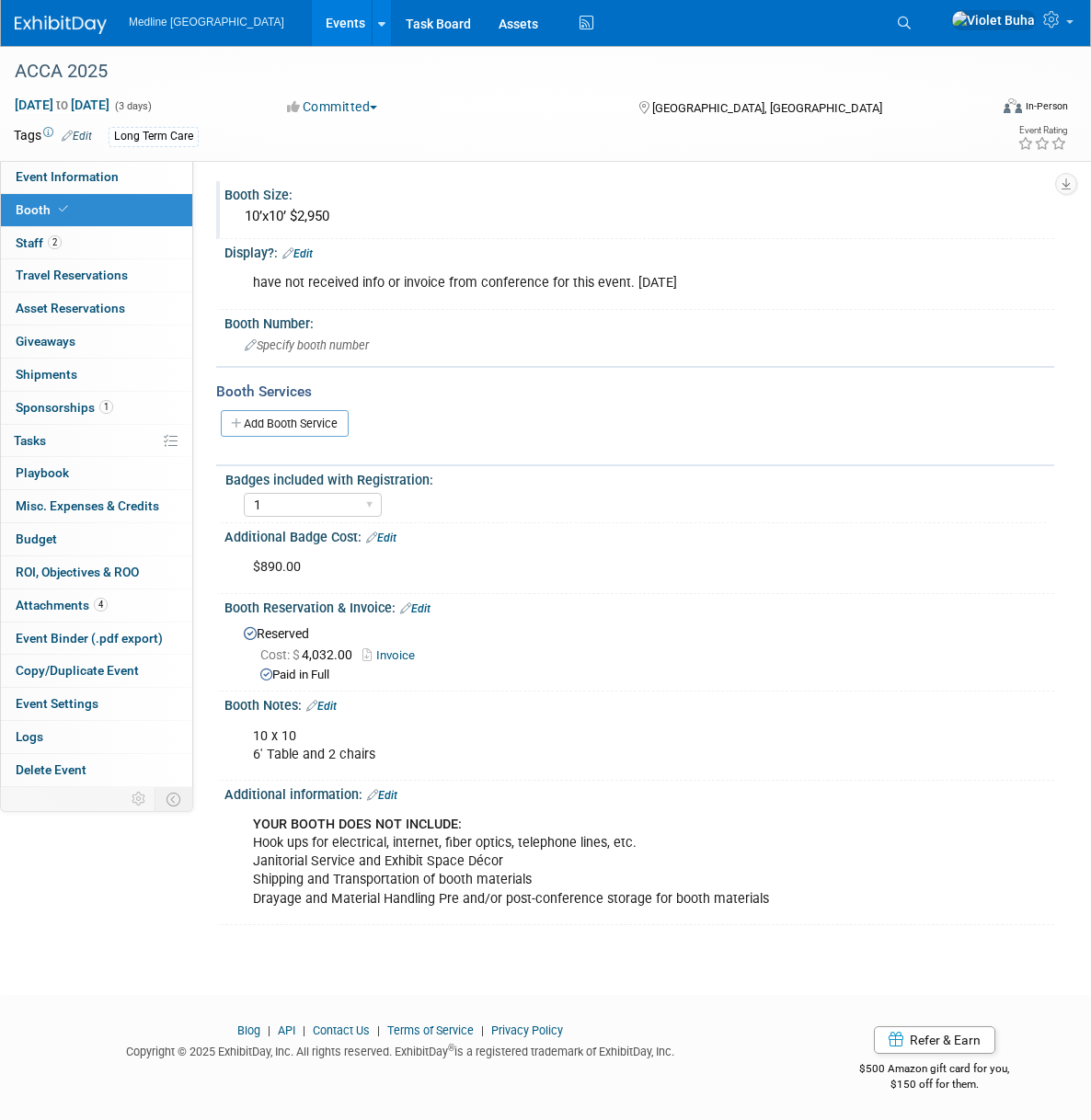
click at [336, 208] on div "10’x10’ $2,950" at bounding box center [639, 216] width 802 height 29
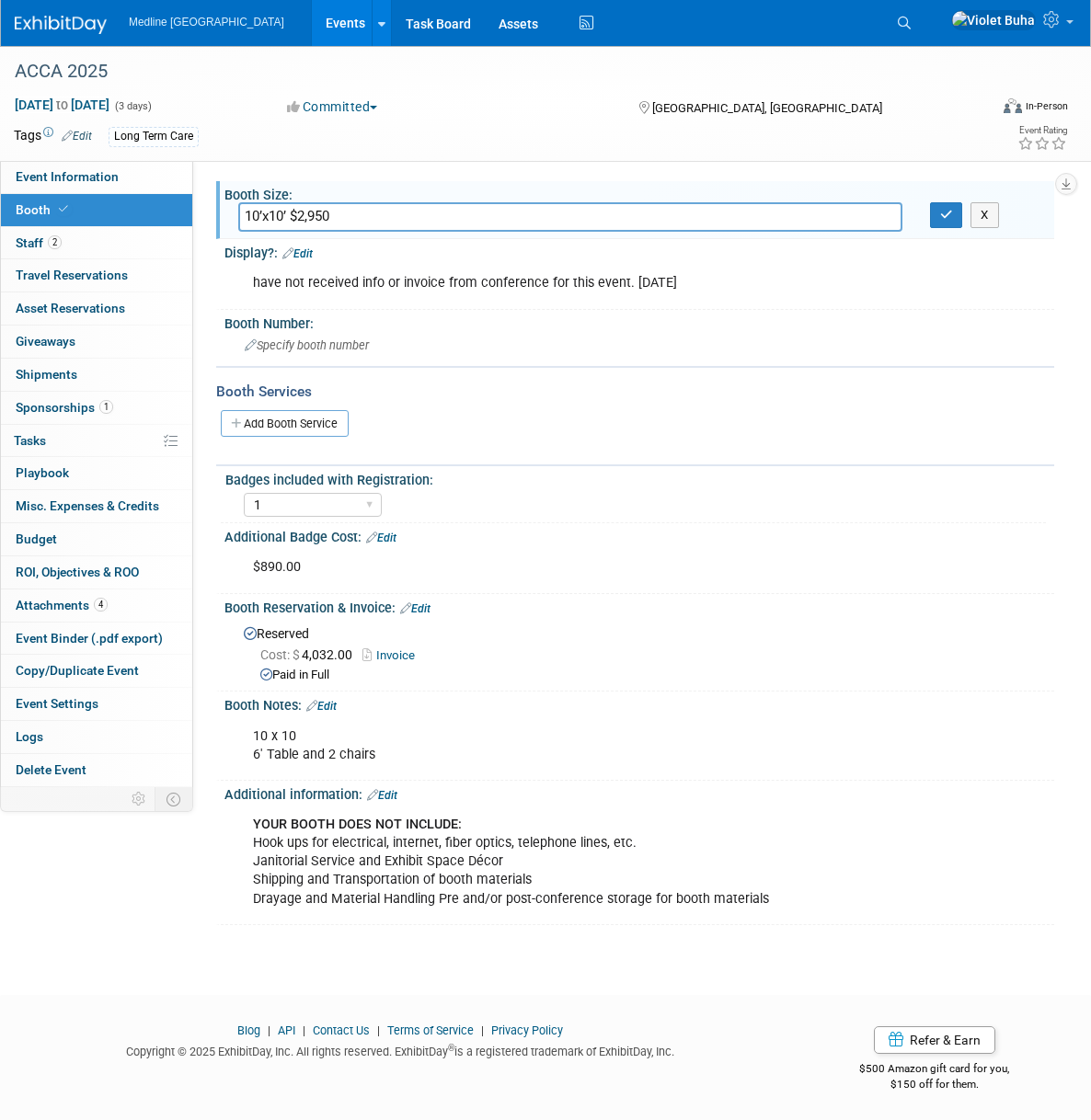
drag, startPoint x: 335, startPoint y: 211, endPoint x: 294, endPoint y: 218, distance: 41.6
click at [294, 218] on input "10’x10’ $2,950" at bounding box center [570, 216] width 664 height 29
type input "1"
type input "10 x 10 6ft table, 2 chairs"
click at [948, 216] on icon "button" at bounding box center [946, 214] width 13 height 12
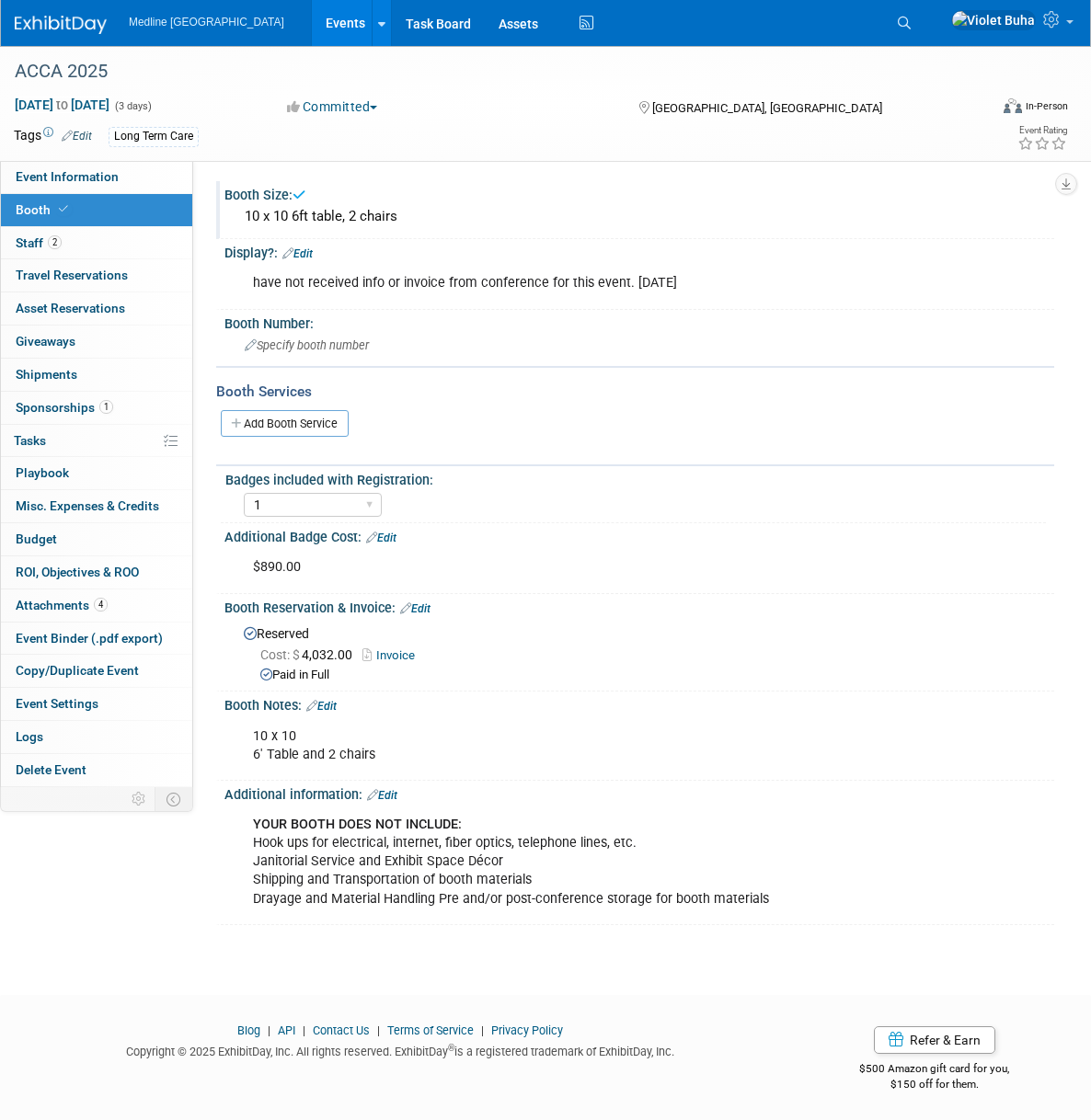
drag, startPoint x: 660, startPoint y: 287, endPoint x: 208, endPoint y: 263, distance: 452.6
click at [208, 263] on div "Status: Waiting for information In progress Need to order Samples/Swag Complete…" at bounding box center [623, 474] width 861 height 626
click at [350, 265] on div "have not received info or invoice from conference for this event. [DATE]" at bounding box center [563, 283] width 647 height 37
click at [304, 252] on link "Edit" at bounding box center [297, 253] width 30 height 13
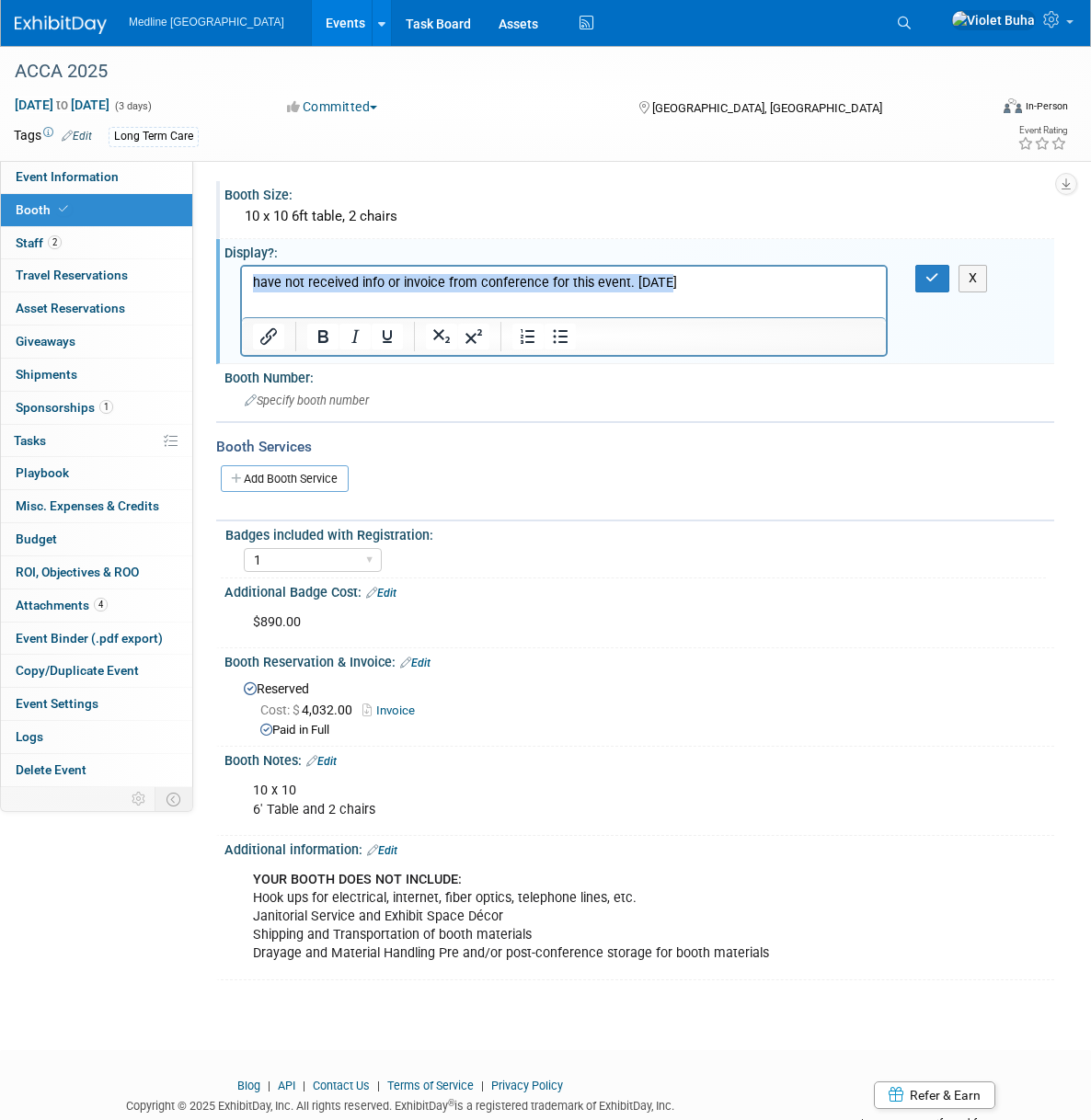
drag, startPoint x: 255, startPoint y: 285, endPoint x: 672, endPoint y: 288, distance: 417.0
click at [672, 288] on p "have not received info or invoice from conference for this event. [DATE]" at bounding box center [563, 283] width 623 height 18
click at [939, 282] on button "button" at bounding box center [931, 277] width 34 height 27
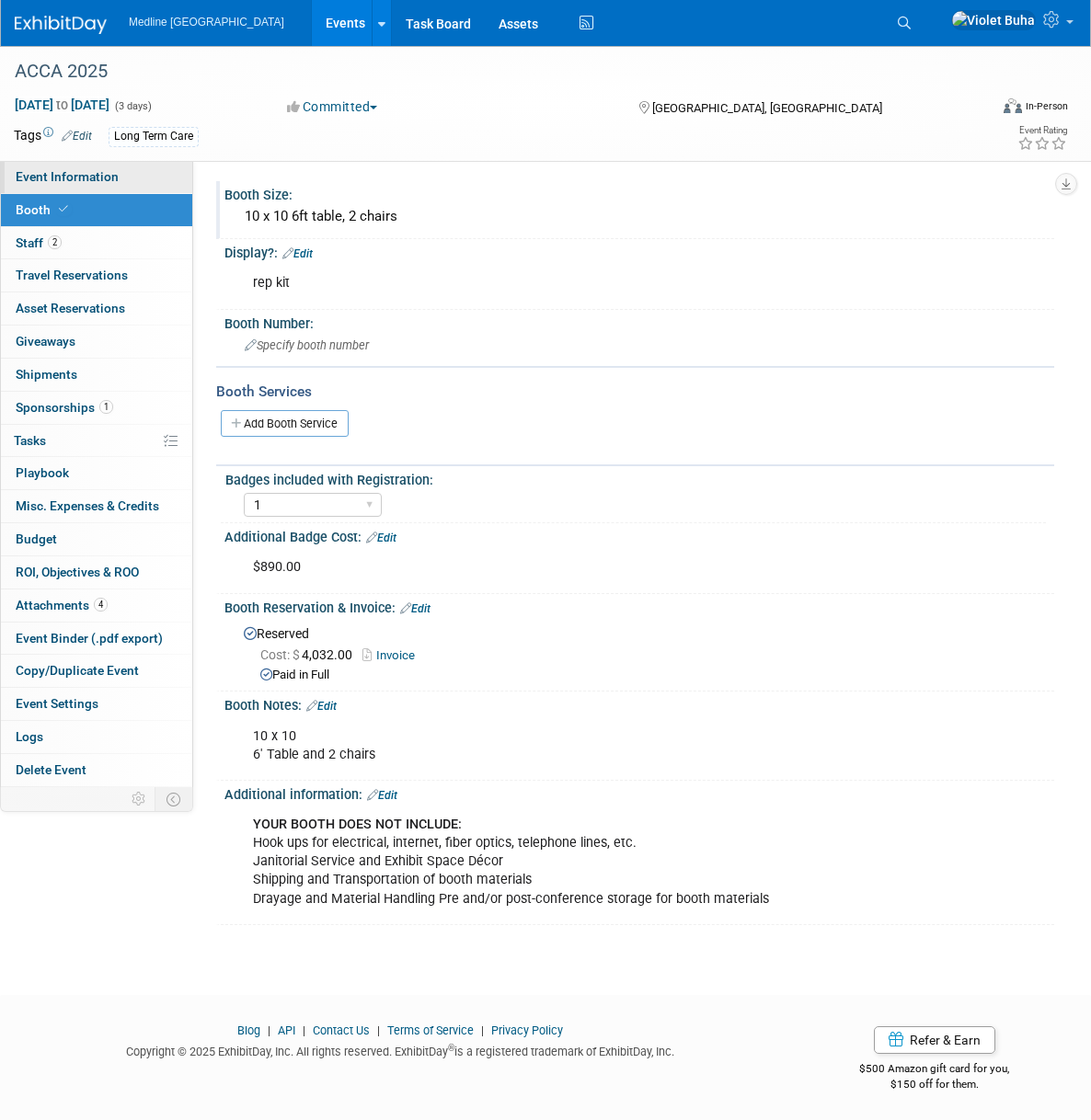
click at [99, 183] on span "Event Information" at bounding box center [67, 177] width 103 height 15
select select "Waiting for information"
select select "To do"
select select "Long Term Care"
select select "Regional - Level 3"
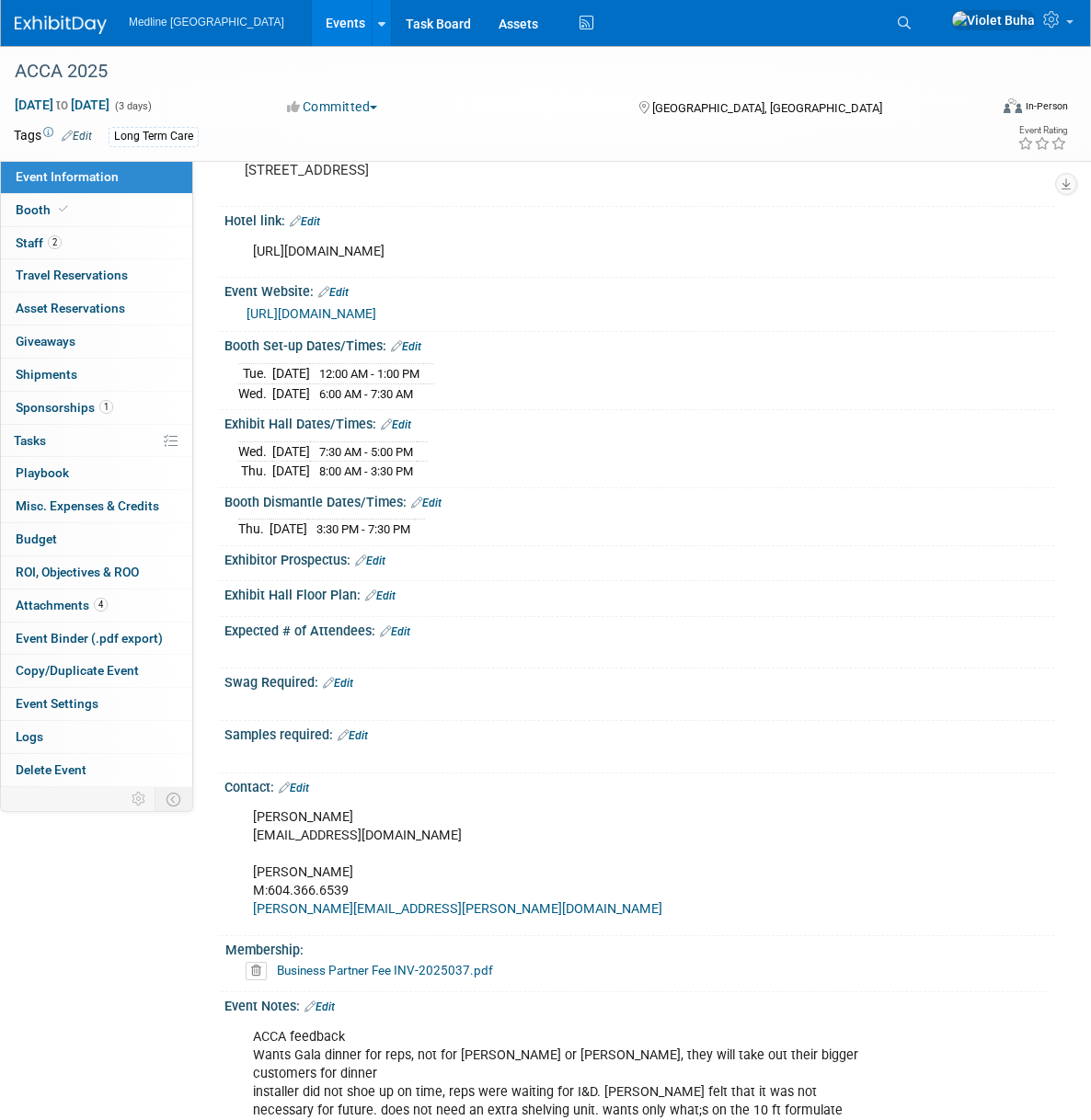
scroll to position [337, 0]
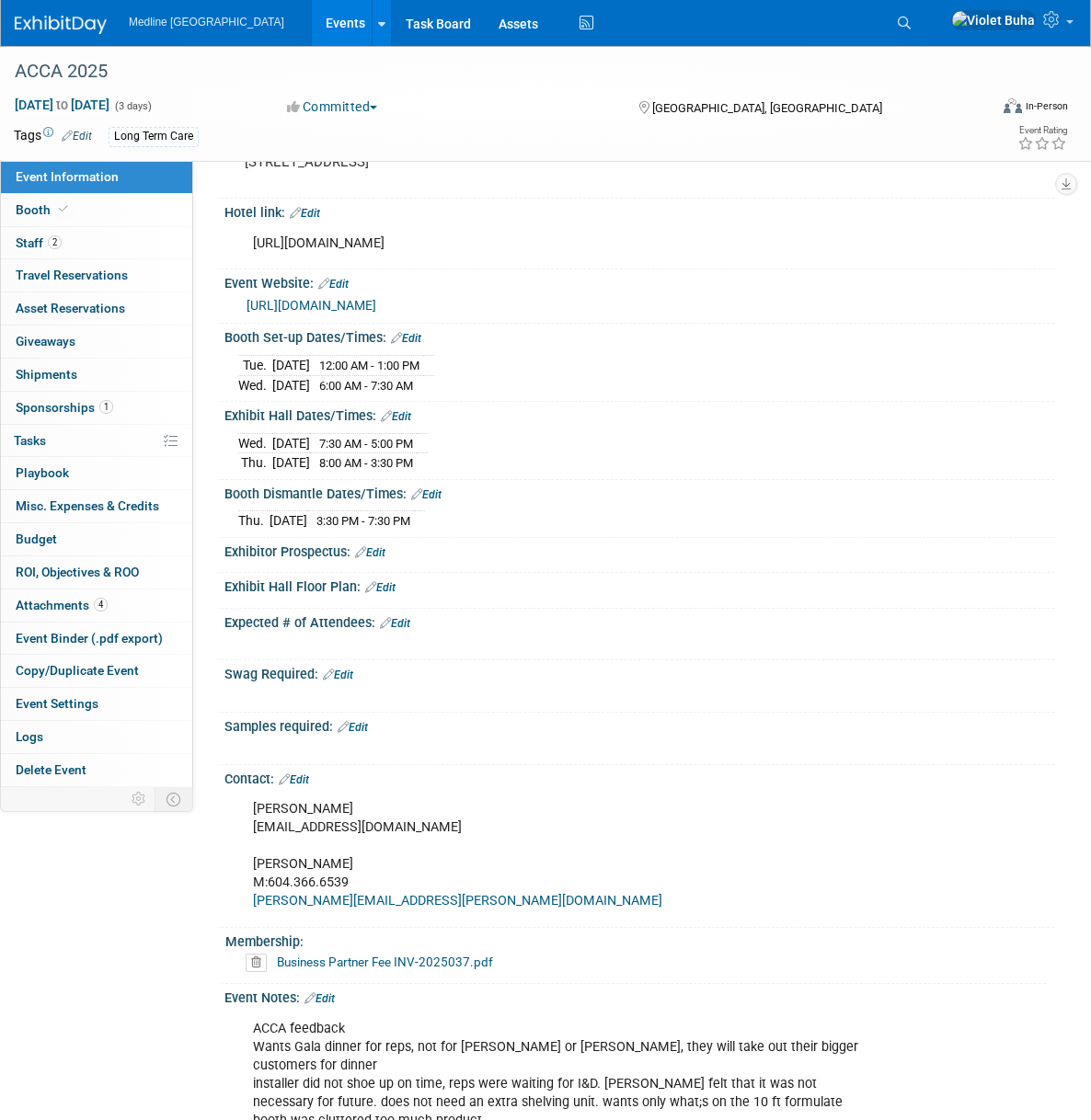
click at [385, 594] on link "Edit" at bounding box center [380, 587] width 30 height 13
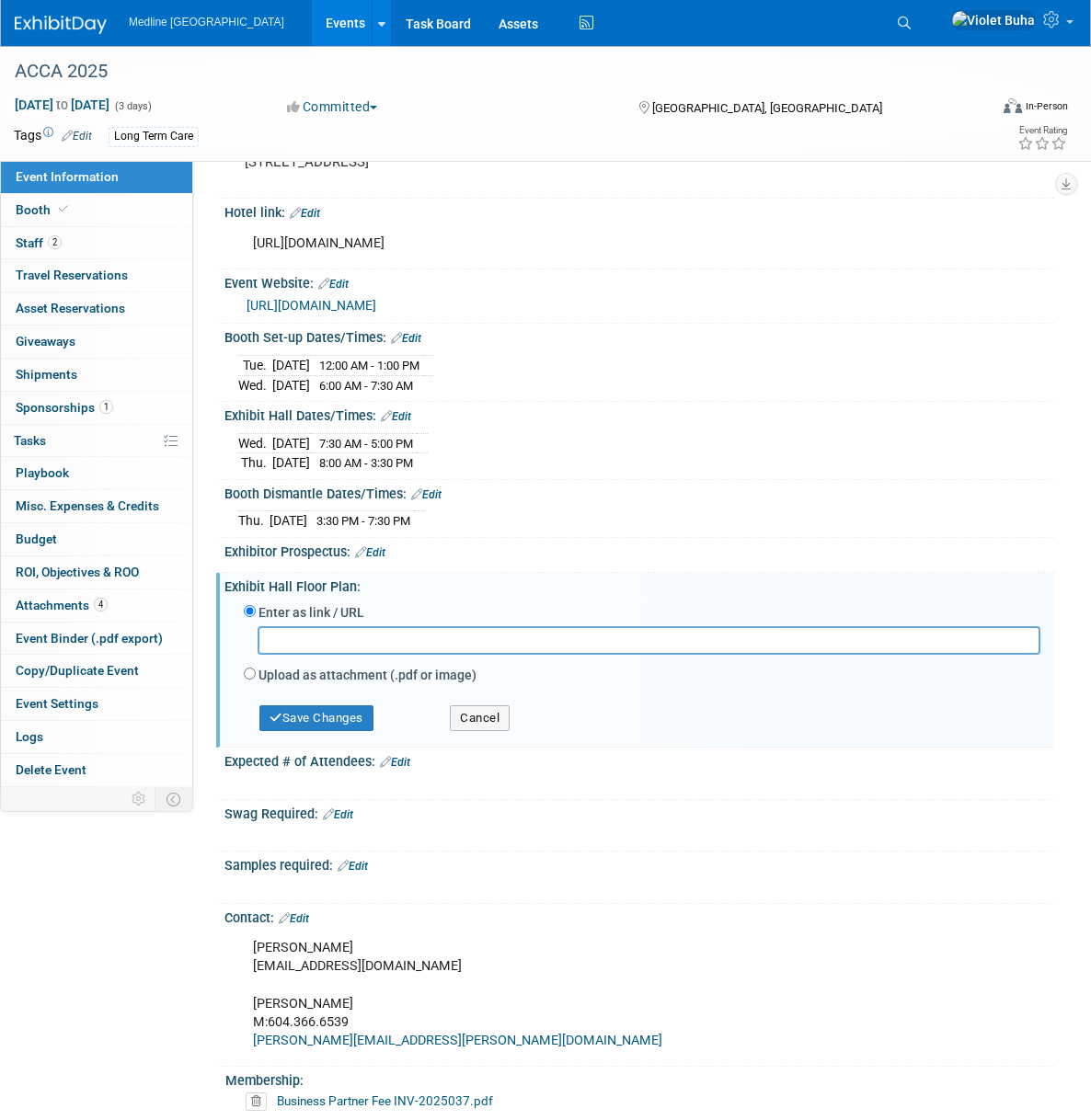
click at [346, 684] on label "Upload as attachment (.pdf or image)" at bounding box center [367, 675] width 218 height 18
click at [255, 679] on input "Upload as attachment (.pdf or image)" at bounding box center [249, 673] width 12 height 12
radio input "true"
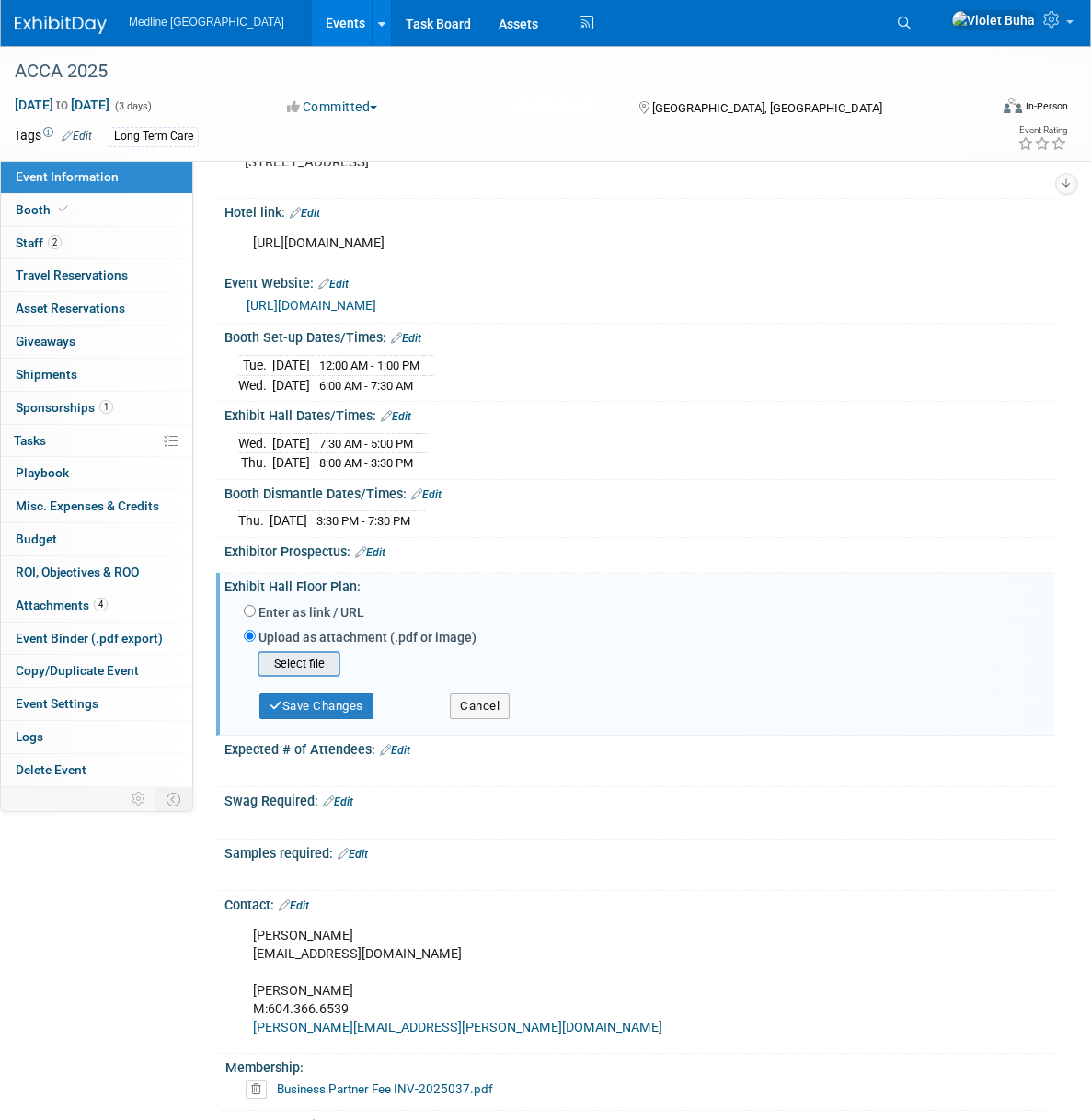
click at [307, 675] on input "file" at bounding box center [229, 664] width 219 height 22
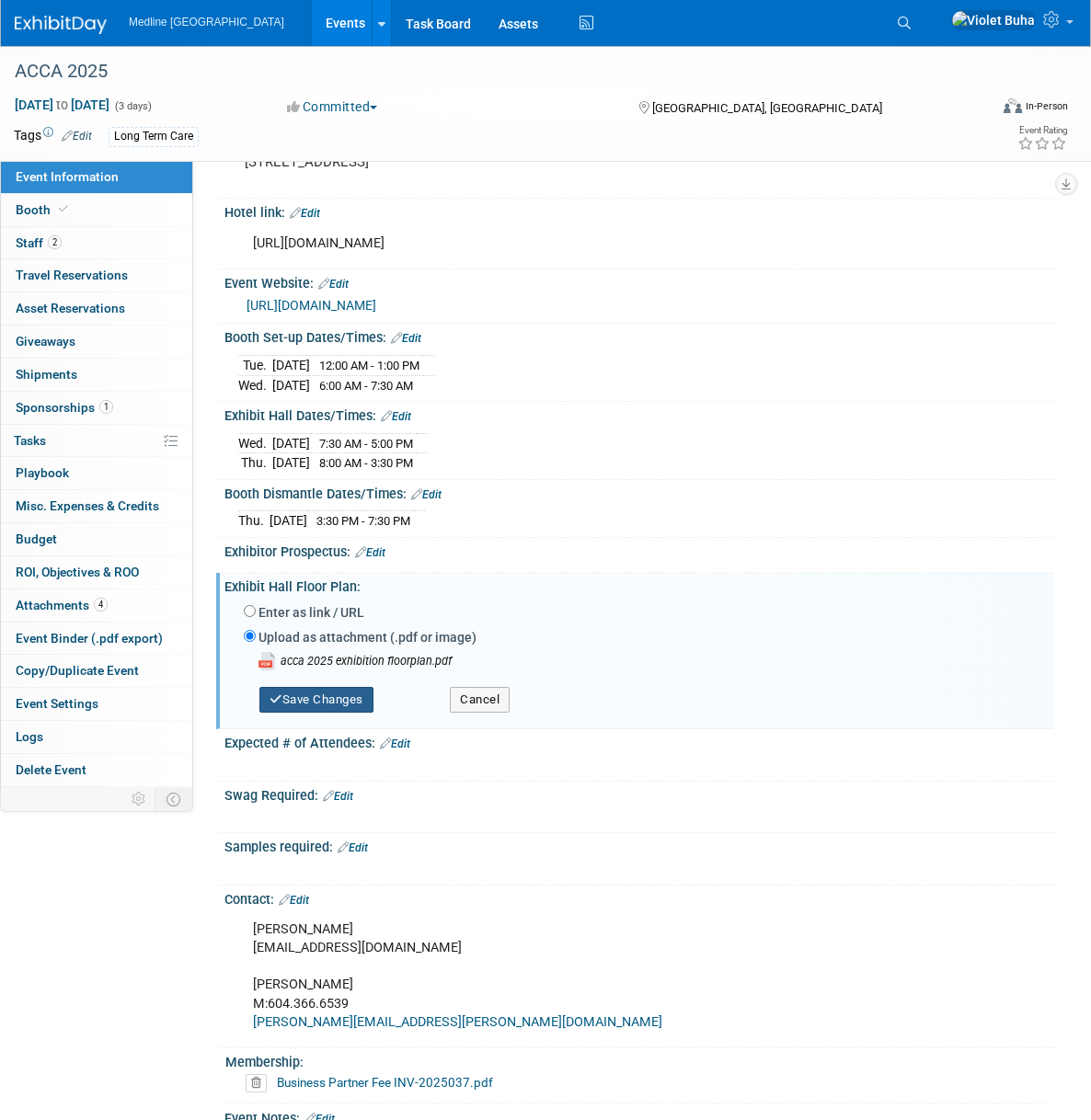
click at [335, 710] on button "Save Changes" at bounding box center [316, 700] width 114 height 26
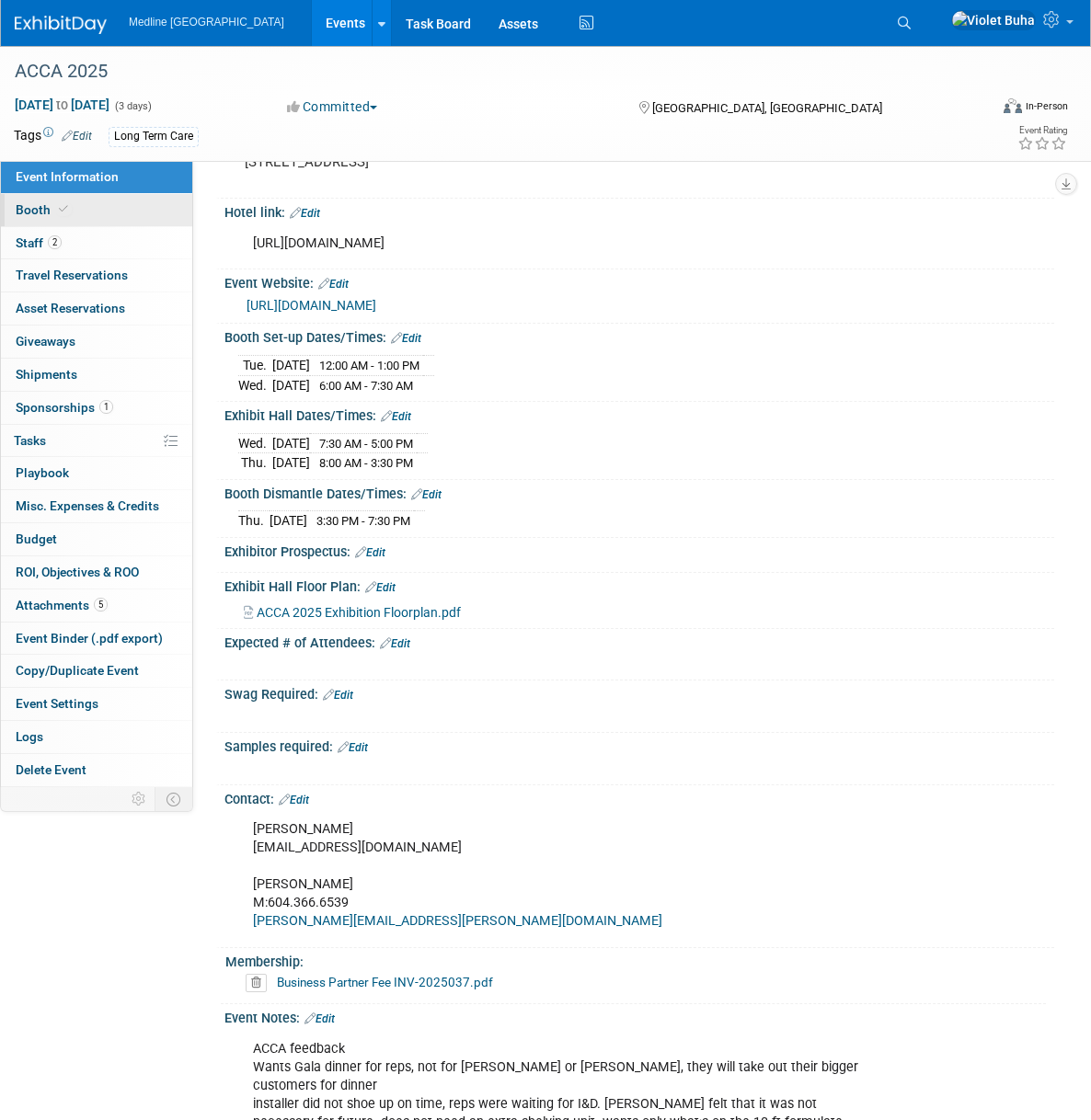
click at [98, 203] on link "Booth" at bounding box center [96, 209] width 191 height 32
select select "1"
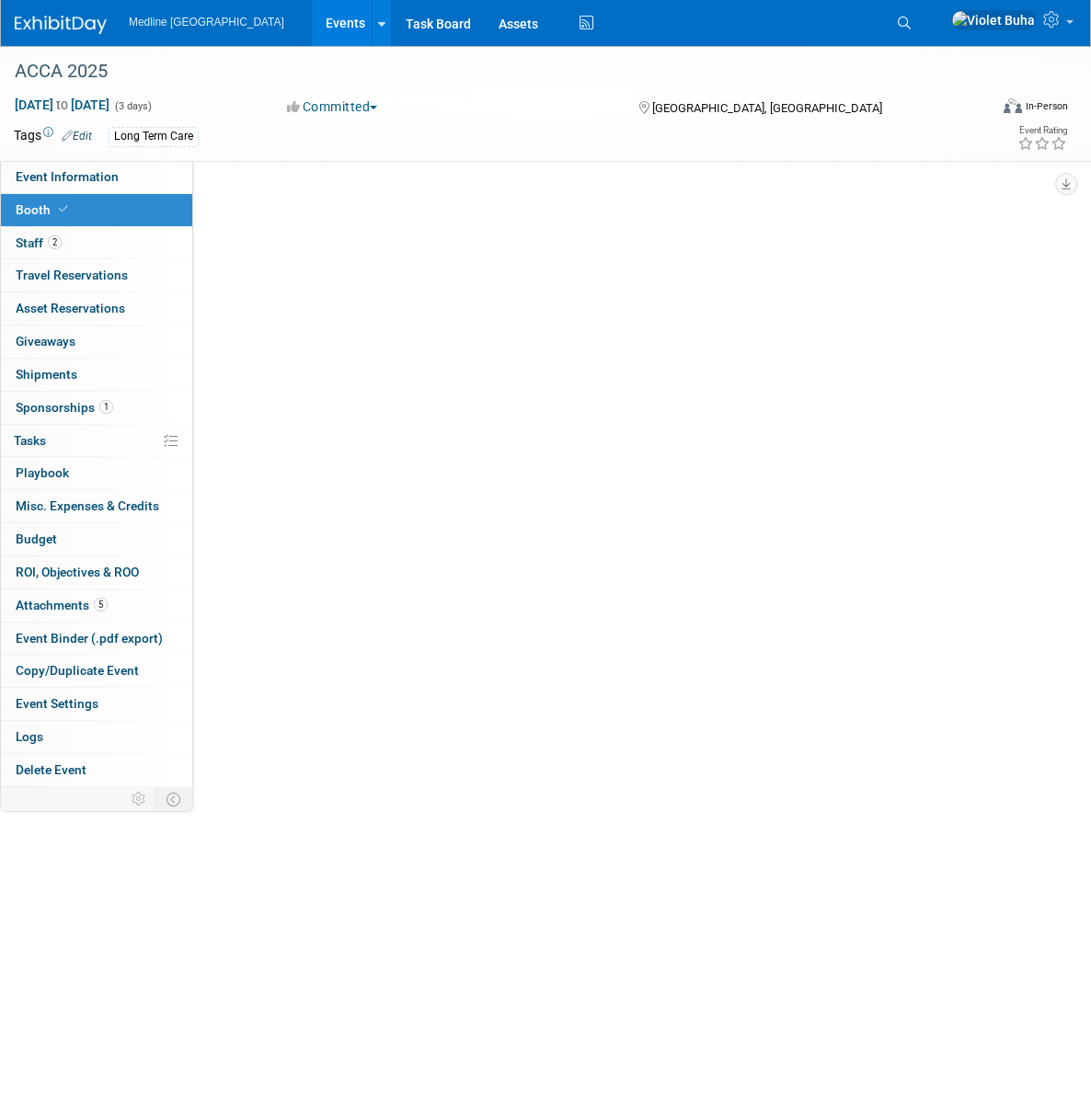
scroll to position [0, 0]
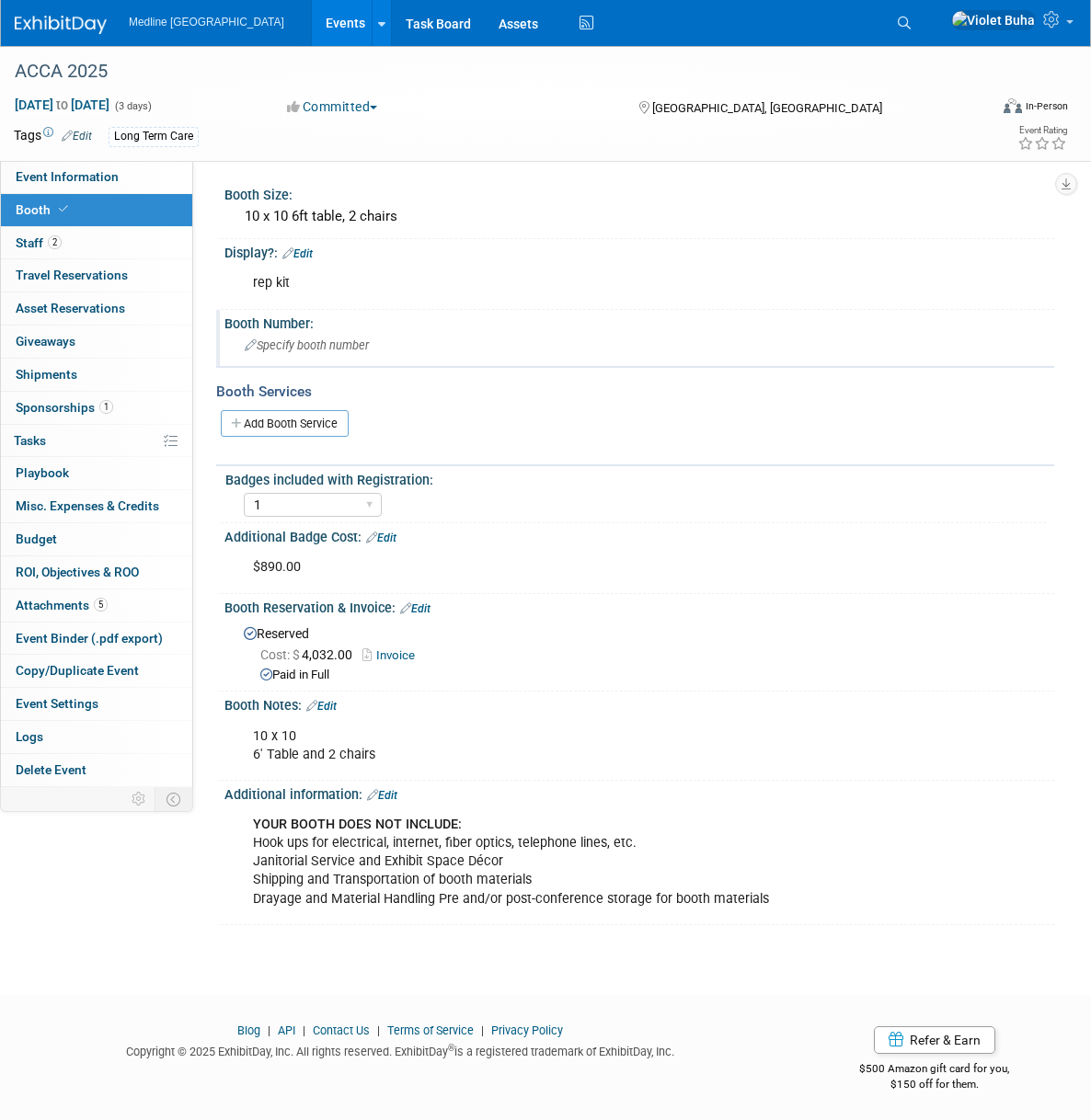
click at [338, 348] on span "Specify booth number" at bounding box center [306, 345] width 125 height 14
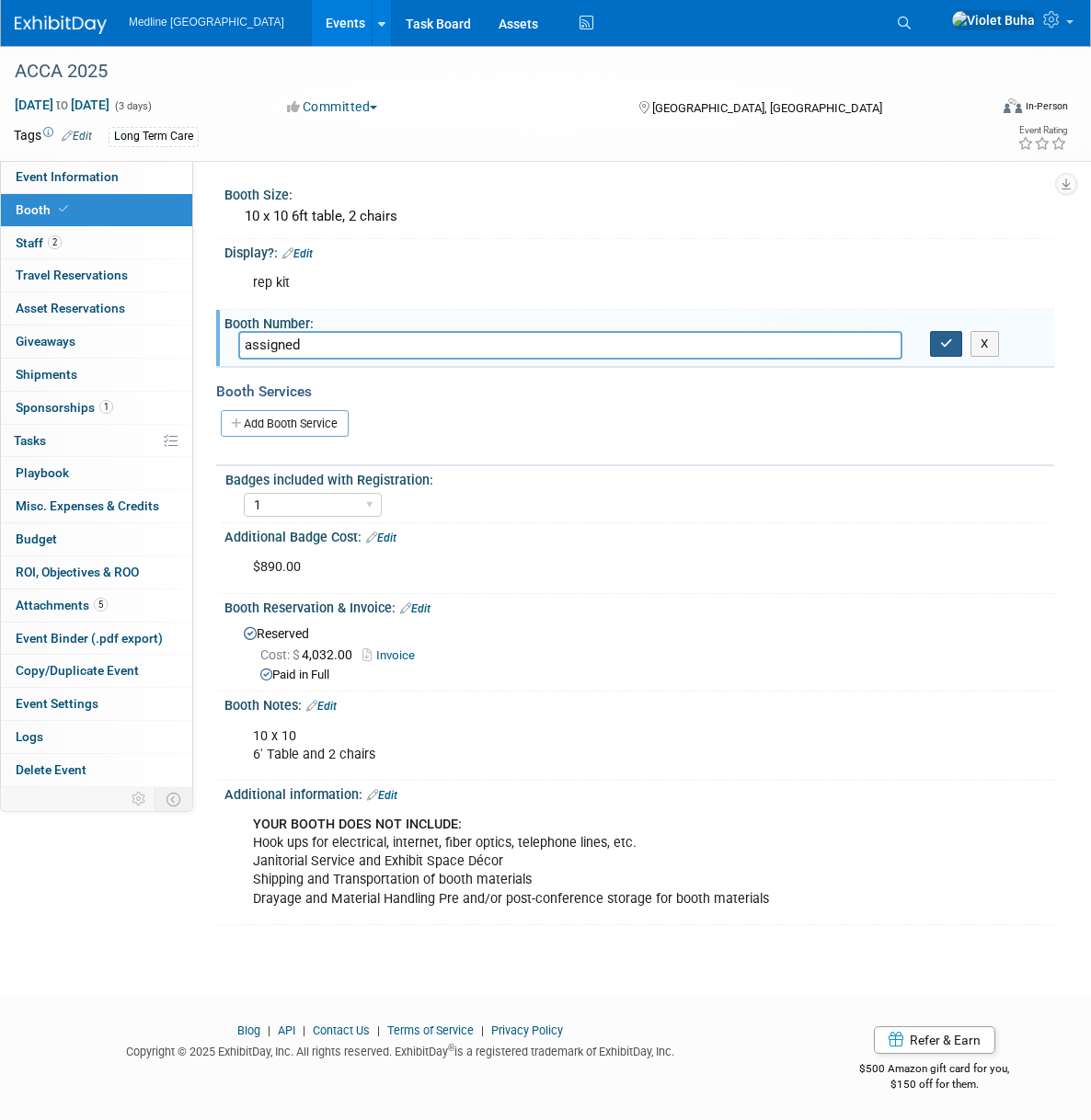
type input "assigned"
click at [949, 341] on icon "button" at bounding box center [946, 343] width 13 height 12
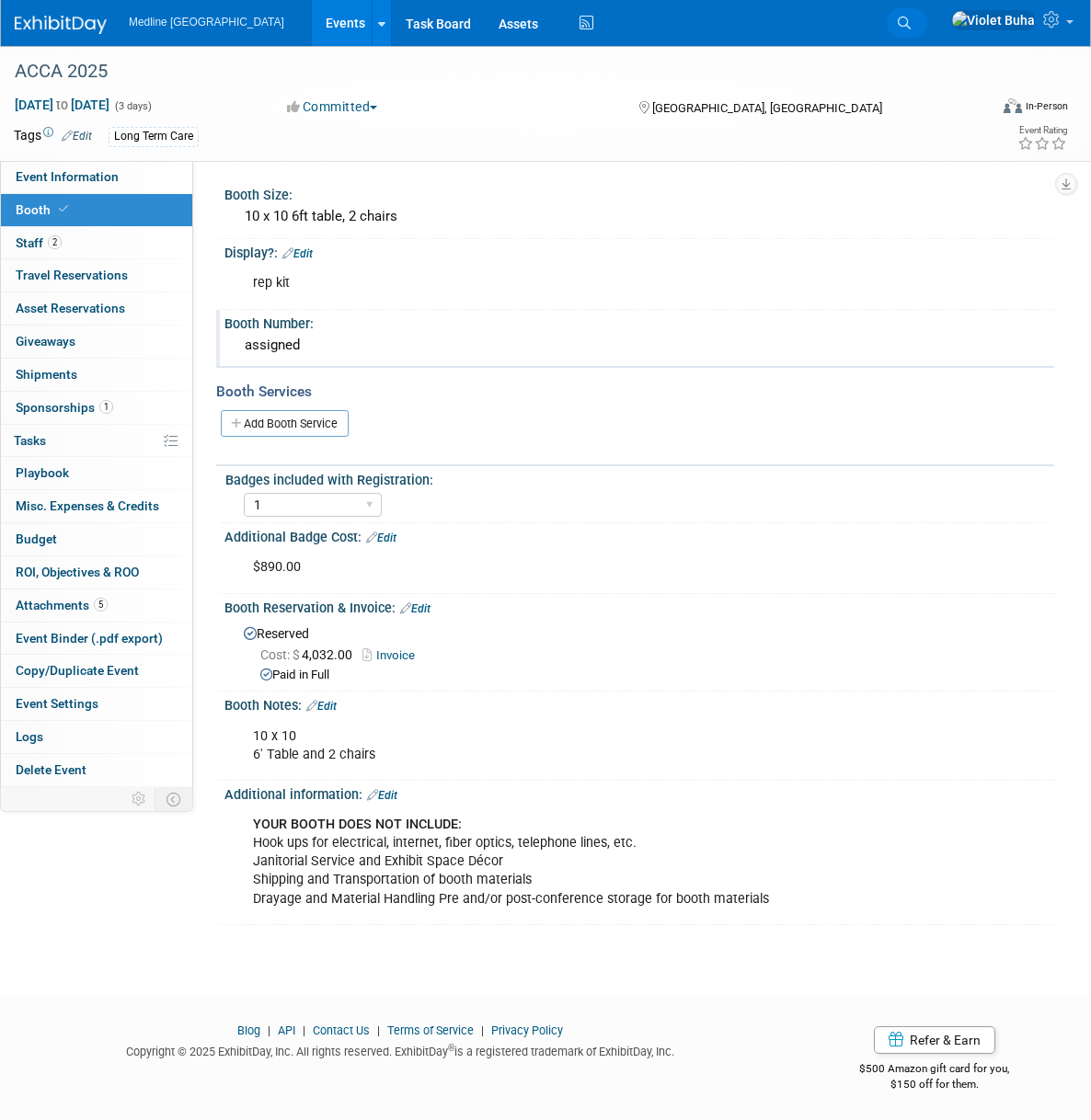
click at [0, 0] on span "Search" at bounding box center [0, 0] width 0 height 0
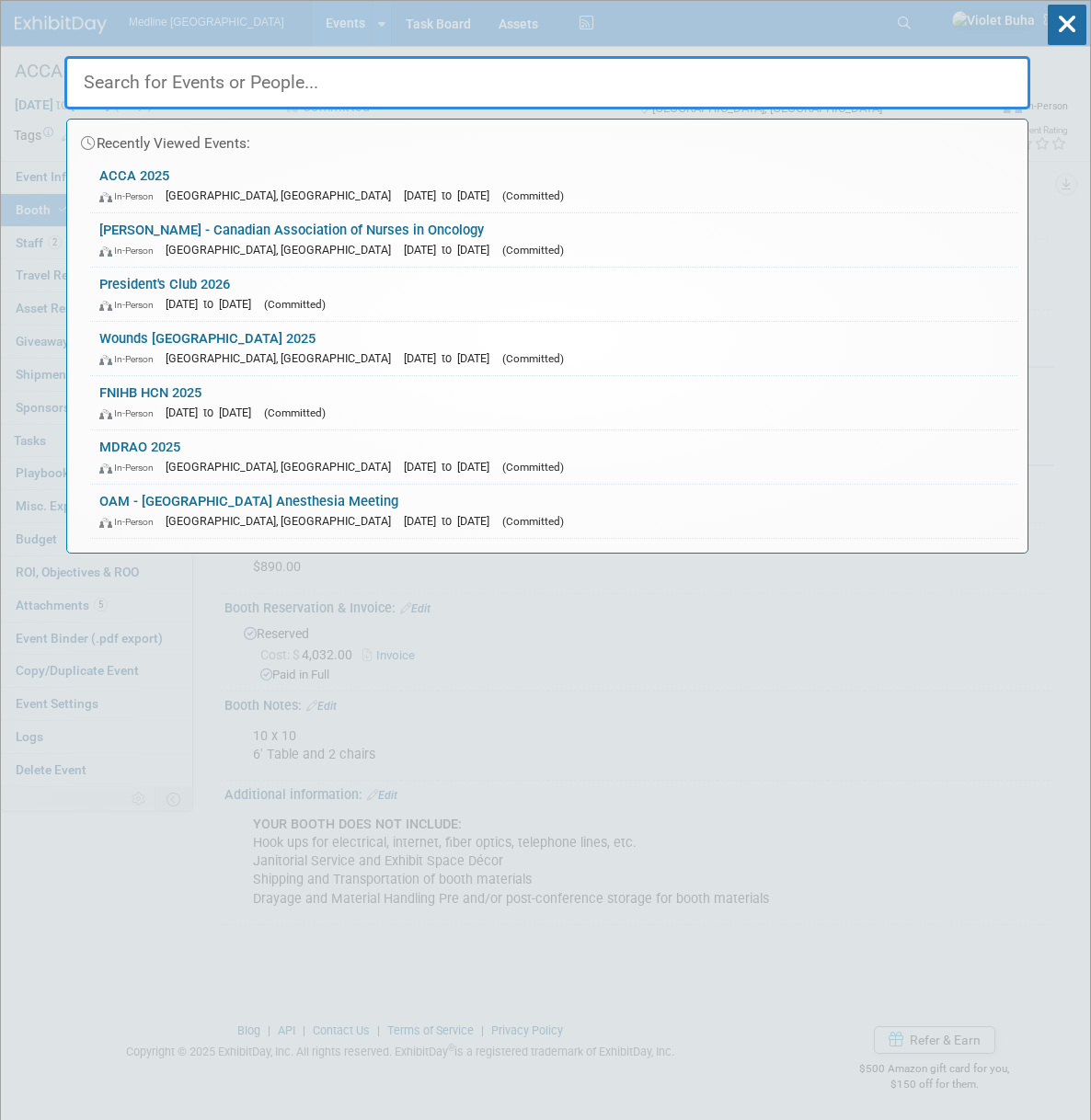
click at [268, 85] on input "text" at bounding box center [547, 83] width 966 height 53
click at [202, 454] on link "MDRAO 2025 In-Person Toronto, Canada Sep 19, 2025 to Sep 21, 2025 (Committed)" at bounding box center [554, 457] width 928 height 53
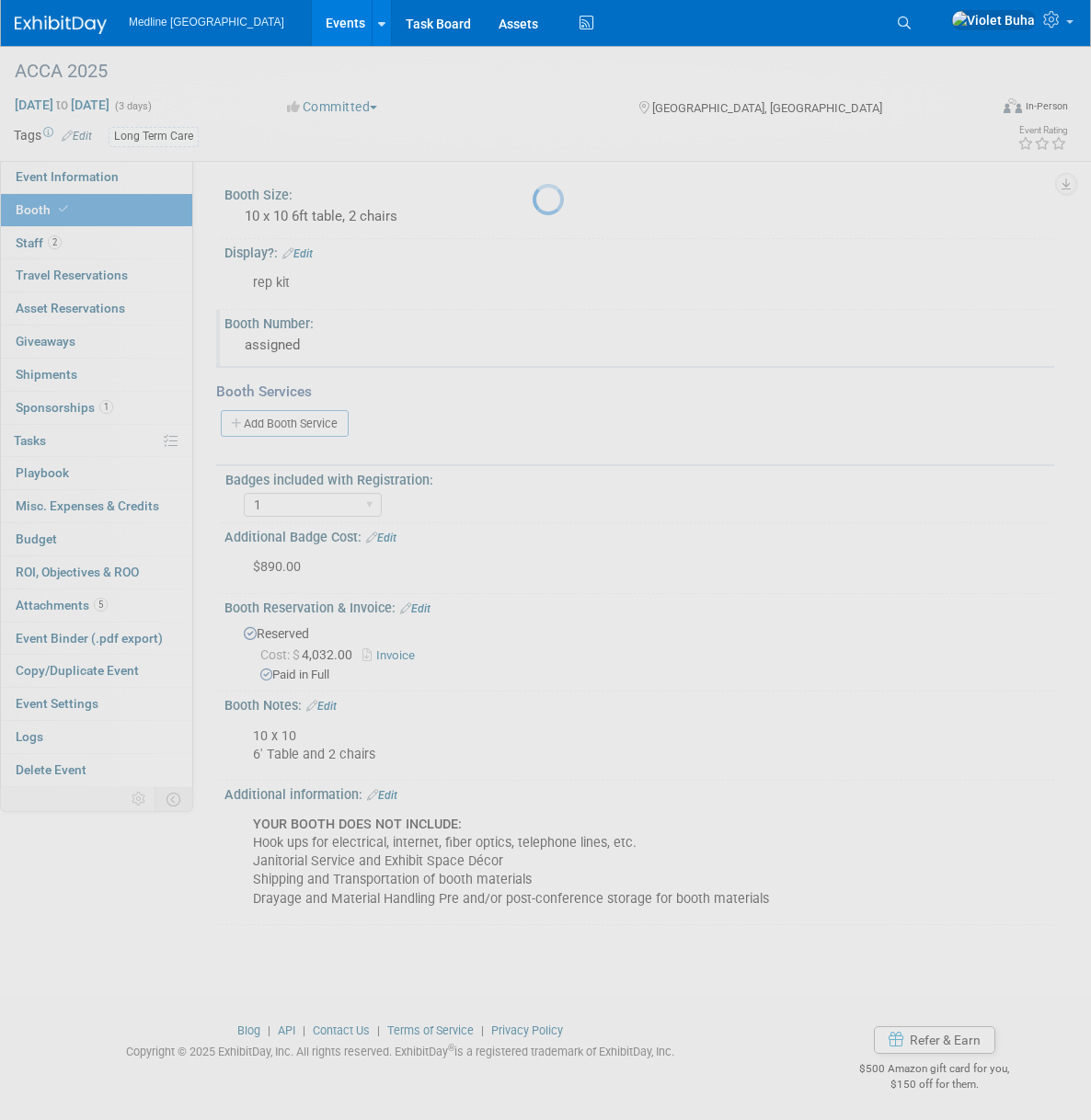
click at [533, 230] on div at bounding box center [546, 560] width 26 height 1120
click at [533, 246] on div at bounding box center [546, 560] width 26 height 1120
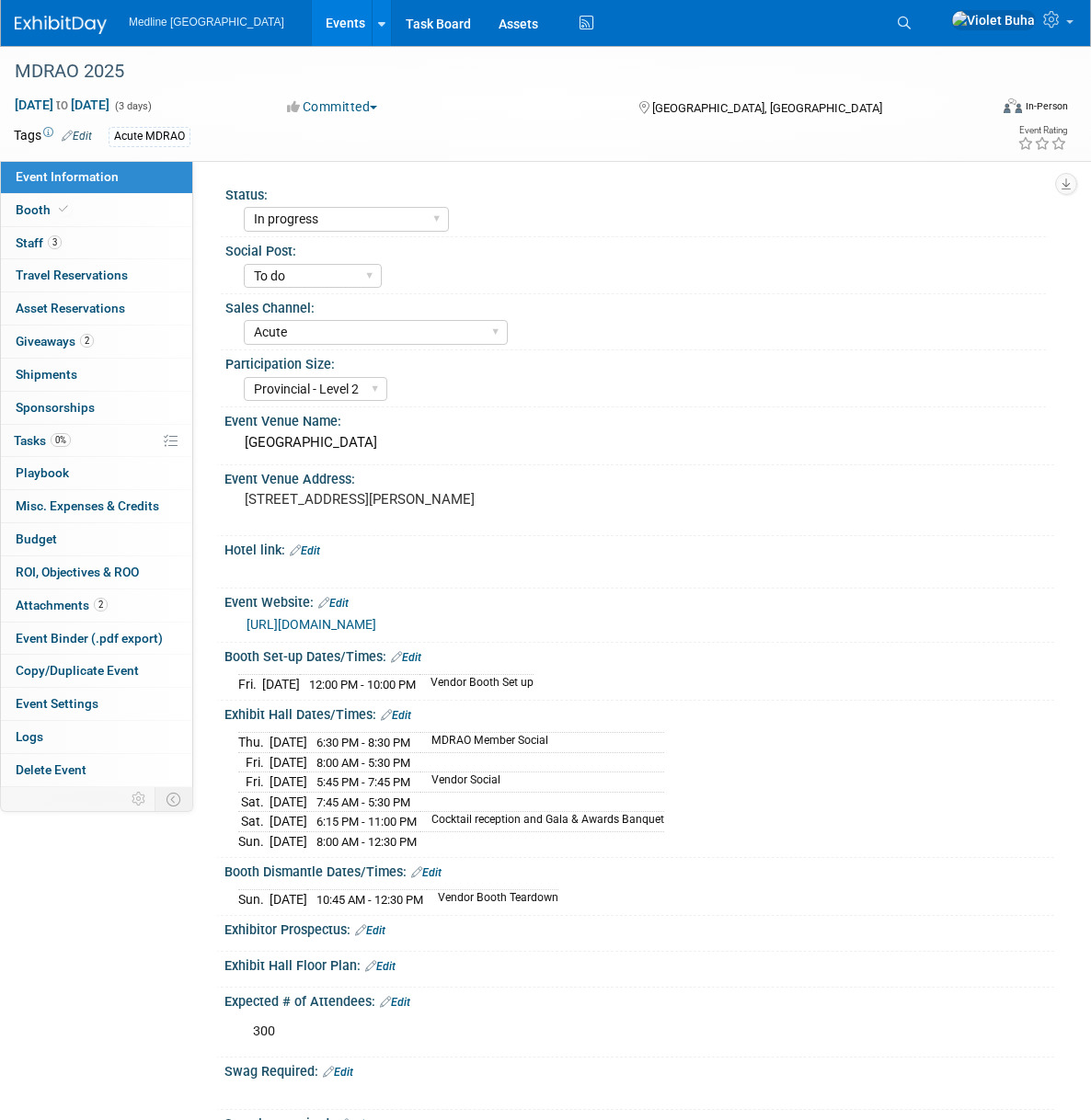
select select "In progress"
select select "To do"
select select "Acute"
select select "Provincial - Level 2"
click at [90, 245] on link "3 Staff 3" at bounding box center [96, 242] width 191 height 32
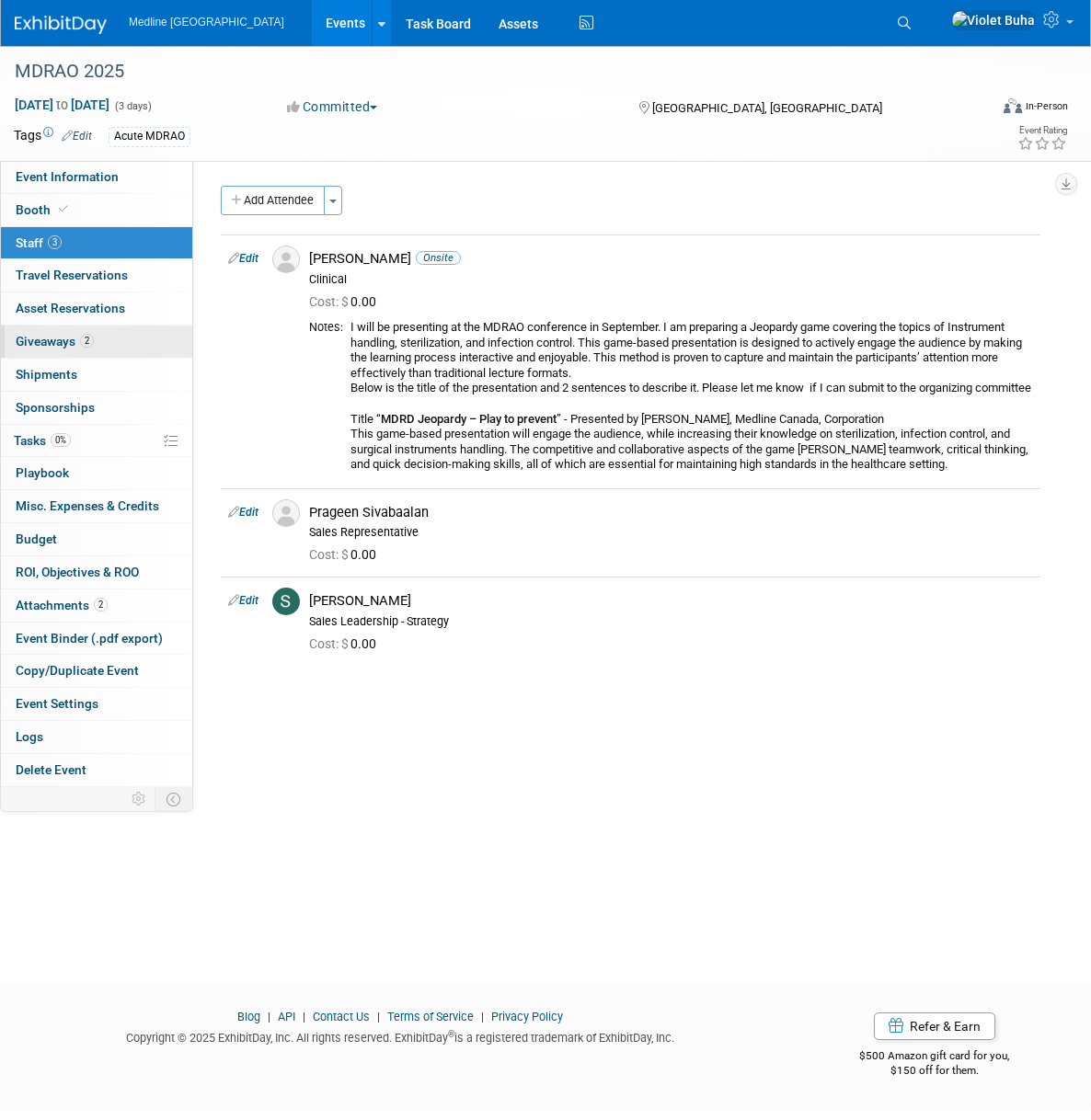
click at [72, 344] on span "Giveaways 2" at bounding box center [54, 341] width 78 height 15
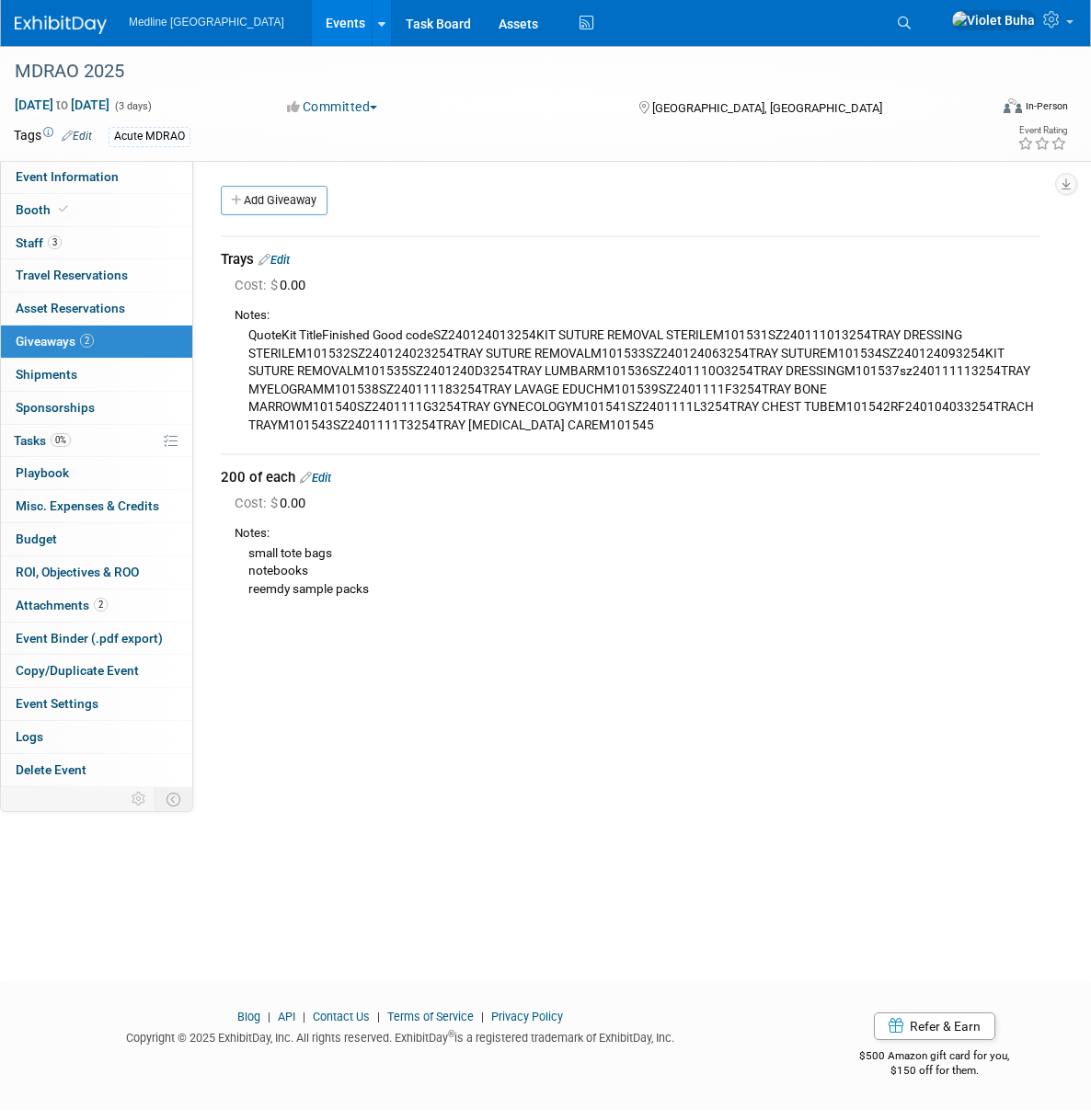
click at [280, 215] on div "Add Giveaway" at bounding box center [634, 202] width 838 height 34
click at [283, 201] on link "Add Giveaway" at bounding box center [274, 200] width 107 height 29
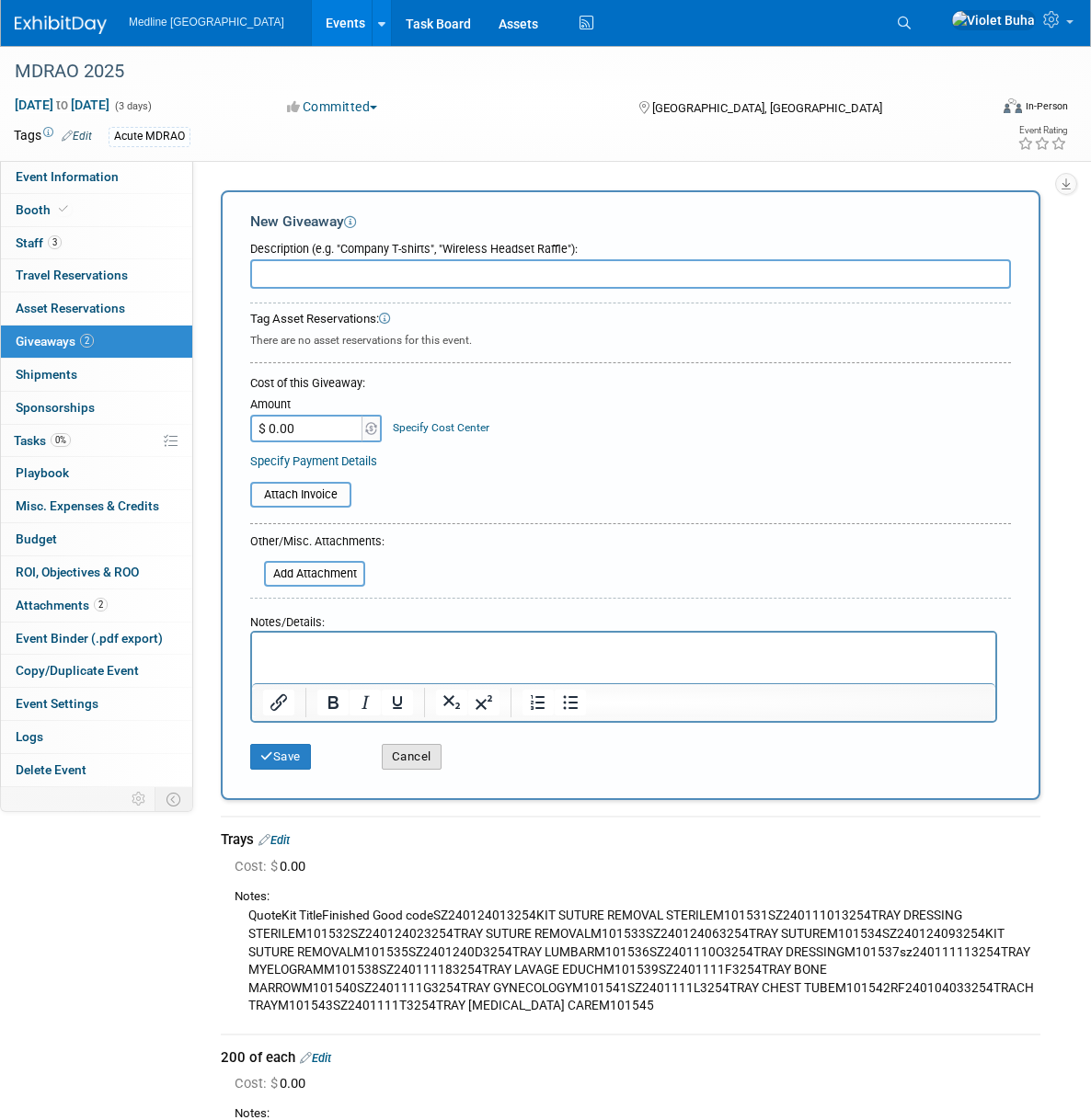
click at [421, 765] on button "Cancel" at bounding box center [411, 757] width 60 height 26
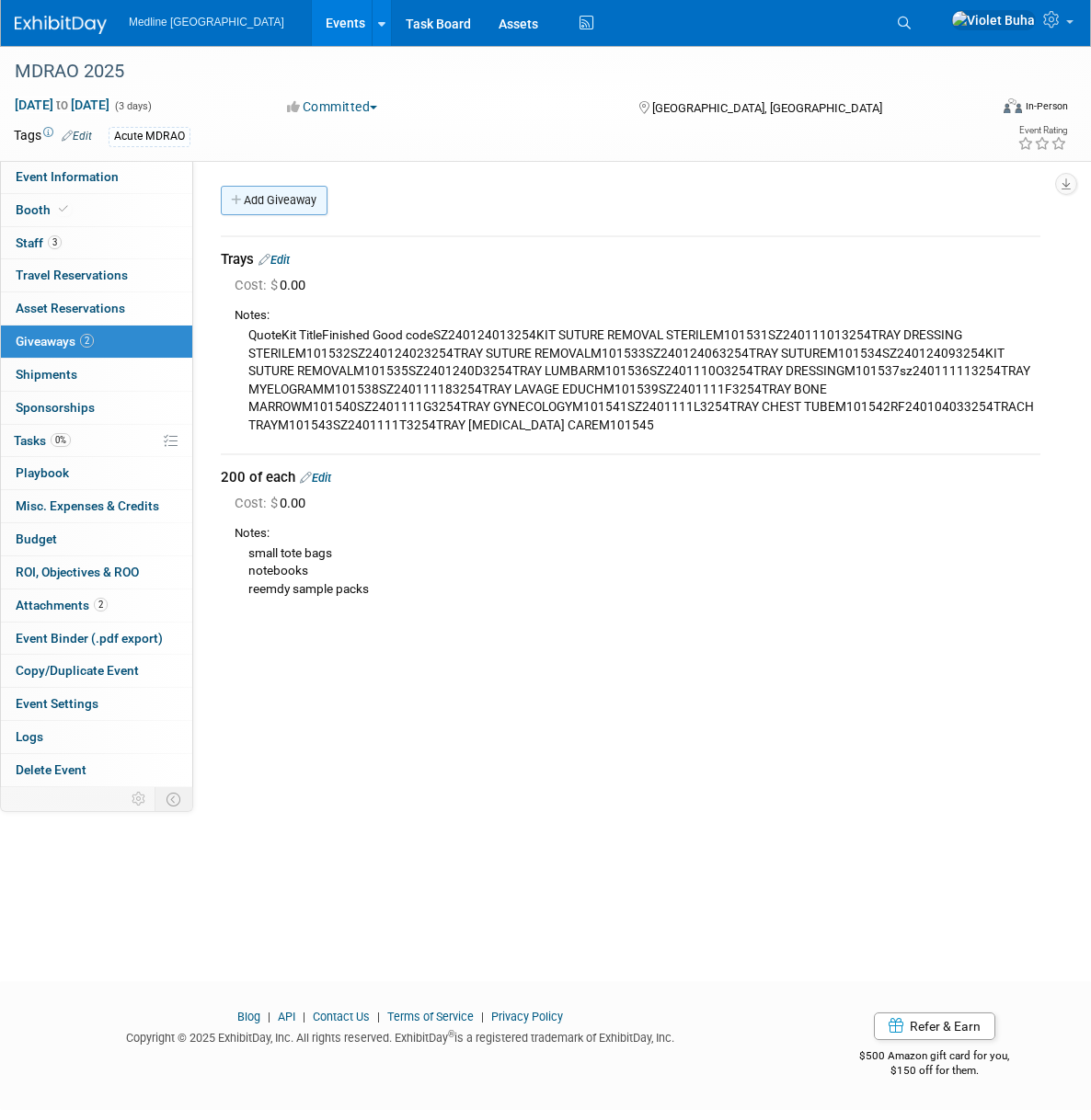
click at [291, 197] on link "Add Giveaway" at bounding box center [274, 200] width 107 height 29
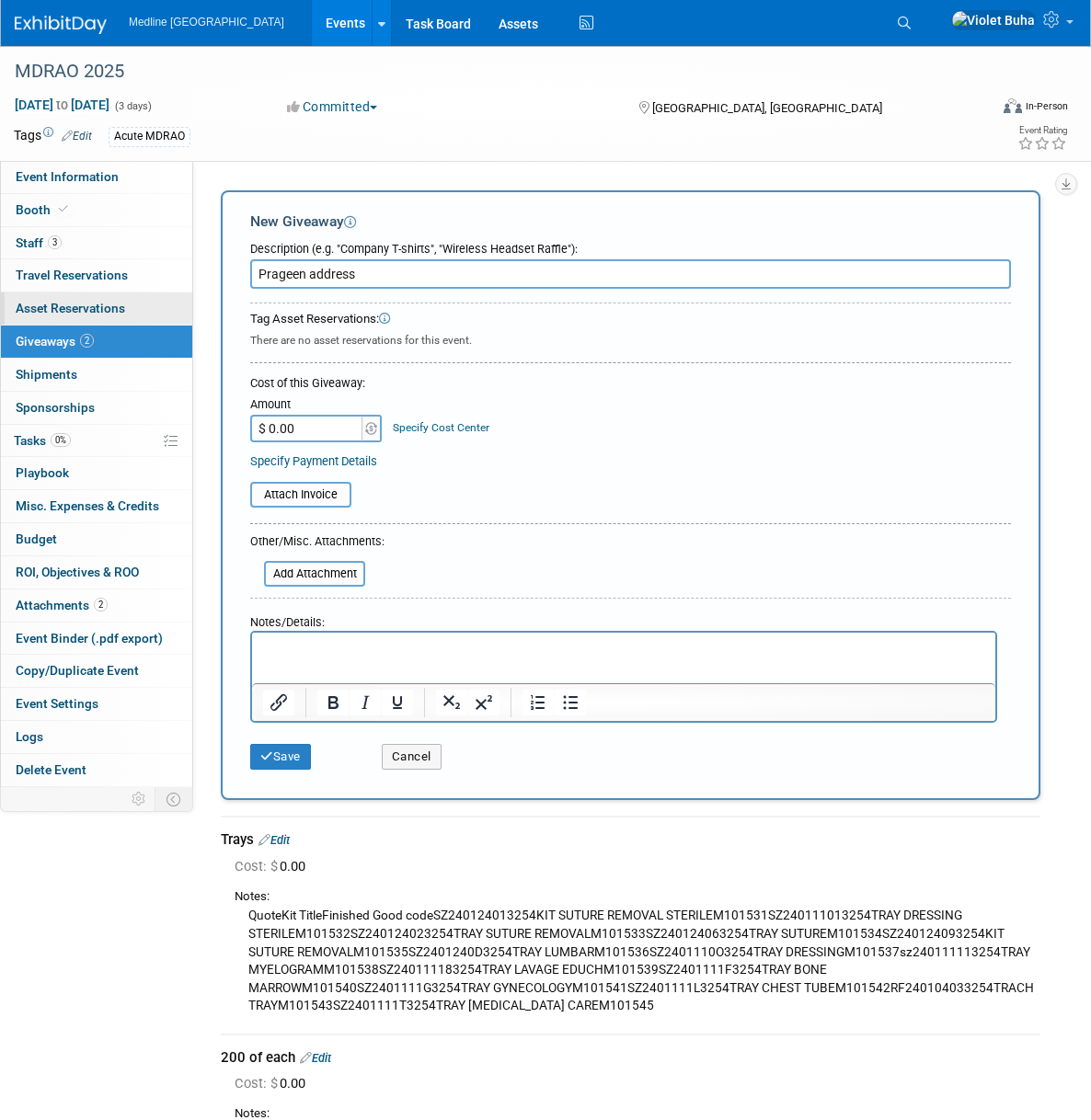
type input "Prageen address"
click at [262, 653] on body "Rich Text Area. Press ALT-0 for help." at bounding box center [623, 649] width 724 height 18
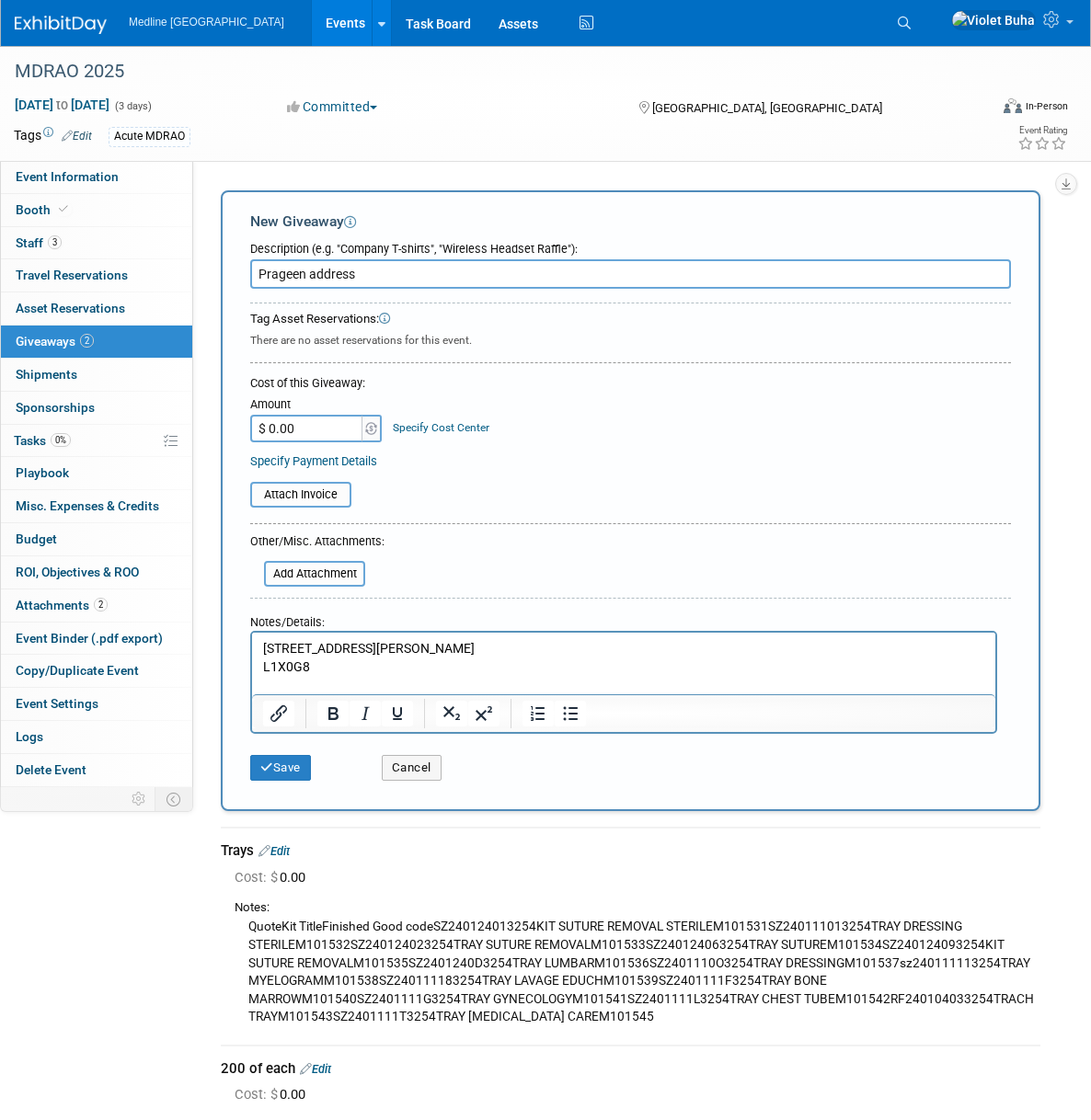
click at [368, 667] on p "L1X0G8" at bounding box center [623, 667] width 722 height 18
click at [326, 669] on p "L1X0G8" at bounding box center [623, 667] width 722 height 18
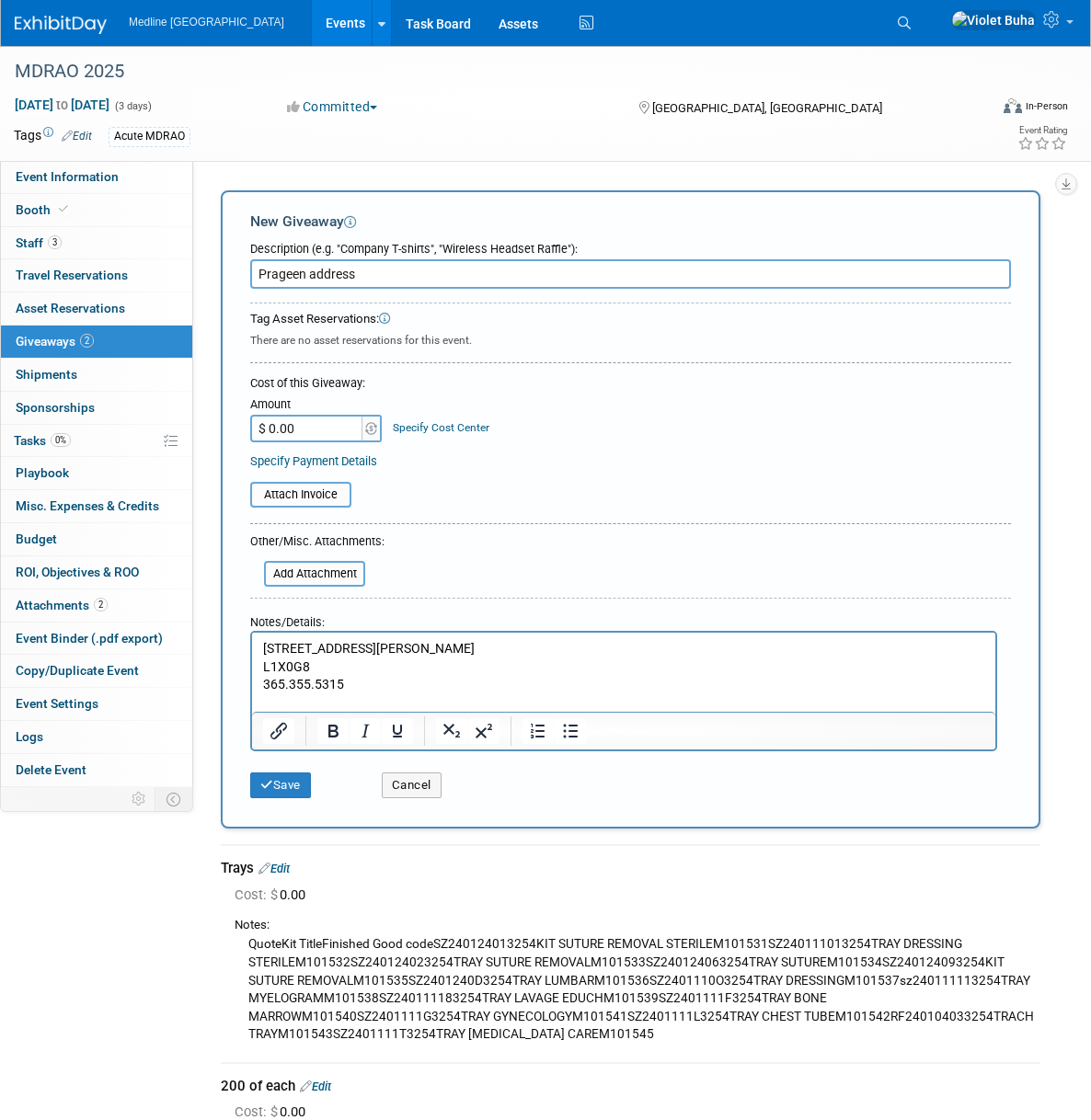
click at [394, 651] on p "[STREET_ADDRESS][PERSON_NAME]" at bounding box center [623, 649] width 722 height 18
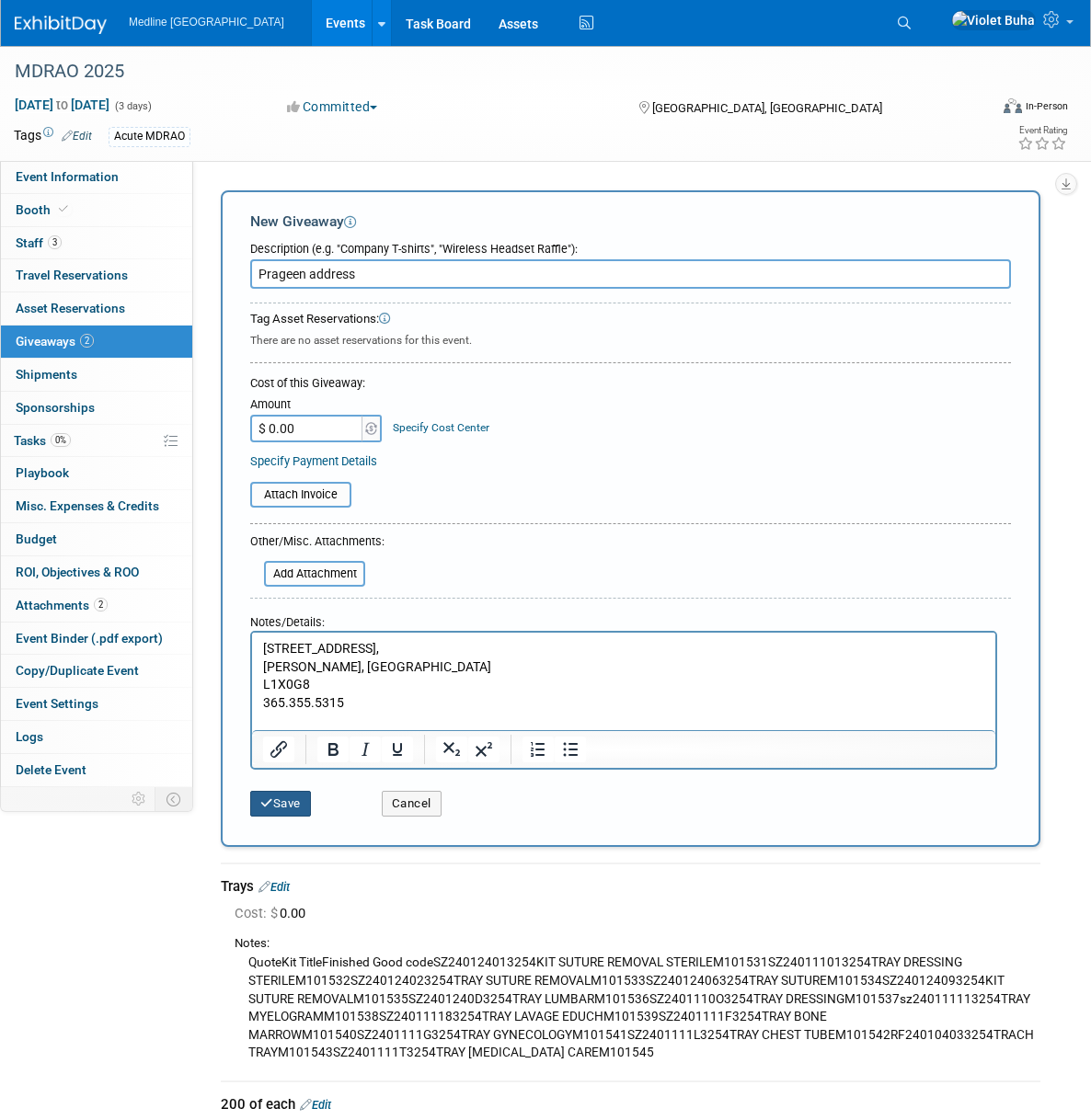
click at [284, 808] on button "Save" at bounding box center [280, 804] width 61 height 26
